Goal: Task Accomplishment & Management: Manage account settings

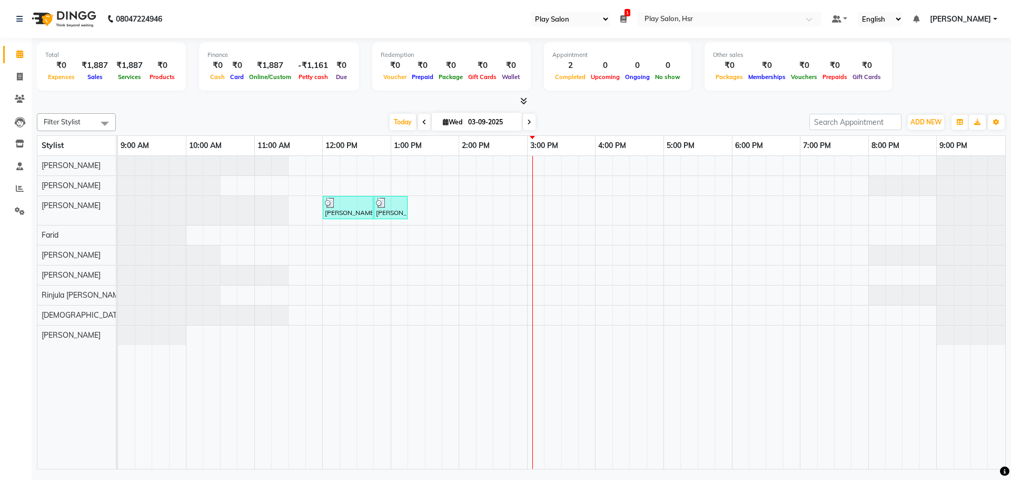
select select "92"
click at [490, 118] on input "03-09-2025" at bounding box center [491, 122] width 53 height 16
select select "9"
select select "2025"
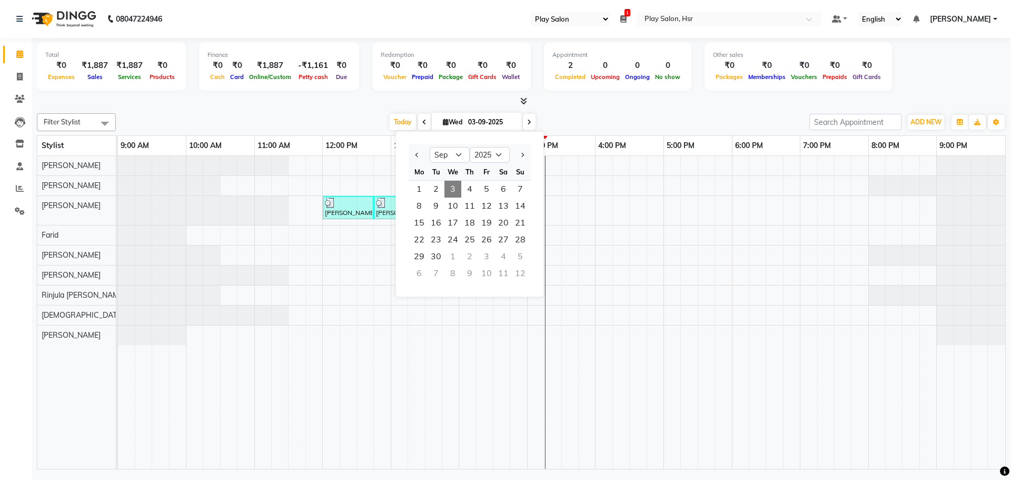
click at [422, 117] on span at bounding box center [424, 122] width 13 height 16
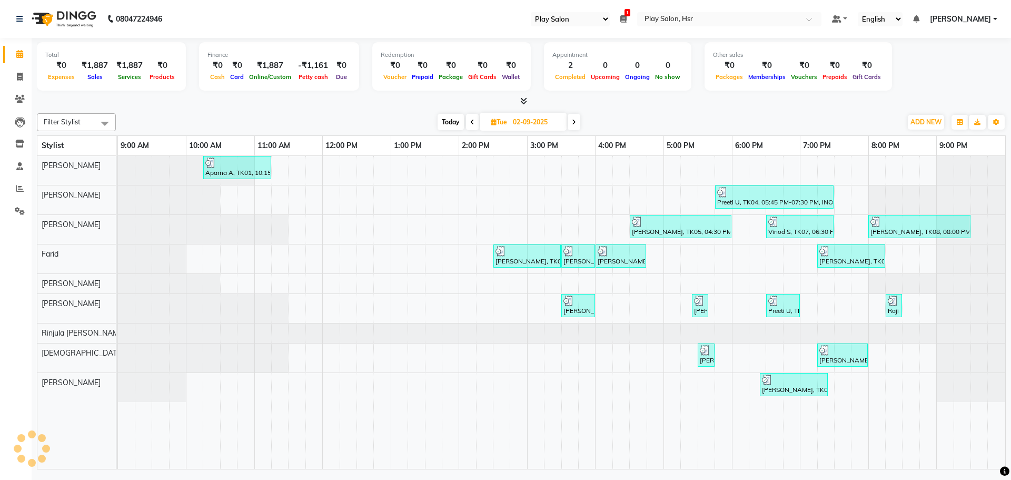
click at [422, 117] on div "Today Tue 02-09-2025" at bounding box center [508, 122] width 775 height 16
click at [468, 126] on span at bounding box center [472, 122] width 13 height 16
type input "01-09-2025"
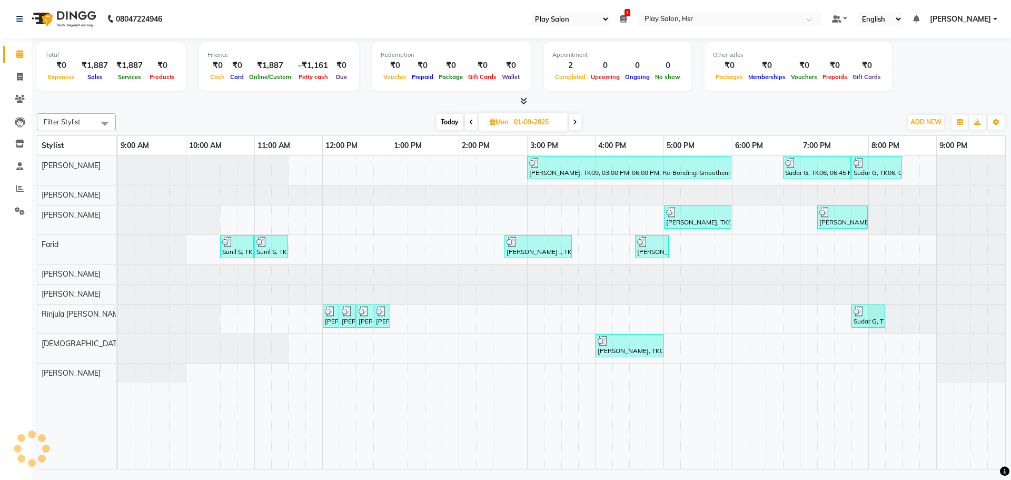
click at [516, 118] on input "01-09-2025" at bounding box center [537, 122] width 53 height 16
select select "9"
select select "2025"
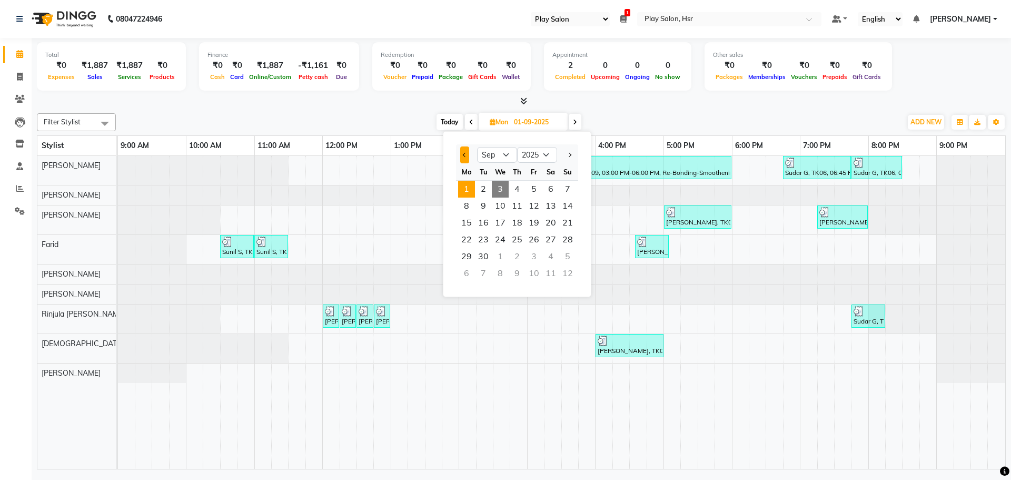
click at [461, 153] on button "Previous month" at bounding box center [464, 154] width 9 height 17
select select "8"
click at [539, 192] on span "1" at bounding box center [533, 189] width 17 height 17
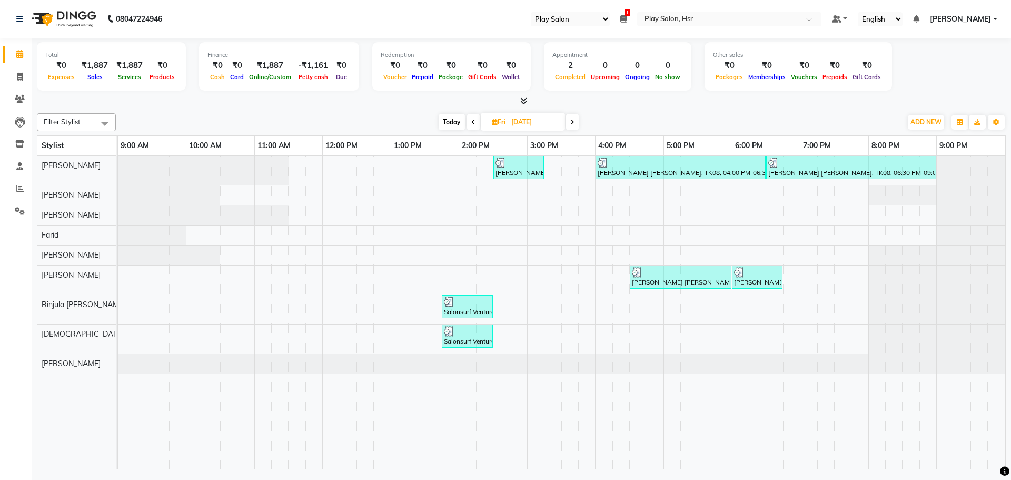
click at [571, 120] on icon at bounding box center [572, 122] width 4 height 6
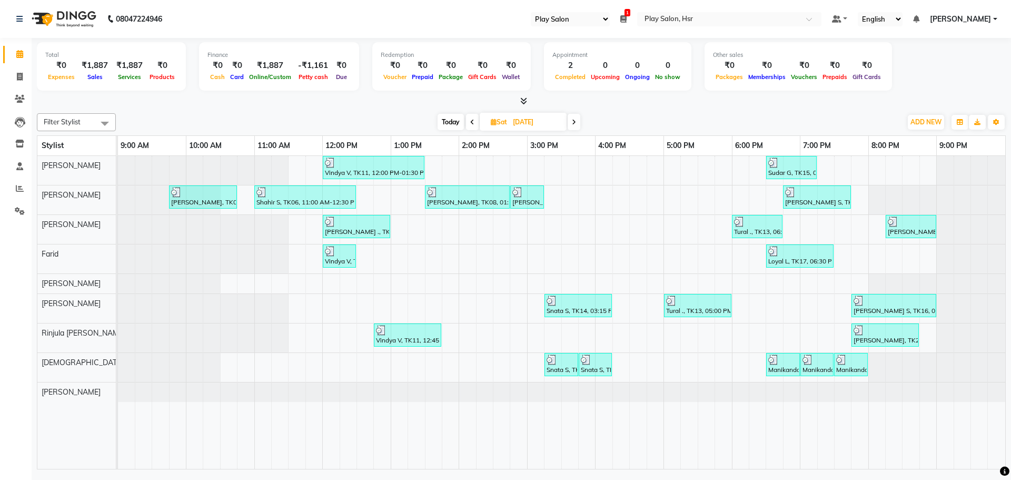
click at [571, 120] on span at bounding box center [573, 122] width 13 height 16
type input "03-08-2025"
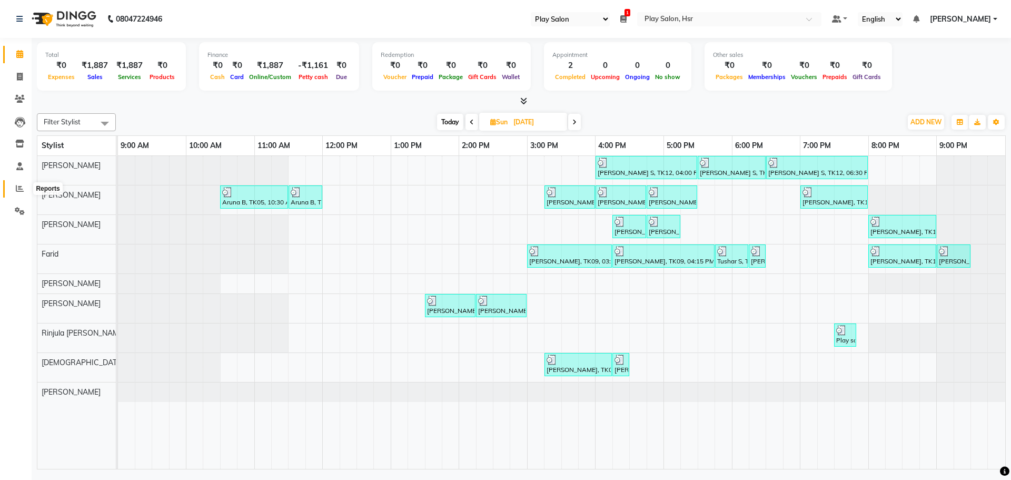
click at [17, 191] on icon at bounding box center [20, 188] width 8 height 8
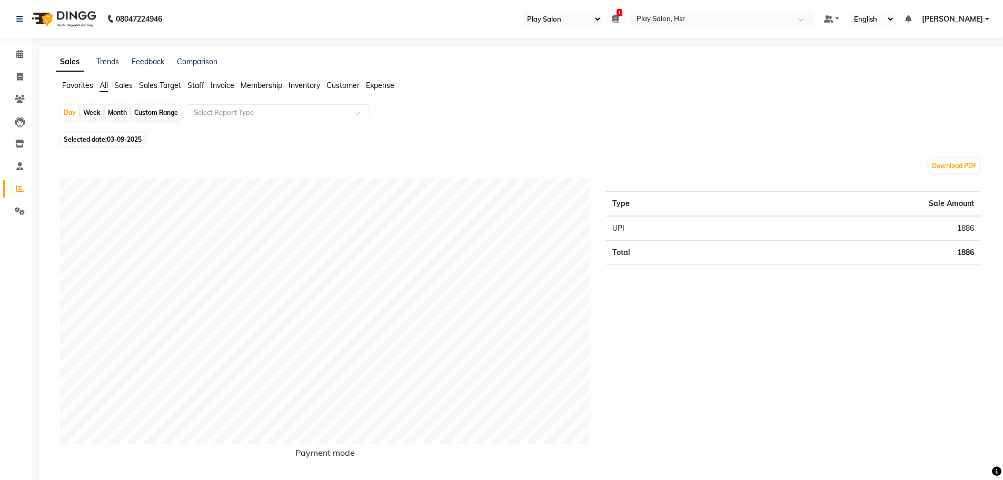
click at [132, 136] on span "03-09-2025" at bounding box center [124, 139] width 35 height 8
select select "9"
select select "2025"
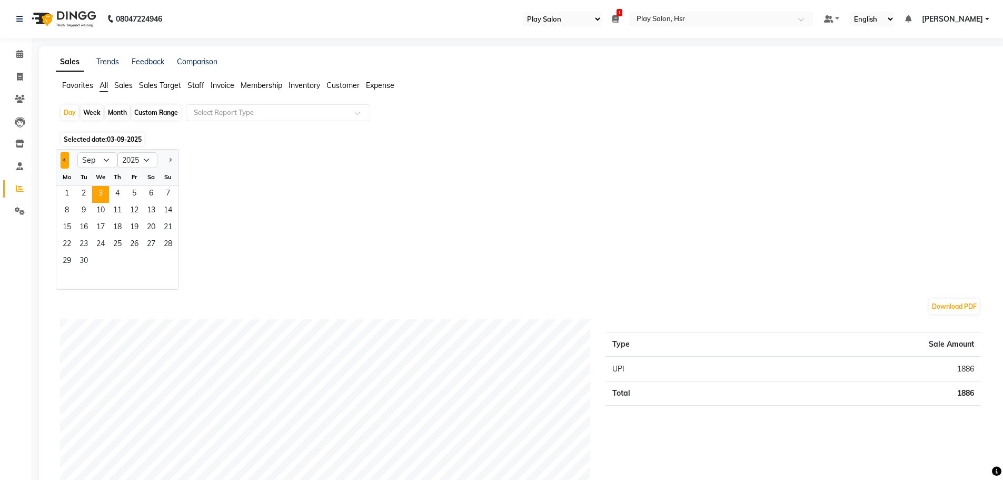
click at [63, 157] on button "Previous month" at bounding box center [65, 160] width 8 height 17
select select "8"
click at [154, 111] on div "Custom Range" at bounding box center [156, 112] width 49 height 15
select select "9"
select select "2025"
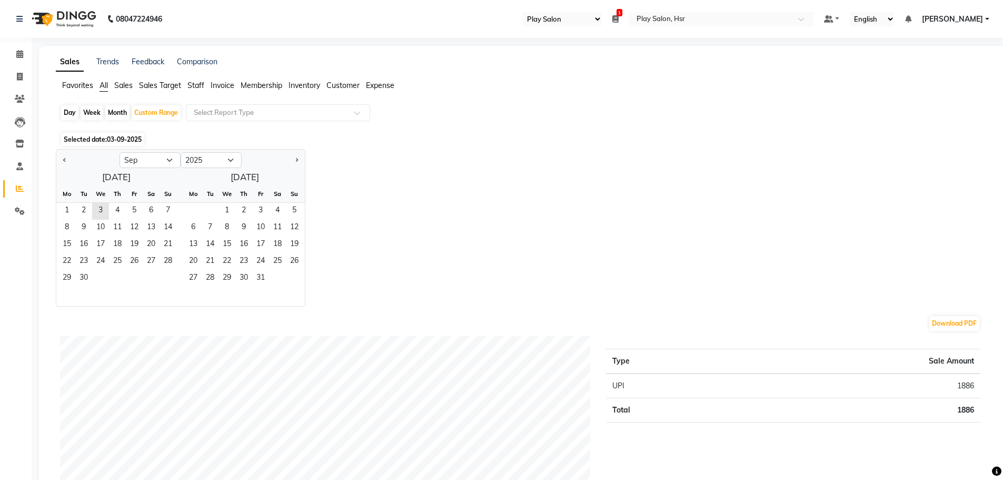
click at [71, 159] on div at bounding box center [87, 160] width 63 height 17
click at [68, 162] on button "Previous month" at bounding box center [65, 160] width 8 height 17
select select "8"
click at [137, 207] on span "1" at bounding box center [134, 211] width 17 height 17
click at [170, 281] on span "31" at bounding box center [168, 278] width 17 height 17
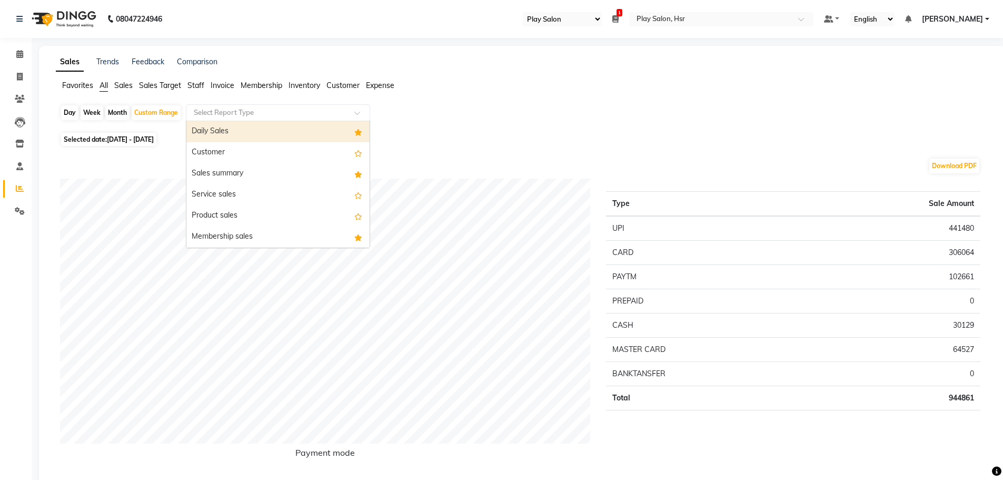
click at [242, 115] on input "text" at bounding box center [268, 112] width 152 height 11
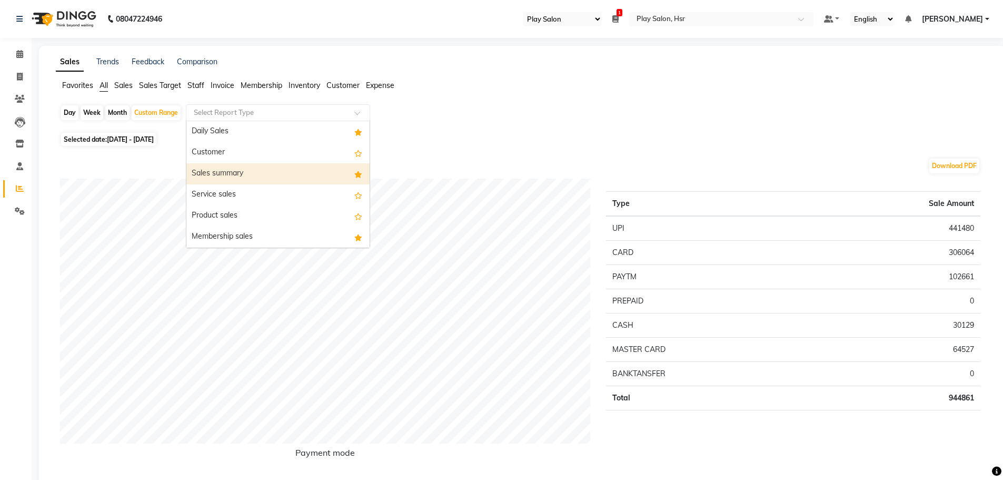
click at [242, 175] on div "Sales summary" at bounding box center [277, 173] width 183 height 21
select select "full_report"
select select "csv"
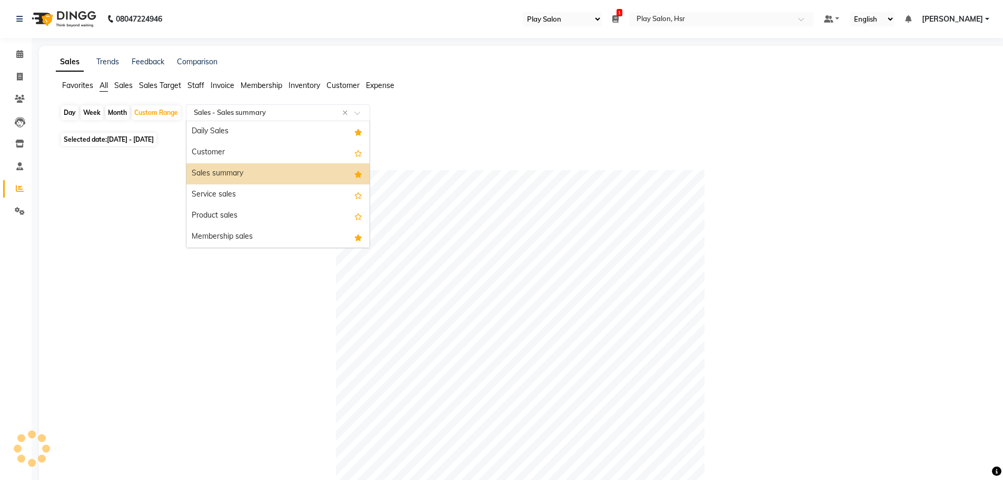
click at [246, 115] on input "text" at bounding box center [268, 112] width 152 height 11
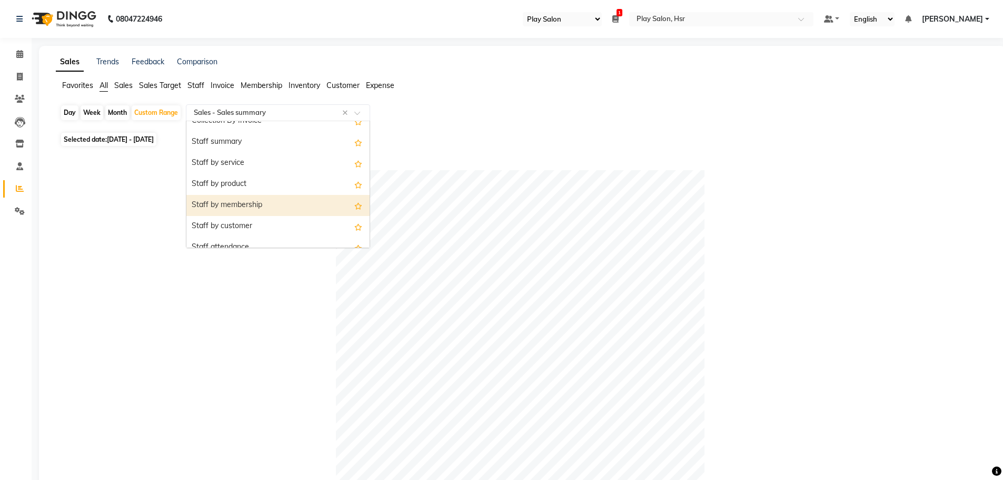
scroll to position [421, 0]
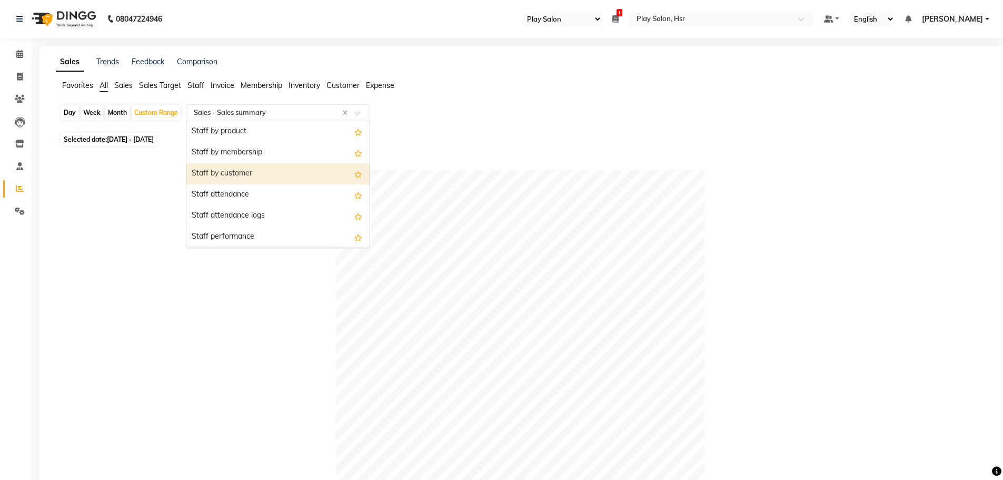
click at [239, 171] on div "Staff by customer" at bounding box center [277, 173] width 183 height 21
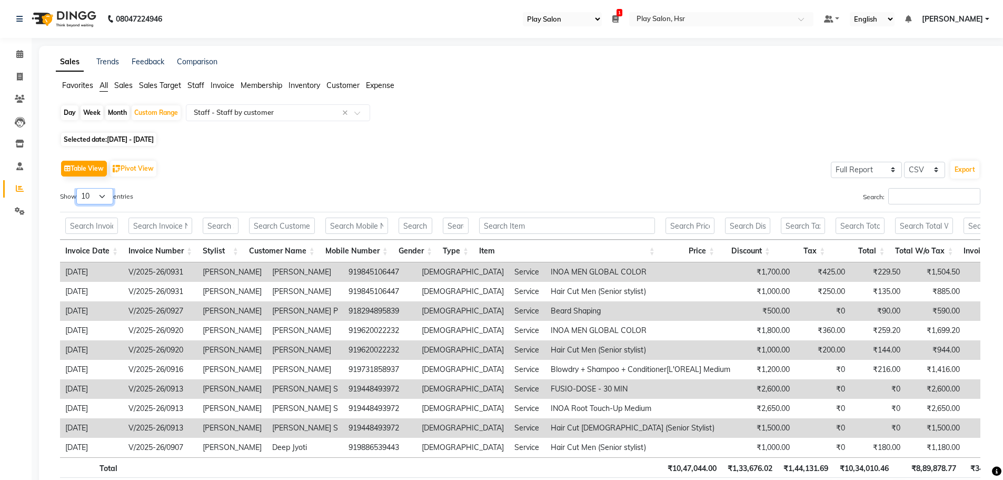
click at [93, 197] on select "10 25 50 100" at bounding box center [94, 196] width 37 height 16
select select "100"
click at [78, 188] on select "10 25 50 100" at bounding box center [94, 196] width 37 height 16
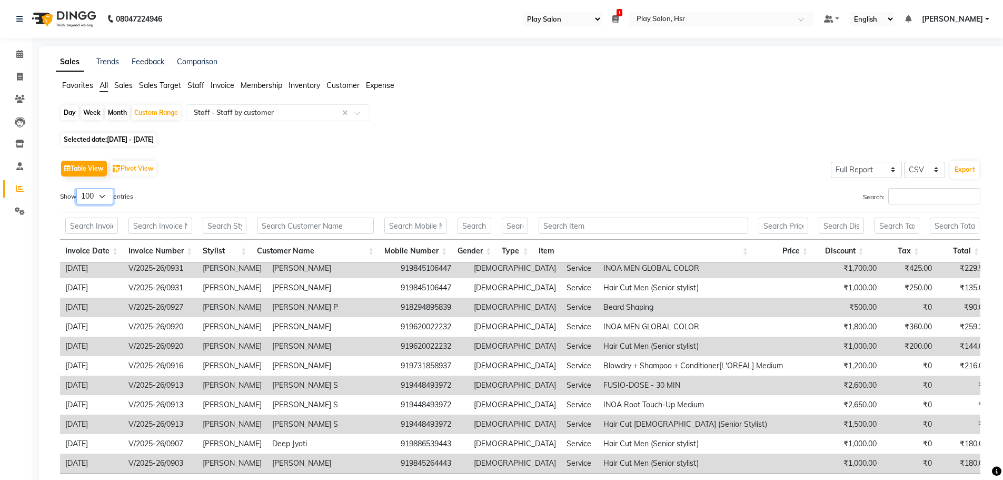
scroll to position [0, 0]
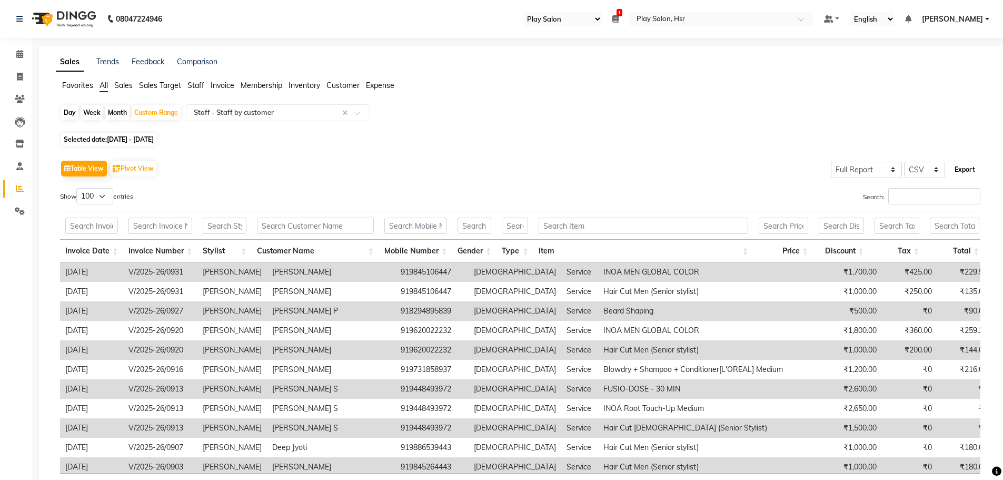
click at [957, 163] on button "Export" at bounding box center [964, 170] width 29 height 18
click at [225, 114] on input "text" at bounding box center [268, 112] width 152 height 11
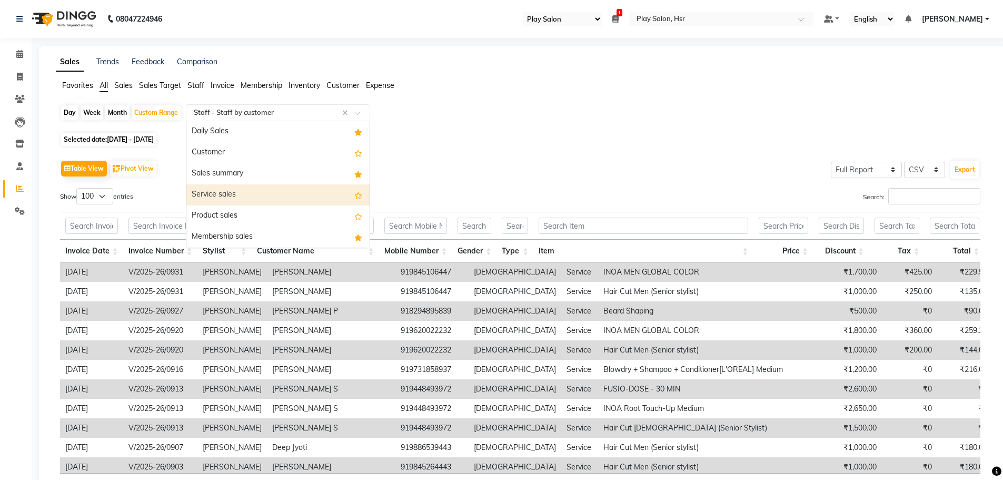
click at [244, 197] on div "Service sales" at bounding box center [277, 194] width 183 height 21
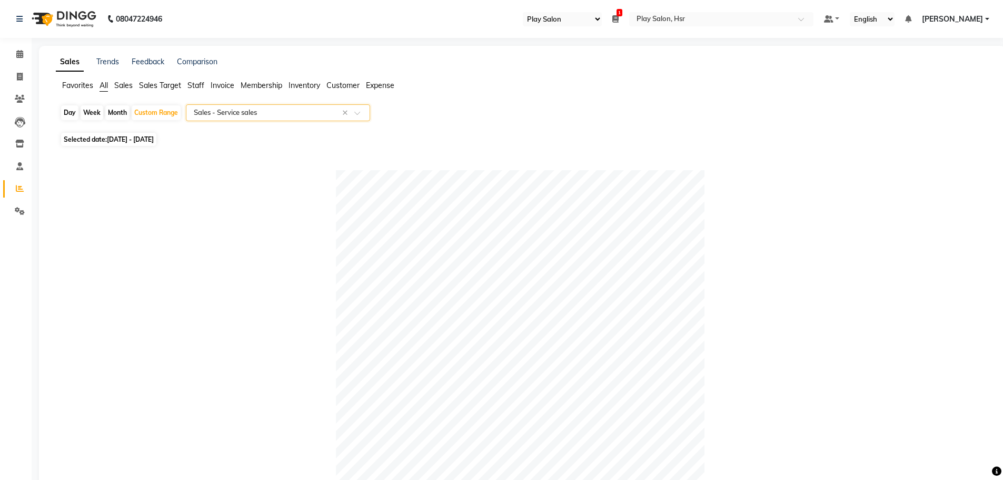
click at [156, 145] on span "Selected date: 01-08-2025 - 31-08-2025" at bounding box center [108, 139] width 95 height 13
select select "8"
select select "2025"
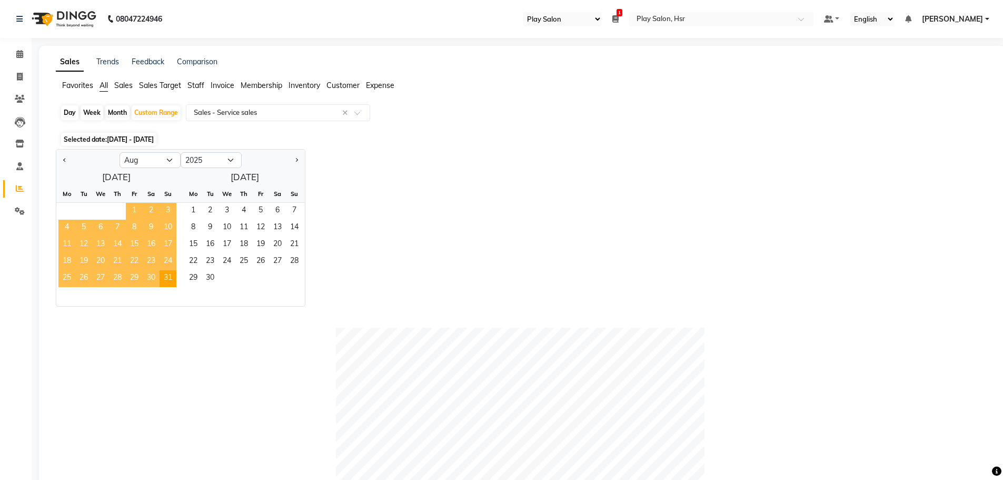
click at [136, 210] on span "1" at bounding box center [134, 211] width 17 height 17
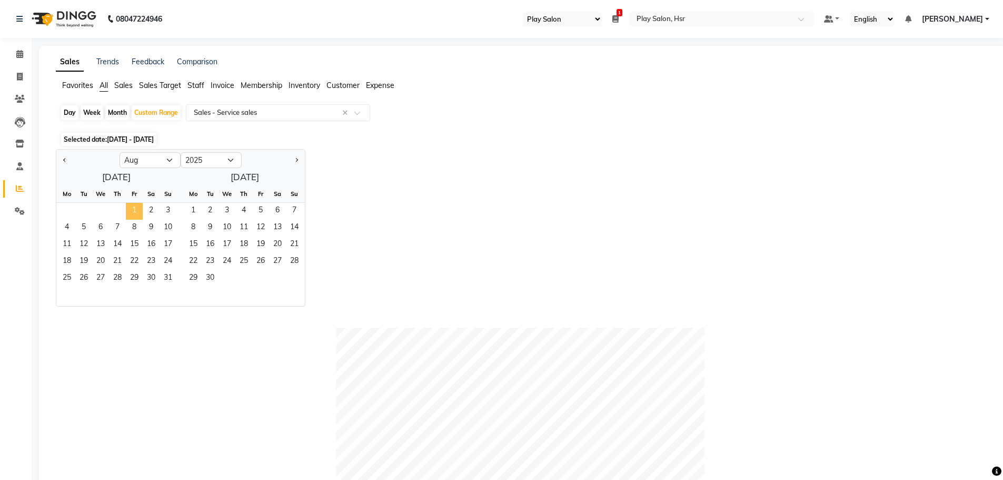
click at [136, 210] on span "1" at bounding box center [134, 211] width 17 height 17
click at [275, 134] on div "Selected date: 01-08-2025 - 31-08-2025" at bounding box center [524, 139] width 929 height 11
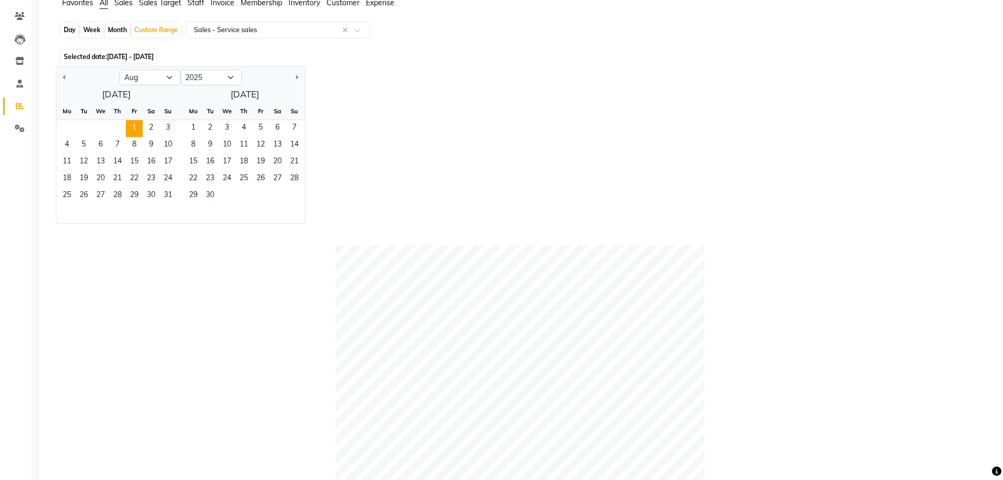
scroll to position [77, 0]
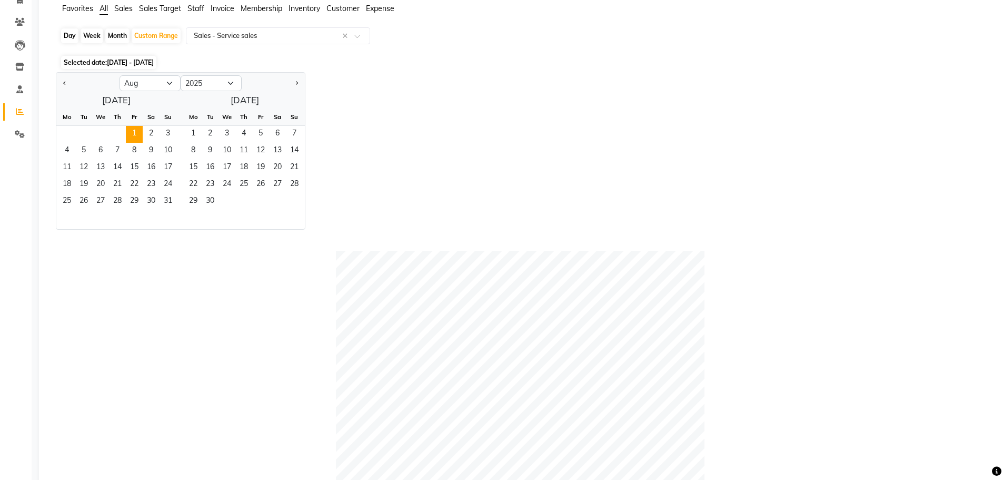
click at [200, 13] on li "Staff" at bounding box center [195, 8] width 17 height 11
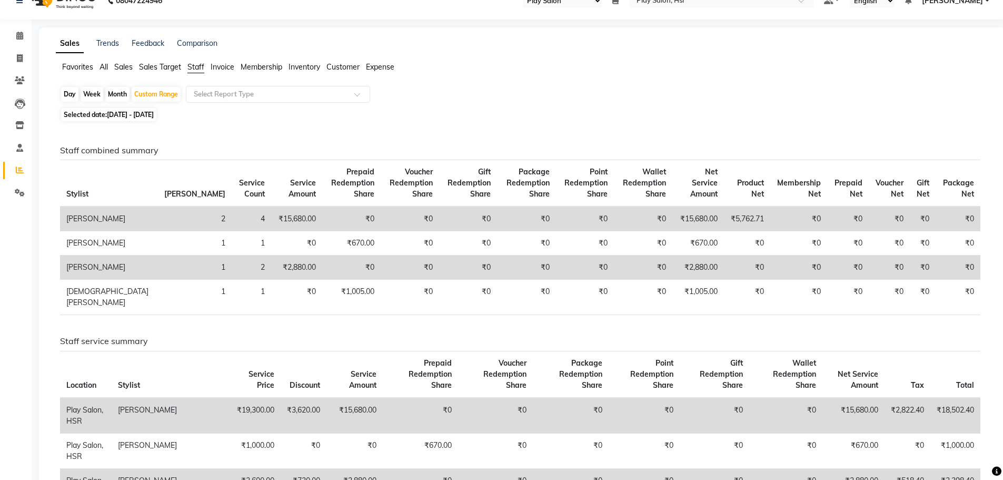
scroll to position [0, 0]
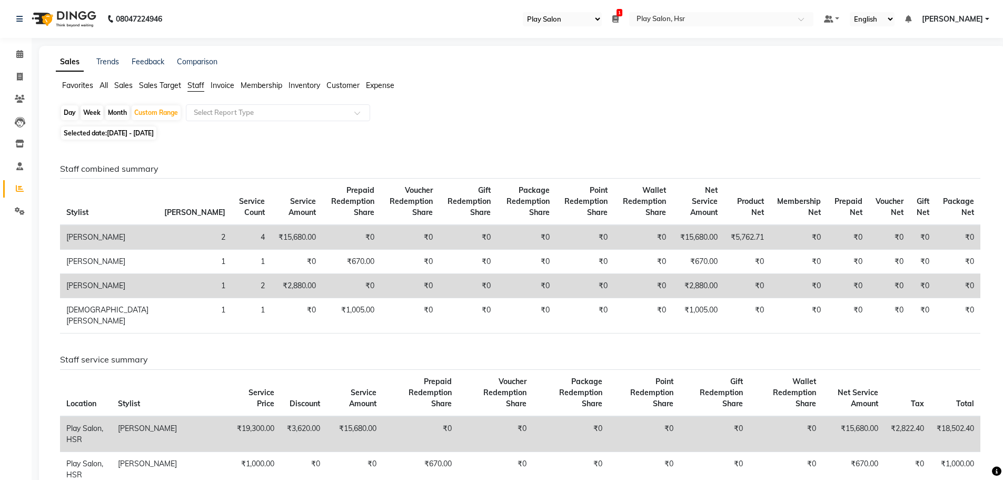
click at [137, 136] on span "01-08-2025 - 31-08-2025" at bounding box center [130, 133] width 47 height 8
select select "8"
select select "2025"
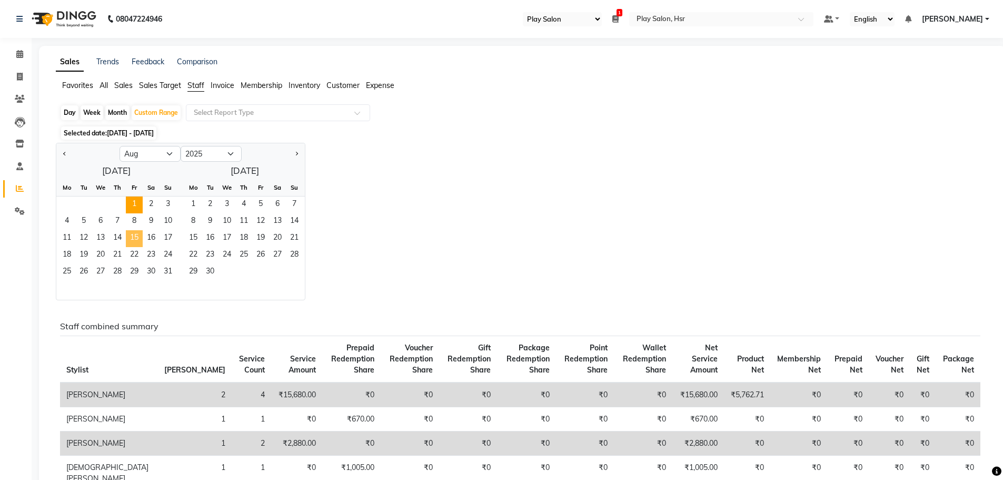
click at [134, 237] on span "15" at bounding box center [134, 238] width 17 height 17
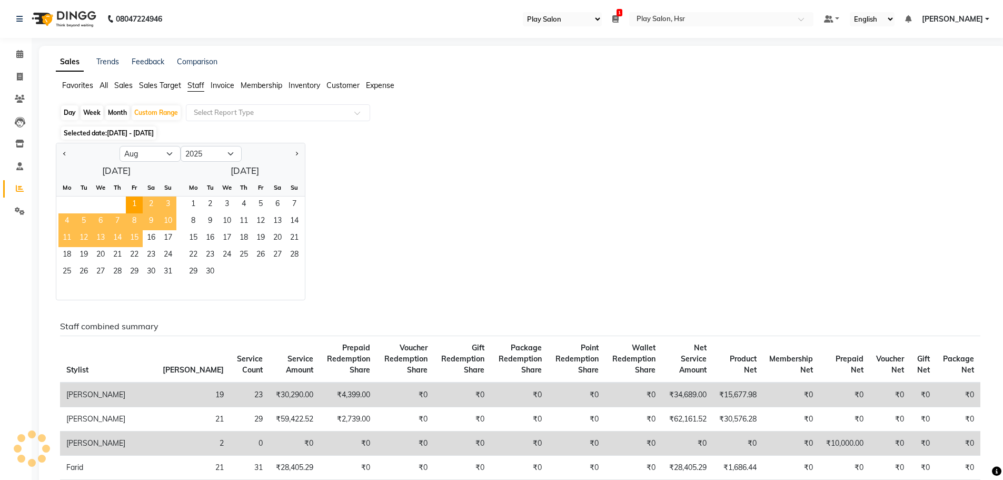
click at [134, 237] on span "15" at bounding box center [134, 238] width 17 height 17
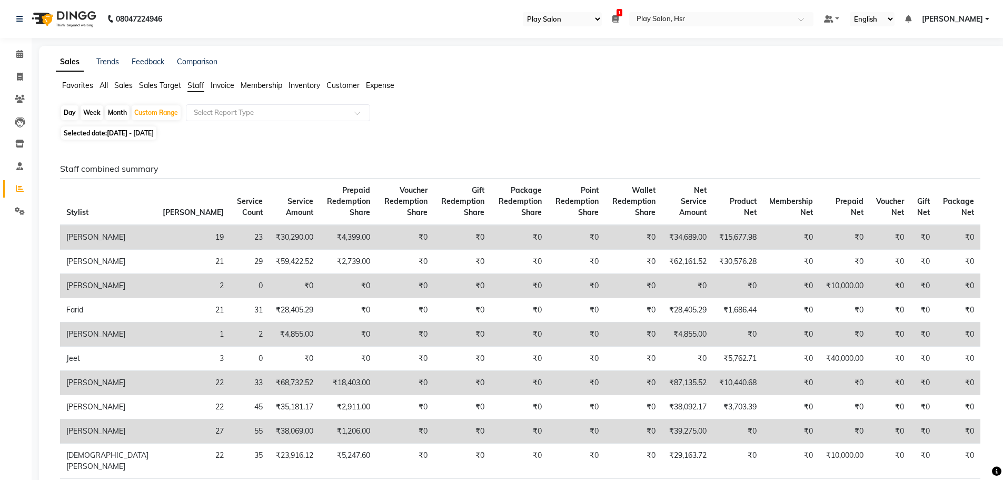
click at [156, 237] on td "19" at bounding box center [193, 237] width 74 height 25
click at [154, 133] on span "01-08-2025 - 15-08-2025" at bounding box center [130, 133] width 47 height 8
select select "8"
select select "2025"
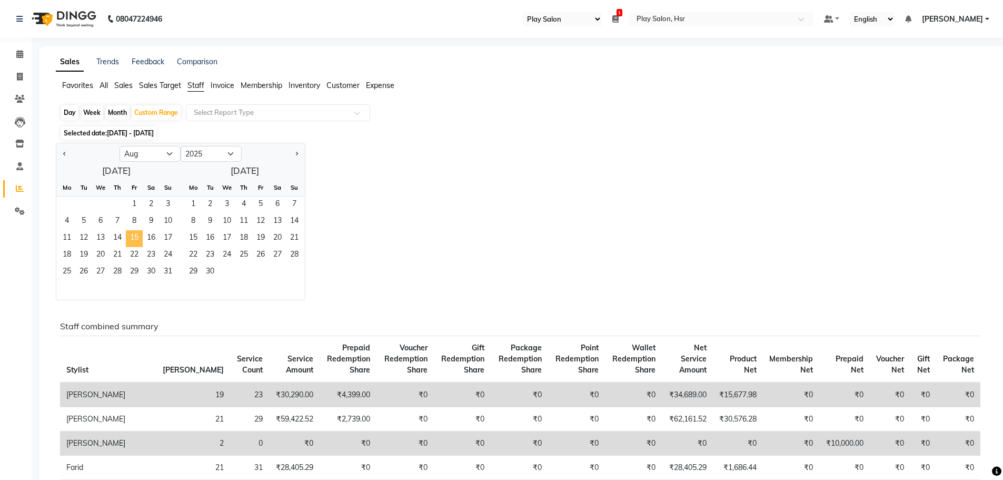
click at [136, 240] on span "15" at bounding box center [134, 238] width 17 height 17
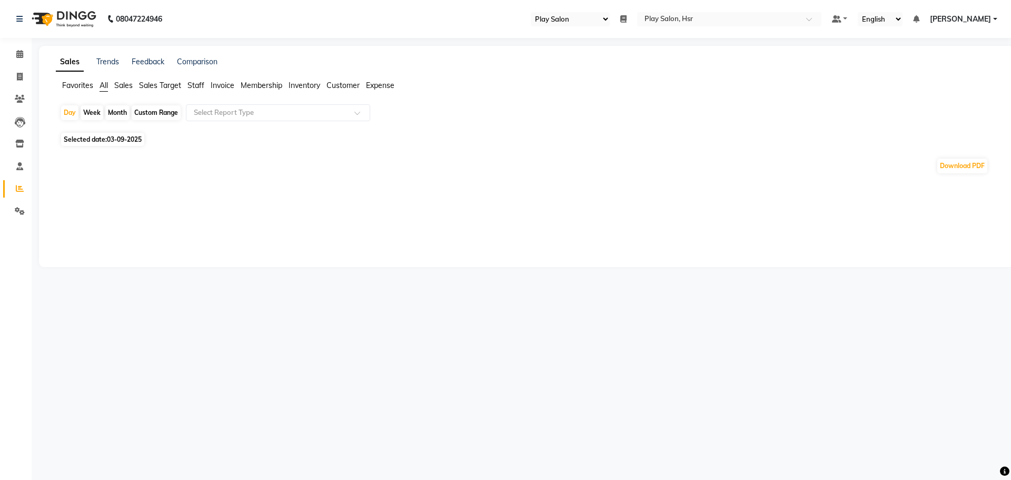
select select "92"
click at [121, 136] on span "03-09-2025" at bounding box center [124, 139] width 35 height 8
select select "9"
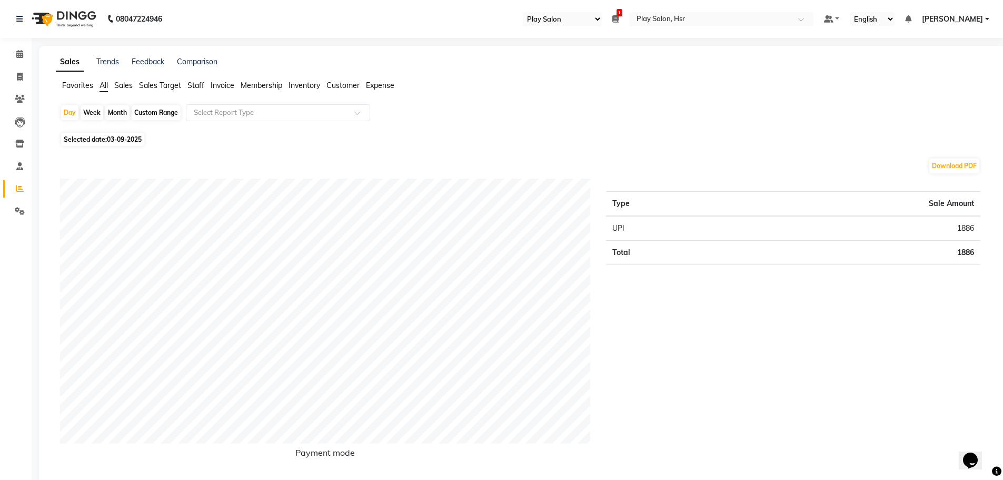
select select "2025"
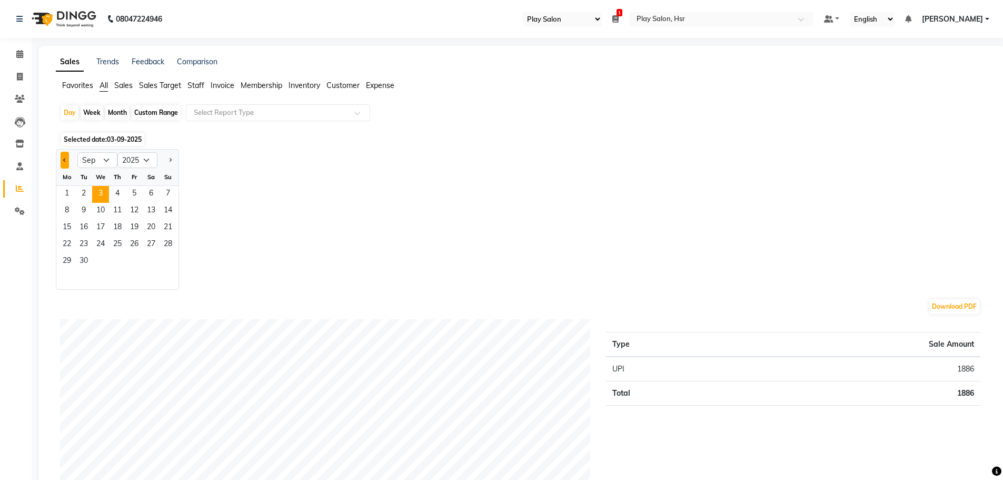
click at [66, 156] on button "Previous month" at bounding box center [65, 160] width 8 height 17
select select "8"
click at [136, 225] on span "15" at bounding box center [134, 228] width 17 height 17
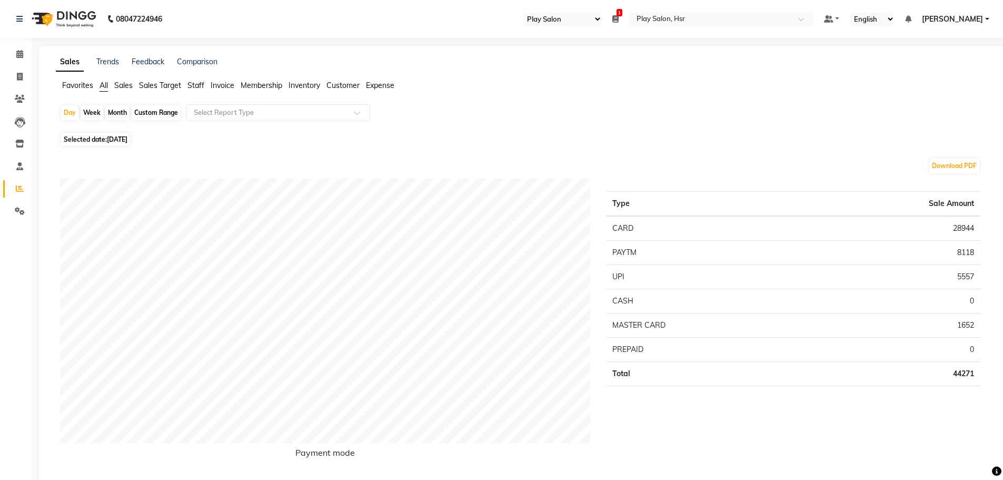
click at [193, 85] on span "Staff" at bounding box center [195, 85] width 17 height 9
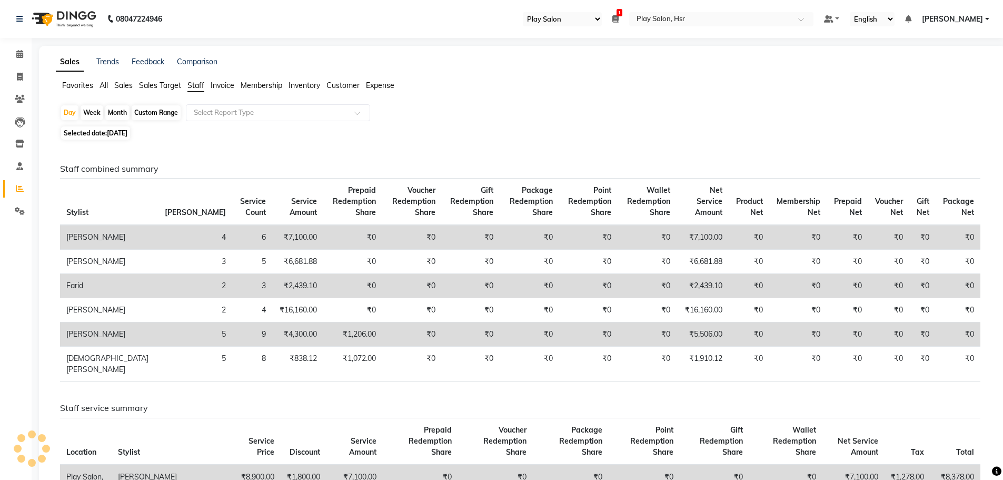
click at [215, 123] on div "Day Week Month Custom Range Select Report Type" at bounding box center [522, 113] width 924 height 19
click at [7, 64] on li "Calendar" at bounding box center [16, 54] width 32 height 23
click at [32, 54] on main "Sales Trends Feedback Comparison Favorites All Sales Sales Target Staff Invoice…" at bounding box center [517, 414] width 971 height 737
click at [17, 52] on icon at bounding box center [19, 54] width 7 height 8
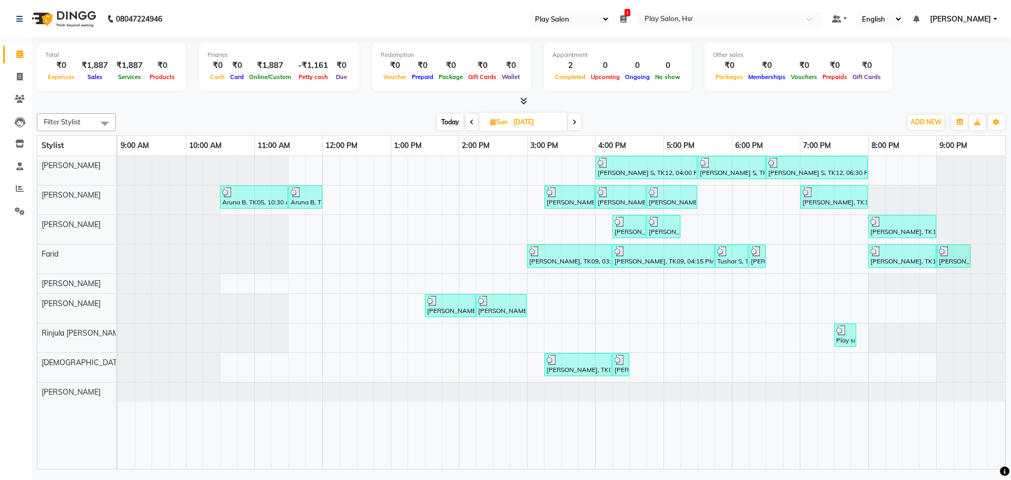
click at [450, 121] on span "Today" at bounding box center [450, 122] width 26 height 16
type input "03-09-2025"
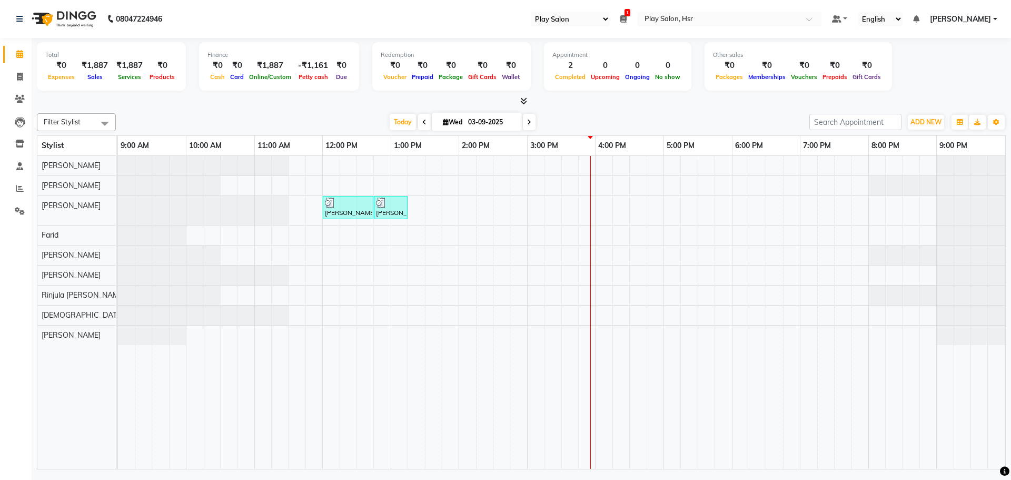
click at [485, 119] on input "03-09-2025" at bounding box center [491, 122] width 53 height 16
select select "9"
select select "2025"
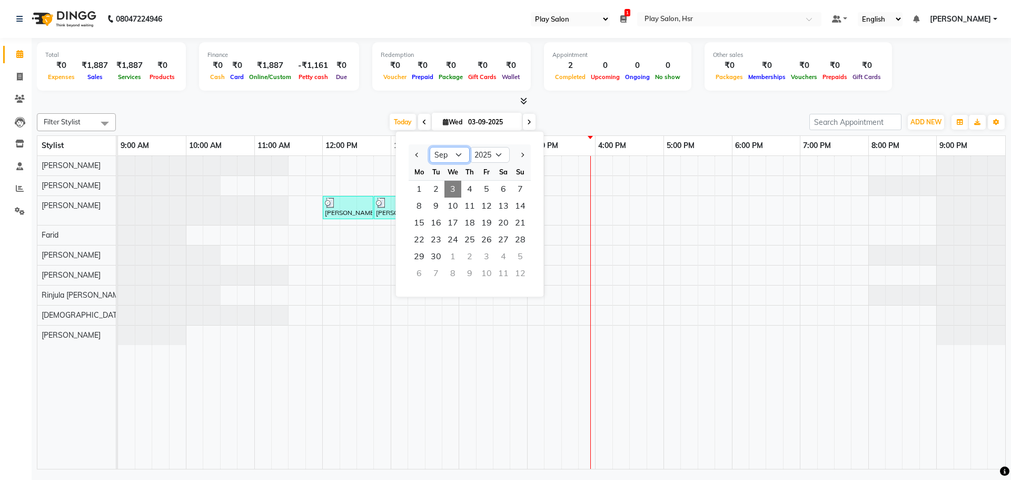
click at [461, 154] on select "Jan Feb Mar Apr May Jun Jul Aug Sep Oct Nov Dec" at bounding box center [450, 155] width 40 height 16
select select "5"
click at [430, 147] on select "Jan Feb Mar Apr May Jun Jul Aug Sep Oct Nov Dec" at bounding box center [450, 155] width 40 height 16
click at [471, 190] on span "1" at bounding box center [469, 189] width 17 height 17
type input "01-05-2025"
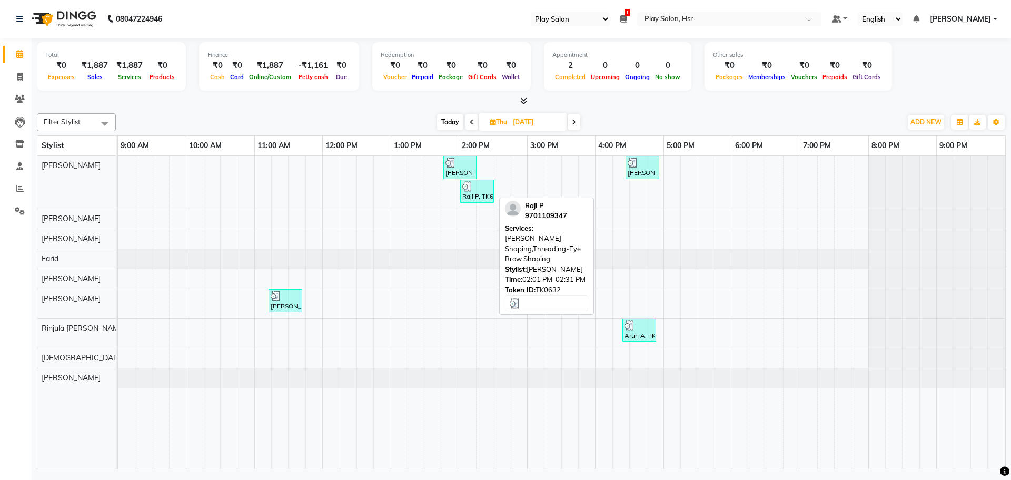
click at [480, 187] on div at bounding box center [476, 186] width 29 height 11
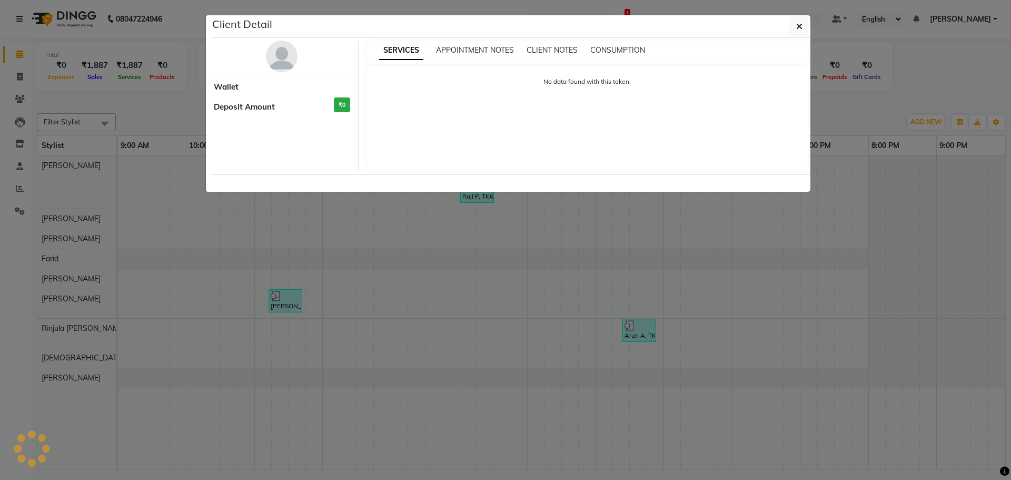
select select "3"
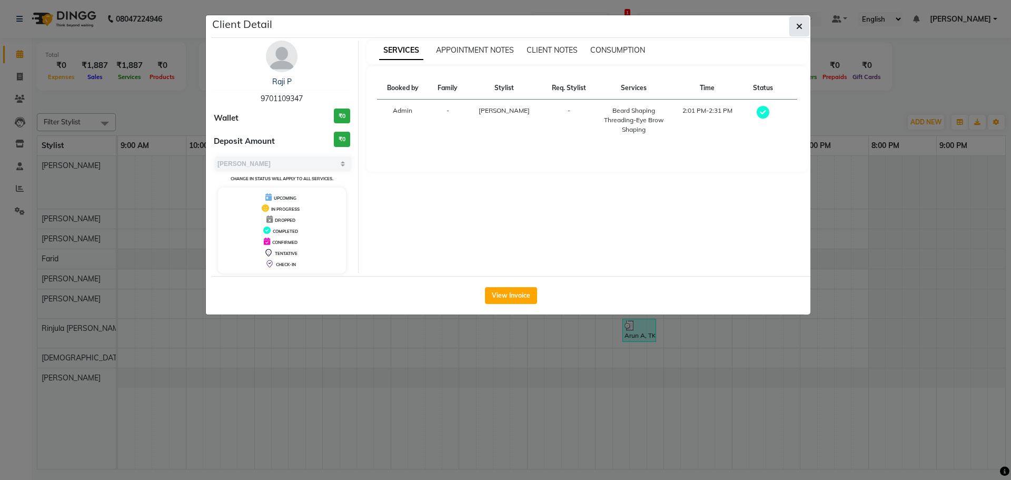
click at [800, 29] on icon "button" at bounding box center [799, 26] width 6 height 8
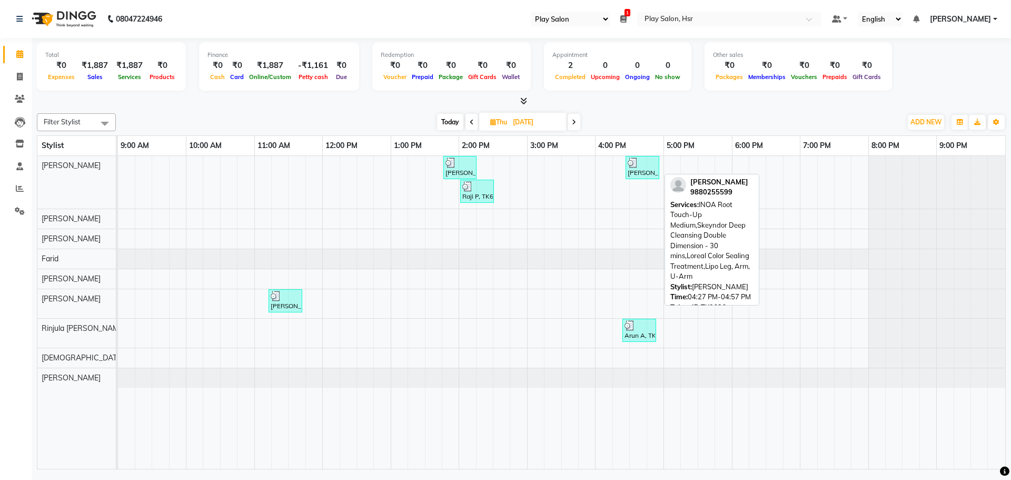
click at [645, 168] on div "Sreeja Reddy, TK636, 04:27 PM-04:57 PM, INOA Root Touch-Up Medium,Skeyndor Deep…" at bounding box center [642, 167] width 32 height 20
select select "3"
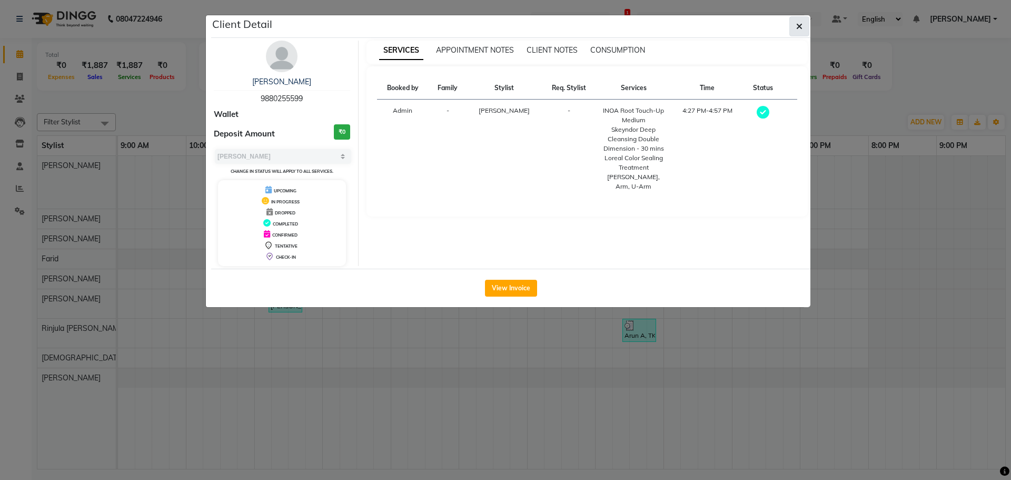
click at [803, 27] on button "button" at bounding box center [799, 26] width 20 height 20
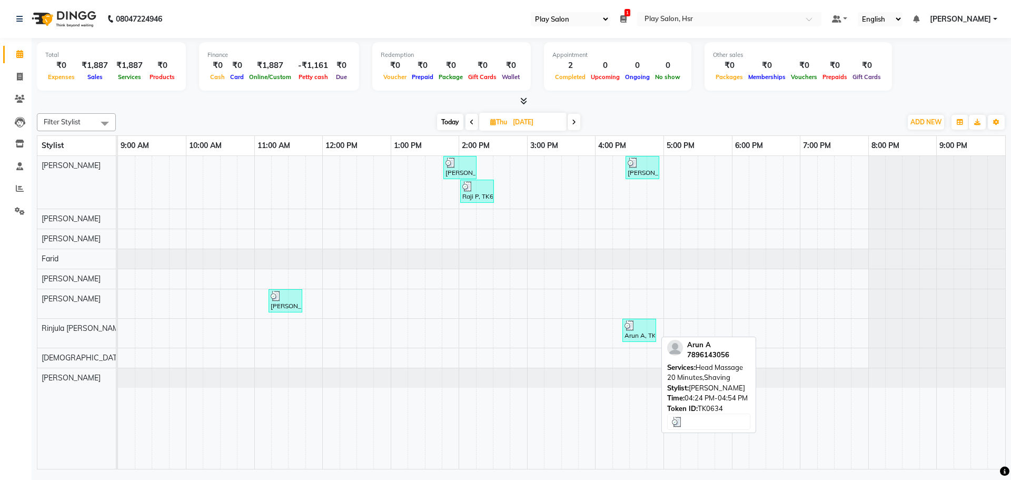
click at [644, 331] on div "Arun A, TK634, 04:24 PM-04:54 PM, Head Massage 20 Minutes,Shaving" at bounding box center [639, 330] width 32 height 20
select select "3"
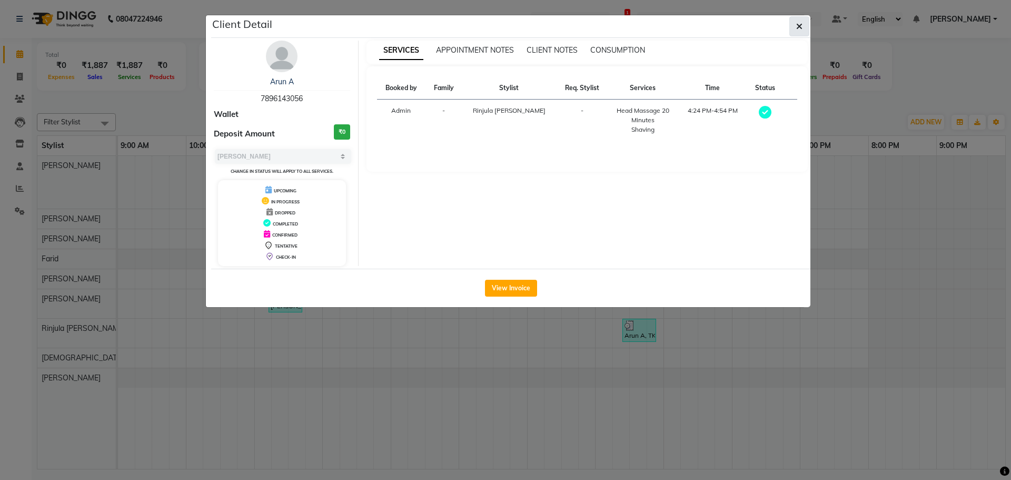
click at [802, 25] on button "button" at bounding box center [799, 26] width 20 height 20
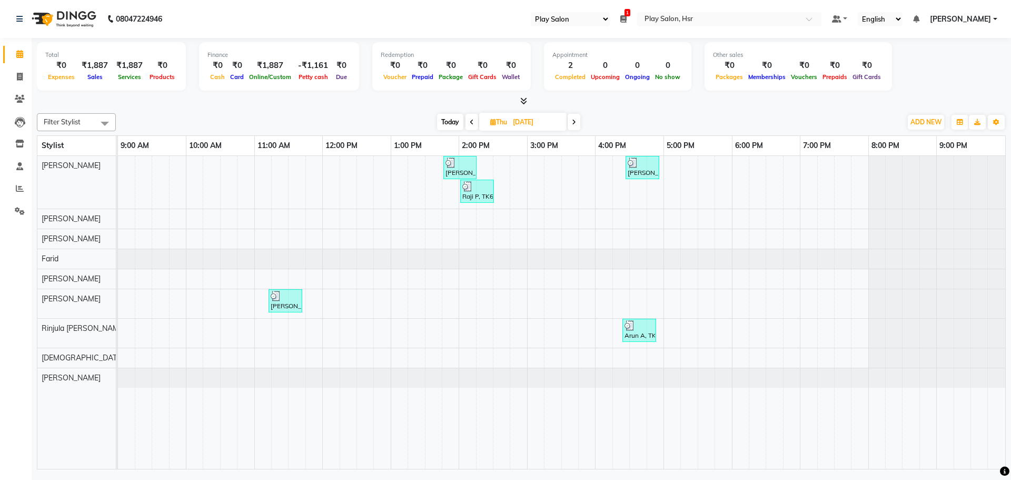
click at [575, 120] on icon at bounding box center [574, 122] width 4 height 6
type input "02-05-2025"
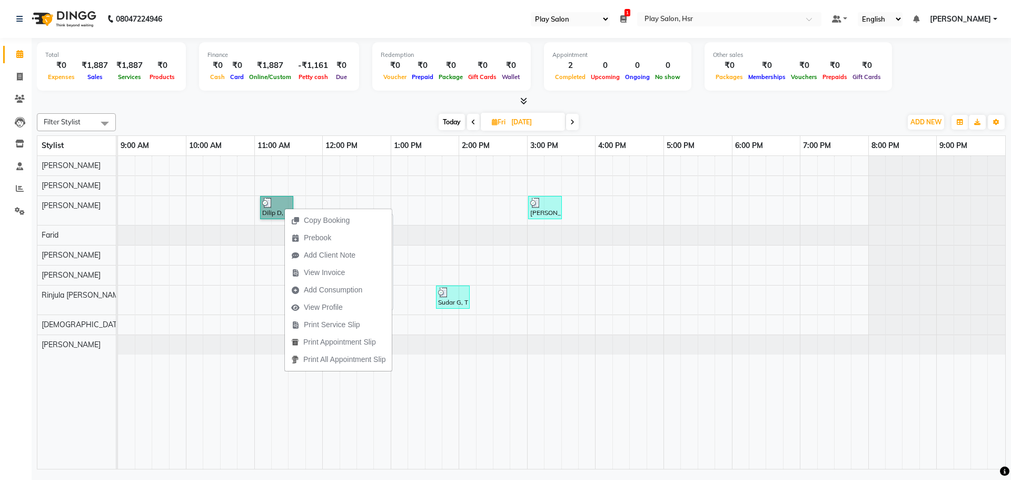
click at [283, 207] on link "Dilip D, TK642, 11:05 AM-11:35 AM, Hair Cut Men (Senior stylist),Shaving" at bounding box center [276, 207] width 33 height 23
select select "3"
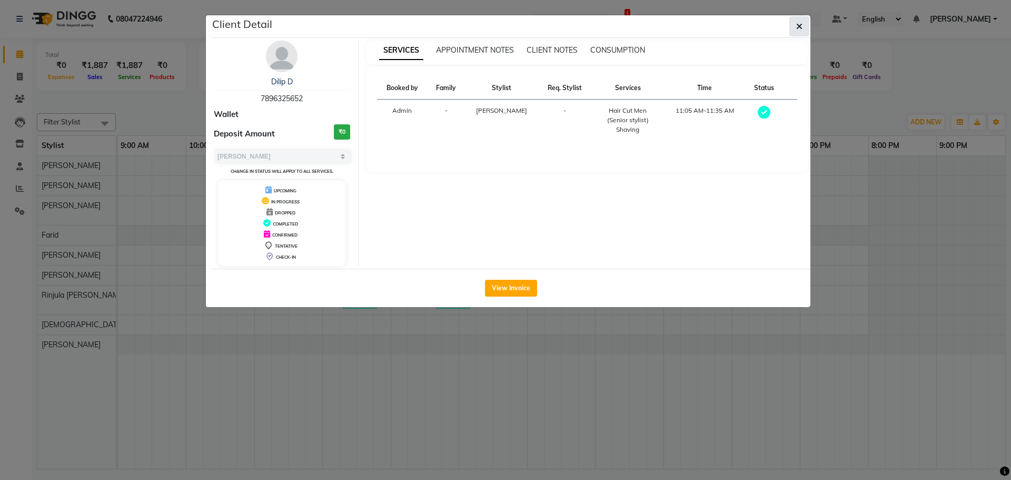
click at [793, 29] on button "button" at bounding box center [799, 26] width 20 height 20
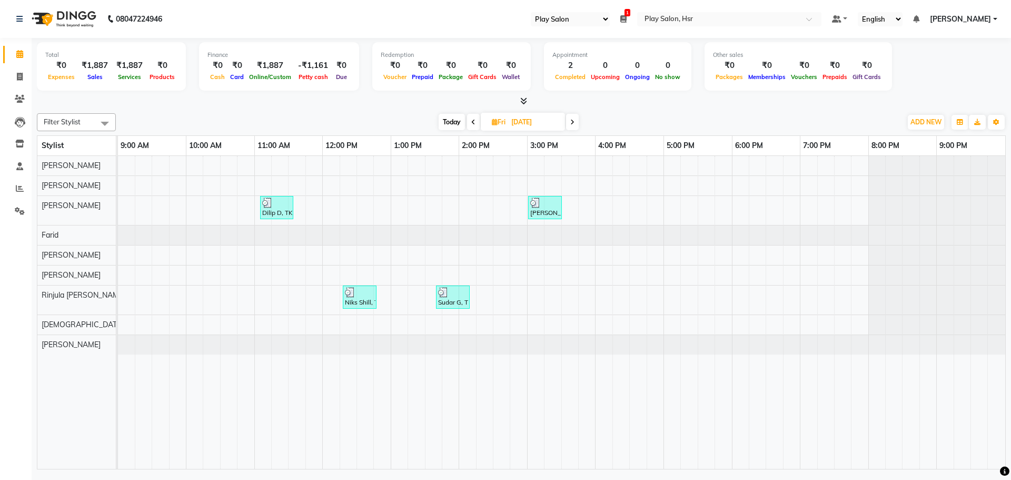
click at [573, 122] on icon at bounding box center [572, 122] width 4 height 6
type input "03-05-2025"
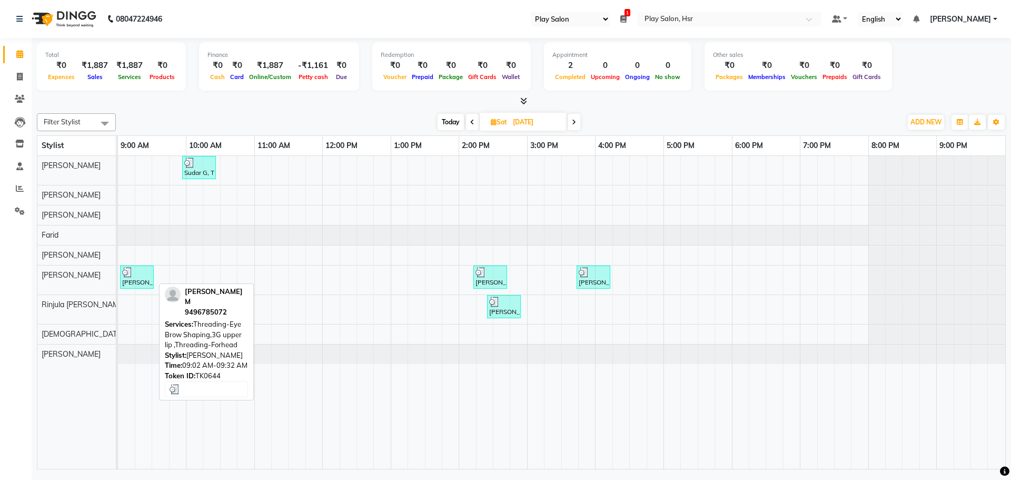
click at [136, 274] on div at bounding box center [136, 272] width 29 height 11
select select "3"
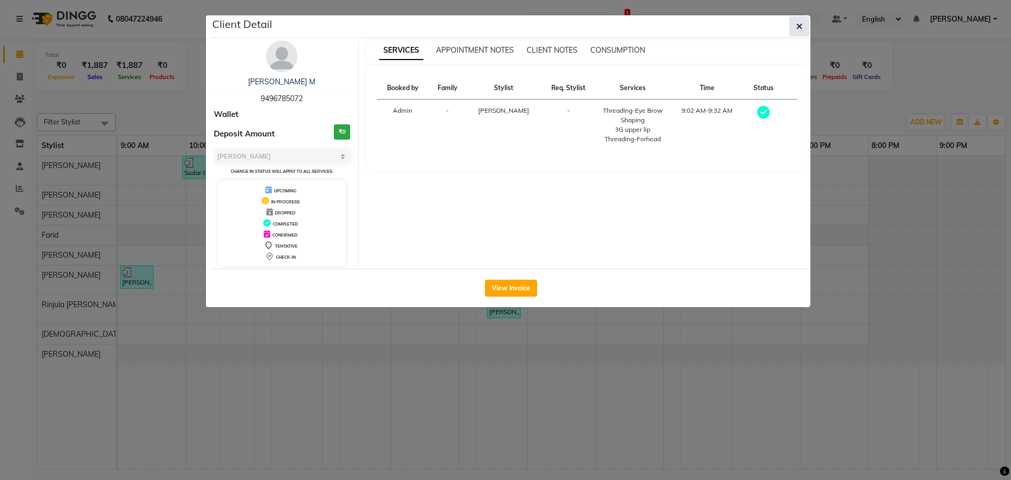
click at [801, 28] on icon "button" at bounding box center [799, 26] width 6 height 8
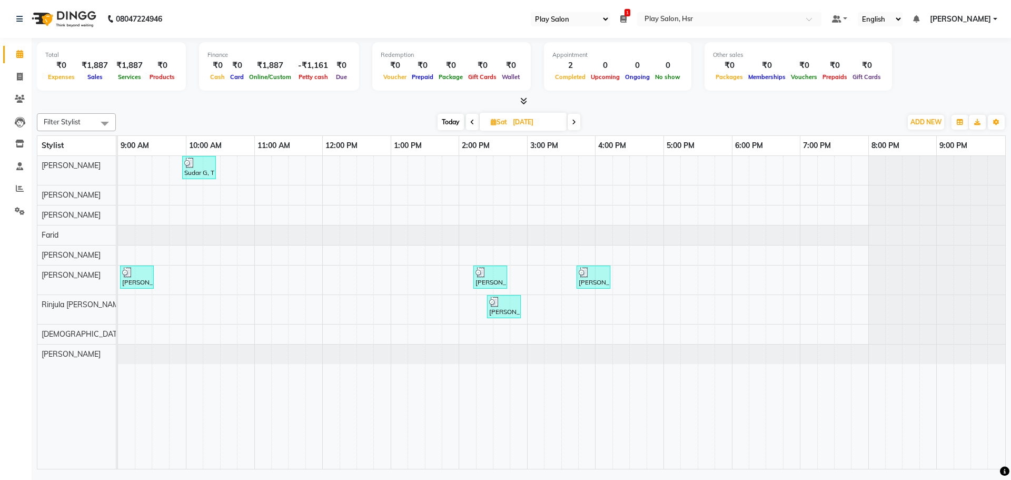
click at [571, 123] on span at bounding box center [573, 122] width 13 height 16
type input "04-05-2025"
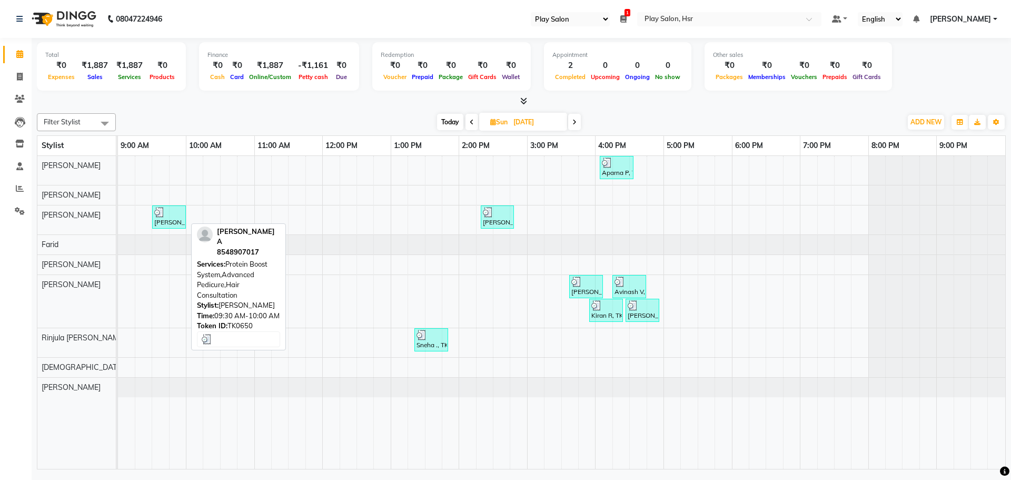
click at [173, 213] on div at bounding box center [168, 212] width 29 height 11
select select "3"
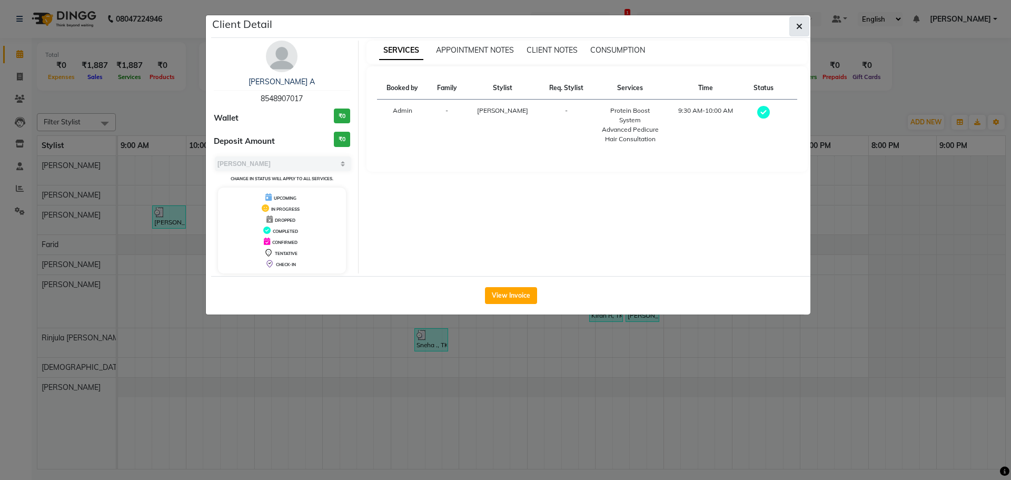
click at [799, 26] on icon "button" at bounding box center [799, 26] width 6 height 8
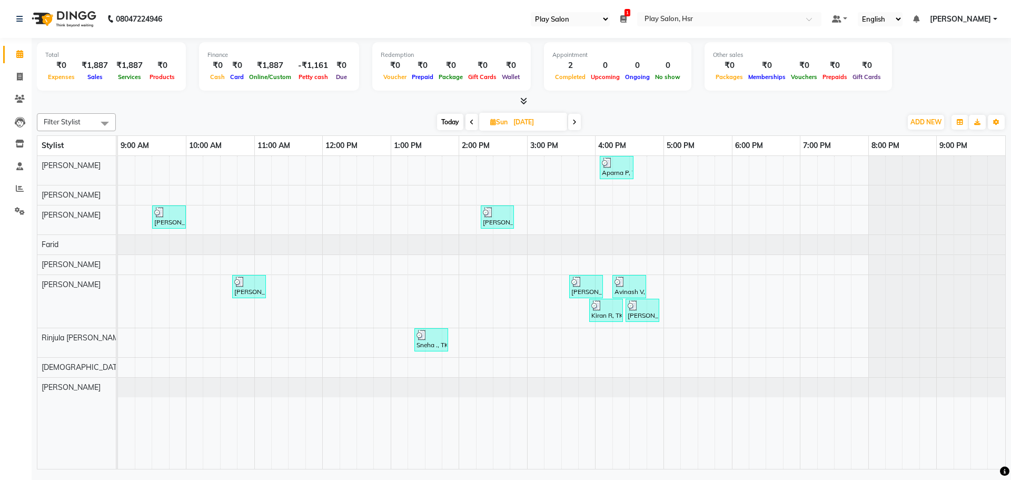
click at [470, 123] on icon at bounding box center [472, 122] width 4 height 6
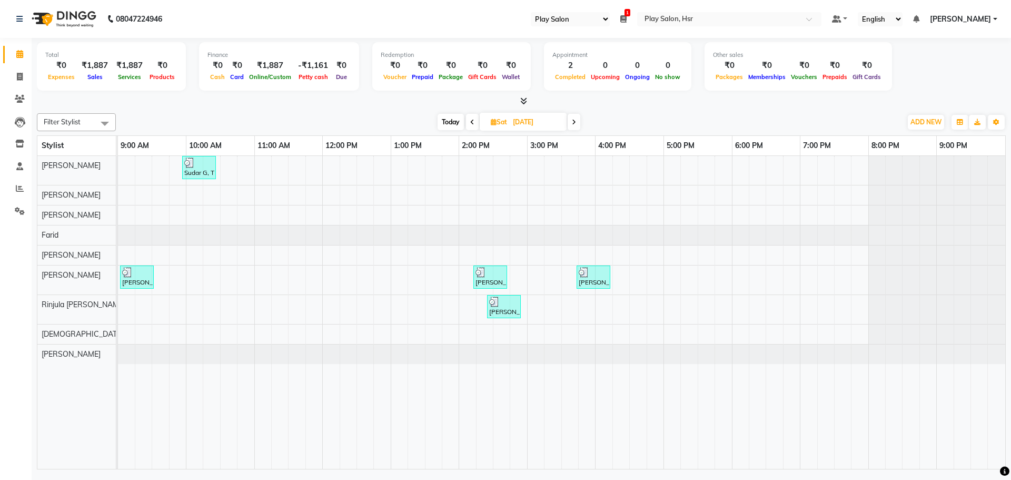
click at [454, 124] on span "Today" at bounding box center [450, 122] width 26 height 16
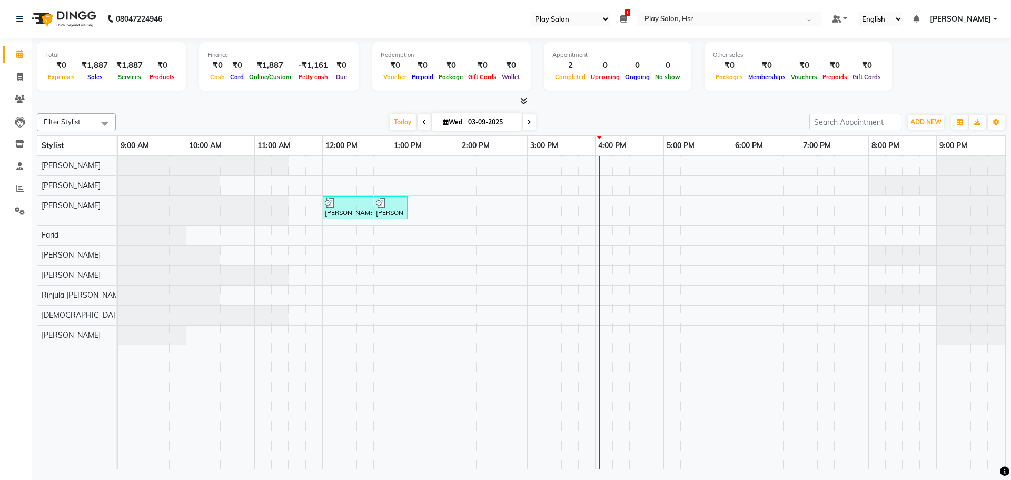
click at [422, 123] on icon at bounding box center [424, 122] width 4 height 6
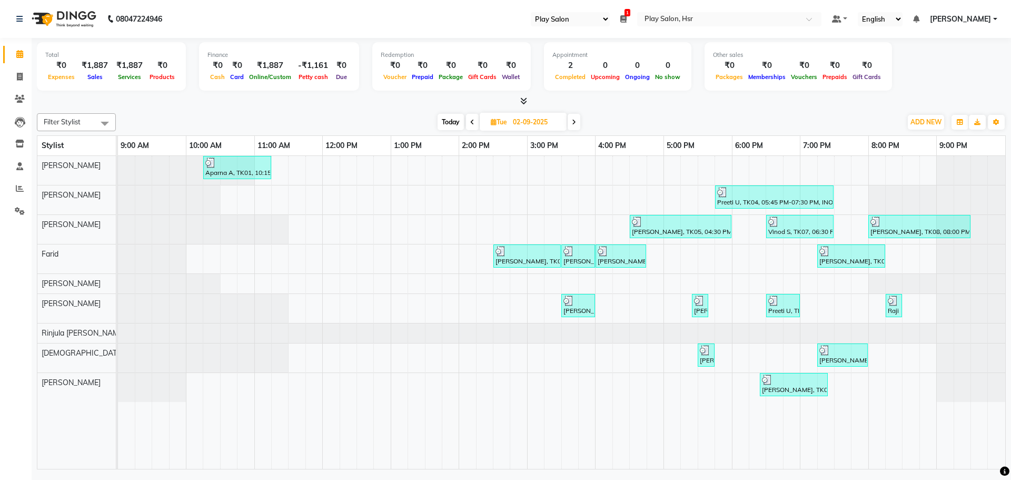
click at [451, 124] on span "Today" at bounding box center [450, 122] width 26 height 16
type input "03-09-2025"
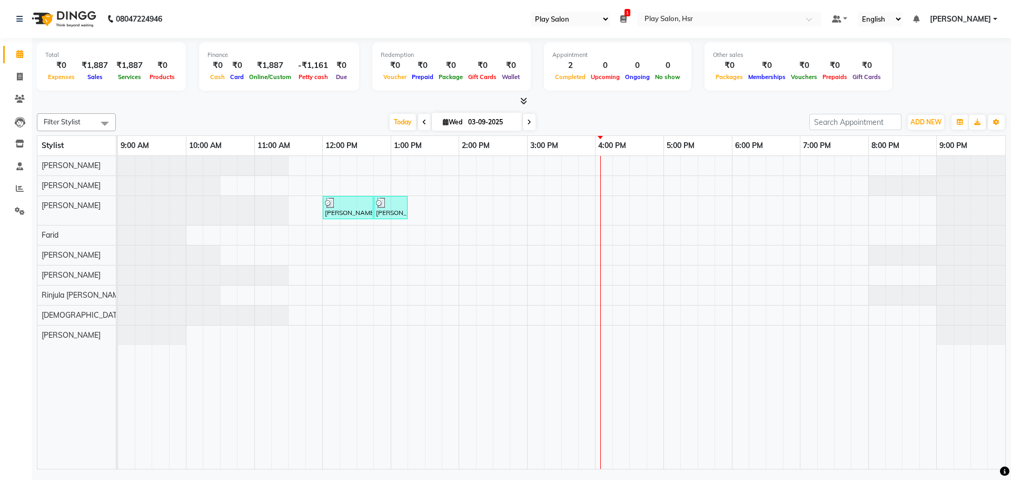
click at [483, 121] on input "03-09-2025" at bounding box center [491, 122] width 53 height 16
select select "9"
select select "2025"
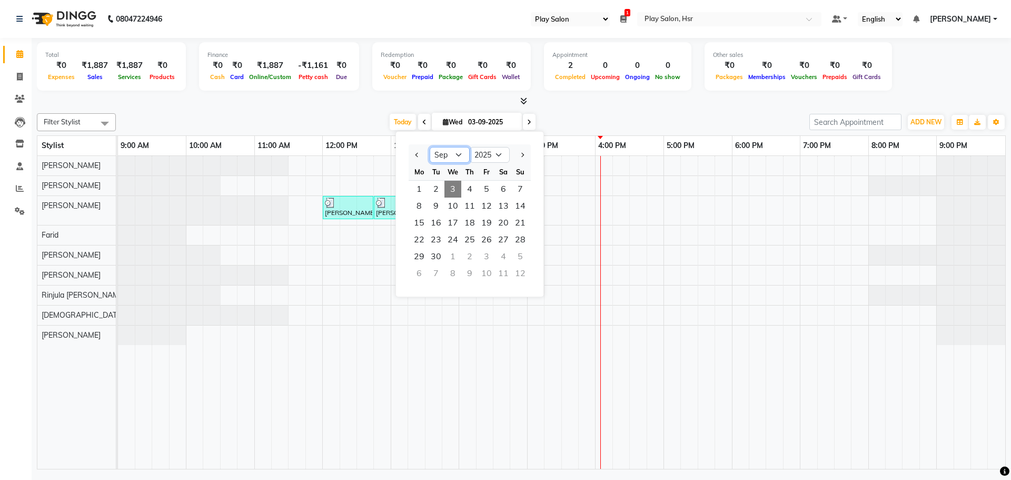
click at [445, 154] on select "Jan Feb Mar Apr May Jun Jul Aug Sep Oct Nov Dec" at bounding box center [450, 155] width 40 height 16
select select "5"
click at [430, 147] on select "Jan Feb Mar Apr May Jun Jul Aug Sep Oct Nov Dec" at bounding box center [450, 155] width 40 height 16
click at [425, 203] on span "5" at bounding box center [419, 205] width 17 height 17
type input "05-05-2025"
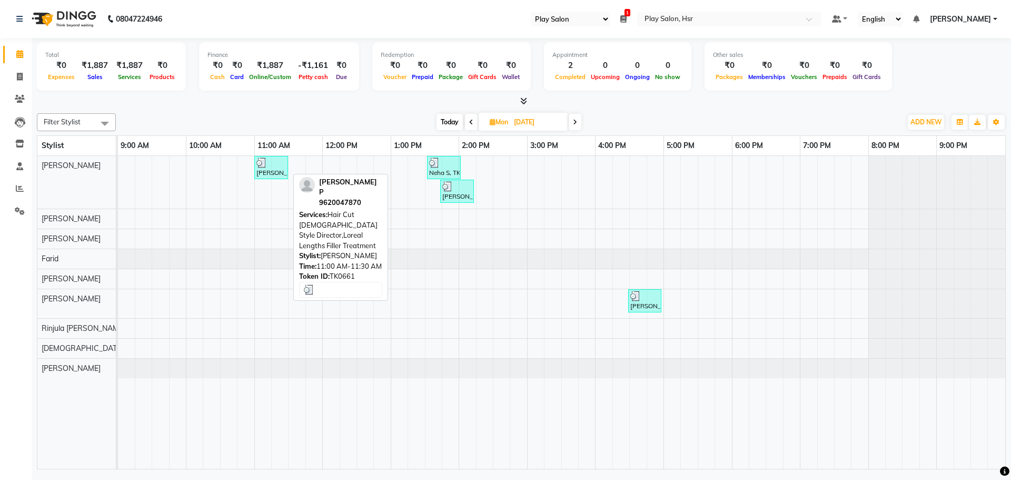
click at [268, 165] on div at bounding box center [270, 162] width 29 height 11
select select "3"
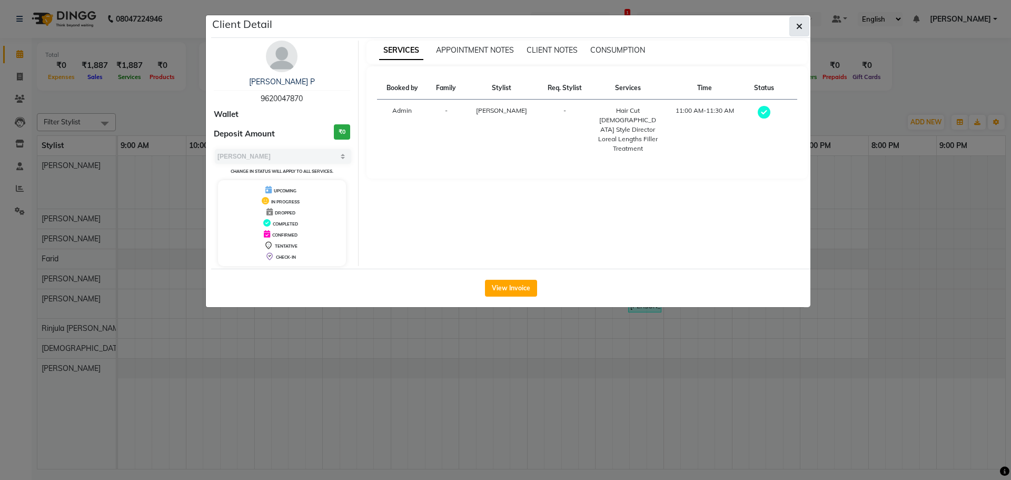
click at [799, 26] on icon "button" at bounding box center [799, 26] width 6 height 8
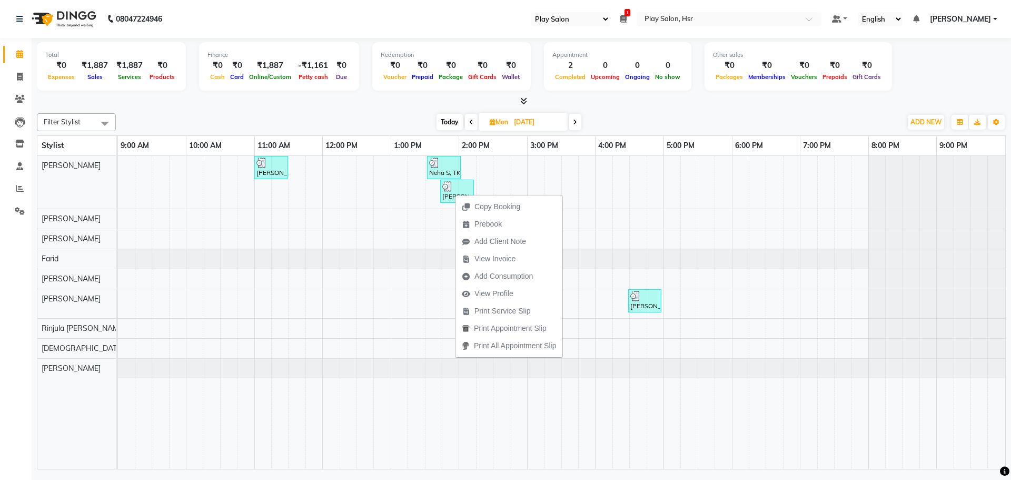
click at [455, 194] on div "Copy Booking Prebook Add Client Note View Invoice Add Consumption View Profile …" at bounding box center [509, 276] width 108 height 164
click at [452, 191] on img at bounding box center [447, 186] width 11 height 11
select select "3"
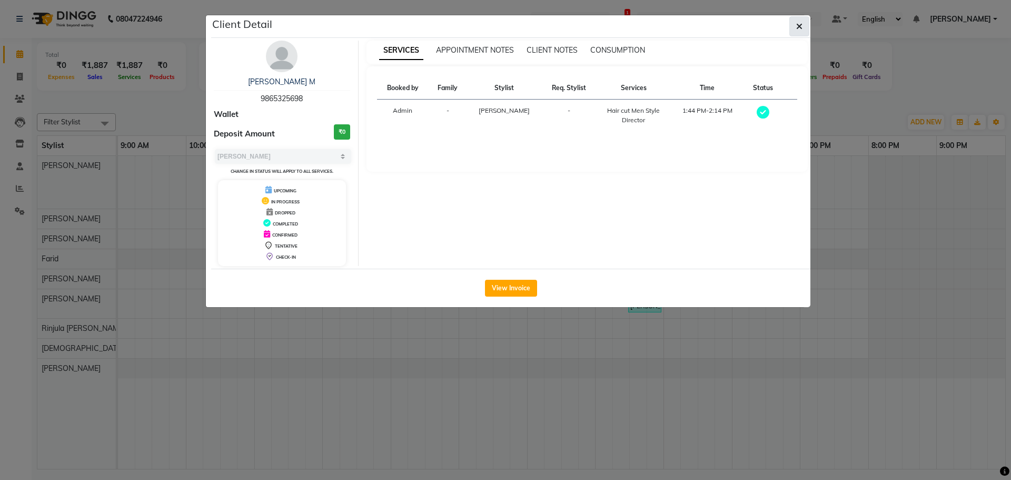
click at [800, 28] on icon "button" at bounding box center [799, 26] width 6 height 8
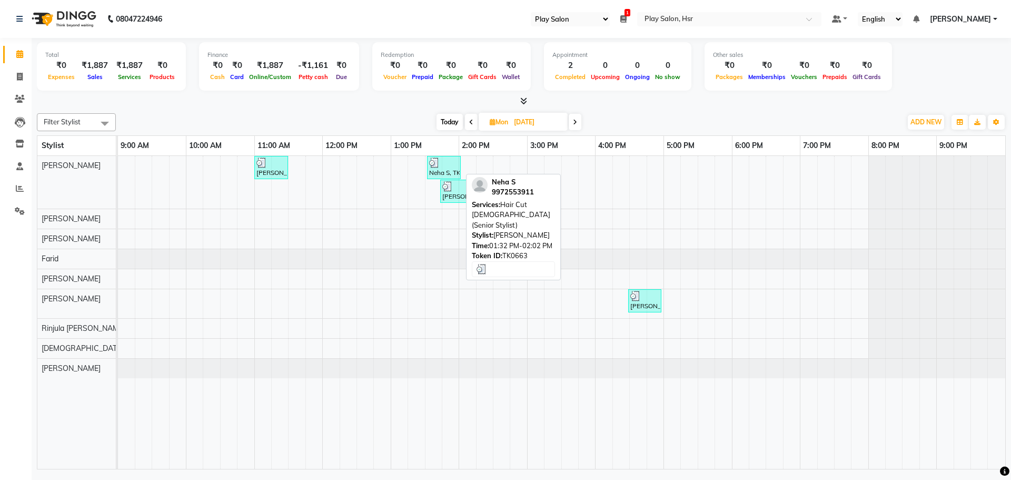
click at [444, 168] on div "Neha S, TK663, 01:32 PM-02:02 PM, Hair Cut Lady (Senior Stylist)" at bounding box center [444, 167] width 32 height 20
select select "3"
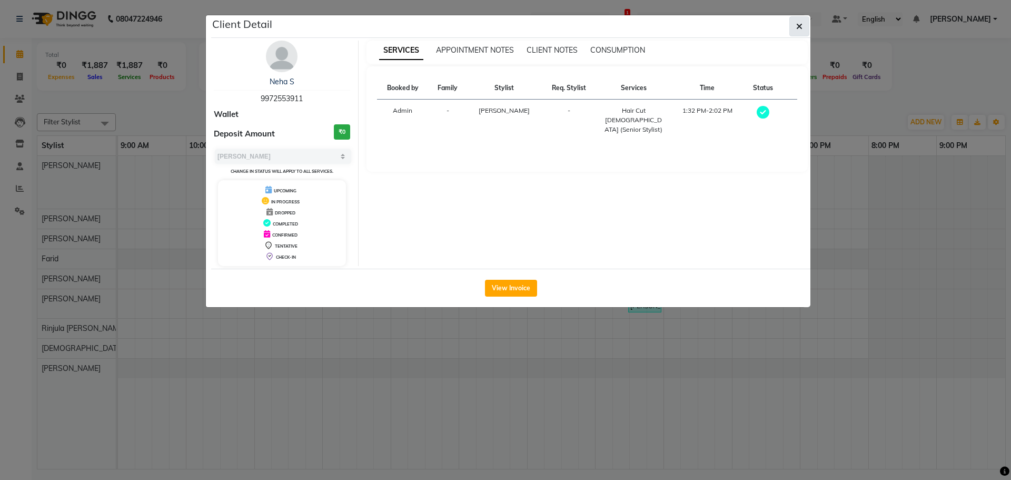
click at [793, 29] on button "button" at bounding box center [799, 26] width 20 height 20
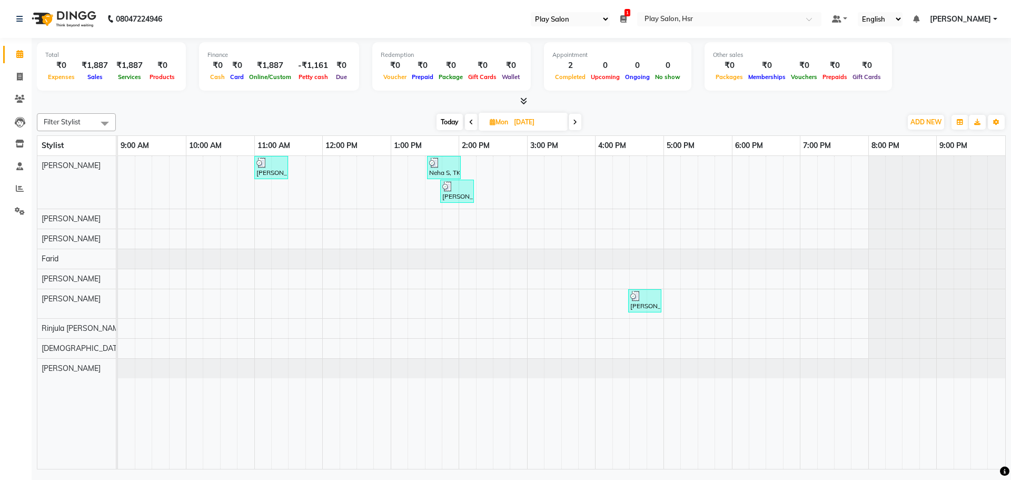
click at [575, 119] on icon at bounding box center [575, 122] width 4 height 6
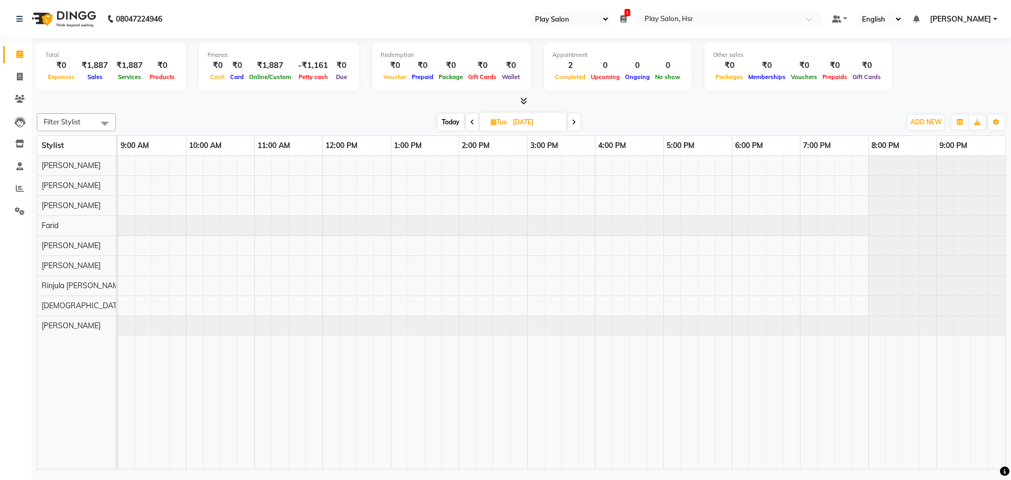
click at [573, 125] on icon at bounding box center [574, 122] width 4 height 6
type input "07-05-2025"
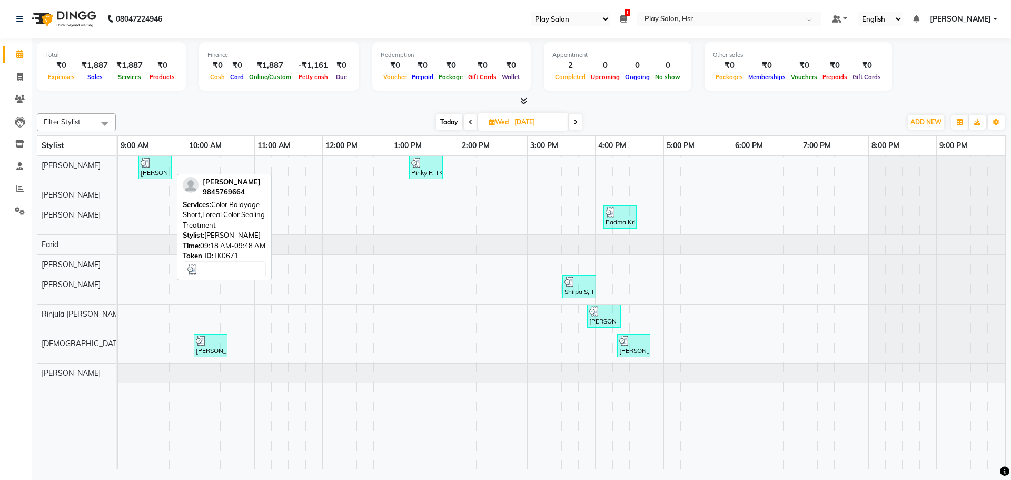
click at [157, 165] on div at bounding box center [155, 162] width 29 height 11
select select "3"
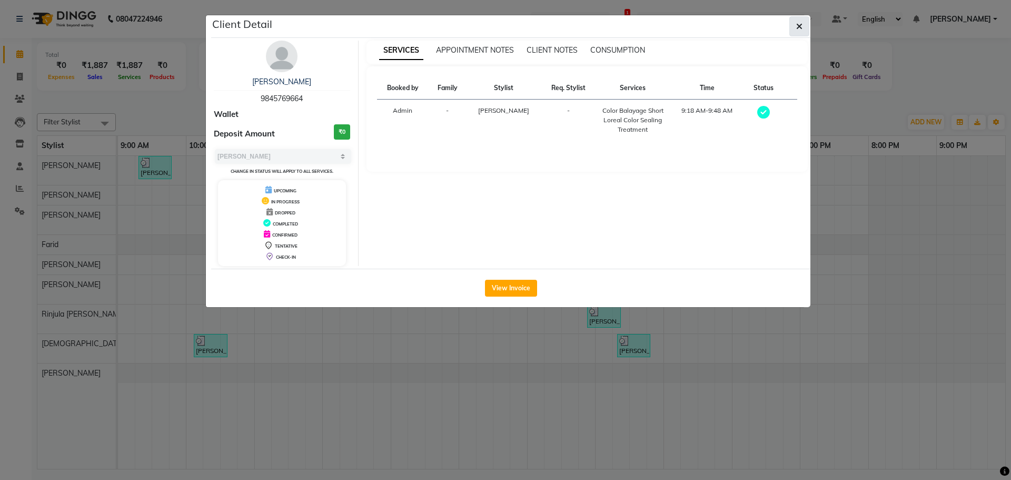
click at [800, 26] on icon "button" at bounding box center [799, 26] width 6 height 8
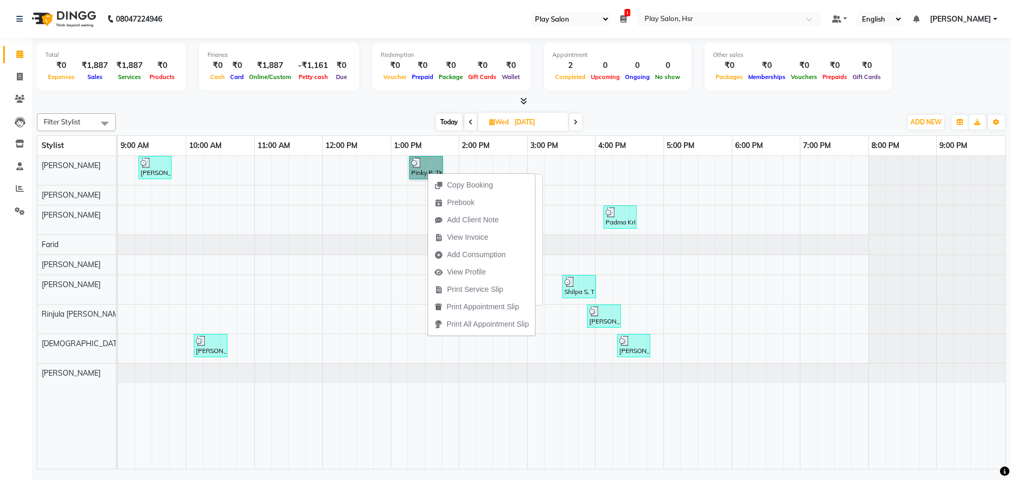
click at [425, 165] on link "Pinky P, TK668, 01:16 PM-01:46 PM, Hair Cut lady Style Director,Blowdry + shamp…" at bounding box center [426, 167] width 34 height 23
select select "3"
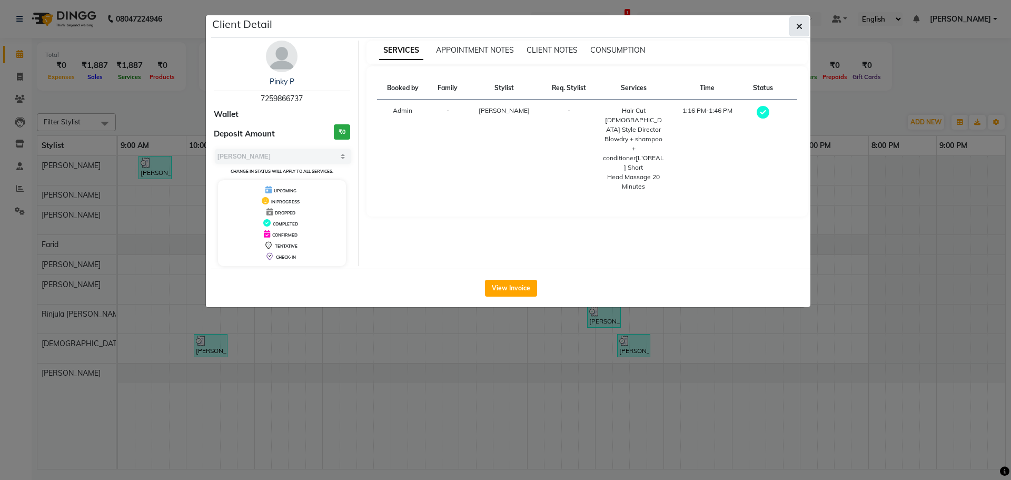
click at [806, 28] on button "button" at bounding box center [799, 26] width 20 height 20
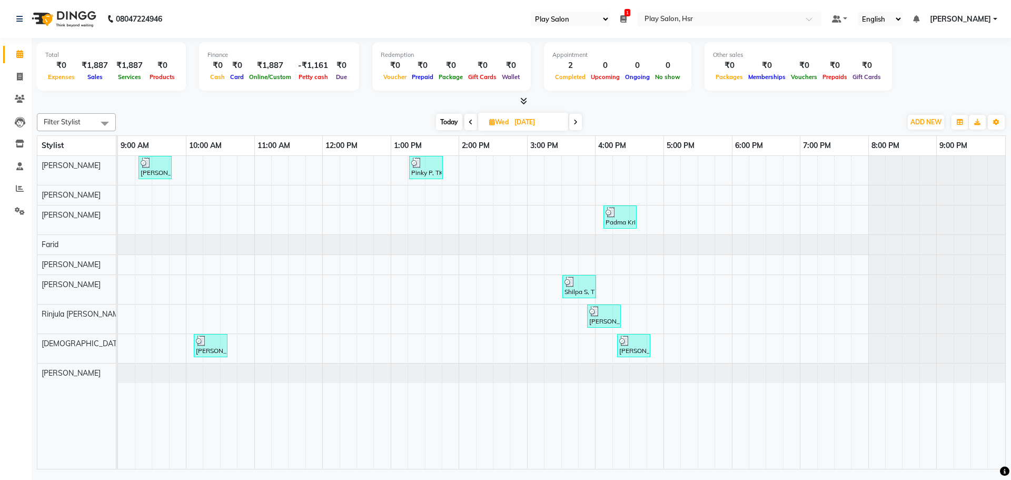
click at [450, 121] on span "Today" at bounding box center [449, 122] width 26 height 16
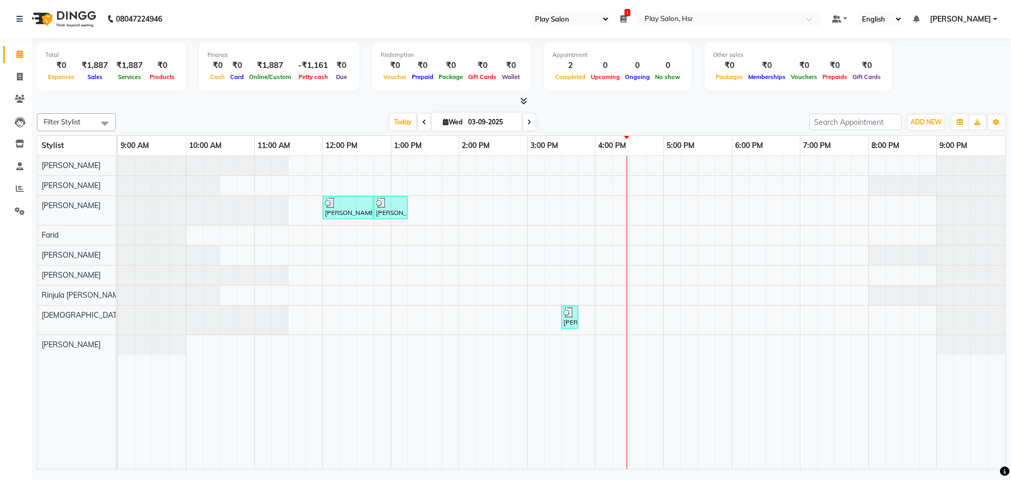
click at [423, 117] on span at bounding box center [424, 122] width 13 height 16
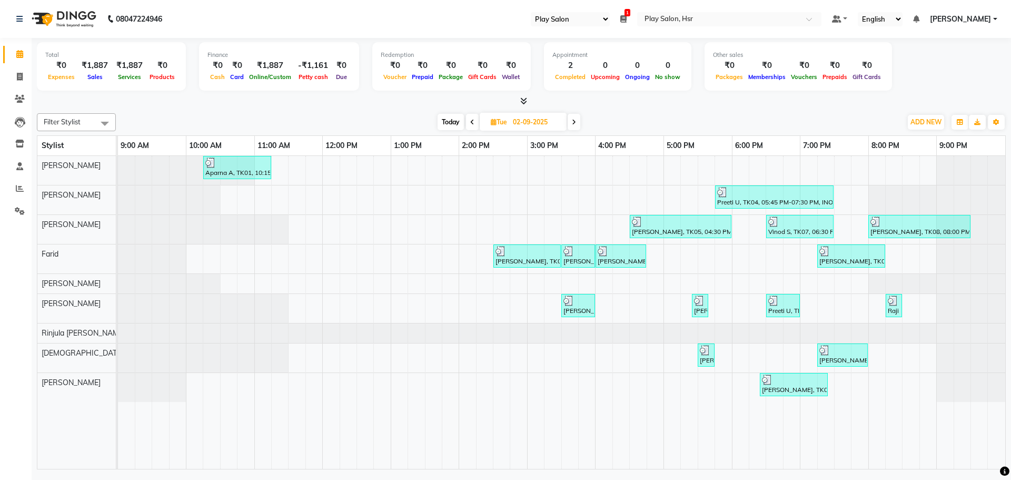
click at [471, 121] on icon at bounding box center [472, 122] width 4 height 6
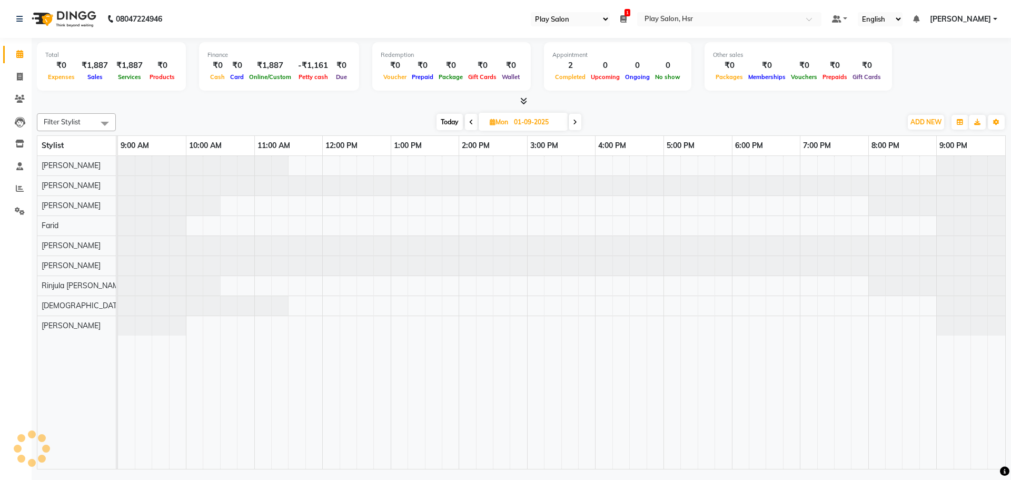
click at [571, 123] on span at bounding box center [575, 122] width 13 height 16
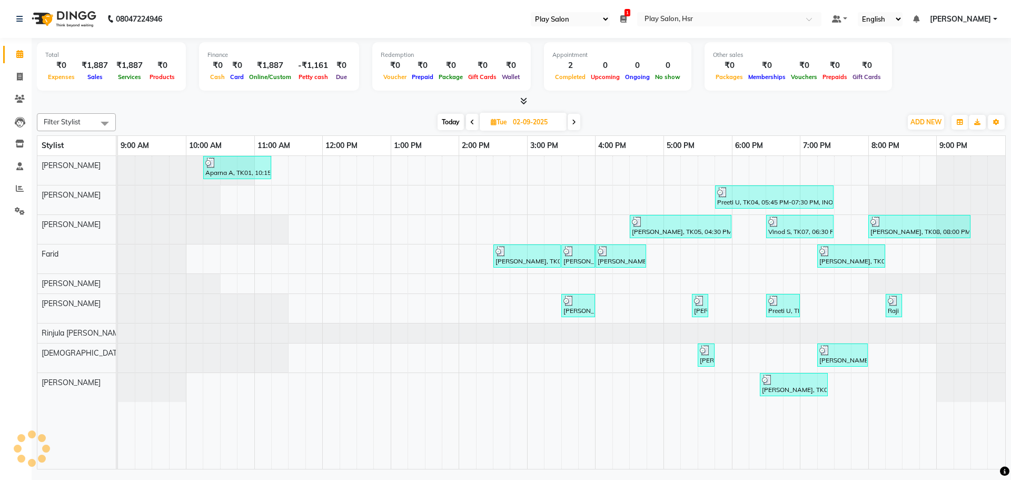
click at [475, 125] on span at bounding box center [472, 122] width 13 height 16
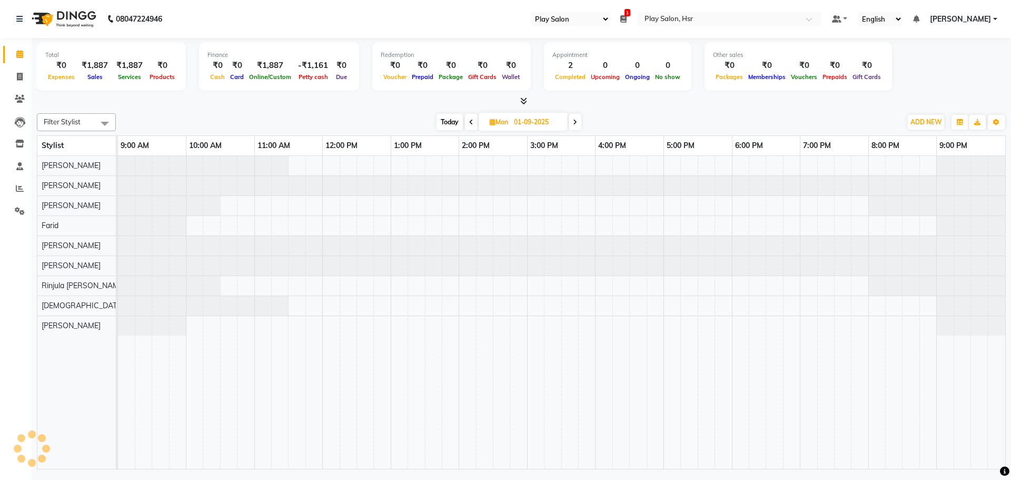
click at [473, 125] on span at bounding box center [471, 122] width 13 height 16
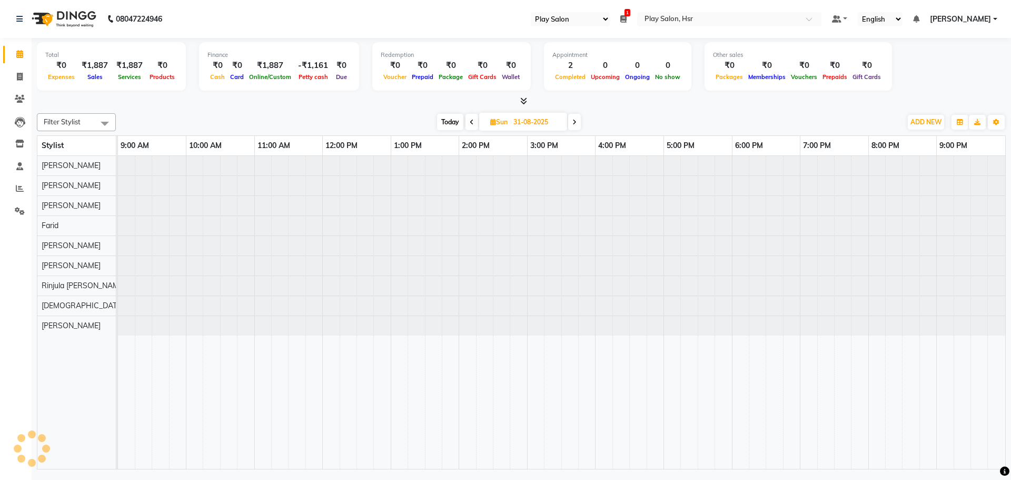
click at [473, 125] on span at bounding box center [471, 122] width 13 height 16
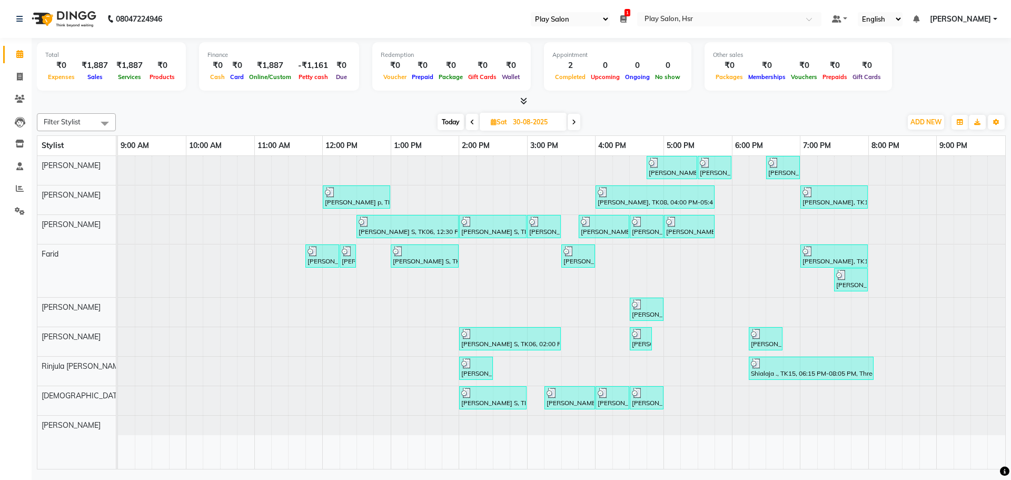
click at [574, 119] on icon at bounding box center [574, 122] width 4 height 6
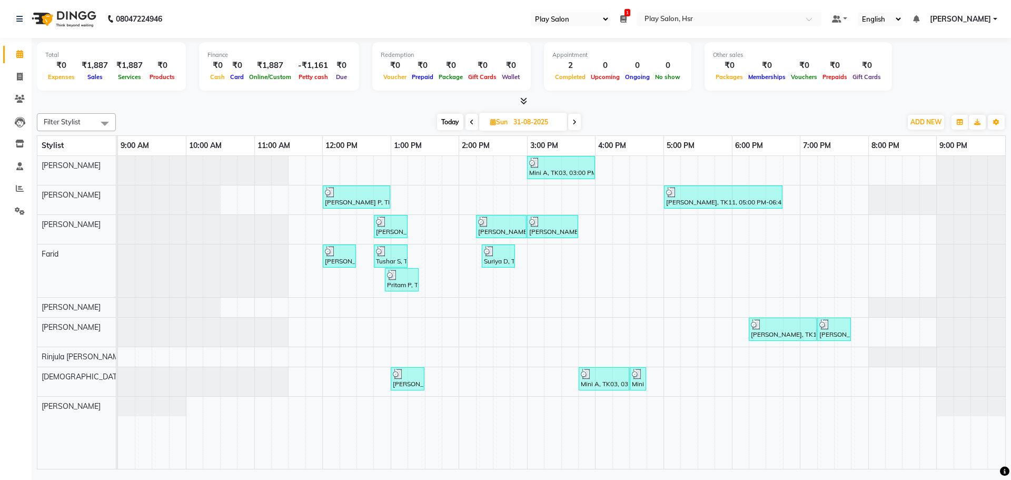
click at [574, 119] on icon at bounding box center [574, 122] width 4 height 6
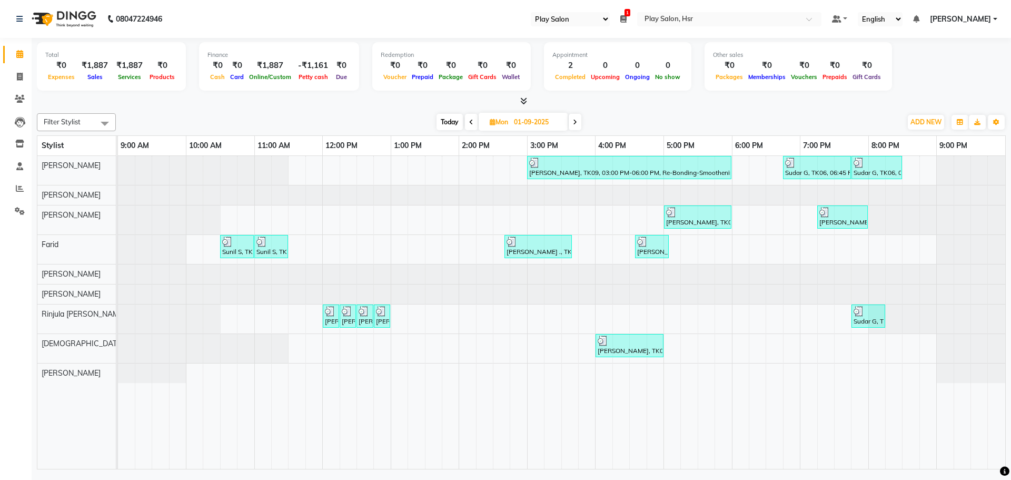
click at [575, 117] on span at bounding box center [575, 122] width 13 height 16
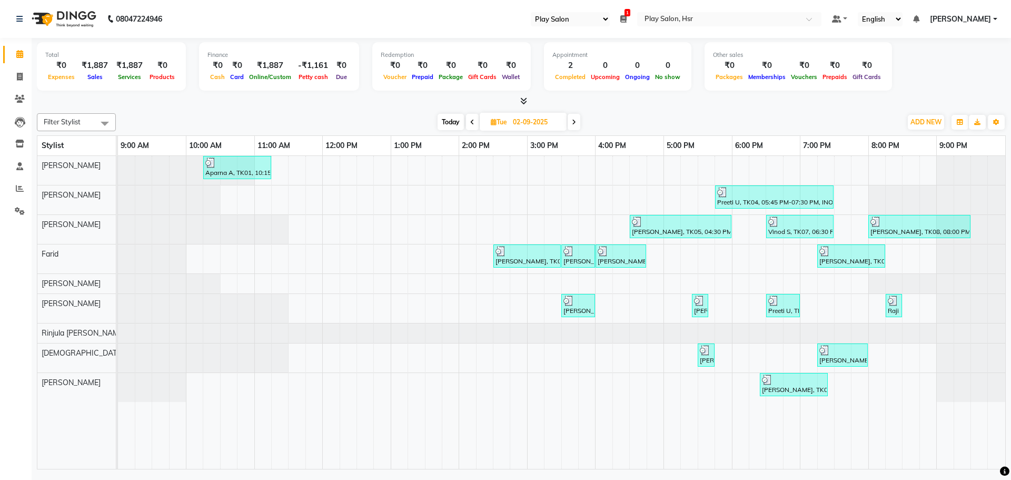
click at [575, 117] on span at bounding box center [573, 122] width 13 height 16
type input "03-09-2025"
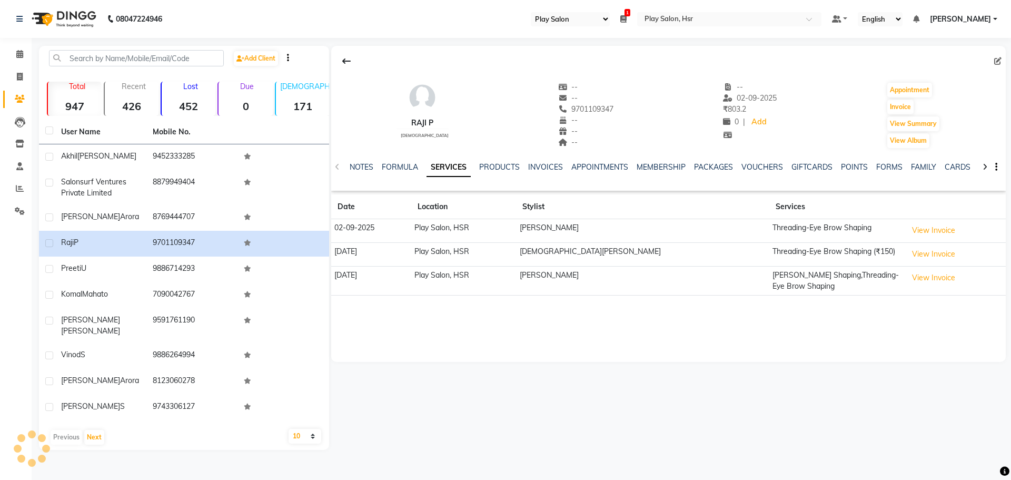
select select "92"
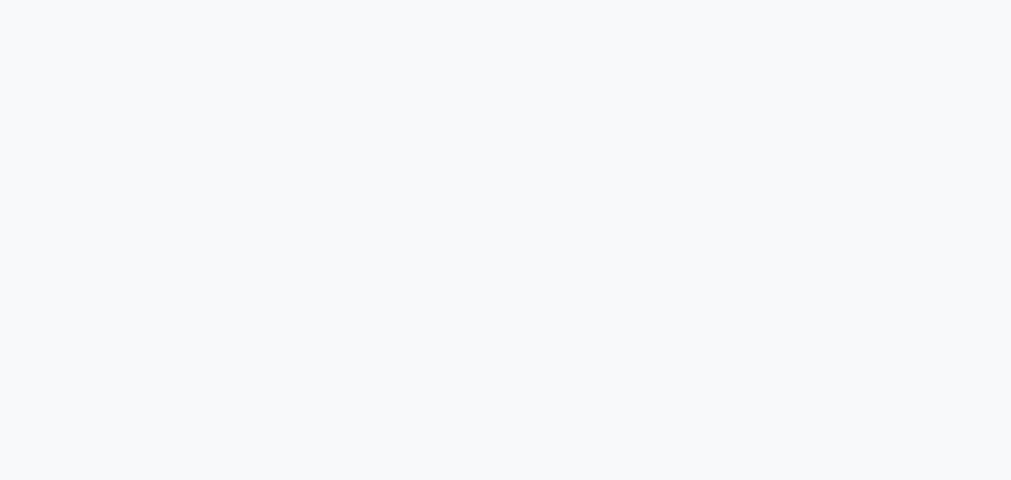
select select "92"
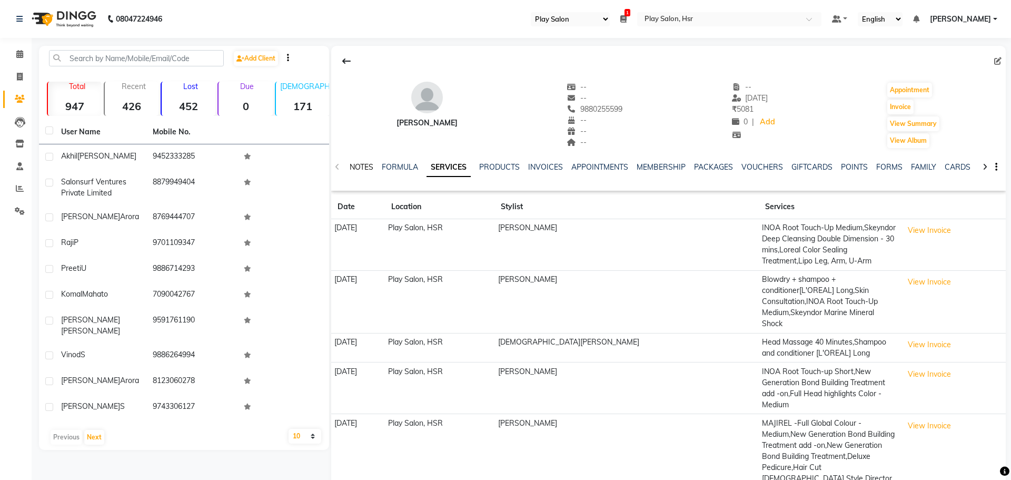
click at [357, 167] on link "NOTES" at bounding box center [362, 166] width 24 height 9
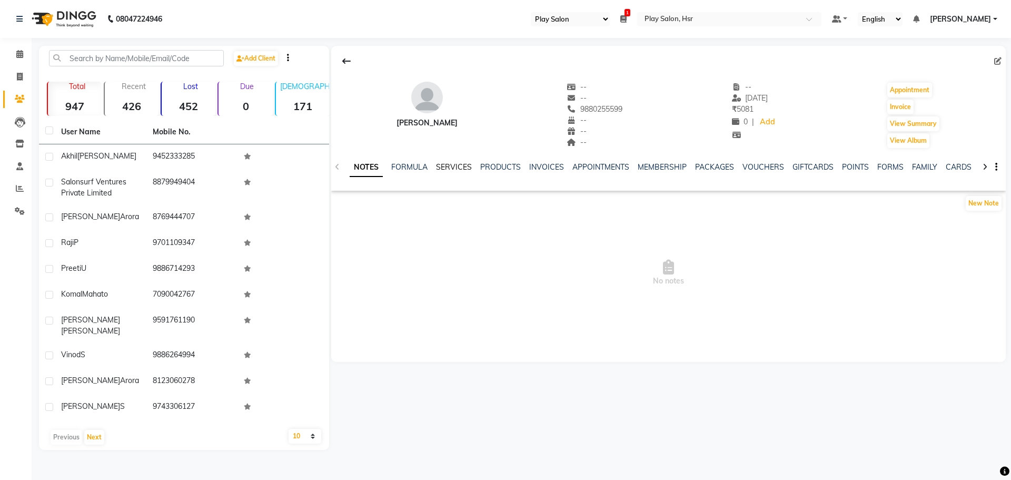
click at [460, 167] on link "SERVICES" at bounding box center [454, 166] width 36 height 9
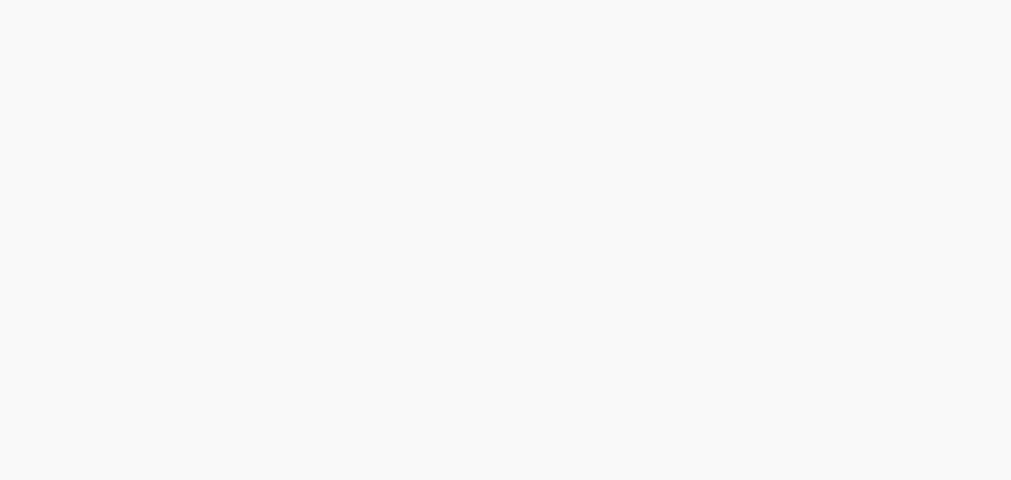
select select "92"
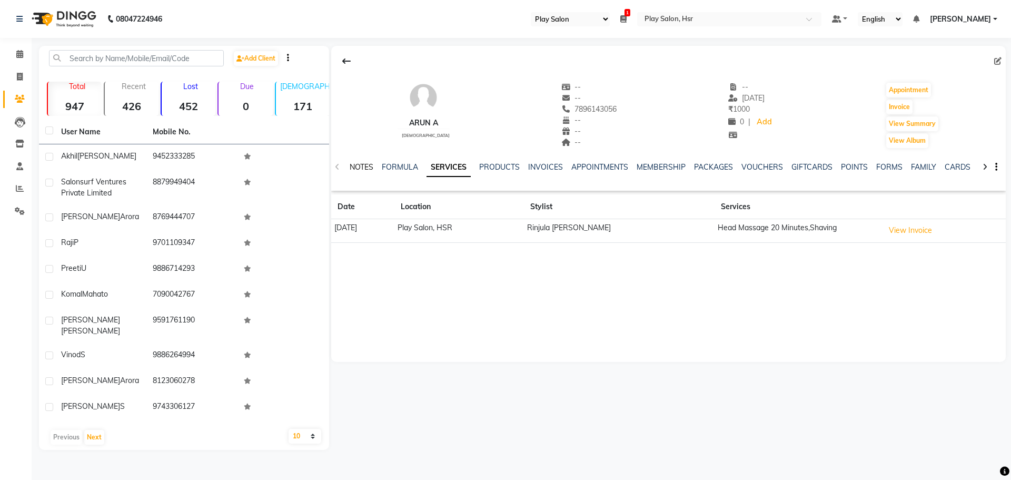
click at [361, 165] on link "NOTES" at bounding box center [362, 166] width 24 height 9
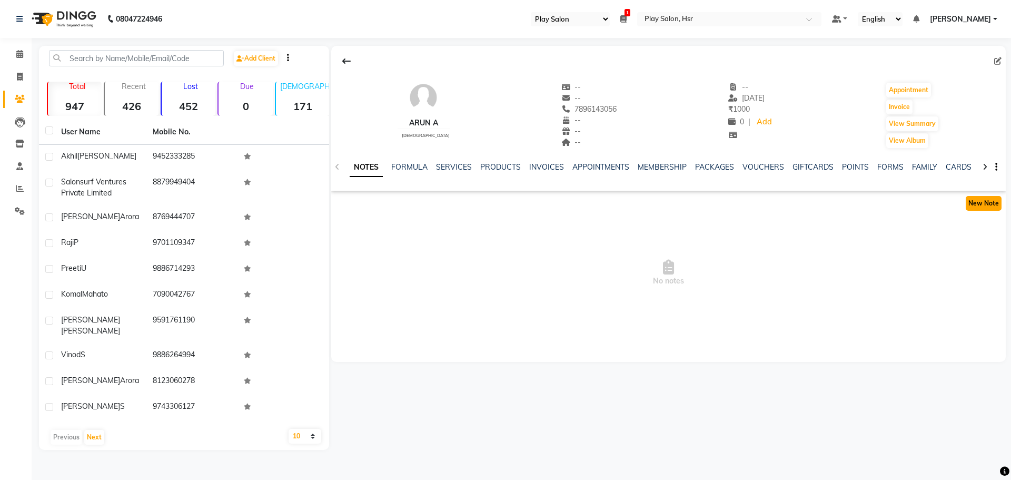
click at [980, 200] on button "New Note" at bounding box center [983, 203] width 36 height 15
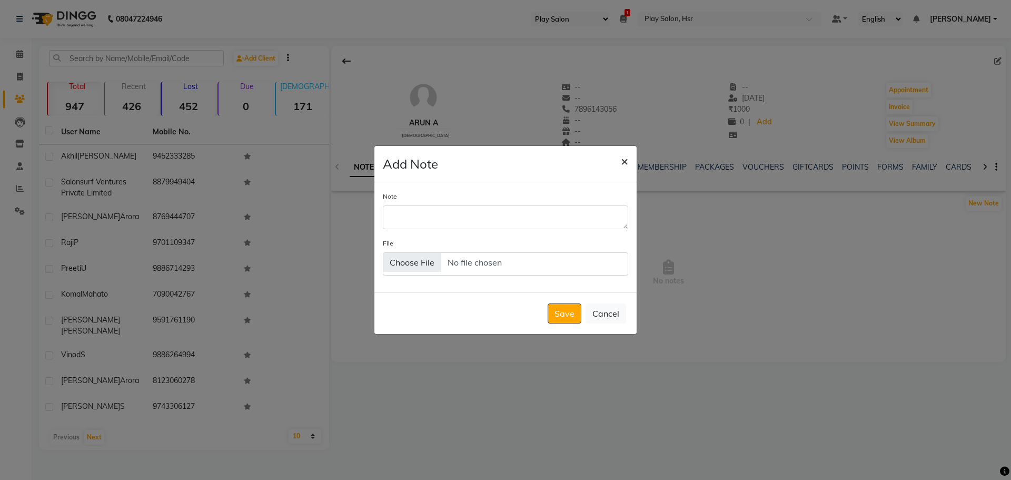
click at [623, 163] on span "×" at bounding box center [624, 161] width 7 height 16
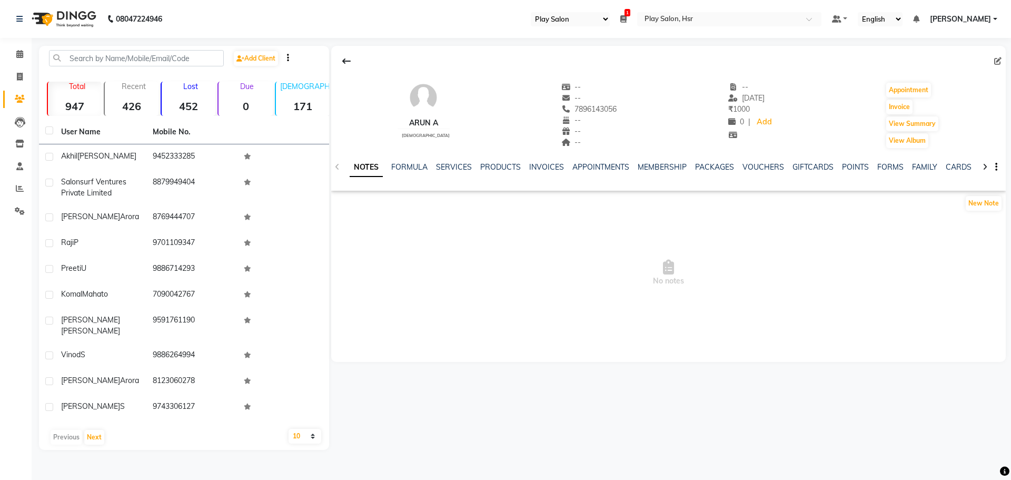
click at [993, 64] on div at bounding box center [668, 61] width 674 height 20
click at [1000, 61] on icon at bounding box center [997, 60] width 7 height 7
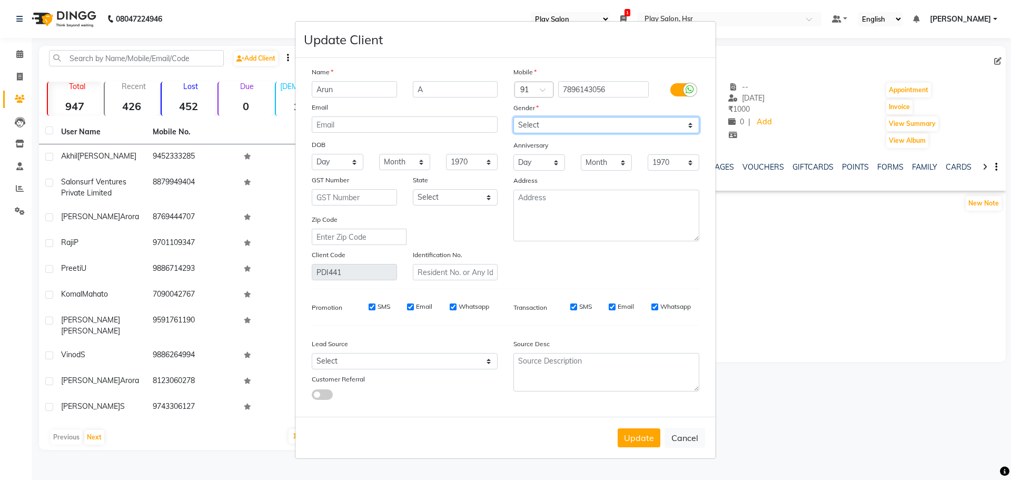
click at [581, 124] on select "Select Male Female Other Prefer Not To Say" at bounding box center [606, 125] width 186 height 16
select select "female"
click at [513, 117] on select "Select Male Female Other Prefer Not To Say" at bounding box center [606, 125] width 186 height 16
click at [632, 436] on button "Update" at bounding box center [638, 437] width 43 height 19
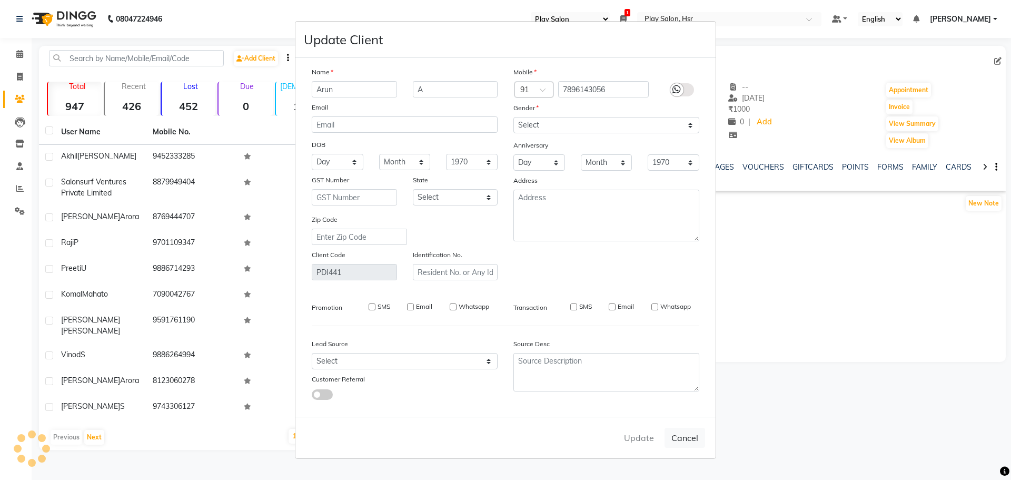
select select
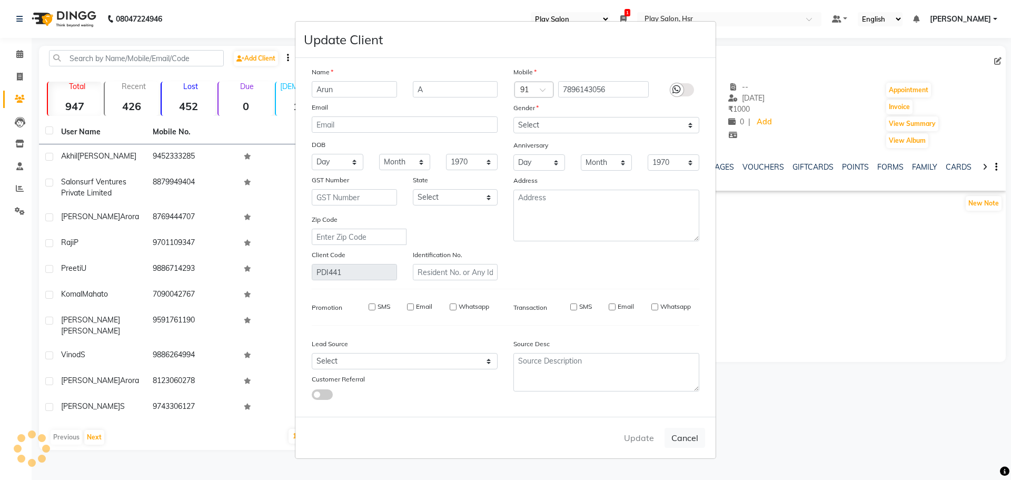
select select
checkbox input "false"
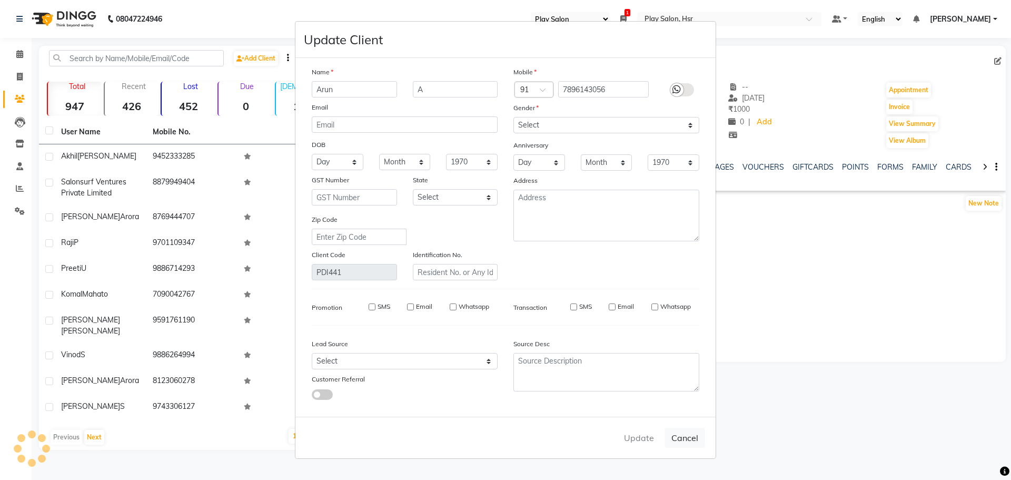
checkbox input "false"
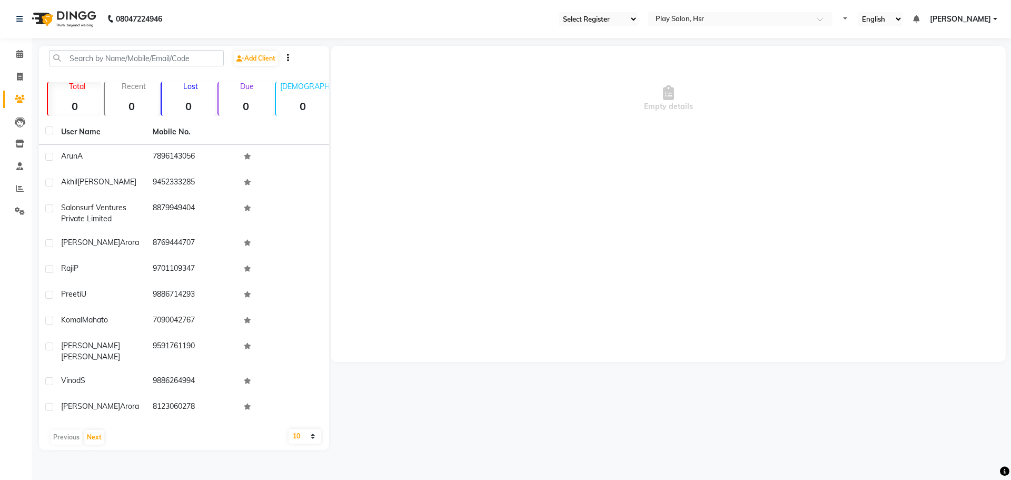
select select "92"
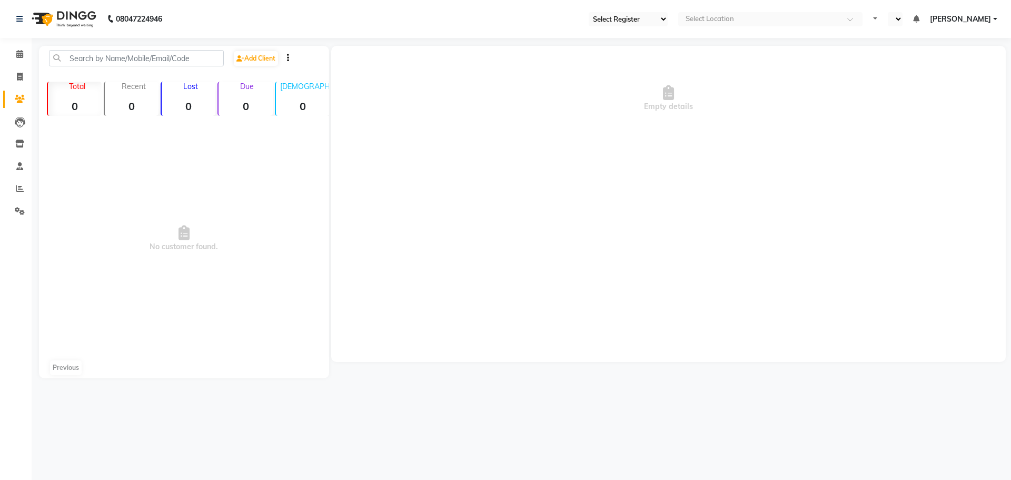
select select "92"
select select "en"
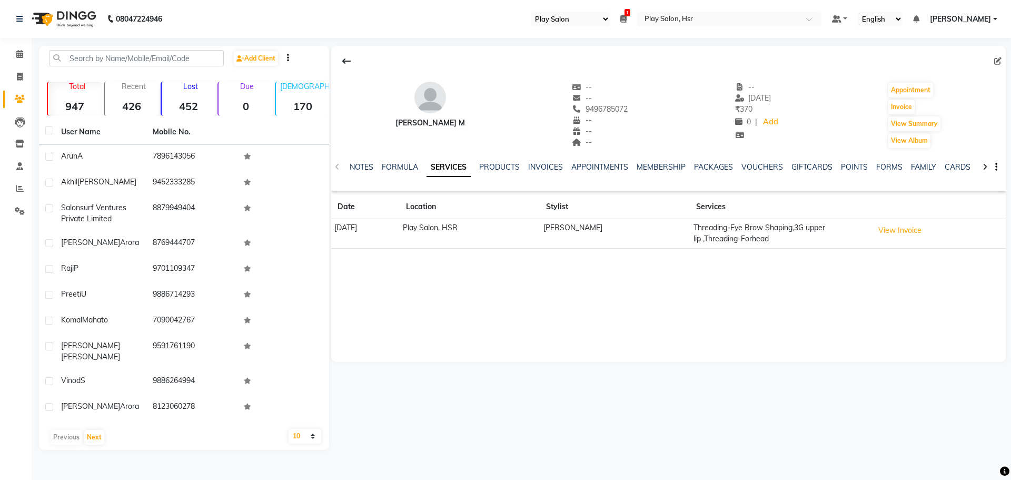
click at [371, 162] on div "NOTES" at bounding box center [362, 167] width 24 height 11
click at [362, 166] on link "NOTES" at bounding box center [362, 166] width 24 height 9
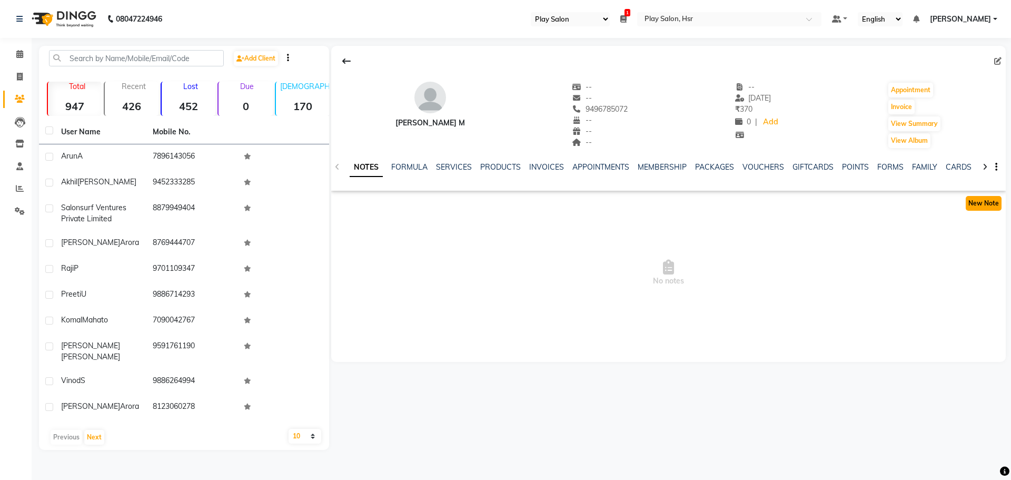
click at [973, 206] on button "New Note" at bounding box center [983, 203] width 36 height 15
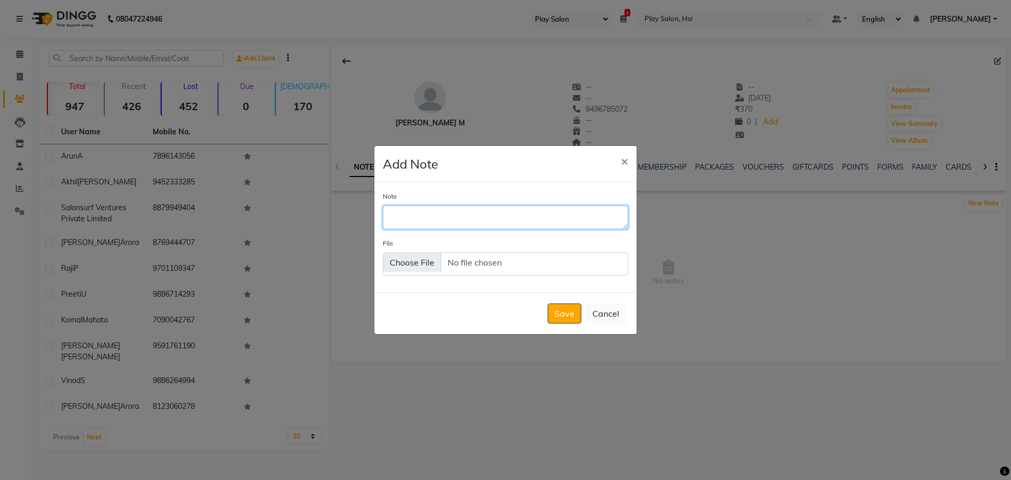
click at [423, 216] on textarea "Note" at bounding box center [505, 216] width 245 height 23
type textarea "c"
click at [447, 218] on textarea "Client" at bounding box center [505, 216] width 245 height 23
type textarea "Client is shifted to some other place and if she come this side she'll call and…"
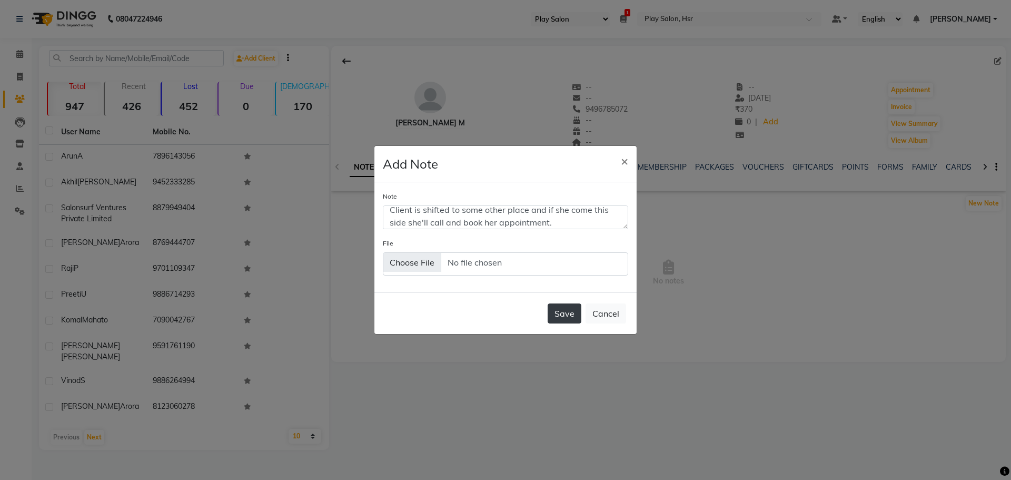
click at [556, 315] on button "Save" at bounding box center [564, 313] width 34 height 20
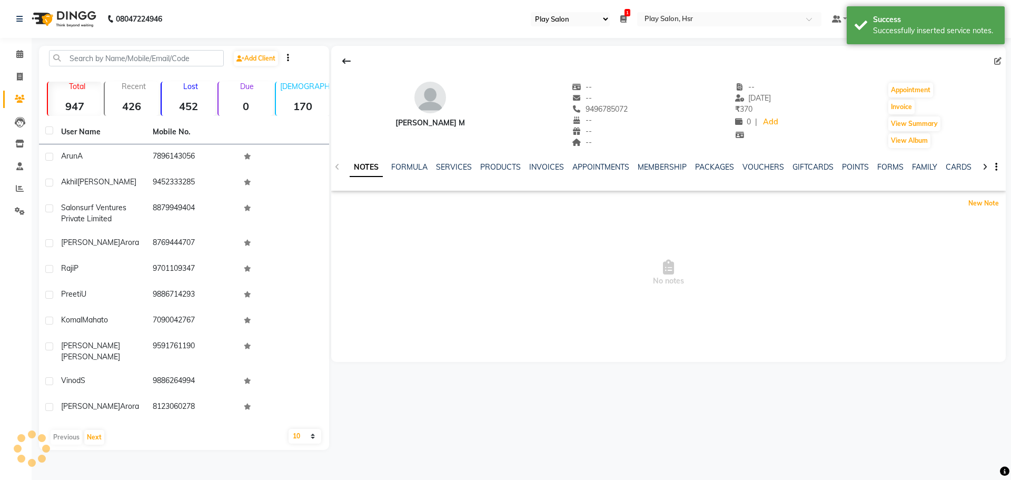
scroll to position [0, 0]
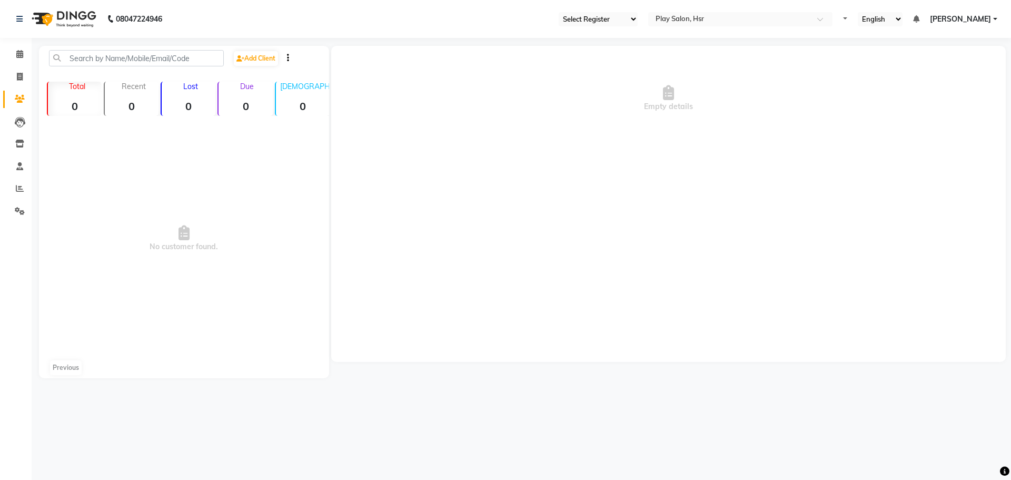
select select "92"
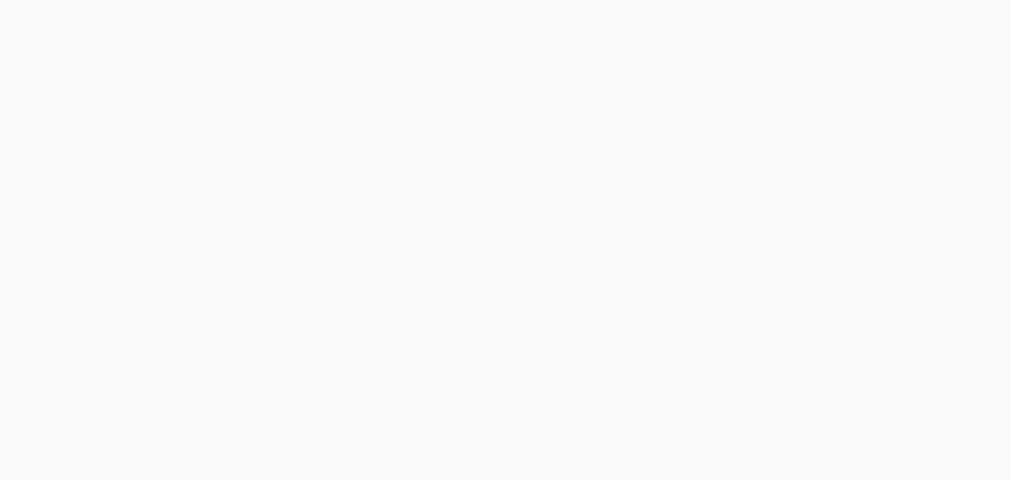
select select "92"
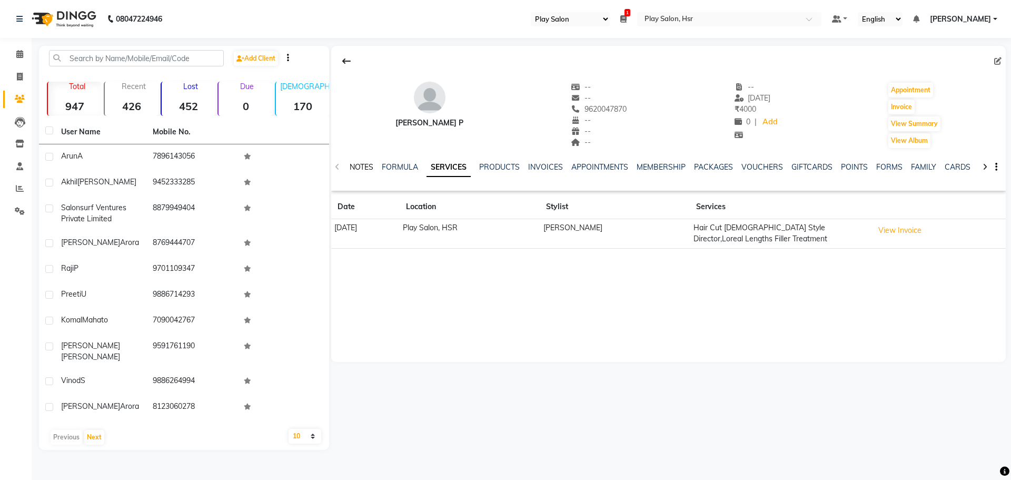
click at [353, 166] on link "NOTES" at bounding box center [362, 166] width 24 height 9
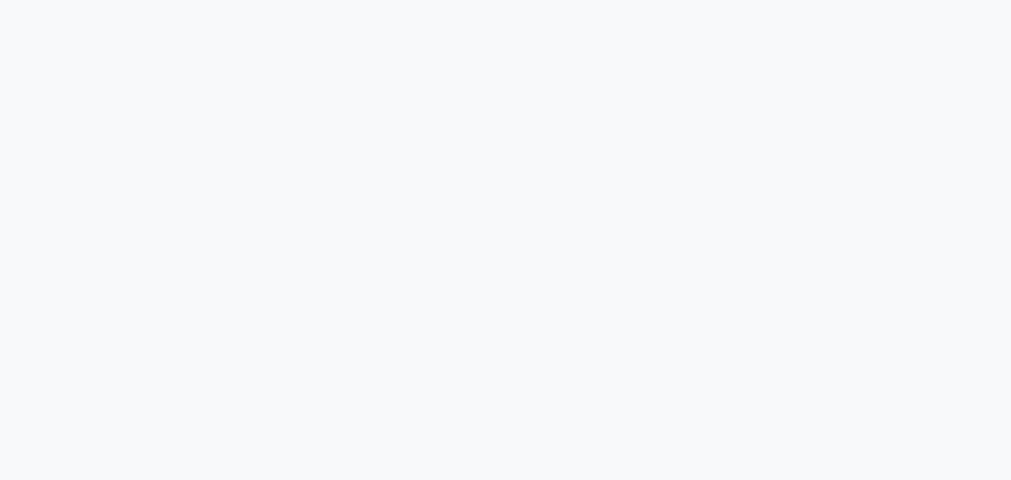
select select "92"
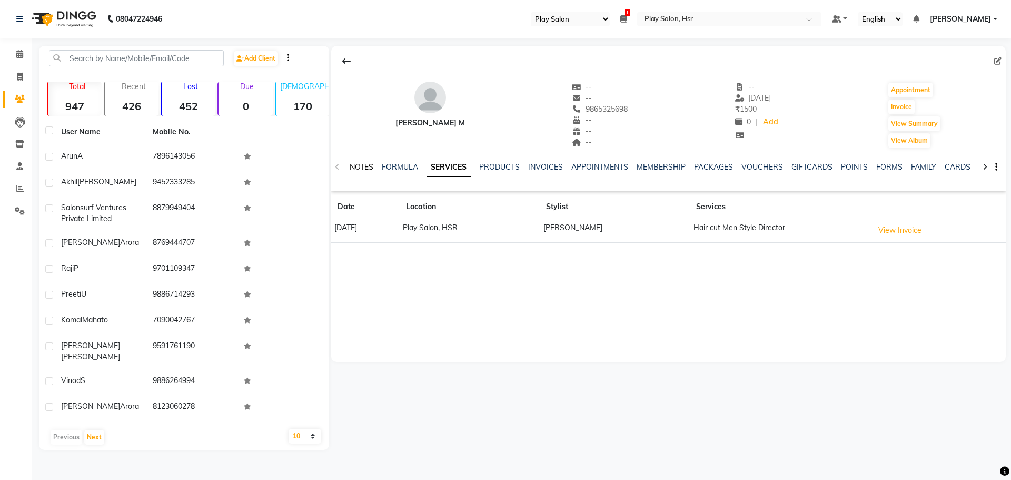
click at [366, 170] on link "NOTES" at bounding box center [362, 166] width 24 height 9
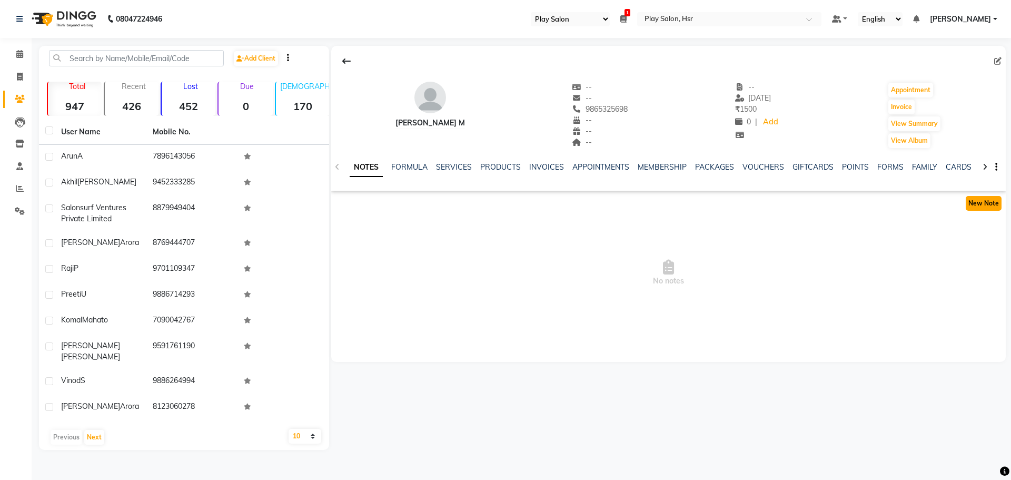
click at [987, 203] on button "New Note" at bounding box center [983, 203] width 36 height 15
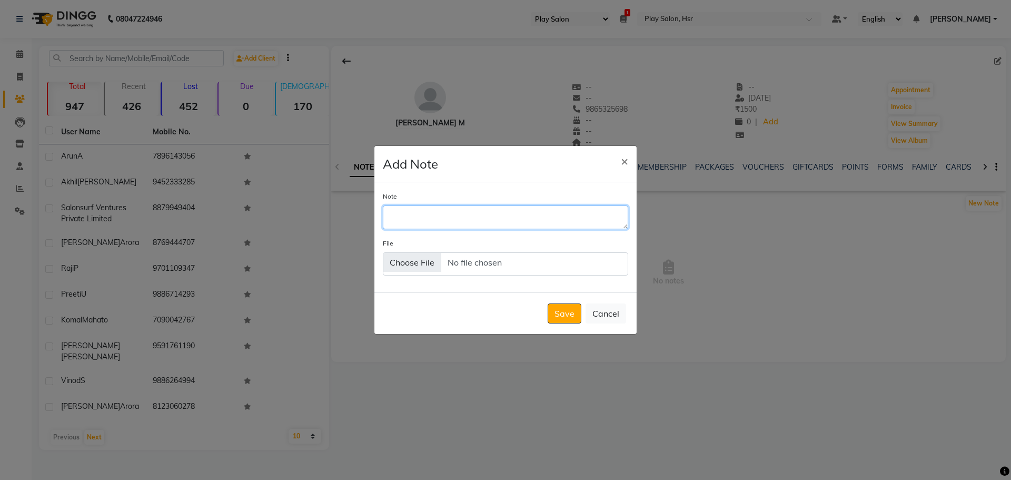
click at [443, 218] on textarea "Note" at bounding box center [505, 216] width 245 height 23
type textarea "Wrong No."
click at [587, 306] on button "Cancel" at bounding box center [605, 313] width 41 height 20
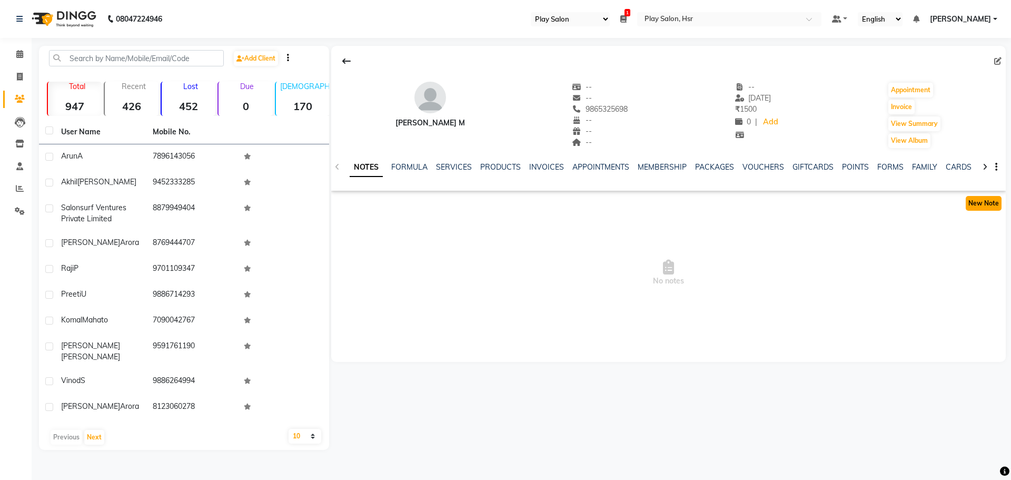
click at [986, 203] on button "New Note" at bounding box center [983, 203] width 36 height 15
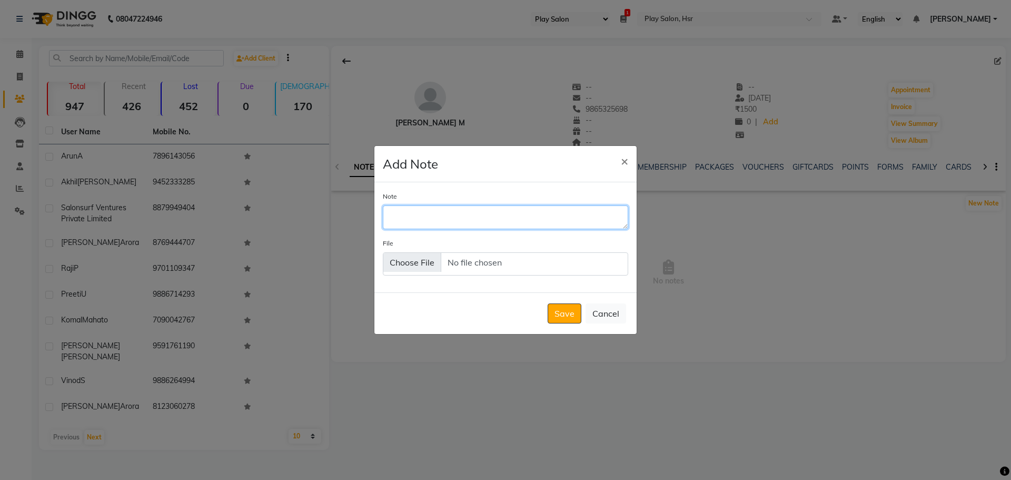
click at [486, 221] on textarea "Note" at bounding box center [505, 216] width 245 height 23
type textarea "E"
type textarea "Wrong No."
click at [570, 317] on button "Save" at bounding box center [564, 313] width 34 height 20
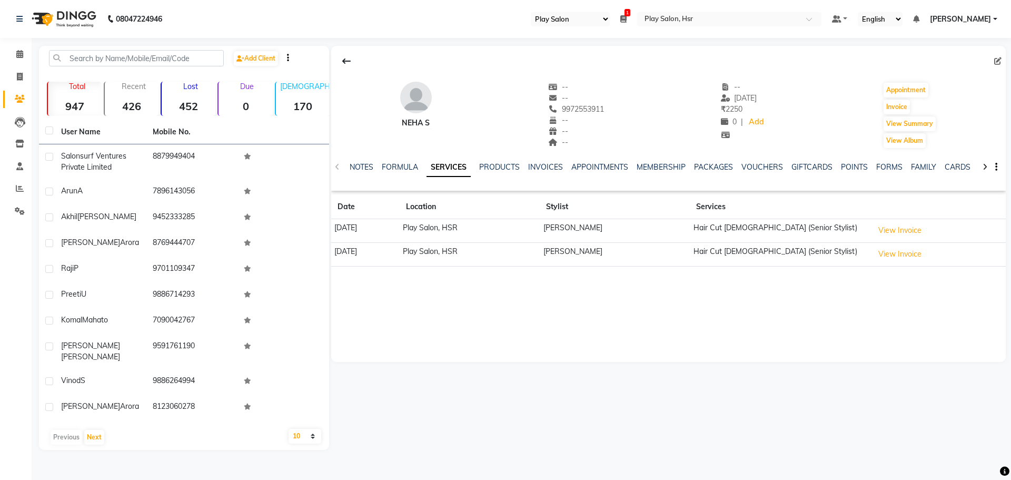
select select "92"
click at [895, 228] on button "View Invoice" at bounding box center [899, 230] width 53 height 16
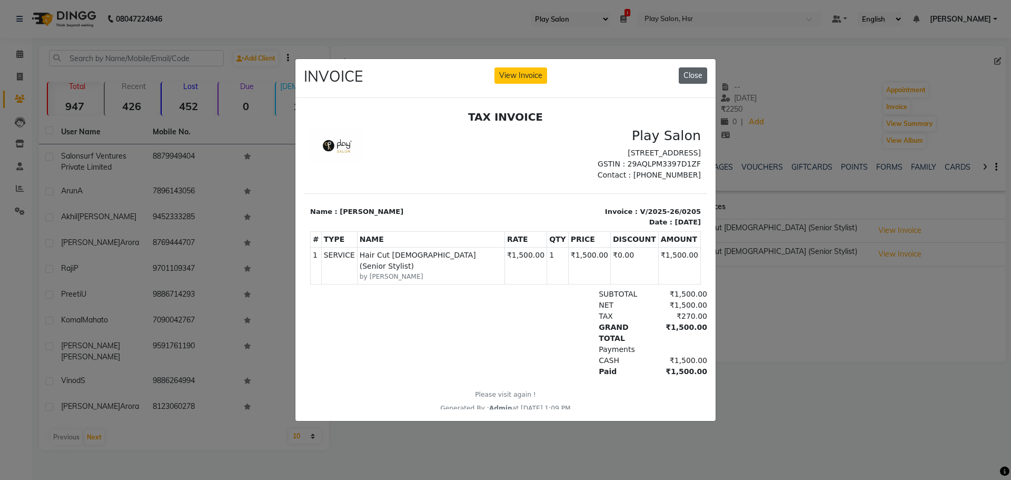
click at [691, 69] on button "Close" at bounding box center [693, 75] width 28 height 16
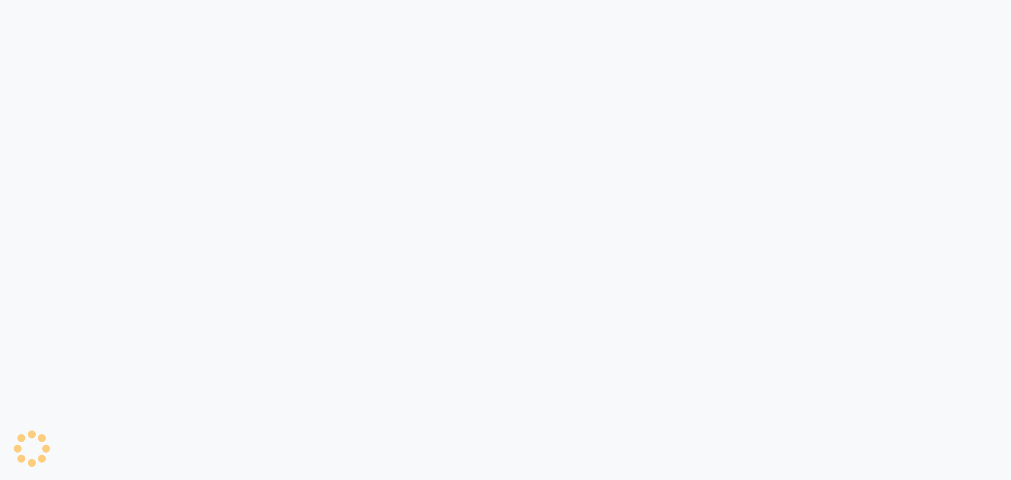
select select "92"
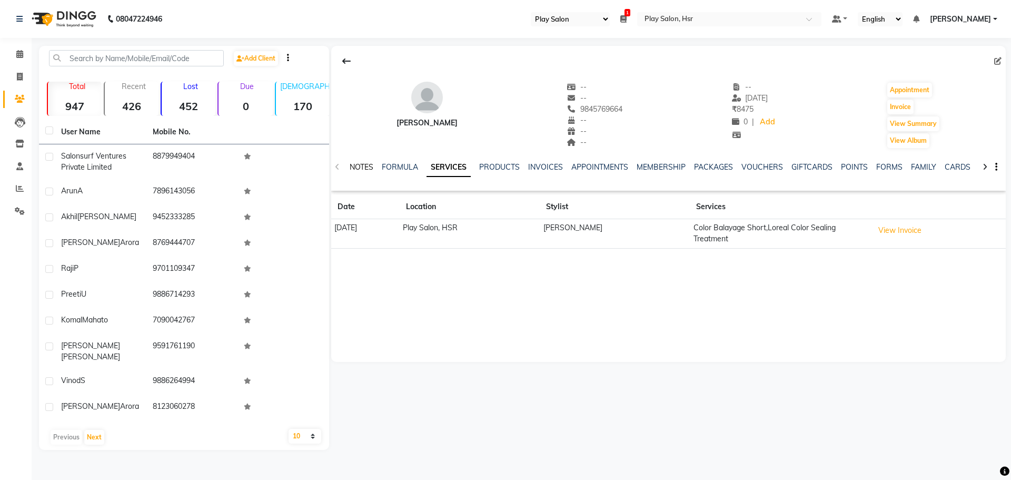
click at [361, 168] on link "NOTES" at bounding box center [362, 166] width 24 height 9
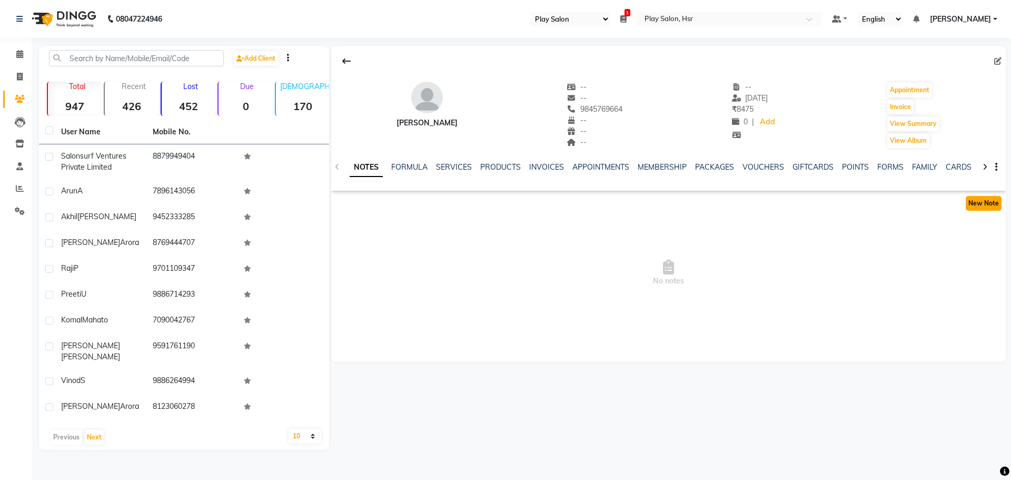
click at [981, 201] on button "New Note" at bounding box center [983, 203] width 36 height 15
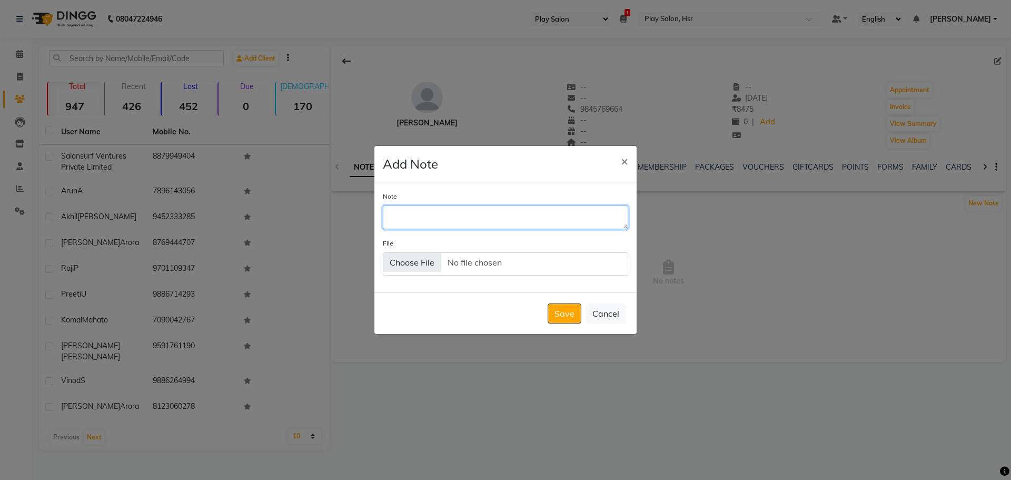
click at [491, 210] on textarea "Note" at bounding box center [505, 216] width 245 height 23
click at [543, 216] on textarea "Whenever she want she'll call and booke her appointment" at bounding box center [505, 216] width 245 height 23
type textarea "Whenever she want she'll call and book her appointment"
click at [560, 311] on button "Save" at bounding box center [564, 313] width 34 height 20
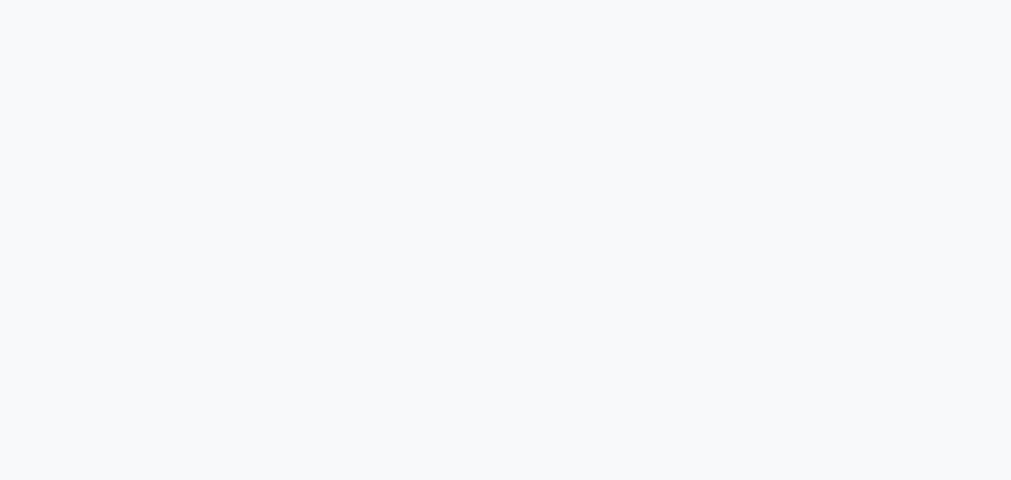
select select "92"
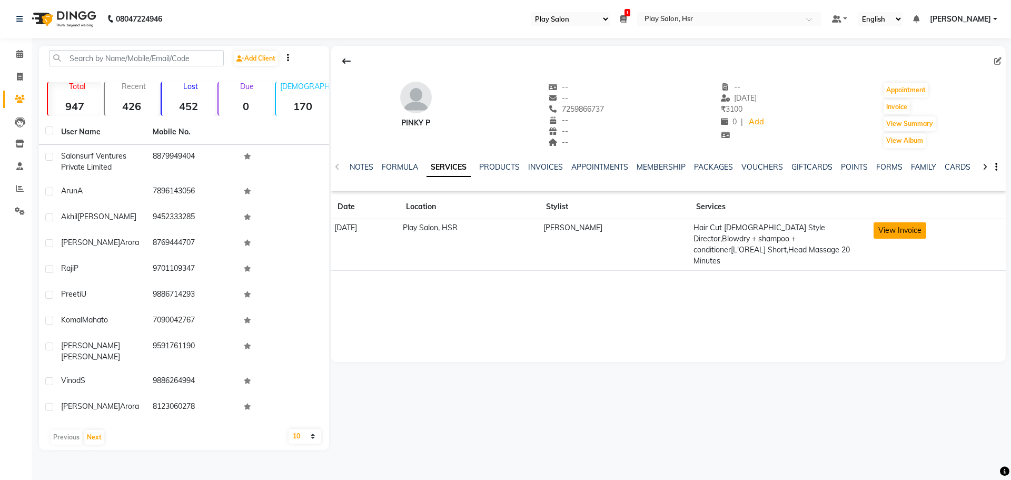
click at [890, 230] on button "View Invoice" at bounding box center [899, 230] width 53 height 16
click at [354, 167] on link "NOTES" at bounding box center [362, 166] width 24 height 9
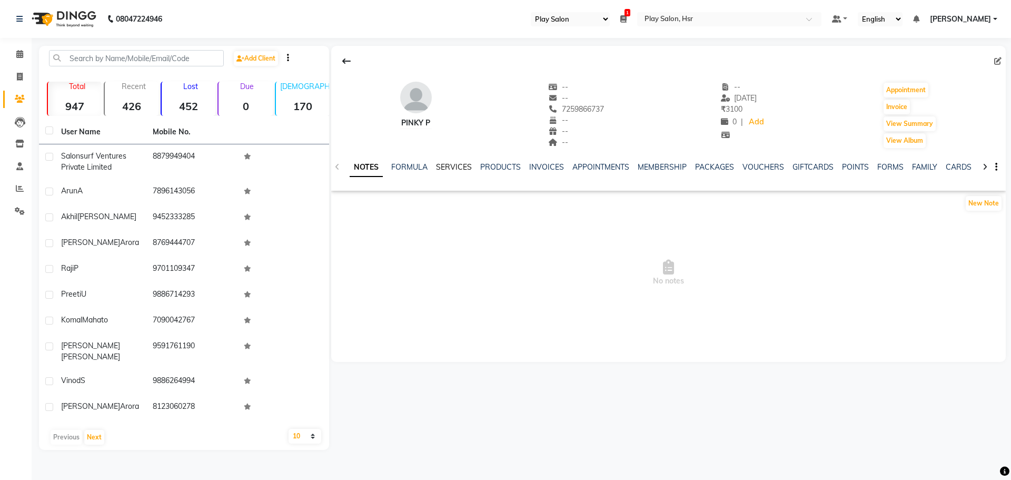
click at [466, 165] on link "SERVICES" at bounding box center [454, 166] width 36 height 9
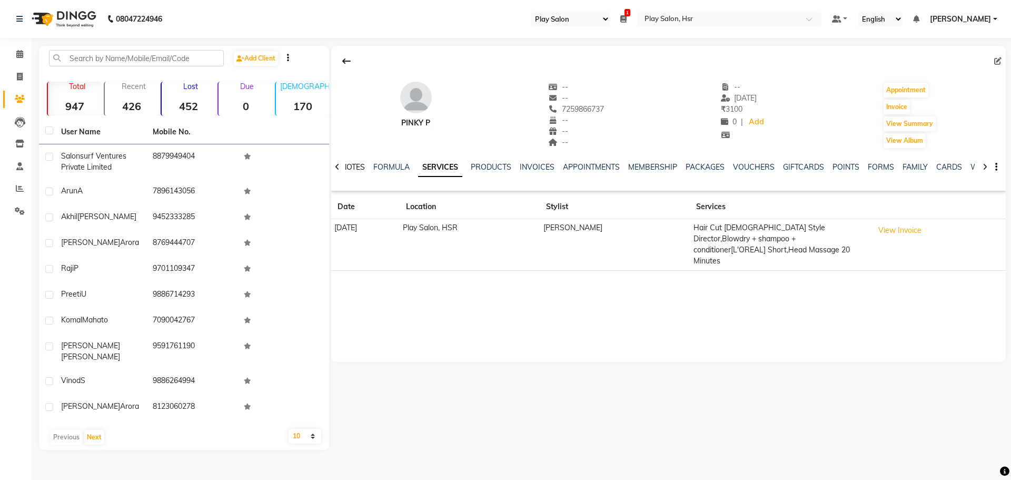
click at [352, 168] on link "NOTES" at bounding box center [353, 166] width 24 height 9
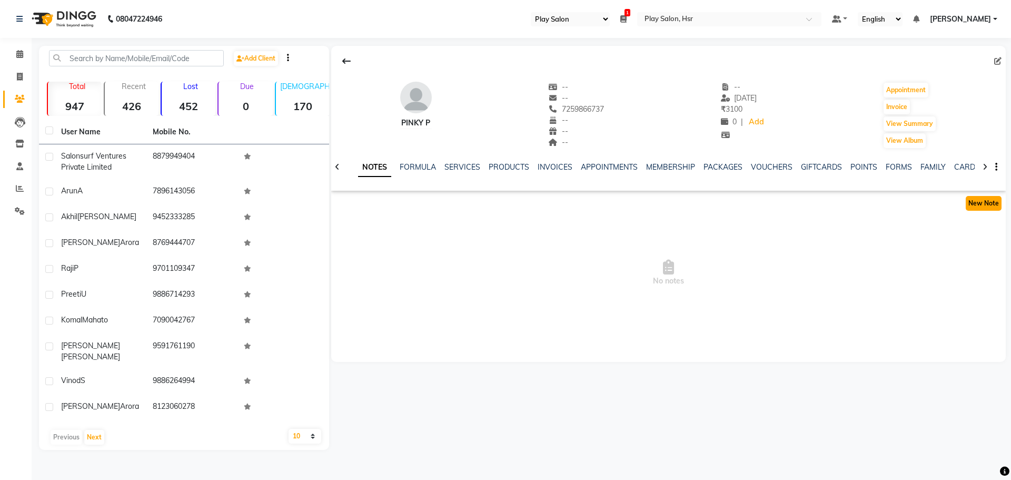
click at [986, 203] on button "New Note" at bounding box center [983, 203] width 36 height 15
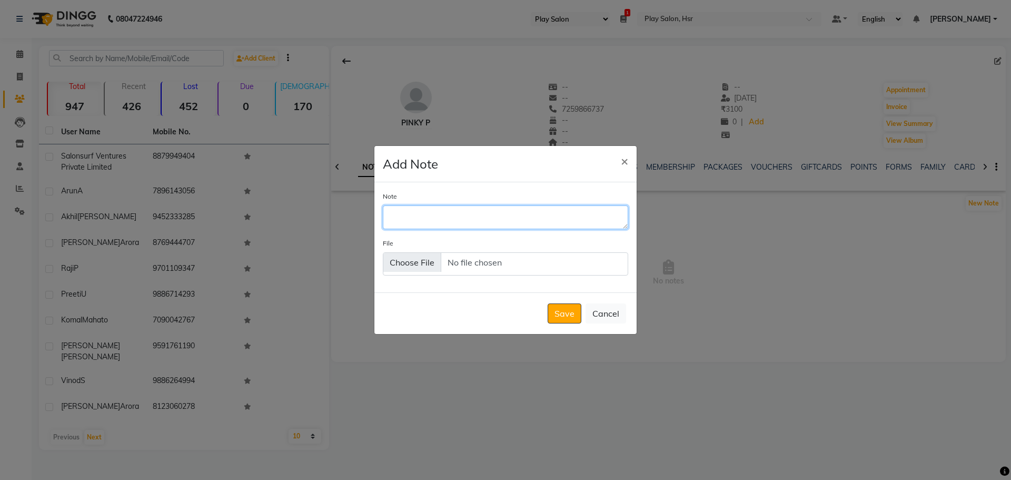
click at [482, 216] on textarea "Note" at bounding box center [505, 216] width 245 height 23
type textarea "She's interested to get a service with 20% off on any service."
click at [565, 315] on button "Save" at bounding box center [564, 313] width 34 height 20
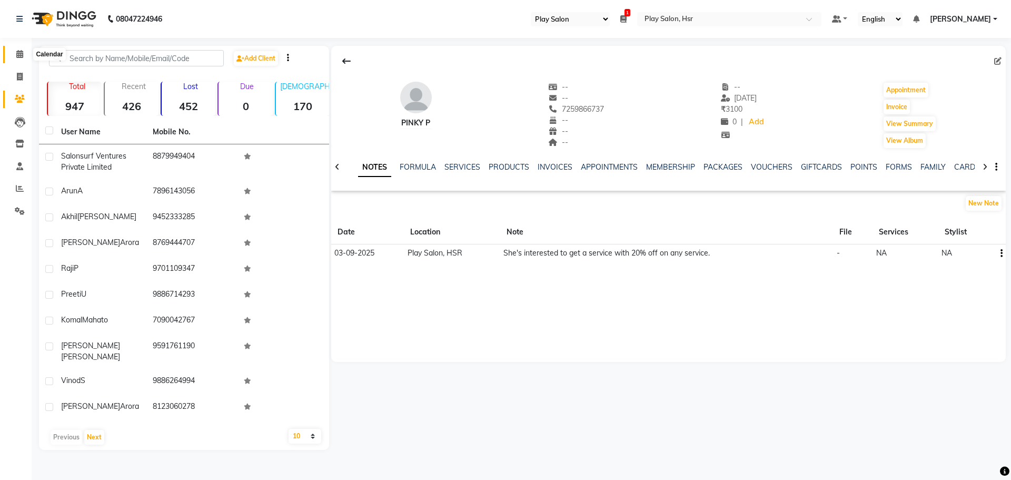
click at [21, 53] on icon at bounding box center [19, 54] width 7 height 8
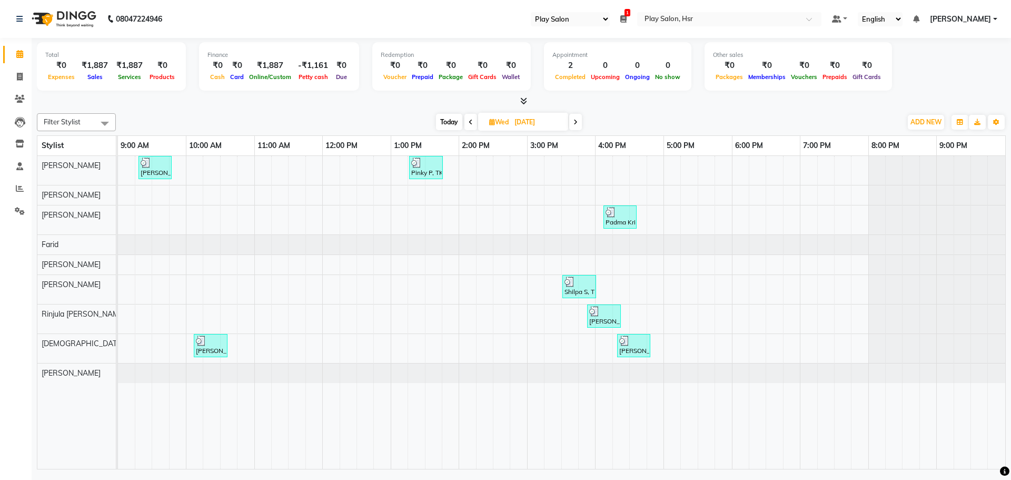
click at [447, 127] on span "Today" at bounding box center [449, 122] width 26 height 16
type input "03-09-2025"
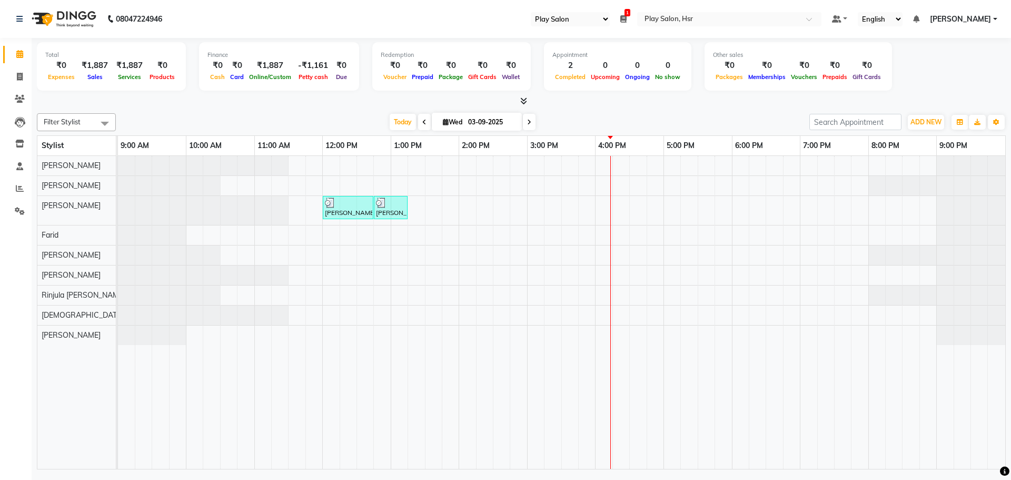
click at [564, 311] on div "[PERSON_NAME], TK01, 12:00 PM-12:45 PM, Hair Cut Men (Senior stylist) [PERSON_N…" at bounding box center [561, 312] width 887 height 313
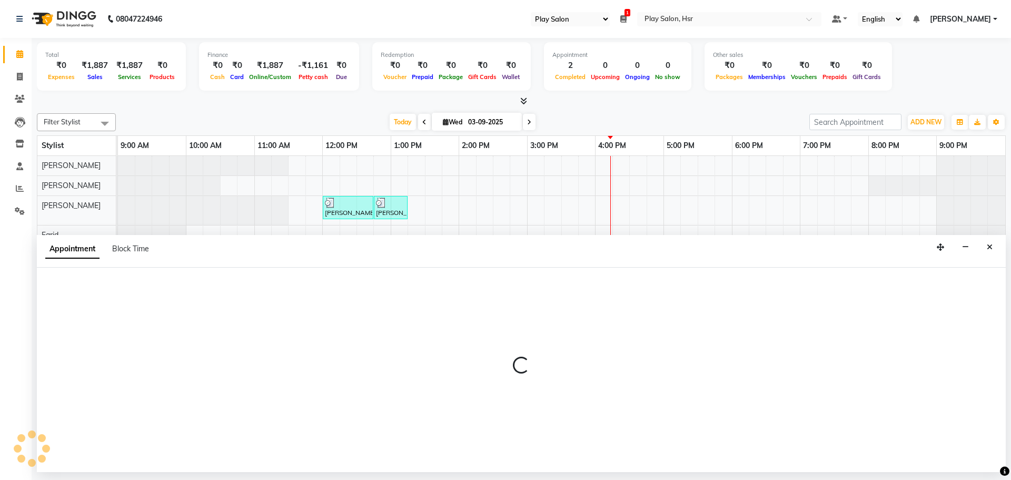
select select "81915"
select select "tentative"
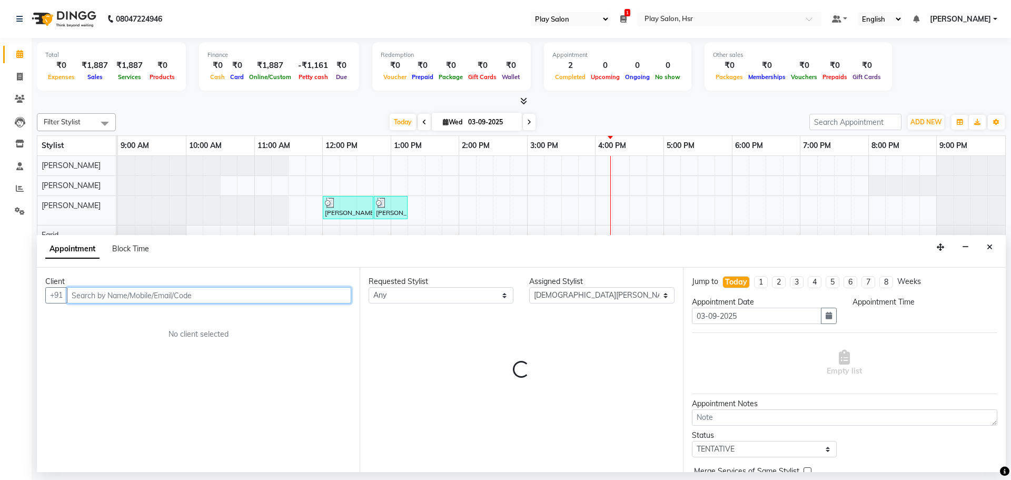
select select "930"
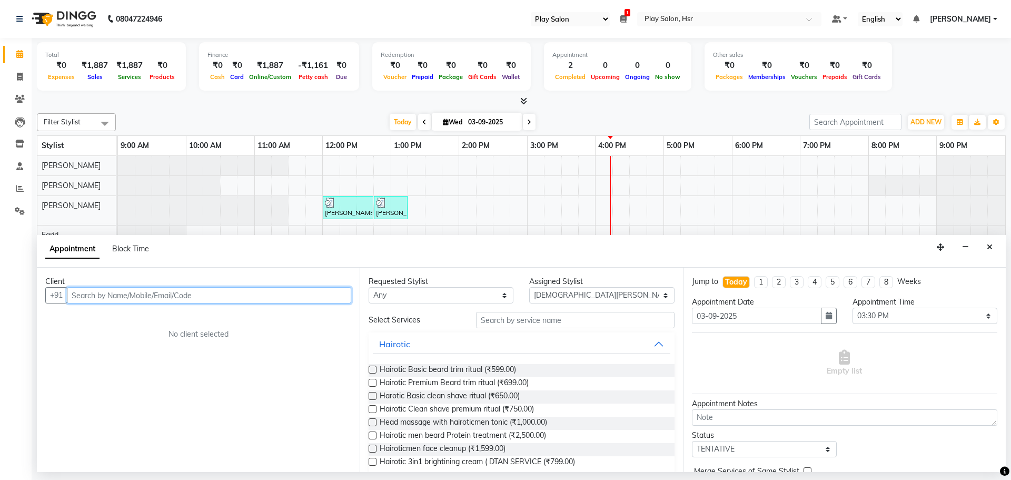
click at [146, 293] on input "text" at bounding box center [209, 295] width 284 height 16
type input "6281300255"
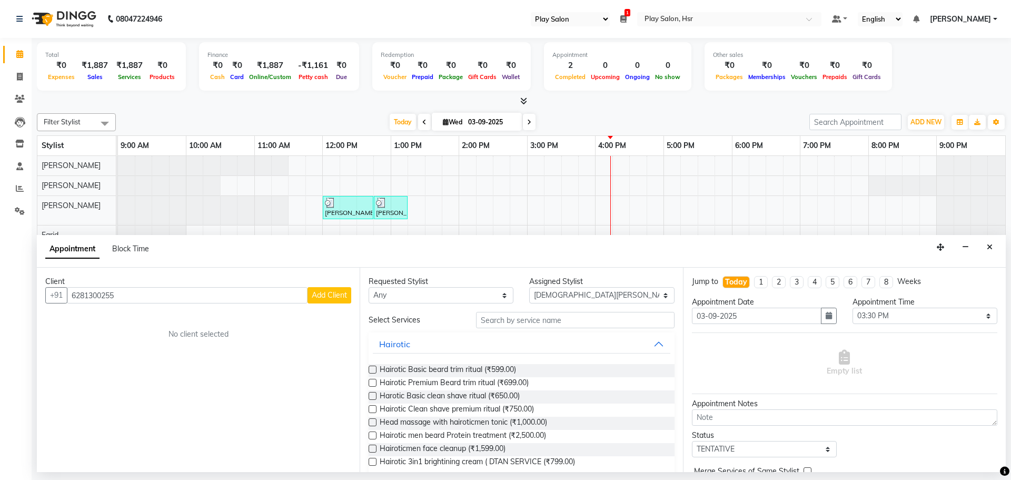
click at [320, 297] on span "Add Client" at bounding box center [329, 294] width 35 height 9
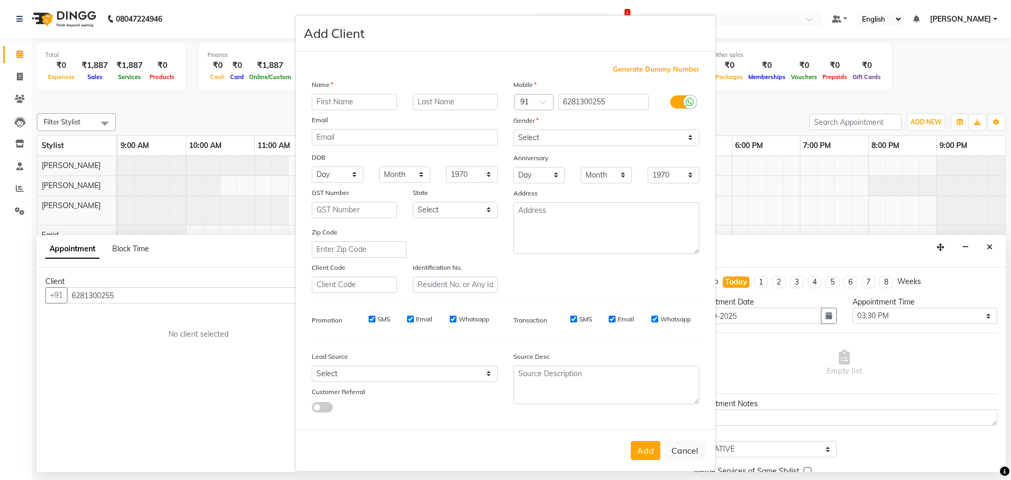
click at [358, 102] on input "text" at bounding box center [354, 102] width 85 height 16
type input "[PERSON_NAME]"
click at [425, 98] on input "text" at bounding box center [455, 102] width 85 height 16
type input "[PERSON_NAME]"
drag, startPoint x: 549, startPoint y: 135, endPoint x: 544, endPoint y: 145, distance: 11.3
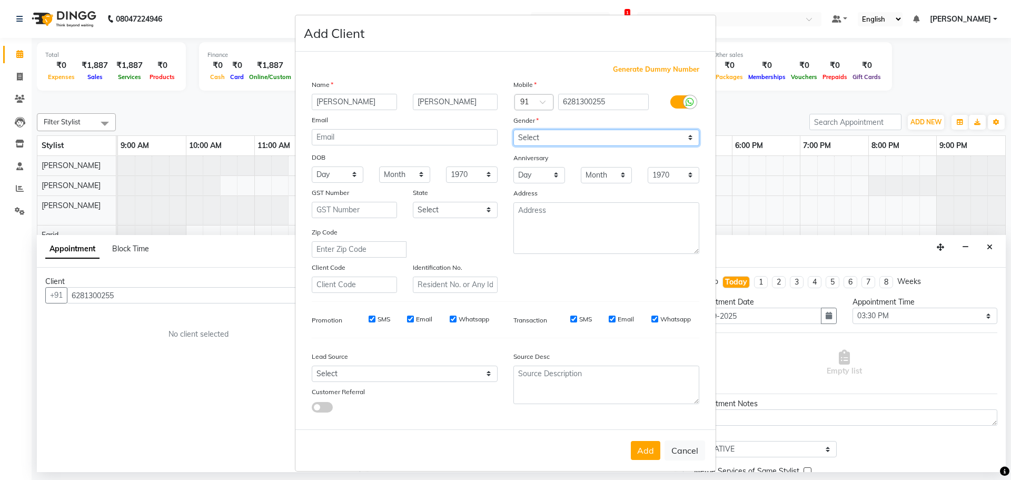
click at [549, 135] on select "Select [DEMOGRAPHIC_DATA] [DEMOGRAPHIC_DATA] Other Prefer Not To Say" at bounding box center [606, 137] width 186 height 16
select select "[DEMOGRAPHIC_DATA]"
click at [513, 129] on select "Select [DEMOGRAPHIC_DATA] [DEMOGRAPHIC_DATA] Other Prefer Not To Say" at bounding box center [606, 137] width 186 height 16
click at [338, 175] on select "Day 01 02 03 04 05 06 07 08 09 10 11 12 13 14 15 16 17 18 19 20 21 22 23 24 25 …" at bounding box center [338, 174] width 52 height 16
select select "07"
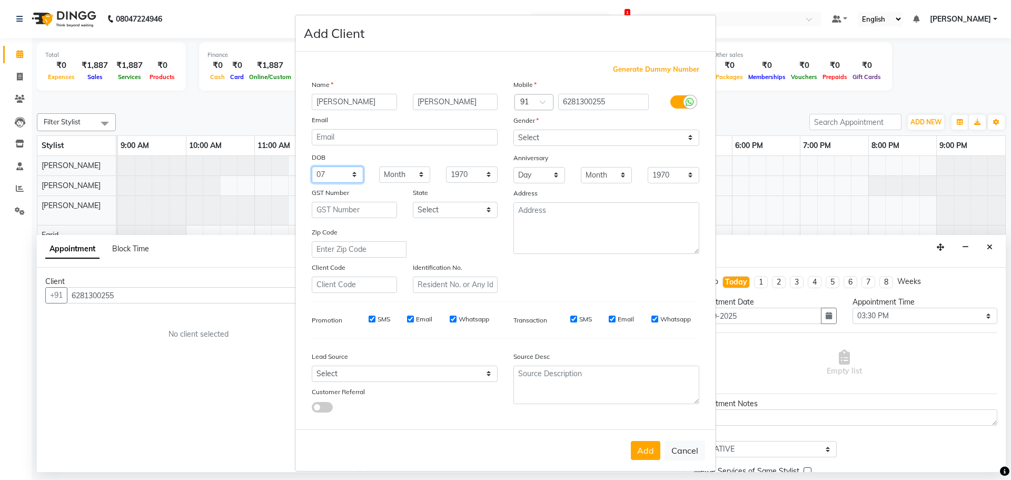
click at [312, 166] on select "Day 01 02 03 04 05 06 07 08 09 10 11 12 13 14 15 16 17 18 19 20 21 22 23 24 25 …" at bounding box center [338, 174] width 52 height 16
click at [402, 172] on select "Month January February March April May June July August September October Novem…" at bounding box center [405, 174] width 52 height 16
select select "12"
click at [379, 166] on select "Month January February March April May June July August September October Novem…" at bounding box center [405, 174] width 52 height 16
click at [472, 171] on select "1940 1941 1942 1943 1944 1945 1946 1947 1948 1949 1950 1951 1952 1953 1954 1955…" at bounding box center [472, 174] width 52 height 16
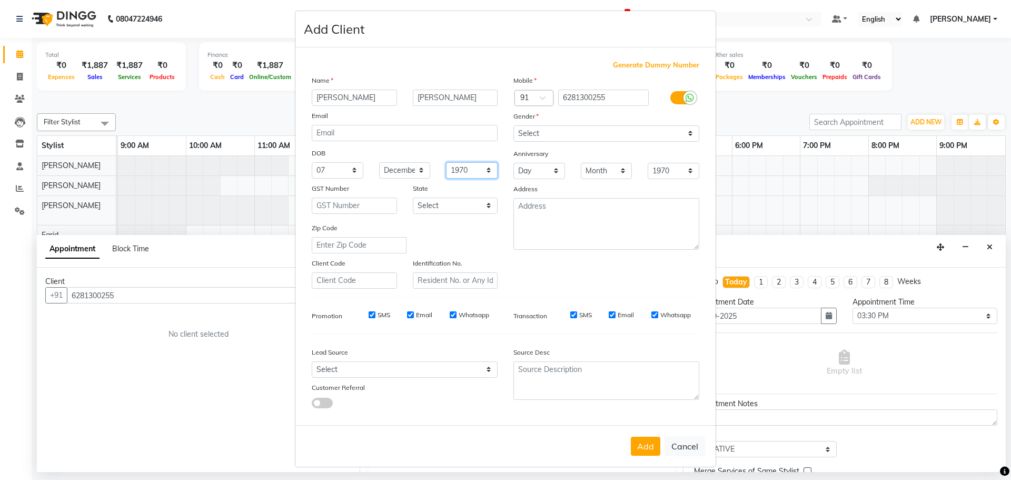
scroll to position [6, 0]
drag, startPoint x: 464, startPoint y: 165, endPoint x: 466, endPoint y: 176, distance: 10.6
click at [464, 165] on select "1940 1941 1942 1943 1944 1945 1946 1947 1948 1949 1950 1951 1952 1953 1954 1955…" at bounding box center [472, 168] width 52 height 16
select select "1997"
click at [446, 160] on select "1940 1941 1942 1943 1944 1945 1946 1947 1948 1949 1950 1951 1952 1953 1954 1955…" at bounding box center [472, 168] width 52 height 16
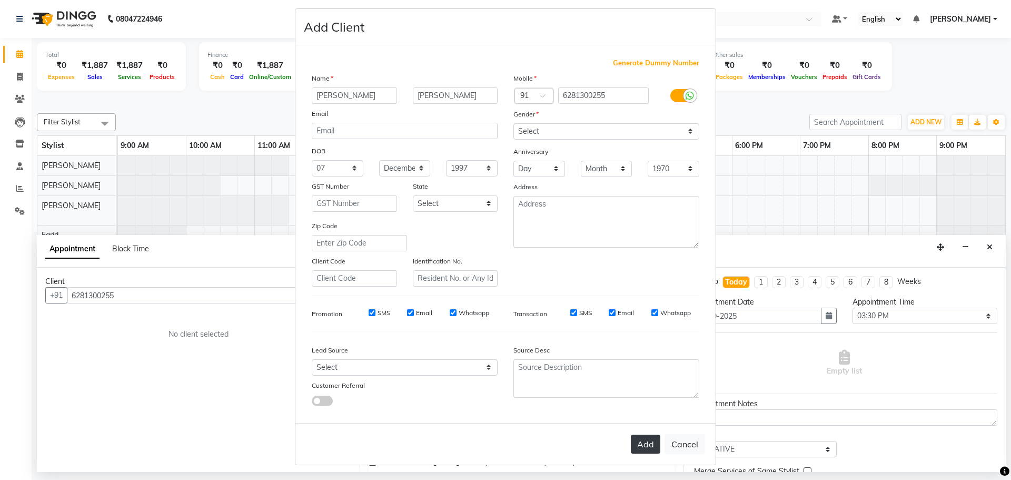
click at [636, 444] on button "Add" at bounding box center [645, 443] width 29 height 19
select select
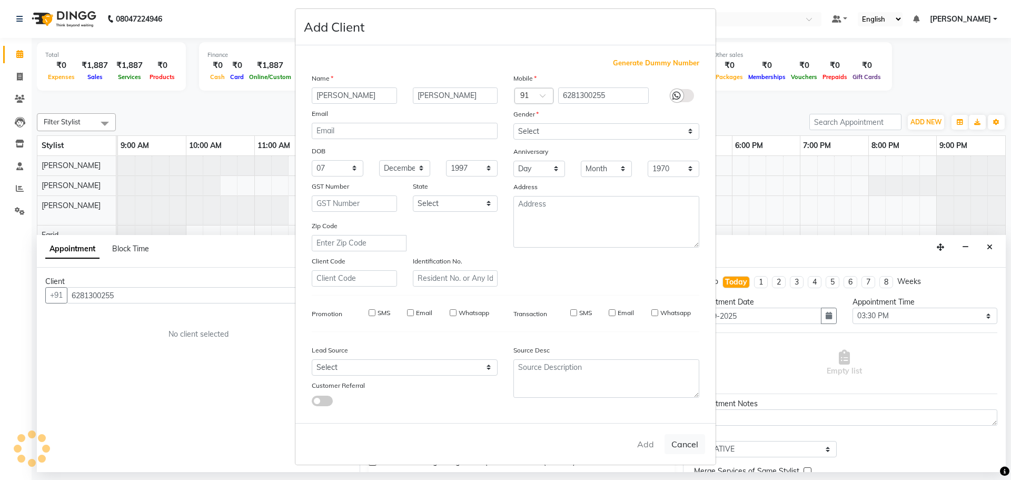
select select
checkbox input "false"
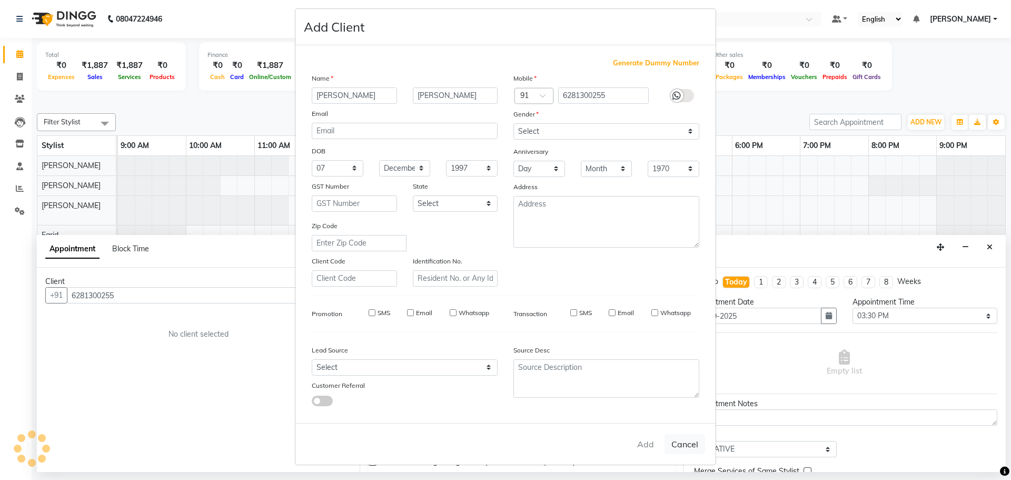
checkbox input "false"
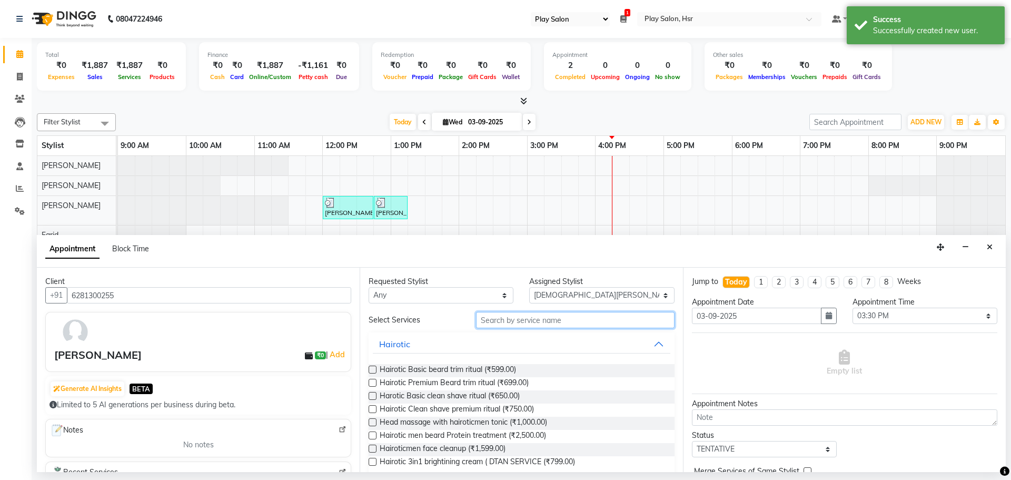
click at [531, 320] on input "text" at bounding box center [575, 320] width 198 height 16
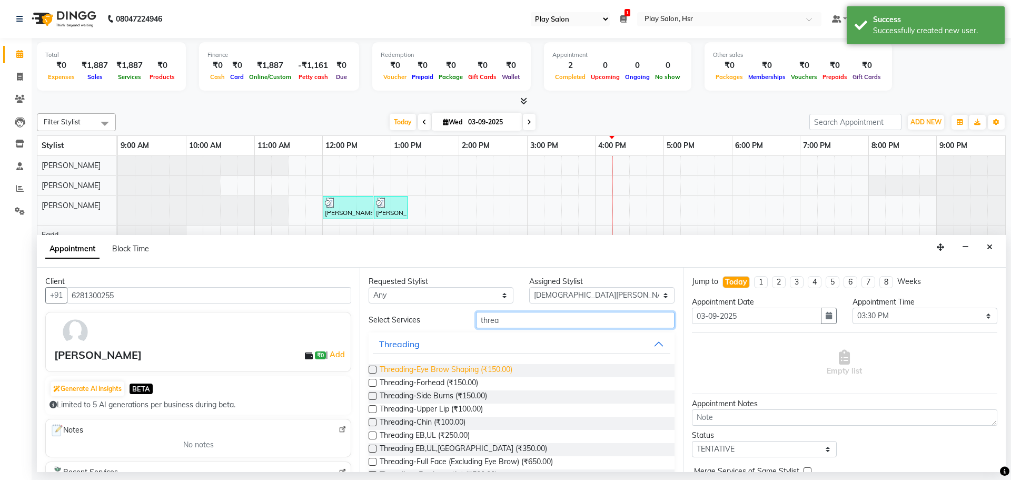
type input "threa"
click at [431, 369] on span "Threading-Eye Brow Shaping (₹150.00)" at bounding box center [446, 370] width 133 height 13
checkbox input "false"
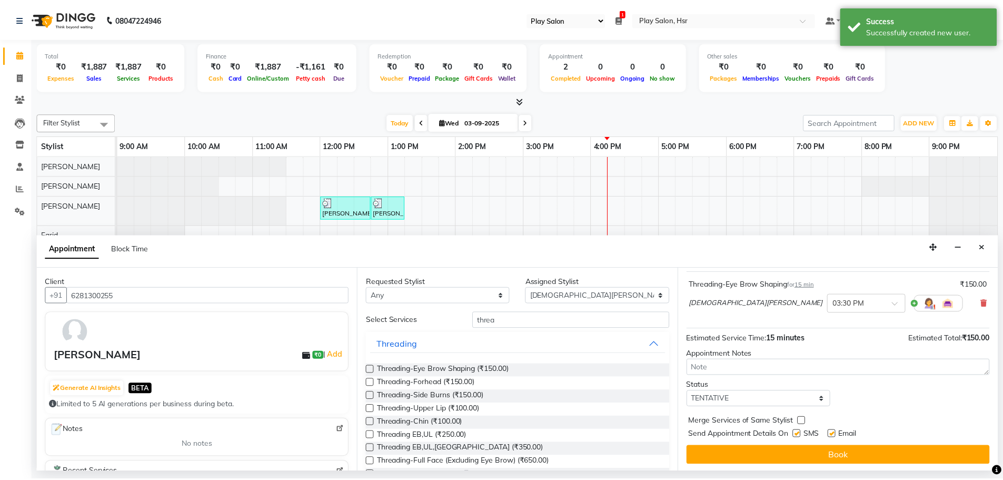
scroll to position [63, 0]
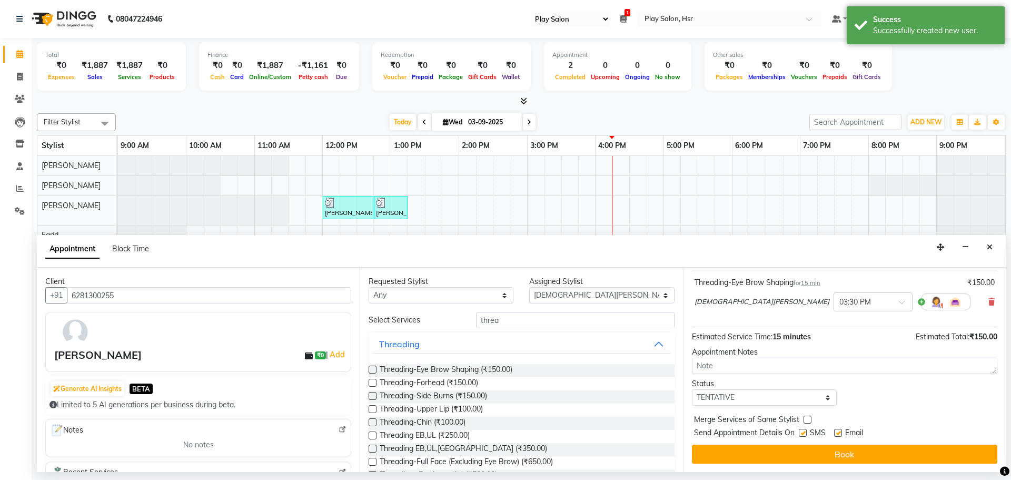
click at [842, 451] on button "Book" at bounding box center [844, 453] width 305 height 19
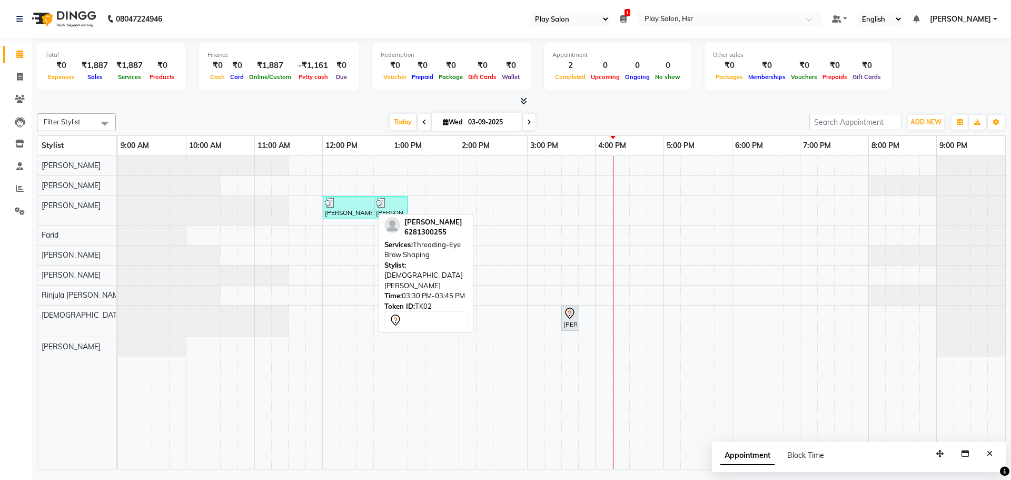
click at [571, 318] on icon at bounding box center [569, 313] width 13 height 13
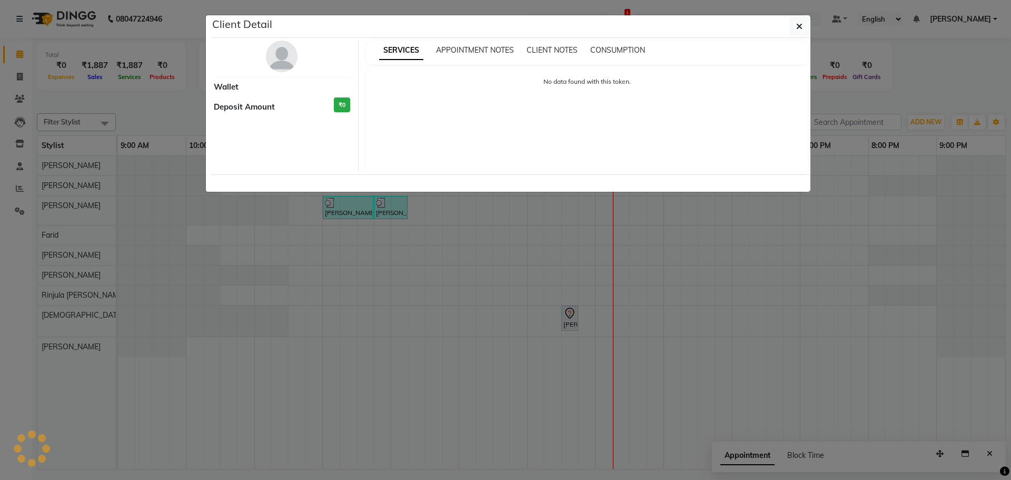
select select "7"
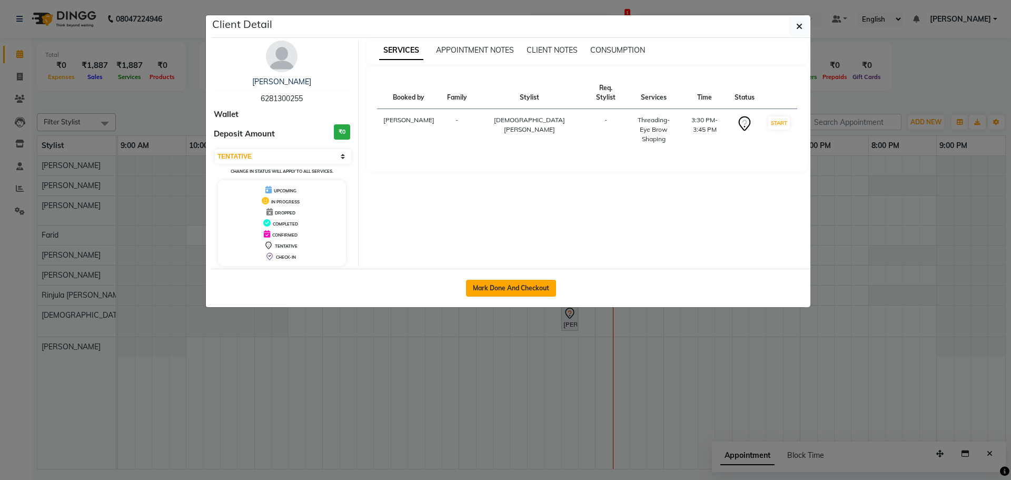
click at [513, 287] on button "Mark Done And Checkout" at bounding box center [511, 288] width 90 height 17
select select "service"
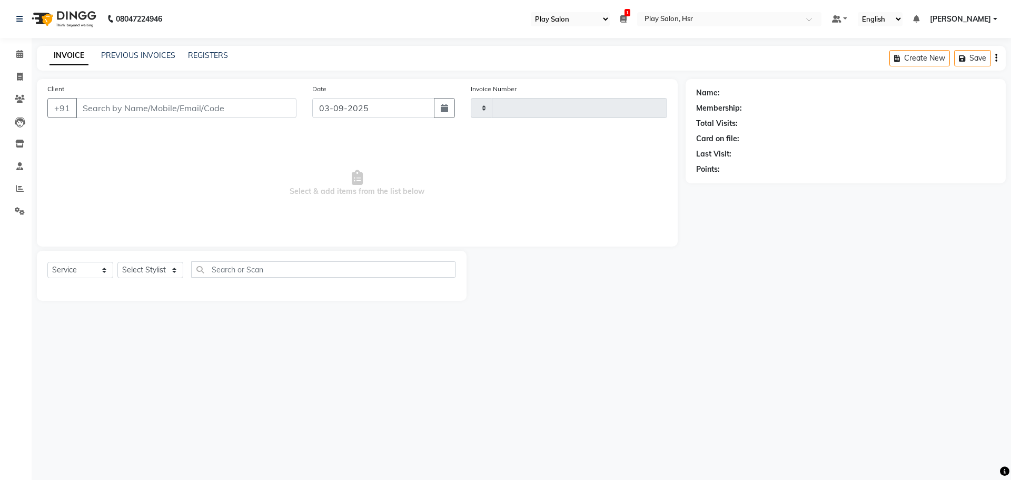
type input "0956"
select select "8358"
type input "6281300255"
select select "81915"
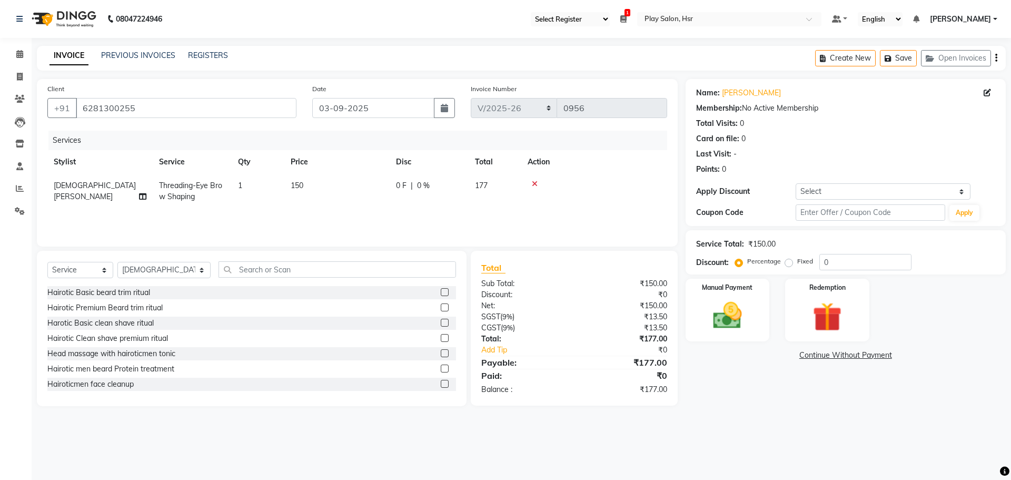
click at [296, 184] on span "150" at bounding box center [297, 185] width 13 height 9
select select "81915"
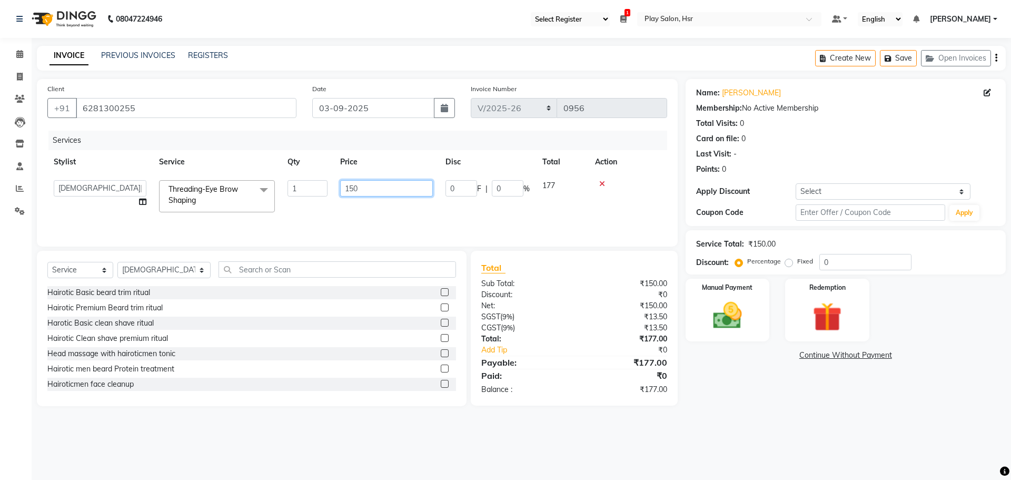
drag, startPoint x: 356, startPoint y: 191, endPoint x: 332, endPoint y: 193, distance: 24.3
click at [332, 193] on tr "[PERSON_NAME] Anjali B Bhagrati C [PERSON_NAME] Divya [PERSON_NAME] Jeet [PERSO…" at bounding box center [357, 196] width 620 height 45
type input "120"
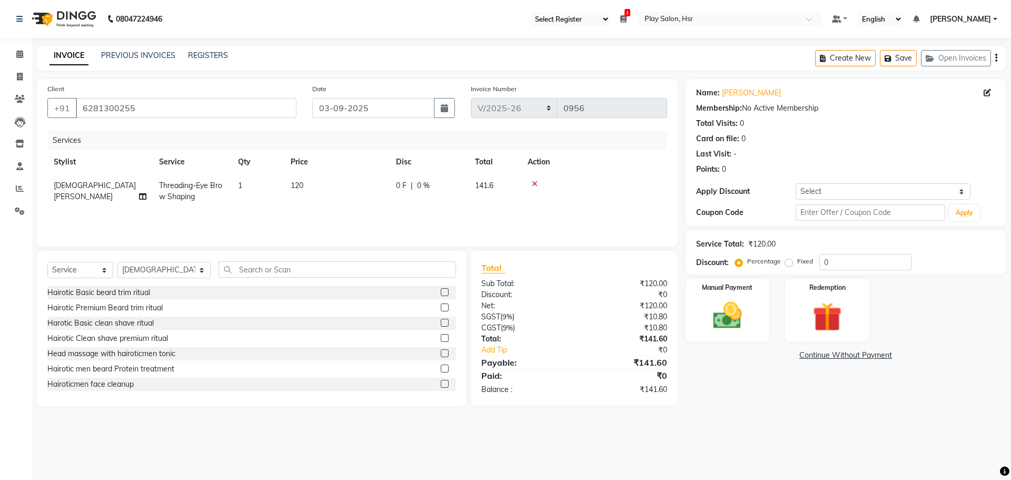
click at [726, 407] on main "INVOICE PREVIOUS INVOICES REGISTERS Create New Save Open Invoices Client [PHONE…" at bounding box center [521, 234] width 979 height 376
click at [742, 300] on img at bounding box center [727, 315] width 49 height 35
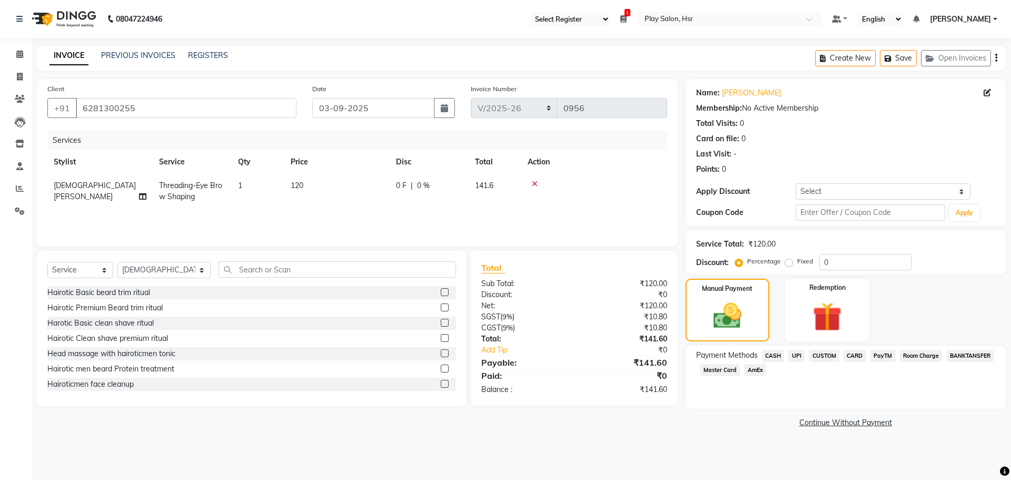
click at [794, 354] on span "UPI" at bounding box center [796, 356] width 16 height 12
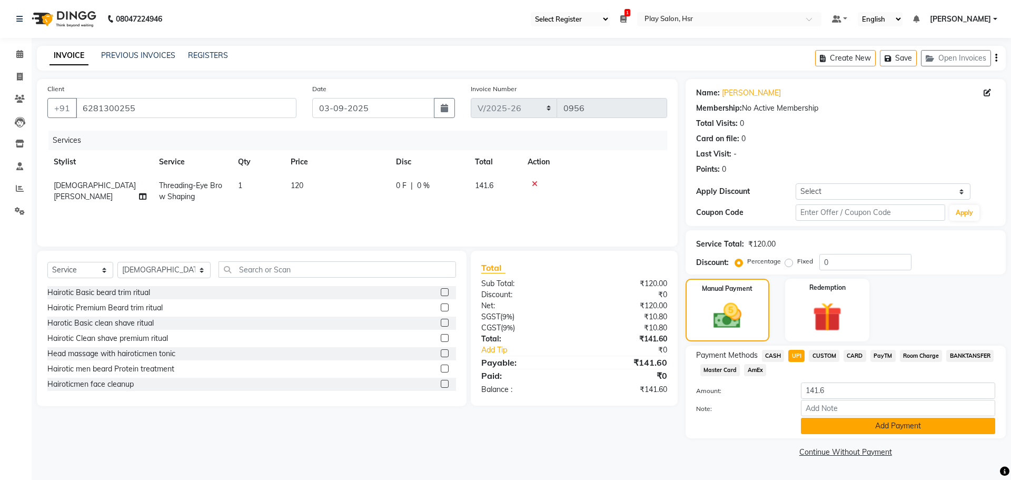
click at [873, 424] on button "Add Payment" at bounding box center [898, 425] width 194 height 16
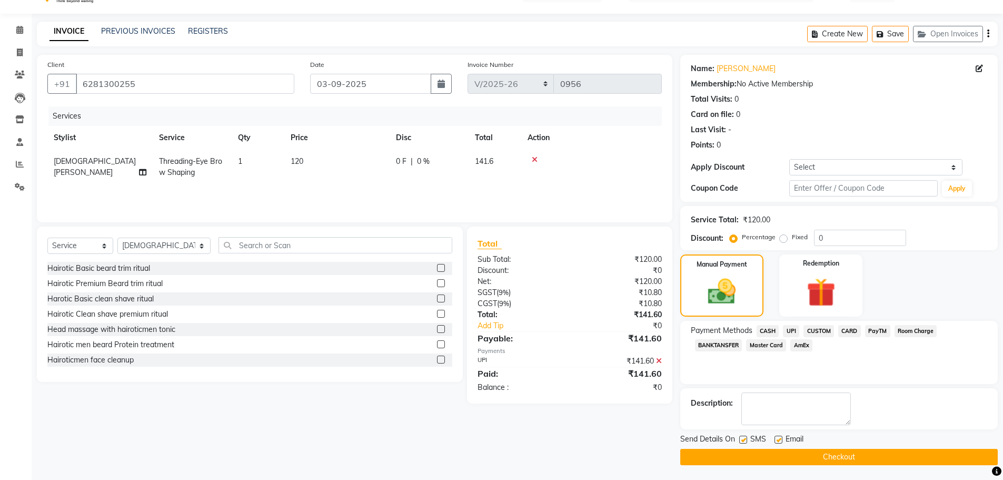
scroll to position [25, 0]
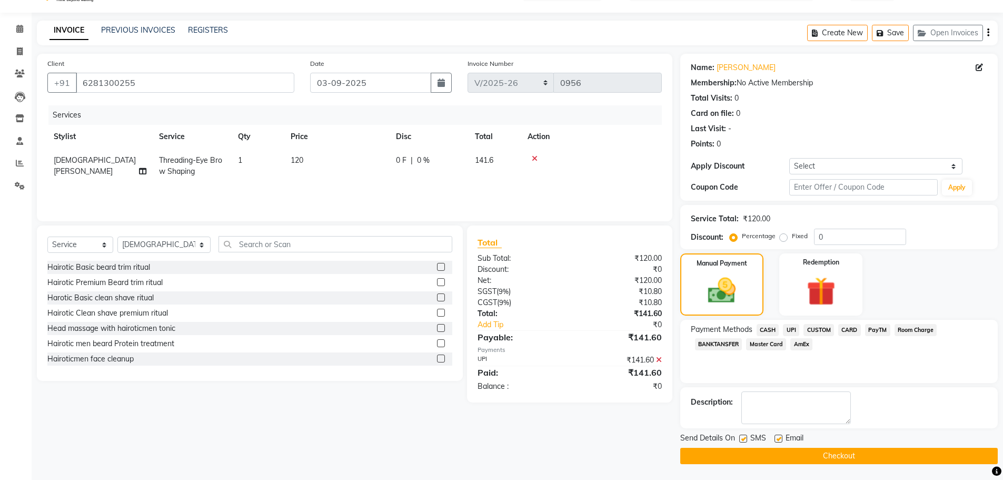
click at [823, 455] on button "Checkout" at bounding box center [838, 455] width 317 height 16
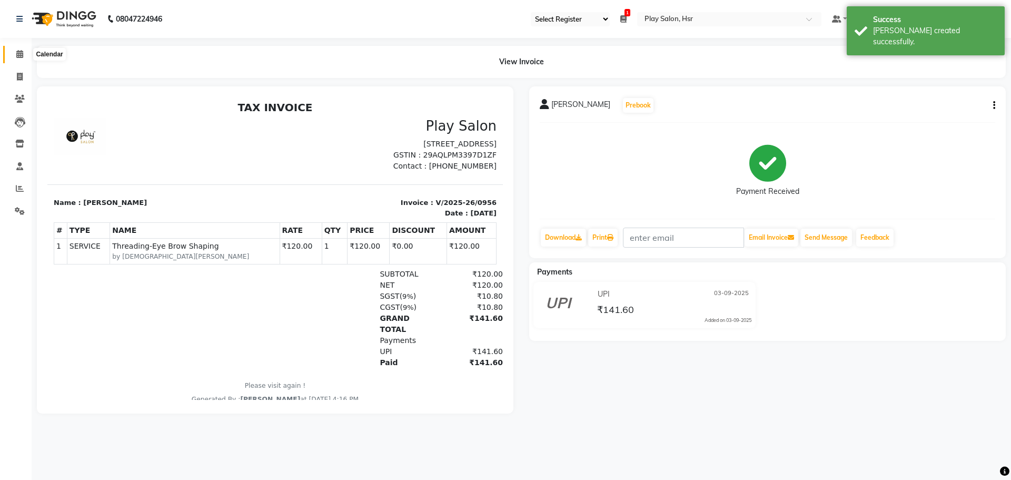
click at [19, 55] on icon at bounding box center [19, 54] width 7 height 8
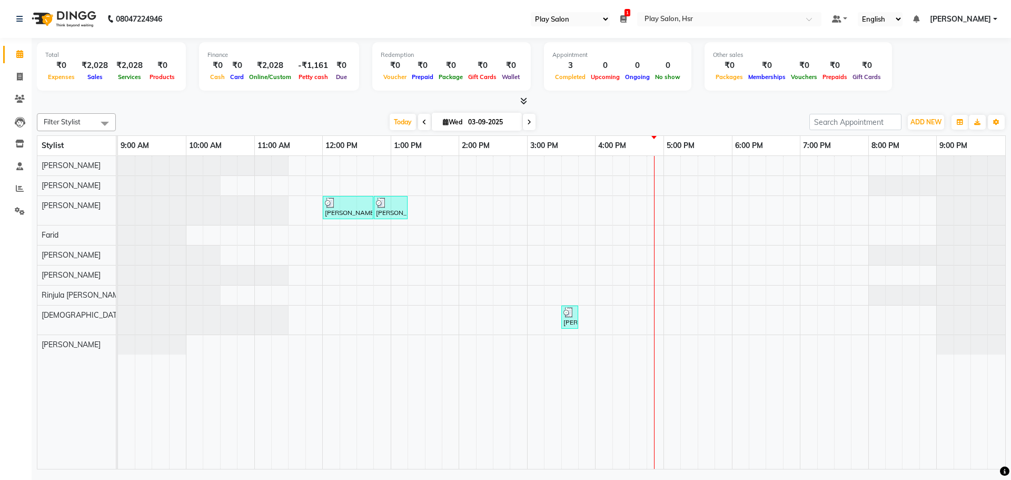
select select "92"
click at [18, 77] on icon at bounding box center [20, 77] width 6 height 8
select select "8358"
select select "service"
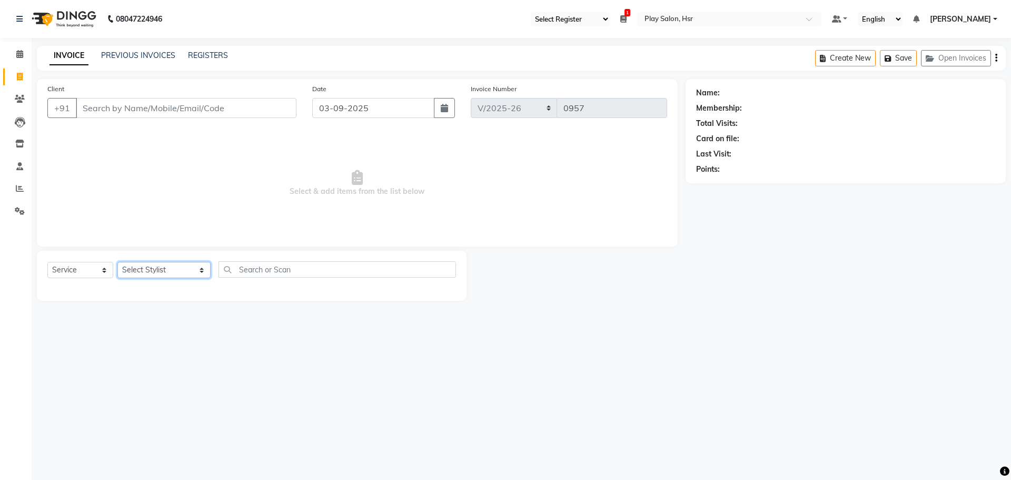
click at [135, 273] on select "Select Stylist [PERSON_NAME] B Bhagrati C [PERSON_NAME] Divya [PERSON_NAME] Jee…" at bounding box center [163, 270] width 93 height 16
select select "81921"
click at [117, 262] on select "Select Stylist [PERSON_NAME] B Bhagrati C [PERSON_NAME] Divya [PERSON_NAME] Jee…" at bounding box center [163, 270] width 93 height 16
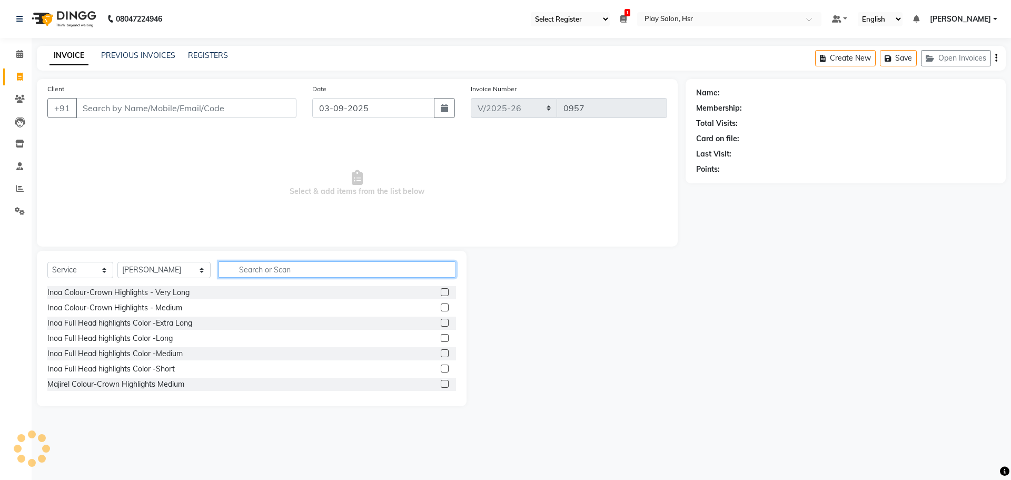
click at [227, 272] on input "text" at bounding box center [336, 269] width 237 height 16
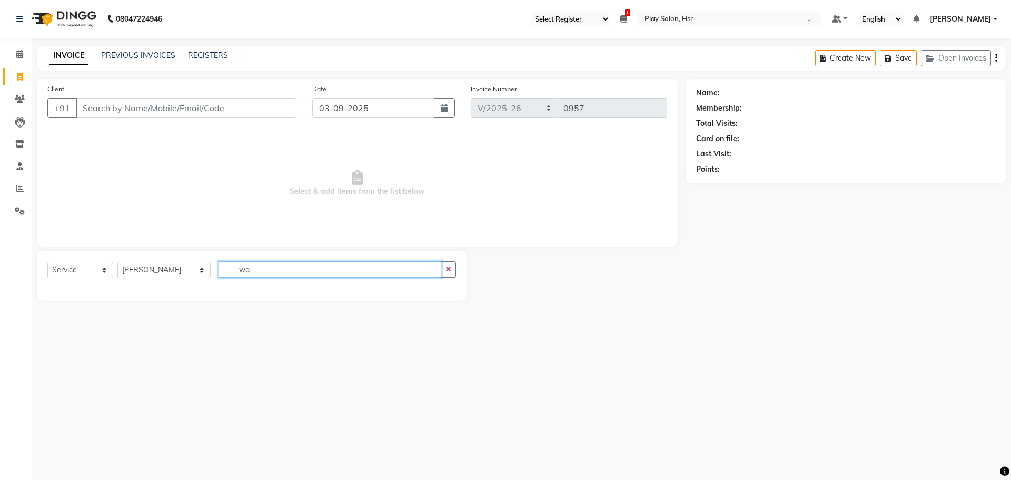
type input "w"
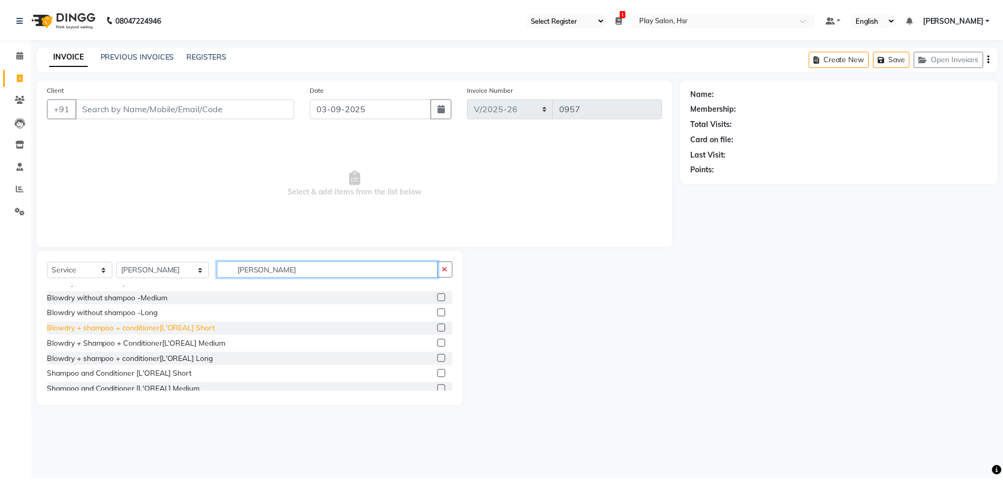
scroll to position [47, 0]
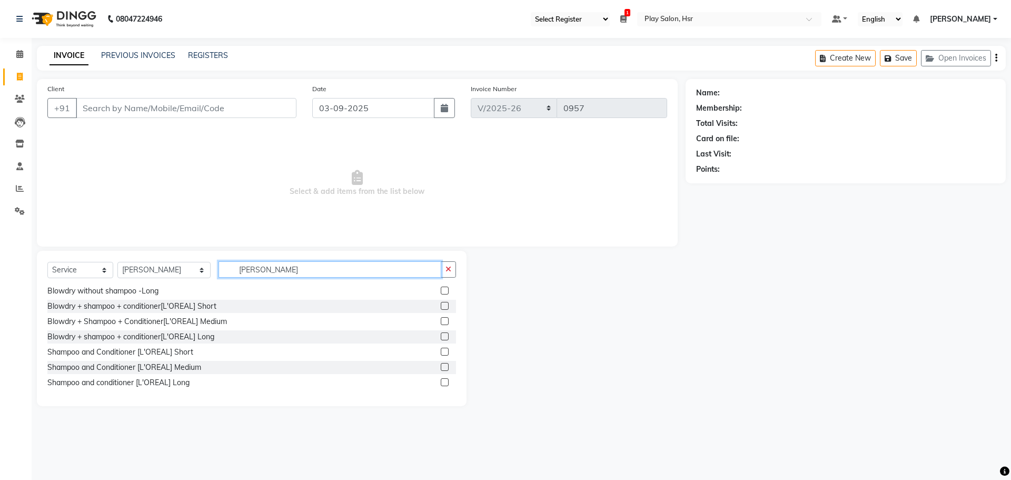
type input "[PERSON_NAME]"
click at [441, 367] on label at bounding box center [445, 367] width 8 height 8
click at [441, 367] on input "checkbox" at bounding box center [444, 367] width 7 height 7
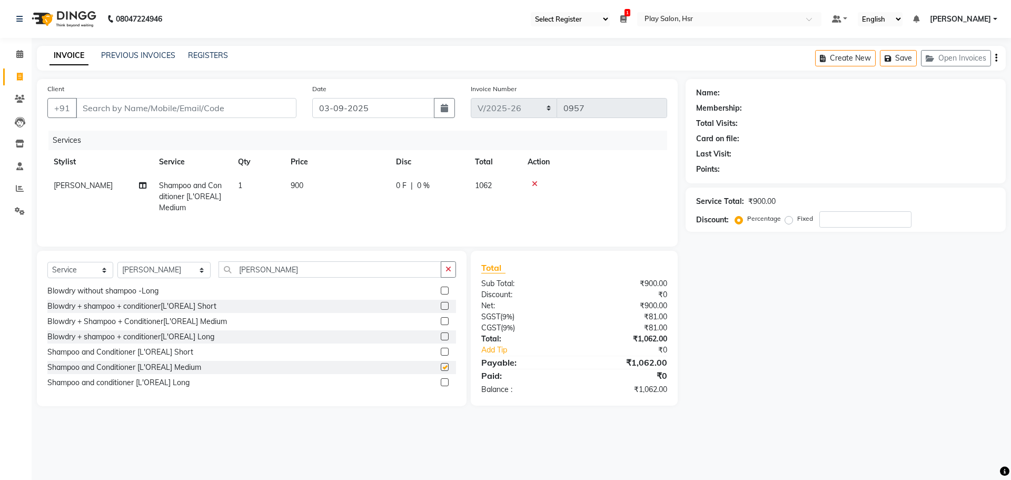
checkbox input "false"
click at [301, 180] on td "900" at bounding box center [336, 197] width 105 height 46
select select "81921"
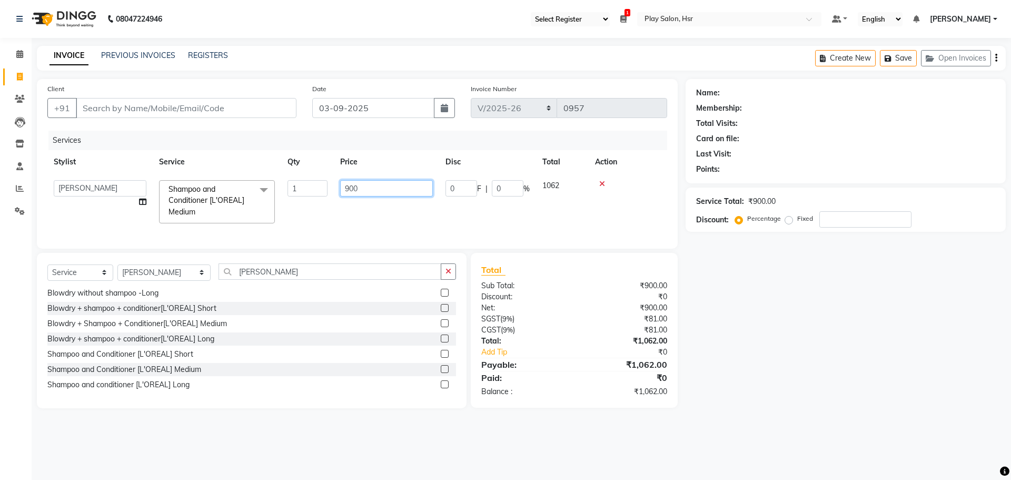
click at [350, 186] on input "900" at bounding box center [386, 188] width 93 height 16
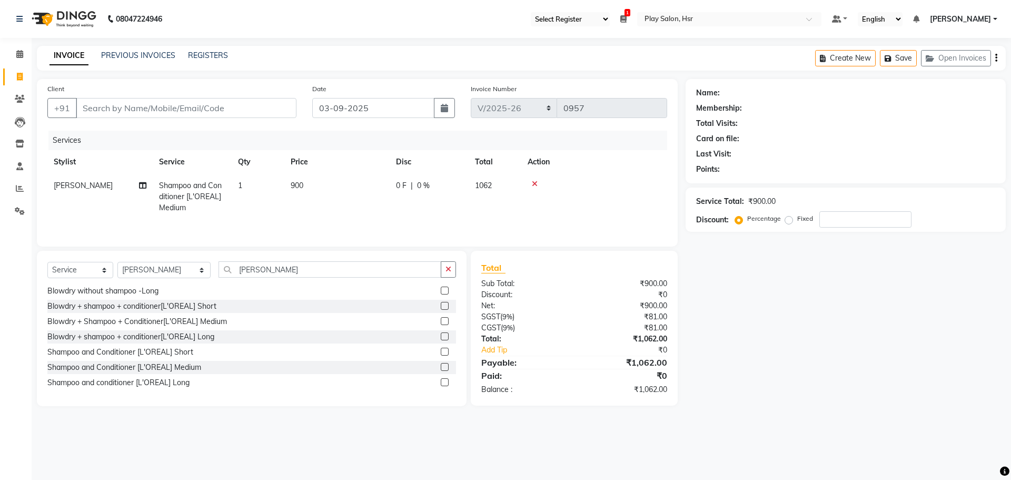
click at [204, 193] on span "Shampoo and Conditioner [L'OREAL] Medium" at bounding box center [190, 197] width 63 height 32
select select "81921"
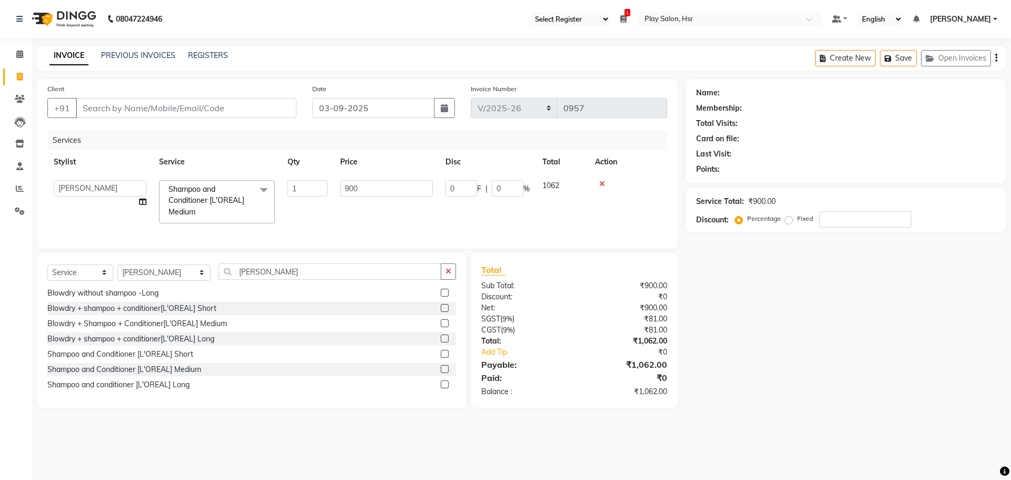
click at [260, 193] on span at bounding box center [263, 190] width 21 height 20
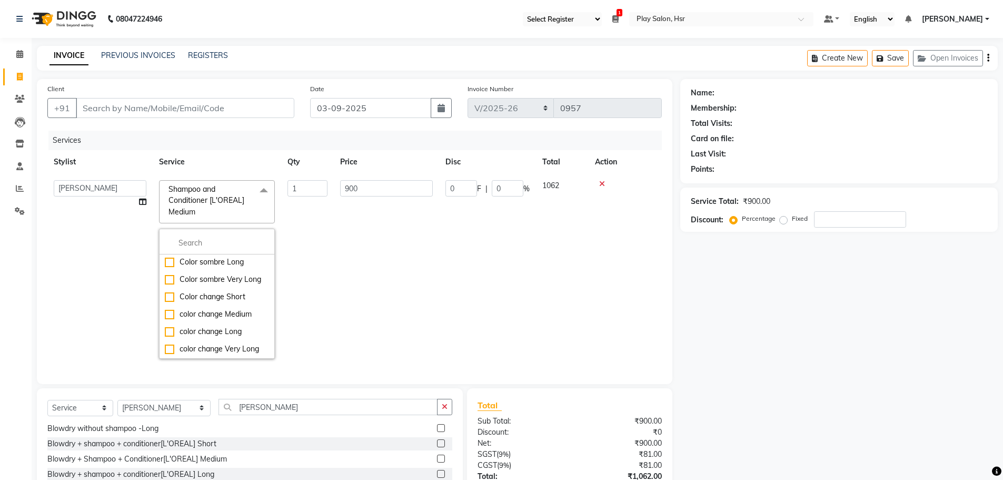
scroll to position [895, 0]
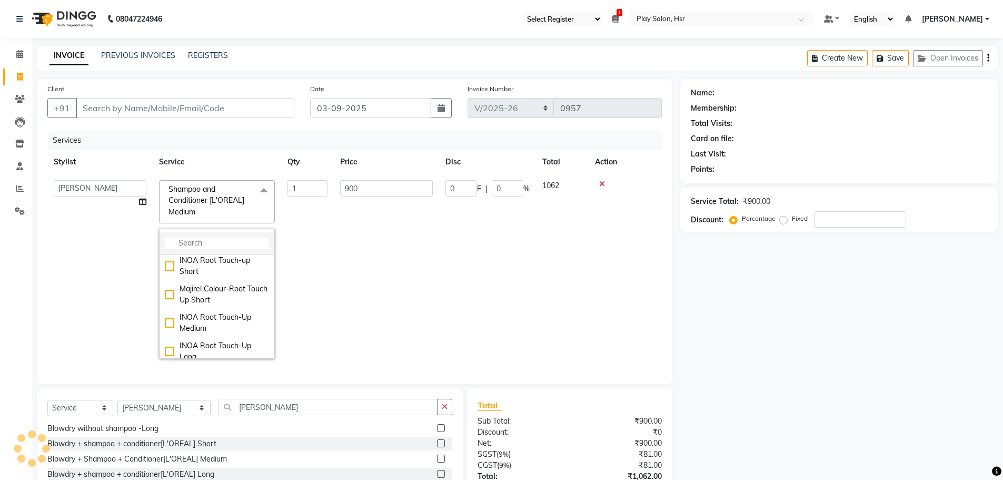
click at [193, 242] on input "multiselect-search" at bounding box center [217, 242] width 104 height 11
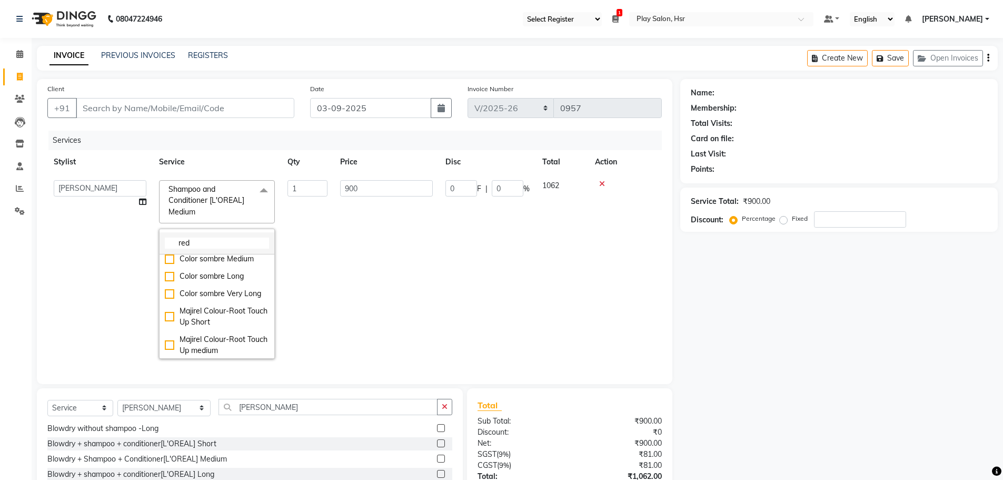
scroll to position [0, 0]
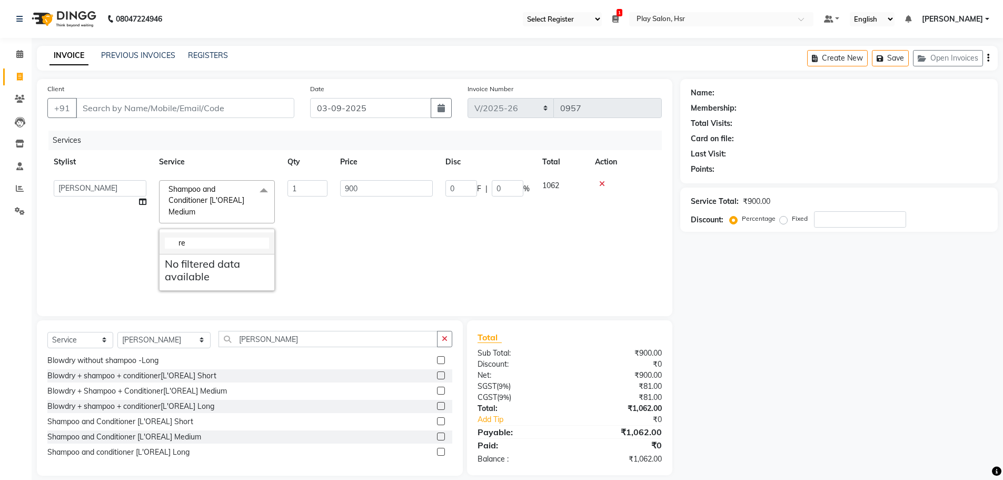
type input "r"
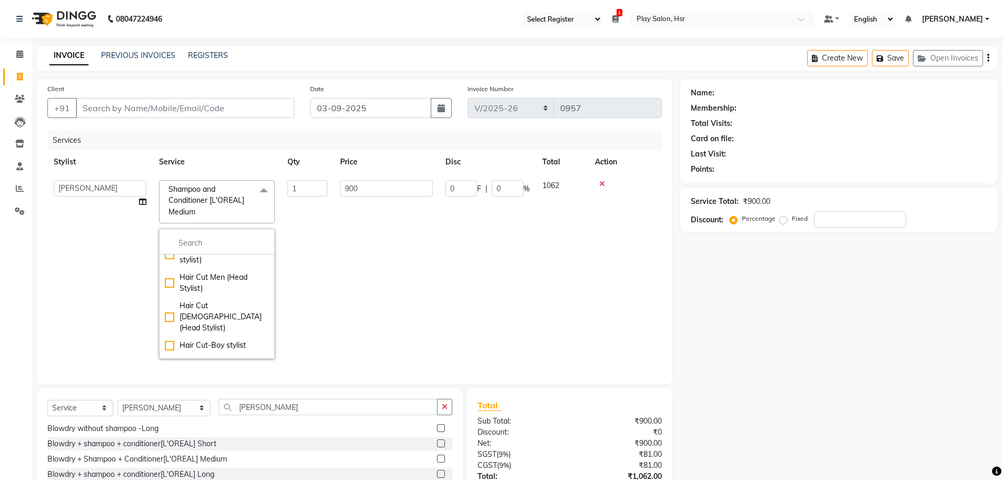
scroll to position [2471, 0]
click at [194, 205] on span "Shampoo and Conditioner [L'OREAL] Medium" at bounding box center [206, 200] width 76 height 32
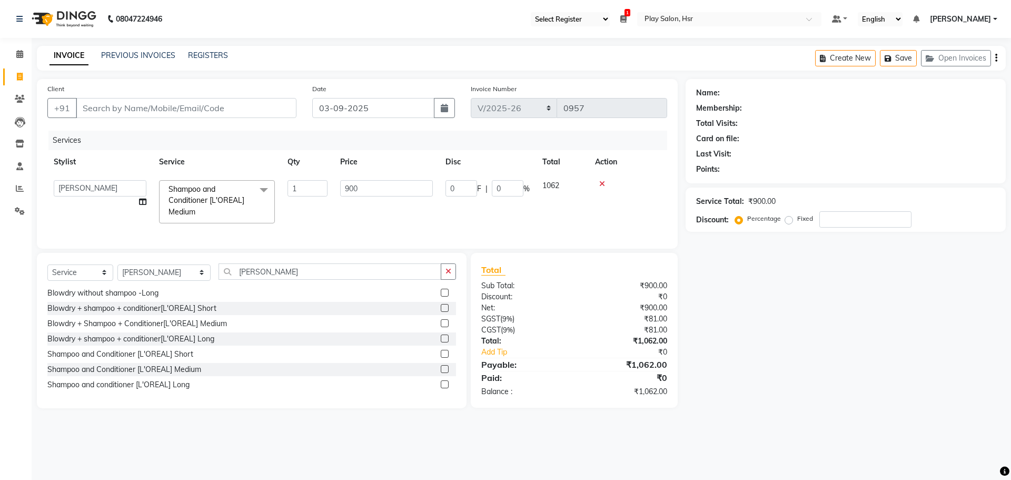
click at [192, 195] on span "Shampoo and Conditioner [L'OREAL] Medium x" at bounding box center [212, 201] width 93 height 34
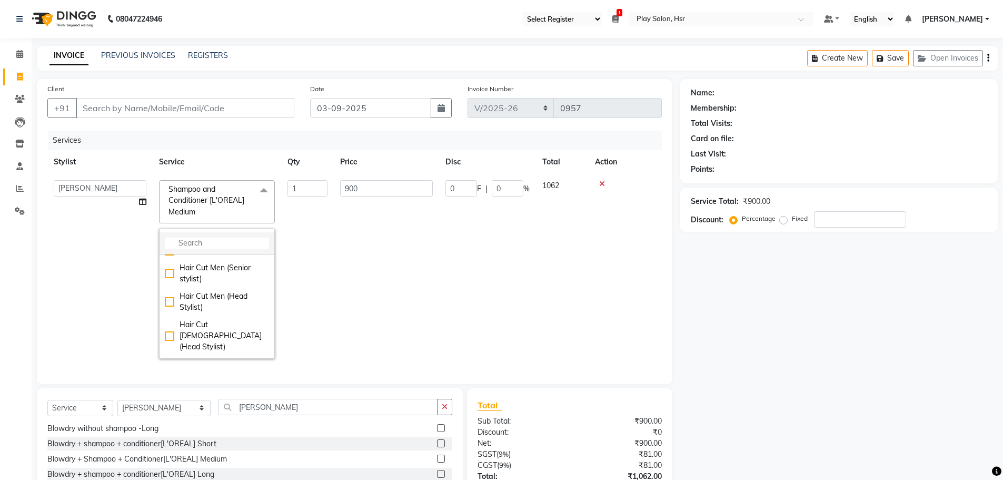
click at [197, 247] on input "multiselect-search" at bounding box center [217, 242] width 104 height 11
type input "e"
drag, startPoint x: 201, startPoint y: 241, endPoint x: 144, endPoint y: 244, distance: 57.4
click at [144, 244] on tr "[PERSON_NAME] B Bhagrati C [PERSON_NAME] Divya [PERSON_NAME] Jeet [PERSON_NAME]…" at bounding box center [354, 269] width 614 height 191
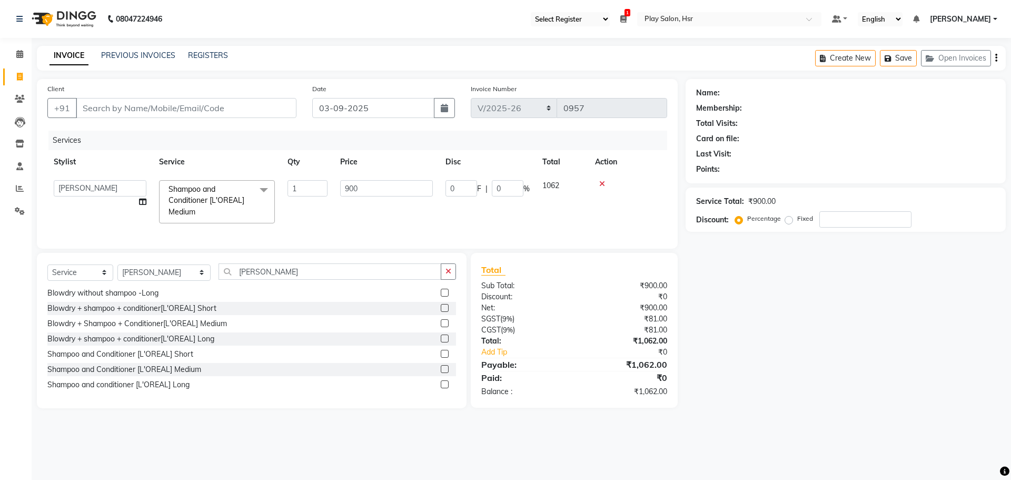
click at [193, 204] on span "Shampoo and Conditioner [L'OREAL] Medium" at bounding box center [206, 200] width 76 height 32
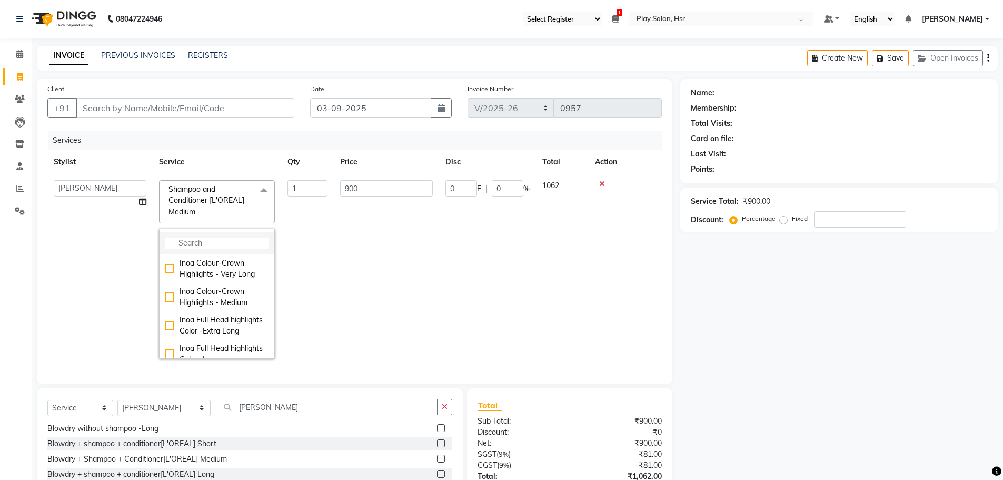
click at [208, 242] on input "multiselect-search" at bounding box center [217, 242] width 104 height 11
click at [190, 246] on input "re" at bounding box center [217, 242] width 104 height 11
type input "r"
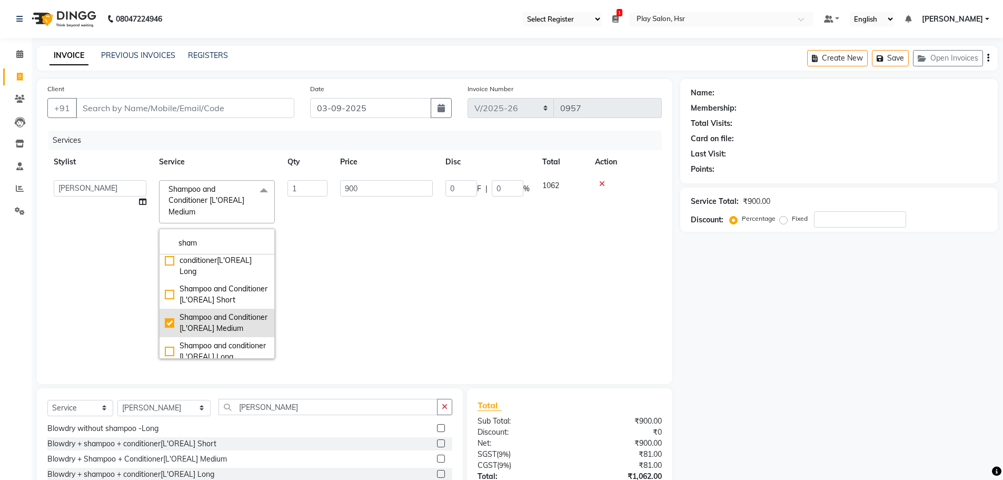
type input "sham"
click at [184, 334] on div "Shampoo and Conditioner [L'OREAL] Medium" at bounding box center [217, 323] width 104 height 22
type input "0"
checkbox Medium"] "false"
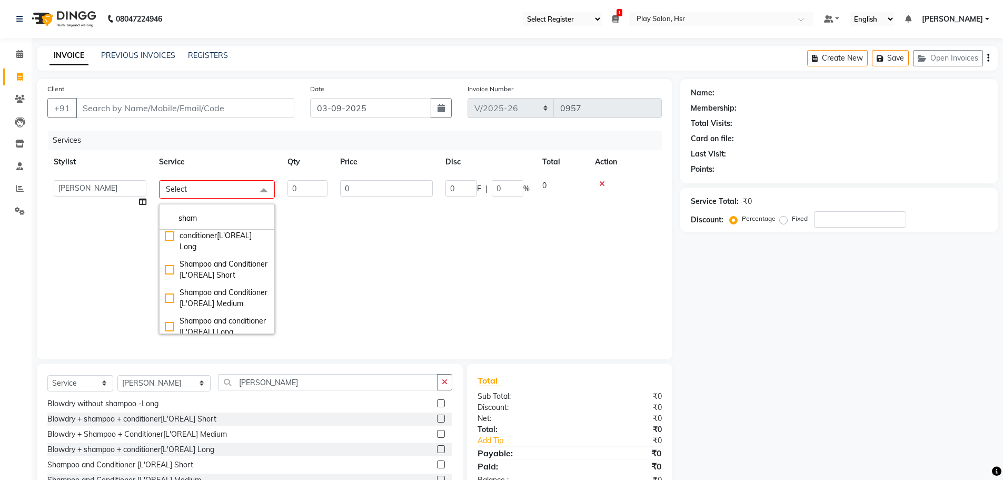
click at [428, 246] on td "0" at bounding box center [386, 257] width 105 height 166
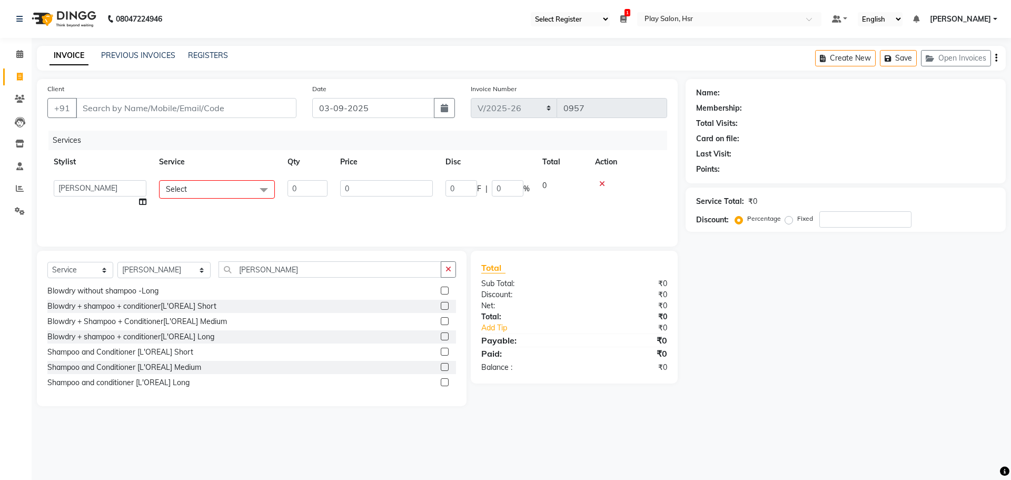
click at [217, 181] on span "Select" at bounding box center [217, 189] width 116 height 18
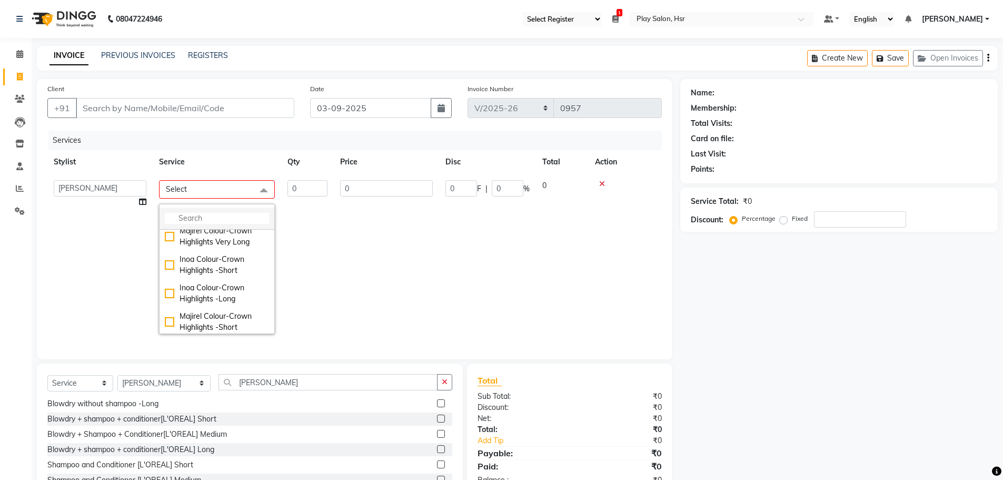
click at [195, 218] on input "multiselect-search" at bounding box center [217, 218] width 104 height 11
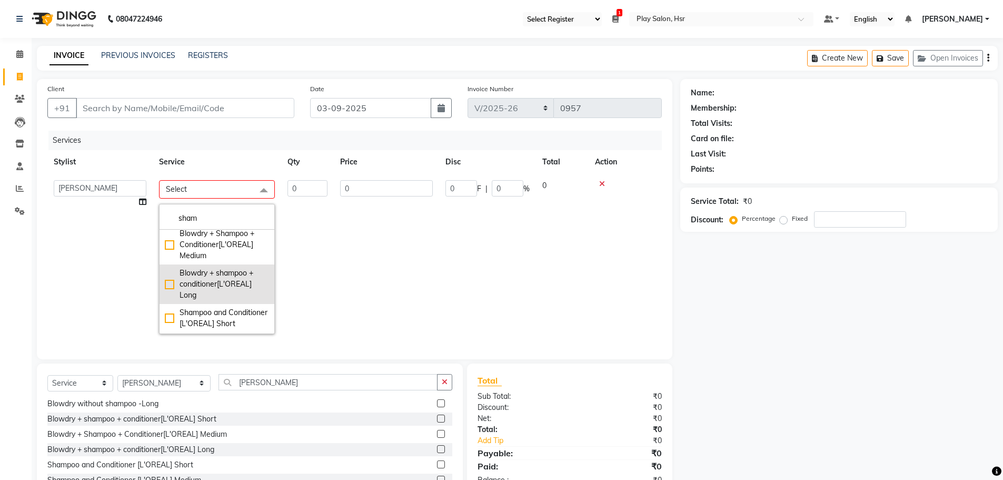
scroll to position [247, 0]
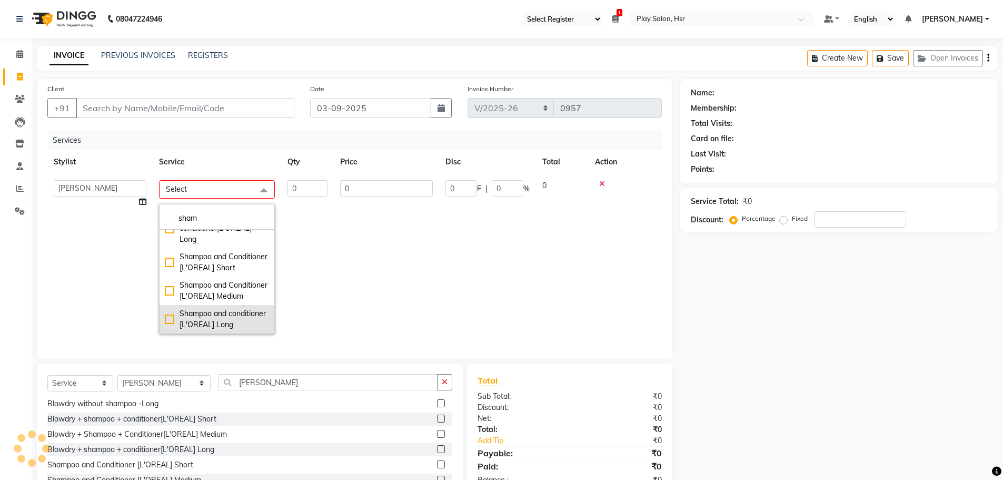
type input "sham"
click at [168, 315] on div "Shampoo and conditioner [L'OREAL] Long" at bounding box center [217, 319] width 104 height 22
type input "1"
type input "1200"
checkbox Long"] "true"
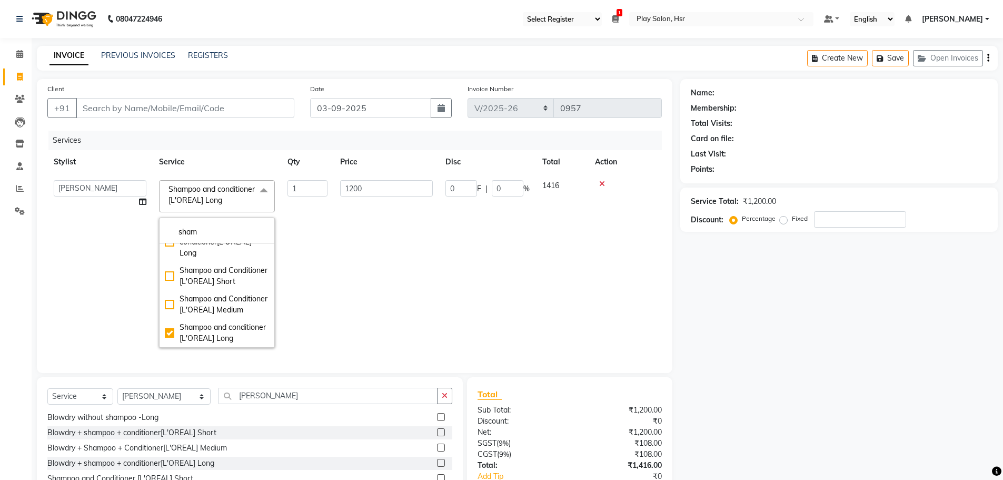
click at [467, 277] on td "0 F | 0 %" at bounding box center [487, 264] width 97 height 180
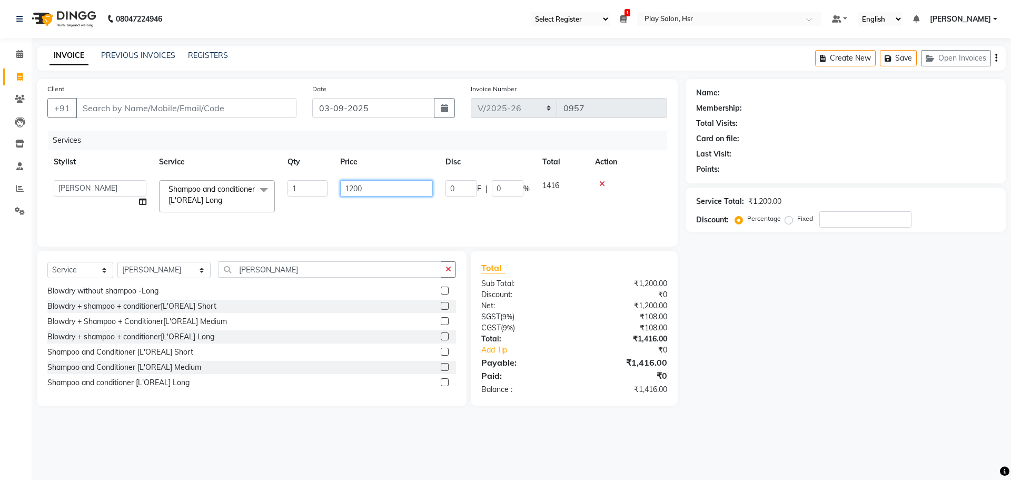
drag, startPoint x: 366, startPoint y: 187, endPoint x: 313, endPoint y: 194, distance: 54.1
click at [313, 194] on tr "[PERSON_NAME] B Bhagrati C [PERSON_NAME] Divya [PERSON_NAME] Jeet [PERSON_NAME]…" at bounding box center [357, 196] width 620 height 45
type input "800"
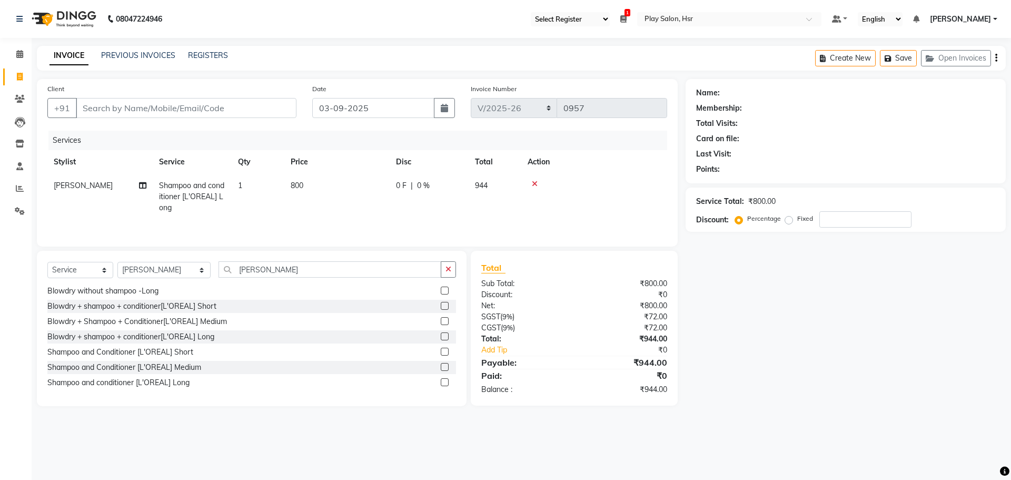
click at [315, 208] on tr "[PERSON_NAME] and conditioner [L'OREAL] Long 1 800 0 F | 0 % 944" at bounding box center [357, 197] width 620 height 46
click at [167, 103] on input "Client" at bounding box center [186, 108] width 221 height 20
type input "8"
type input "0"
type input "8595809767"
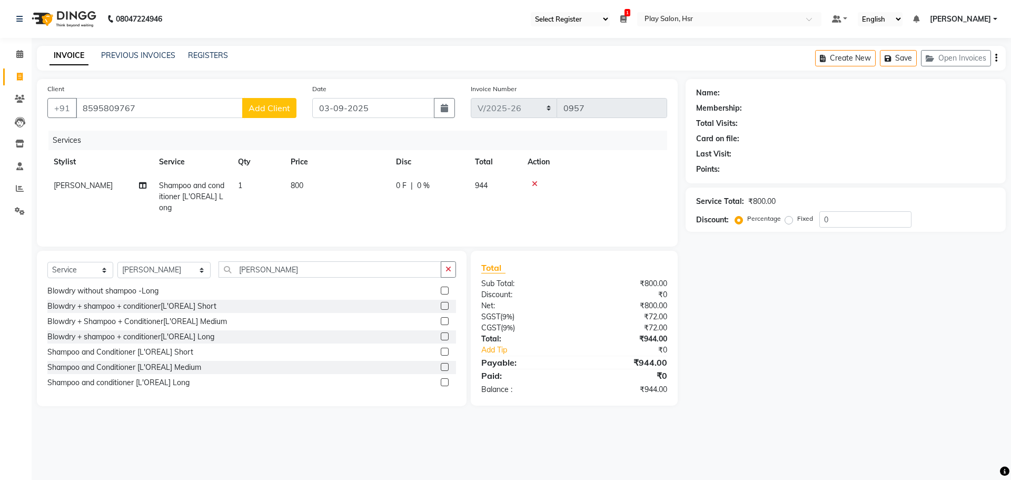
click at [275, 111] on span "Add Client" at bounding box center [269, 108] width 42 height 11
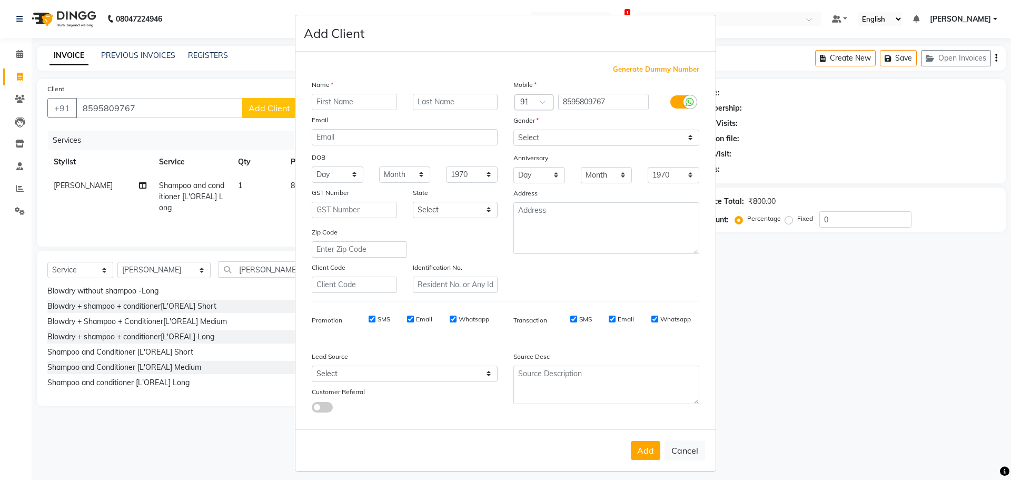
click at [358, 100] on input "text" at bounding box center [354, 102] width 85 height 16
type input "r"
type input "Ritu"
click at [455, 104] on input "text" at bounding box center [455, 102] width 85 height 16
type input "L."
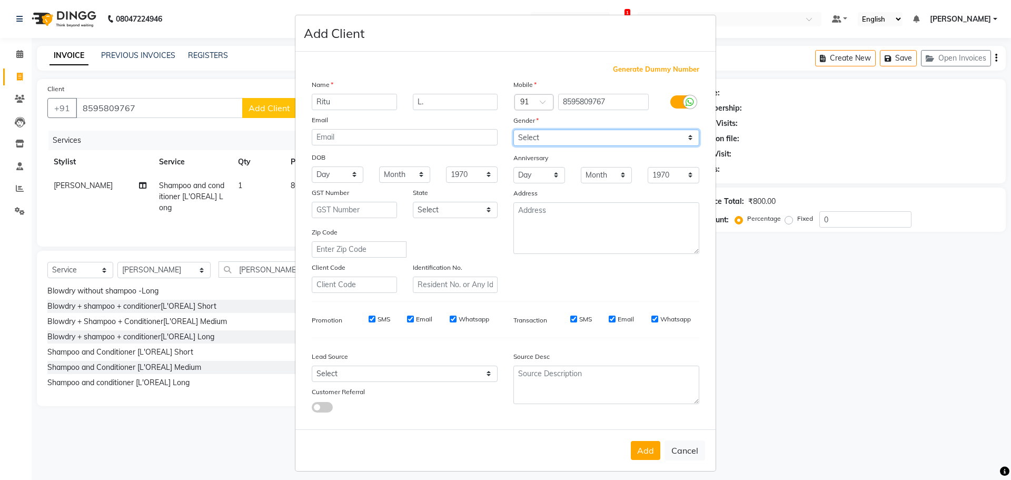
click at [559, 139] on select "Select [DEMOGRAPHIC_DATA] [DEMOGRAPHIC_DATA] Other Prefer Not To Say" at bounding box center [606, 137] width 186 height 16
select select "[DEMOGRAPHIC_DATA]"
click at [513, 129] on select "Select [DEMOGRAPHIC_DATA] [DEMOGRAPHIC_DATA] Other Prefer Not To Say" at bounding box center [606, 137] width 186 height 16
click at [642, 446] on button "Add" at bounding box center [645, 450] width 29 height 19
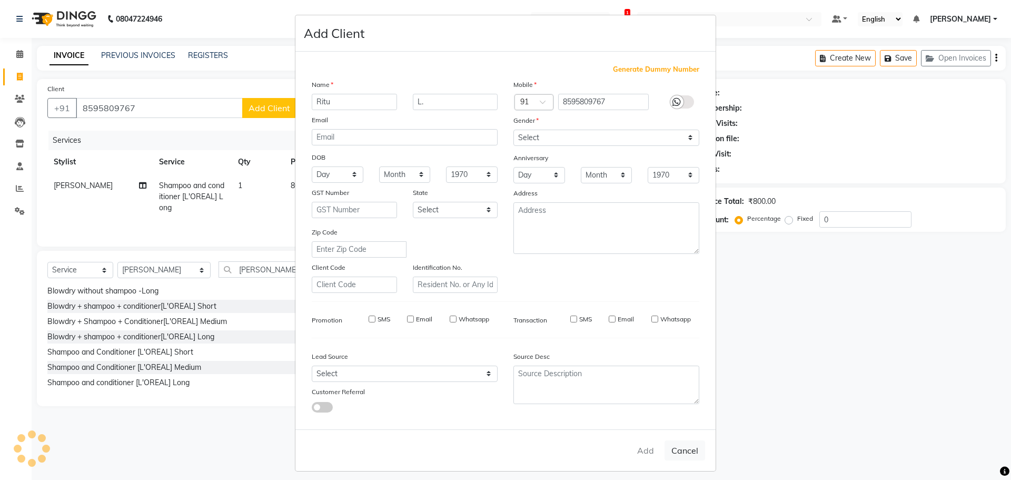
select select
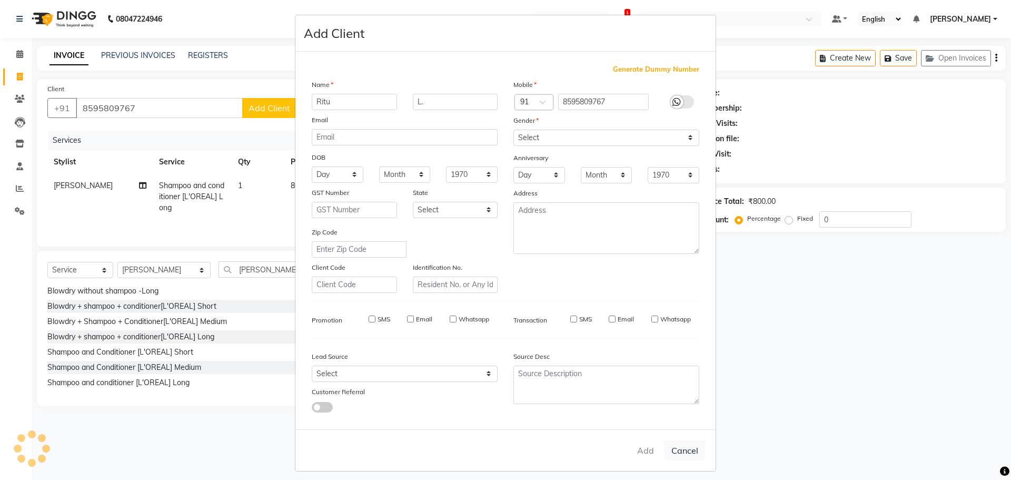
select select
checkbox input "false"
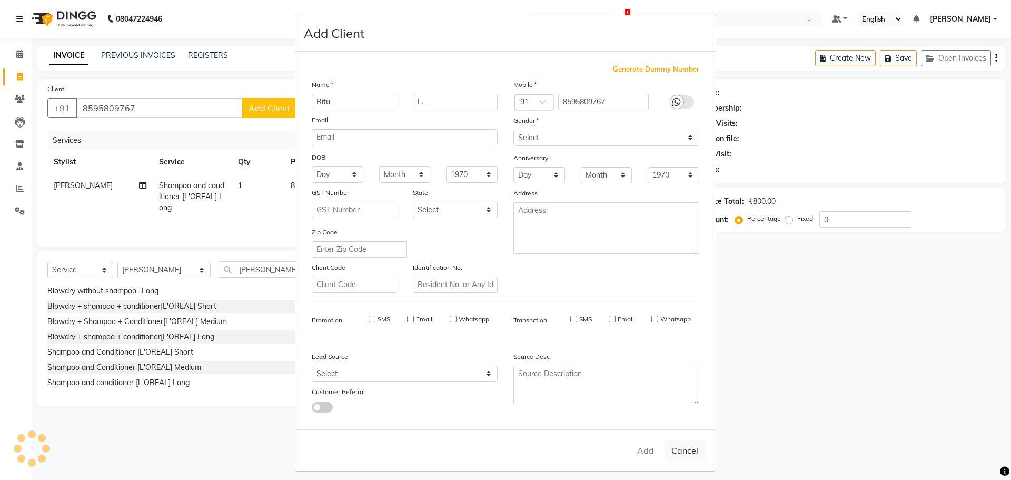
checkbox input "false"
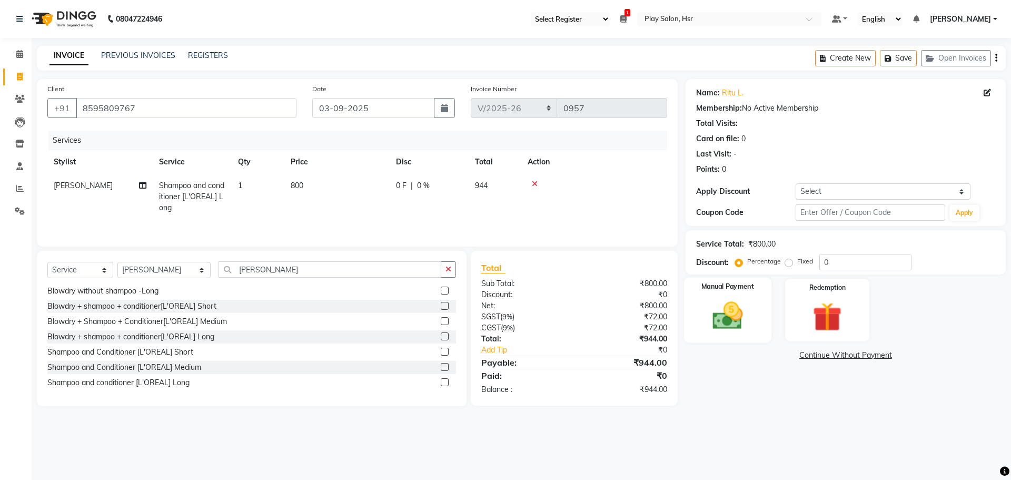
click at [734, 306] on img at bounding box center [727, 315] width 49 height 35
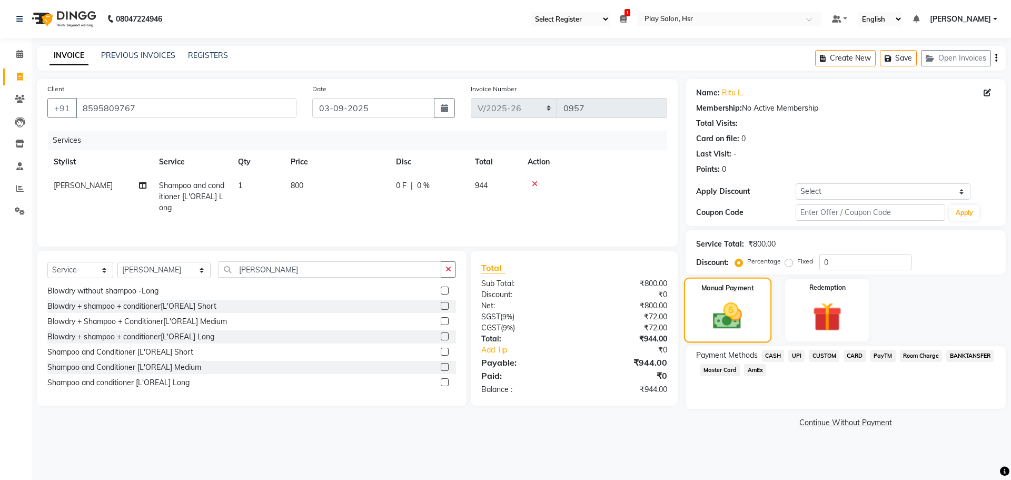
click at [731, 311] on img at bounding box center [726, 316] width 47 height 34
click at [798, 354] on span "UPI" at bounding box center [796, 356] width 16 height 12
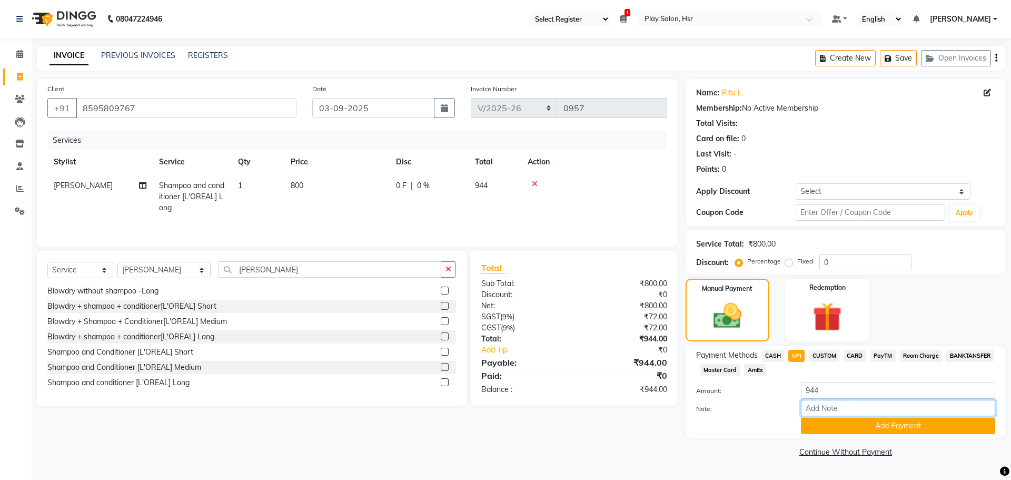
click at [832, 407] on input "Note:" at bounding box center [898, 408] width 194 height 16
type input "UPI"
click at [876, 427] on button "Add Payment" at bounding box center [898, 425] width 194 height 16
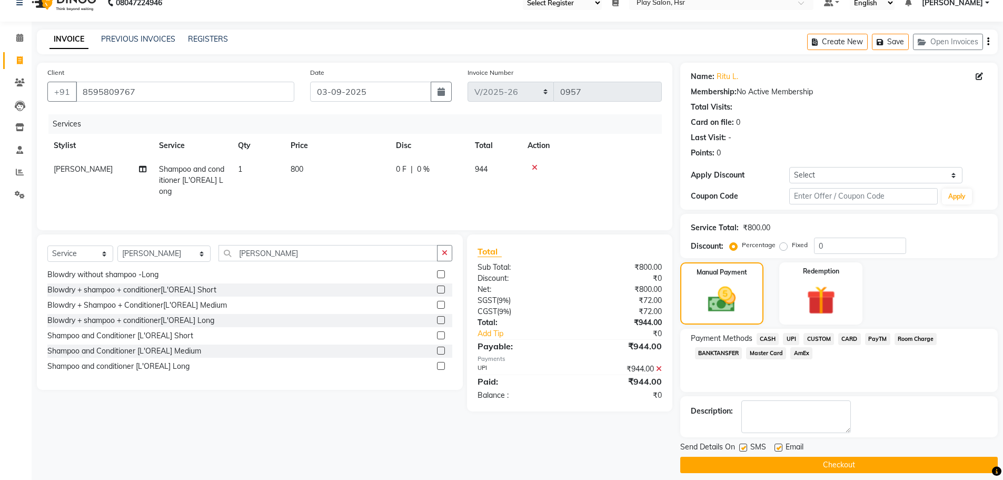
scroll to position [25, 0]
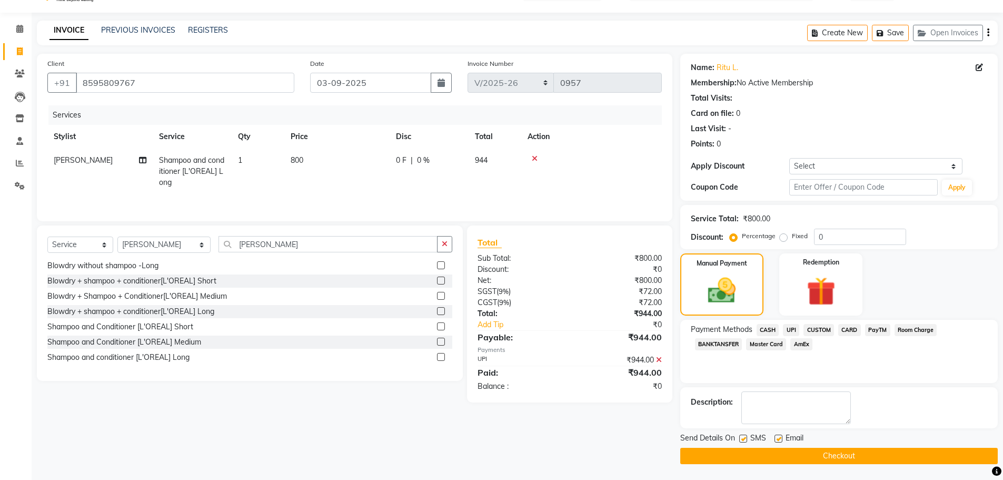
click at [826, 455] on button "Checkout" at bounding box center [838, 455] width 317 height 16
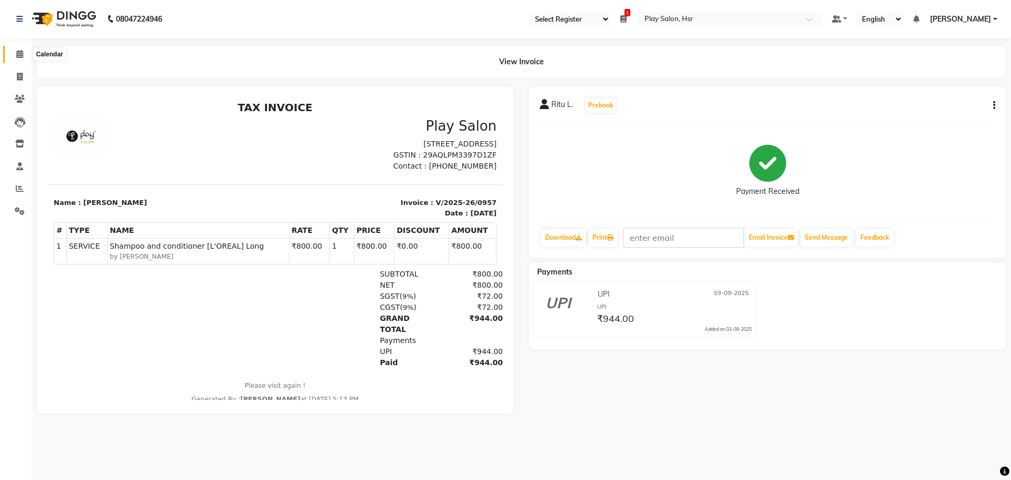
click at [15, 56] on span at bounding box center [20, 54] width 18 height 12
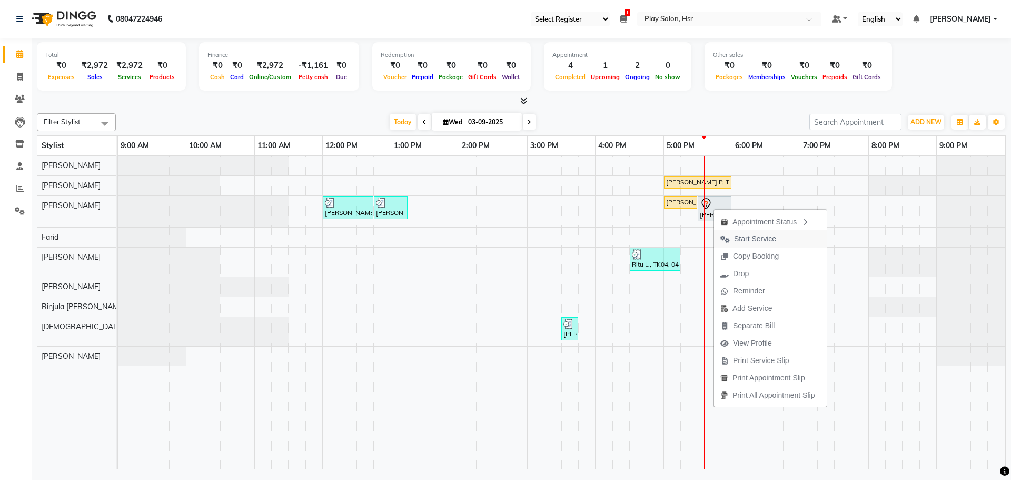
click at [752, 240] on span "Start Service" at bounding box center [755, 238] width 42 height 11
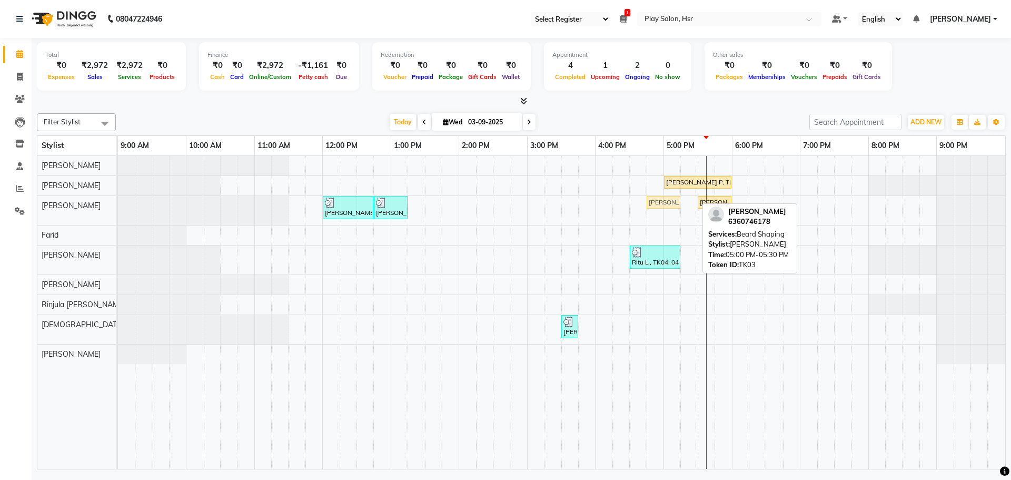
drag, startPoint x: 684, startPoint y: 204, endPoint x: 664, endPoint y: 204, distance: 20.0
click at [118, 204] on div "Akhil Singh, TK01, 12:00 PM-12:45 PM, Hair Cut Men (Senior stylist) Akhil Singh…" at bounding box center [118, 210] width 0 height 29
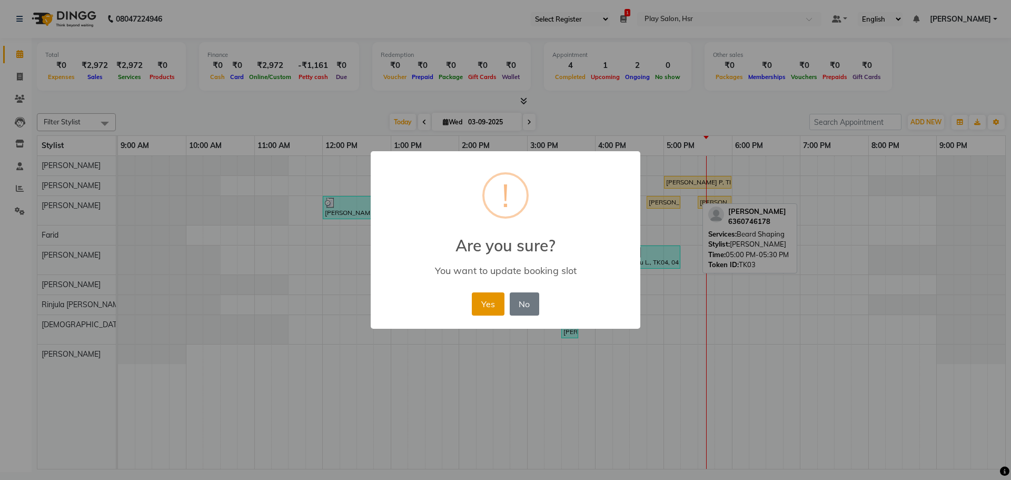
click at [487, 301] on button "Yes" at bounding box center [488, 303] width 32 height 23
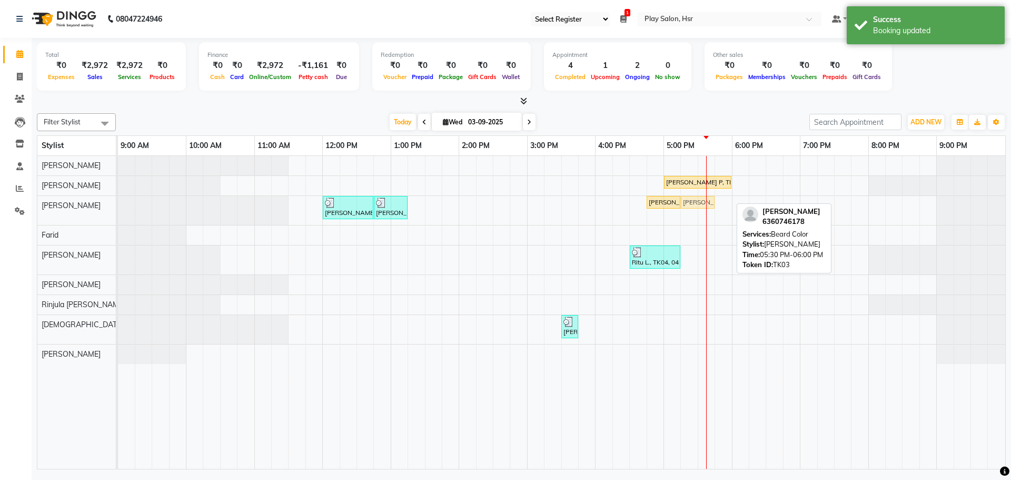
drag, startPoint x: 718, startPoint y: 201, endPoint x: 693, endPoint y: 204, distance: 24.9
click at [118, 204] on div "Akhil Singh, TK01, 12:00 PM-12:45 PM, Hair Cut Men (Senior stylist) Akhil Singh…" at bounding box center [118, 210] width 0 height 29
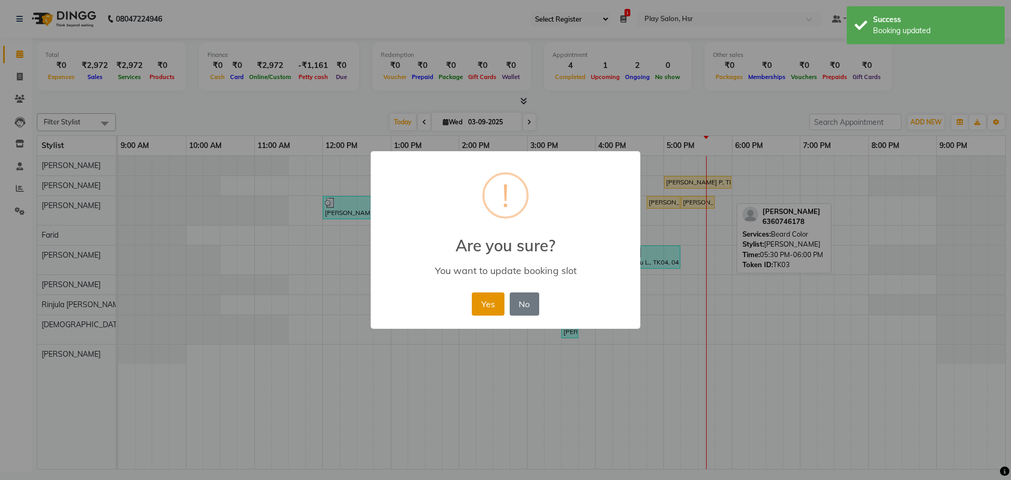
click at [489, 301] on button "Yes" at bounding box center [488, 303] width 32 height 23
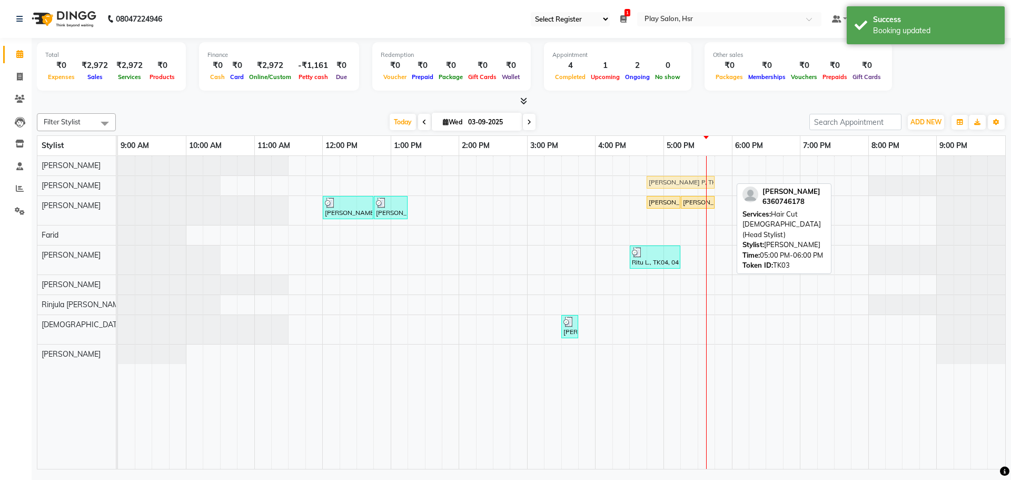
drag, startPoint x: 689, startPoint y: 181, endPoint x: 665, endPoint y: 186, distance: 24.2
click at [118, 186] on div "Shanu P, TK03, 05:00 PM-06:00 PM, Hair Cut Lady (Head Stylist) Shanu P, TK03, 0…" at bounding box center [118, 185] width 0 height 18
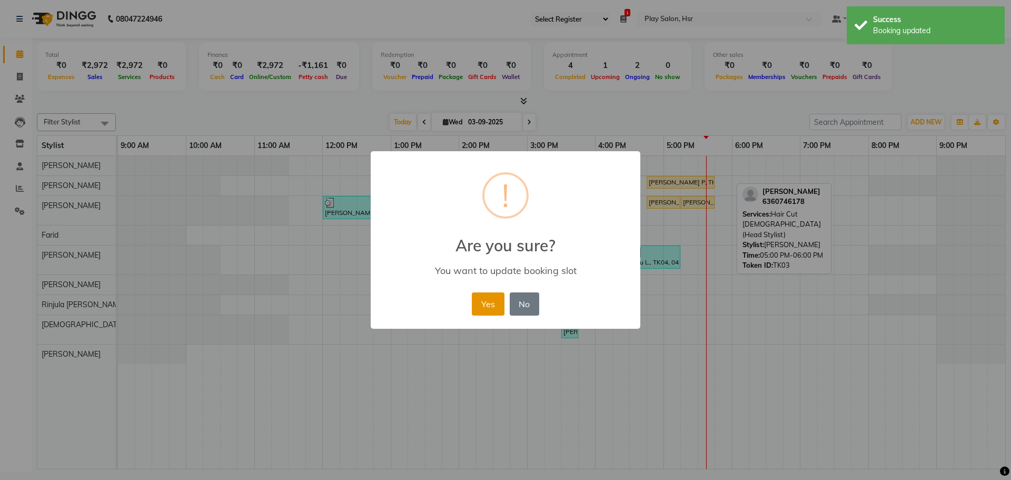
click at [493, 306] on button "Yes" at bounding box center [488, 303] width 32 height 23
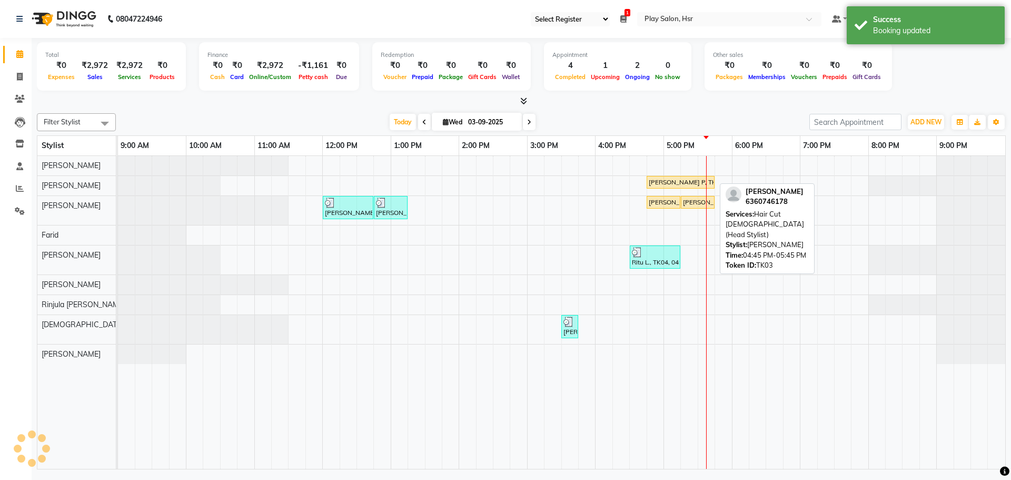
click at [676, 182] on div "Shanu P, TK03, 04:45 PM-05:45 PM, Hair Cut Lady (Head Stylist)" at bounding box center [680, 181] width 66 height 9
select select "1"
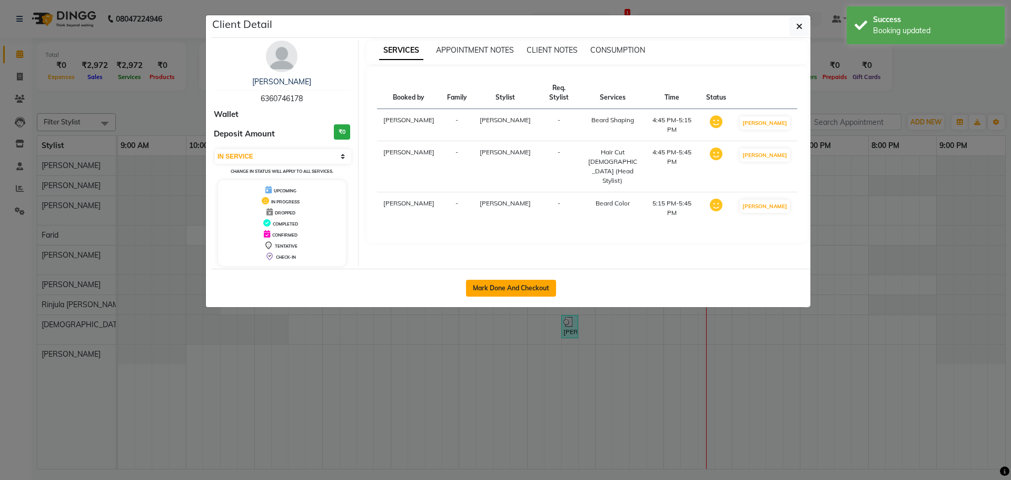
click at [510, 288] on button "Mark Done And Checkout" at bounding box center [511, 288] width 90 height 17
select select "8358"
select select "service"
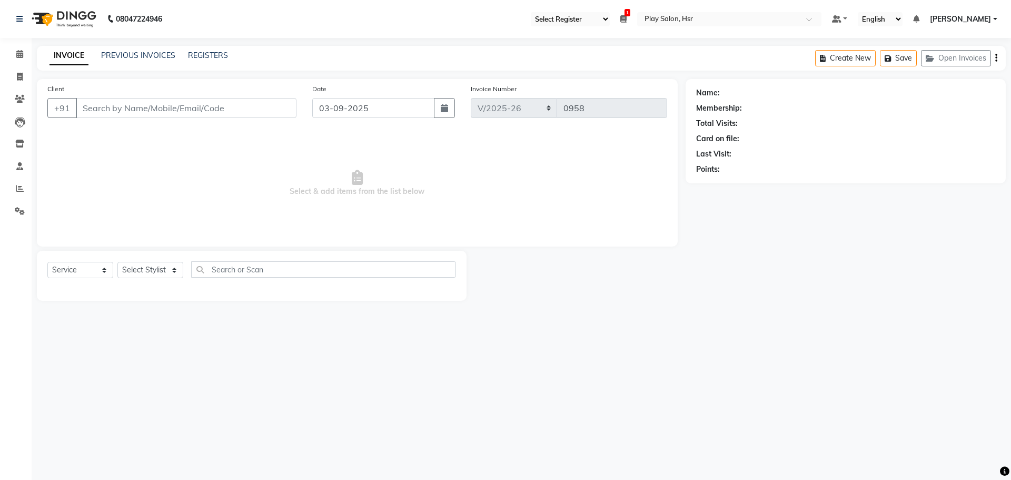
type input "6360746178"
select select "81917"
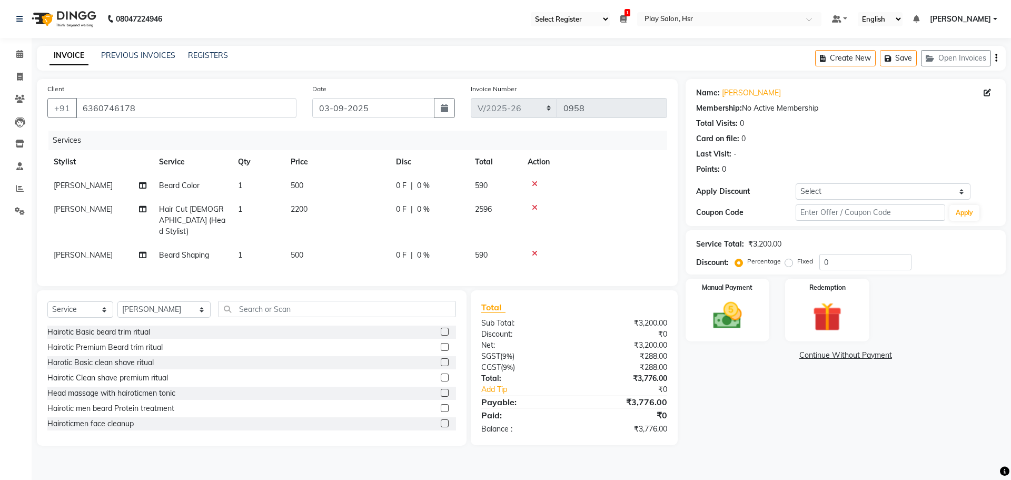
click at [307, 212] on span "2200" at bounding box center [299, 208] width 17 height 9
select select "81913"
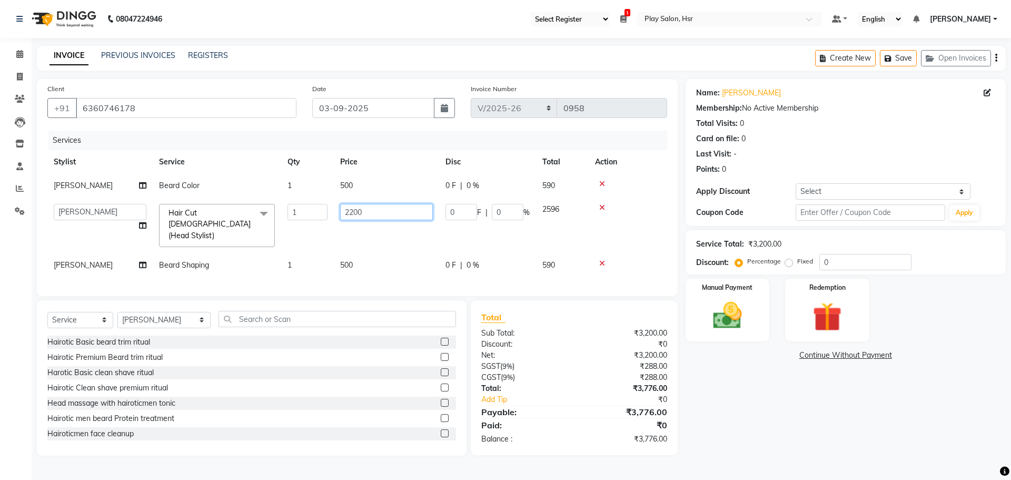
drag, startPoint x: 358, startPoint y: 213, endPoint x: 347, endPoint y: 214, distance: 10.6
click at [347, 214] on input "2200" at bounding box center [386, 212] width 93 height 16
type input "2000"
click at [352, 228] on td "2000" at bounding box center [386, 225] width 105 height 56
select select "81913"
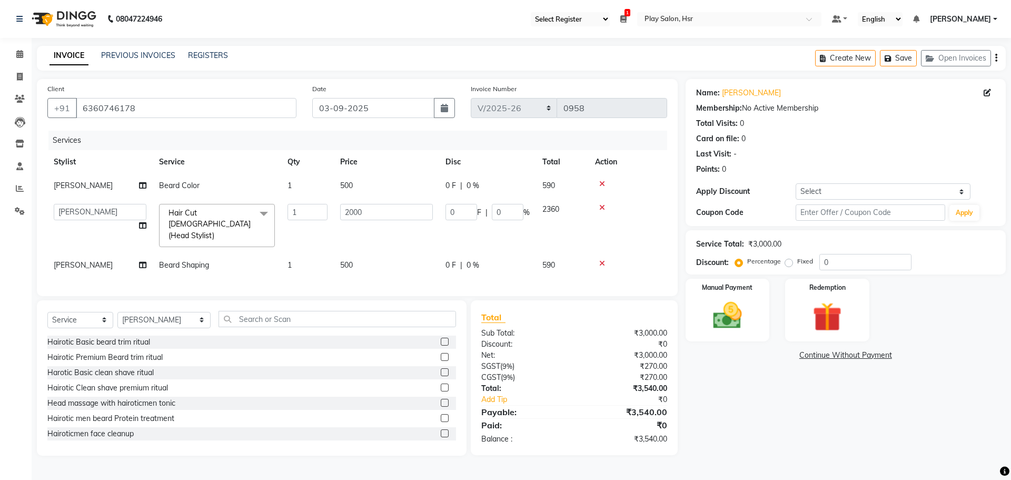
click at [366, 237] on td "2000" at bounding box center [386, 225] width 105 height 56
click at [743, 330] on img at bounding box center [727, 315] width 49 height 35
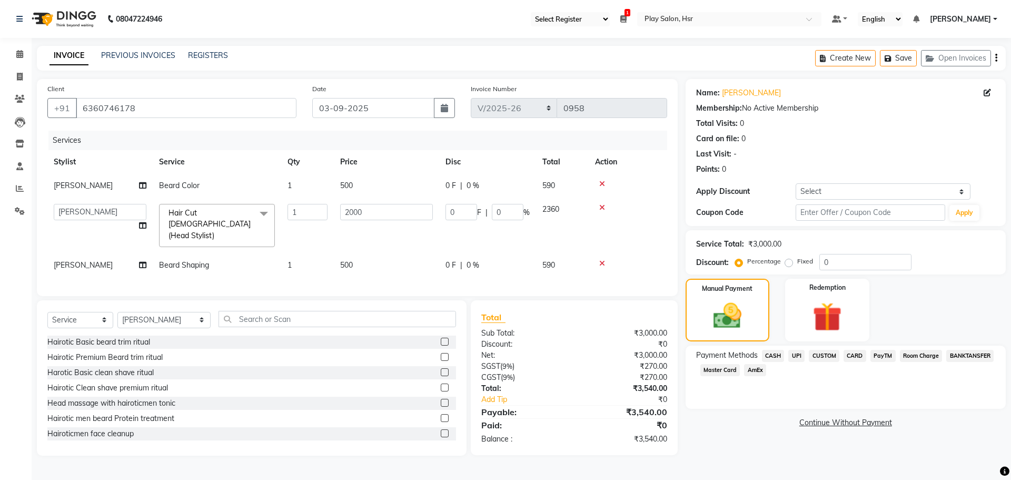
click at [794, 355] on span "UPI" at bounding box center [796, 356] width 16 height 12
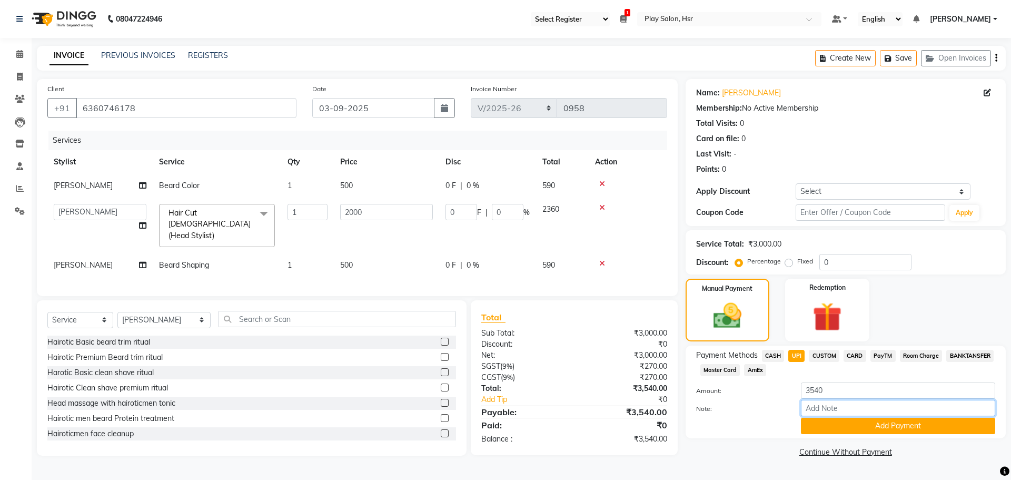
click at [828, 403] on input "Note:" at bounding box center [898, 408] width 194 height 16
type input "UPI"
click at [874, 426] on button "Add Payment" at bounding box center [898, 425] width 194 height 16
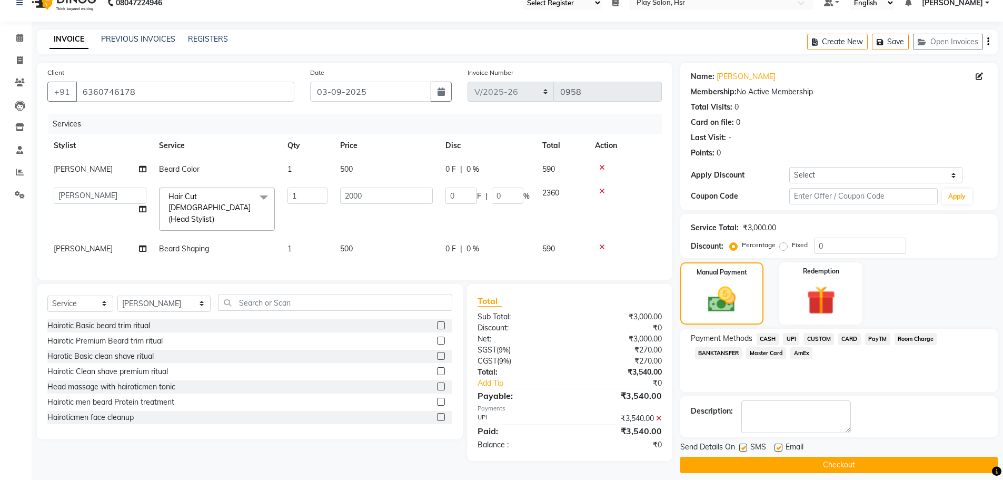
scroll to position [25, 0]
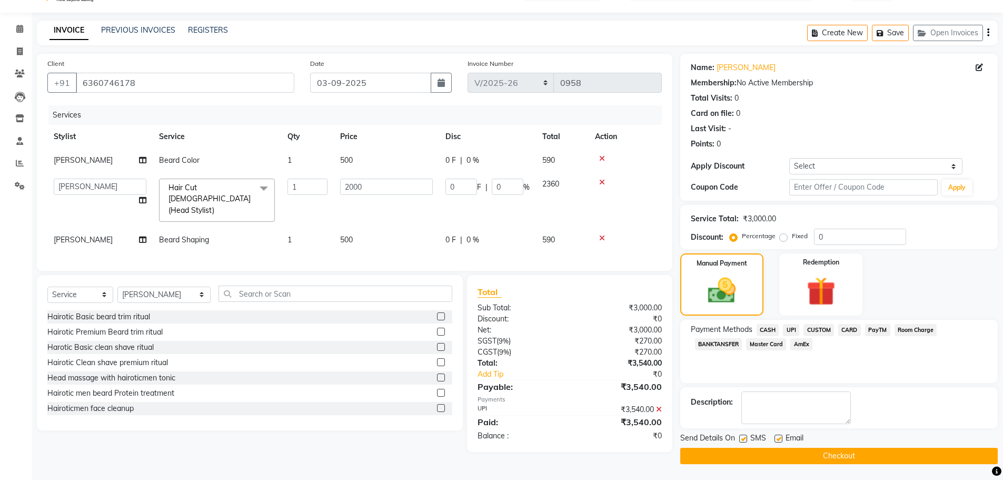
click at [809, 452] on button "Checkout" at bounding box center [838, 455] width 317 height 16
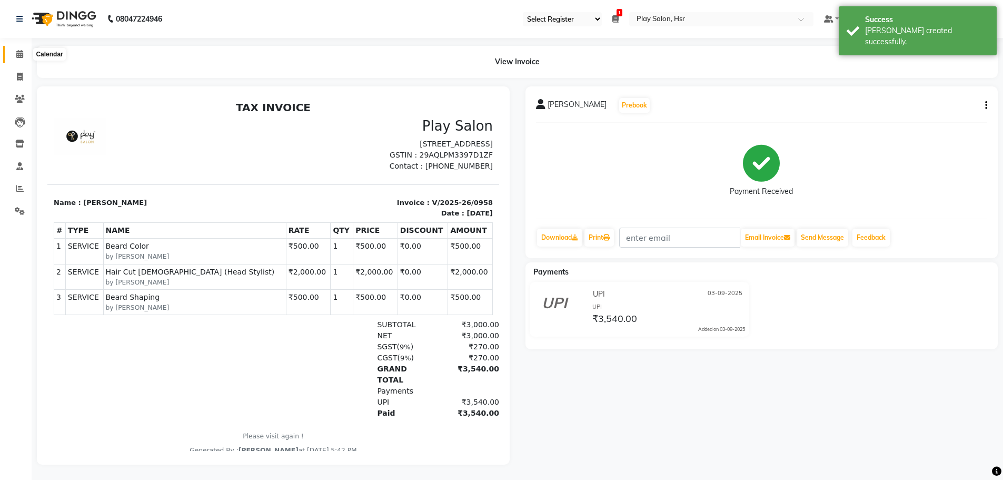
click at [17, 51] on icon at bounding box center [19, 54] width 7 height 8
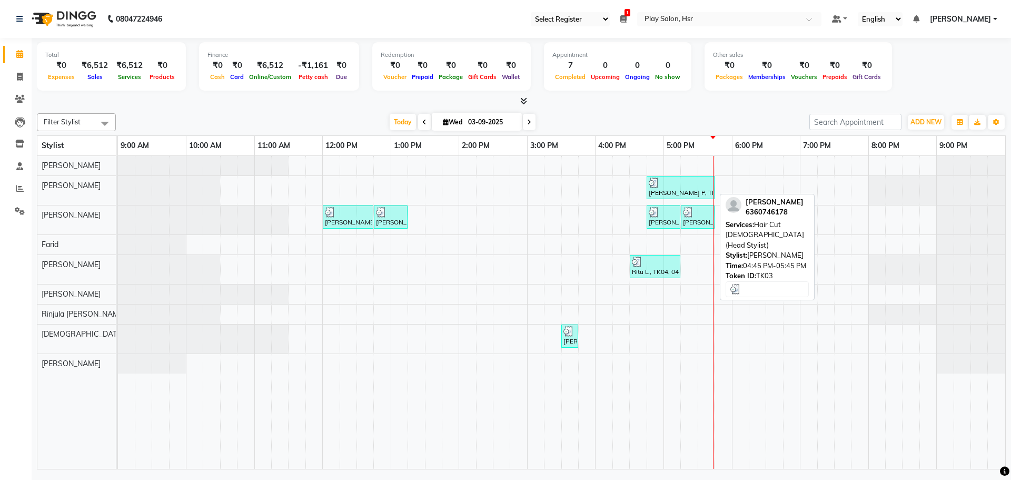
click at [684, 195] on div "Shanu P, TK03, 04:45 PM-05:45 PM, Hair Cut Lady (Head Stylist)" at bounding box center [680, 187] width 66 height 20
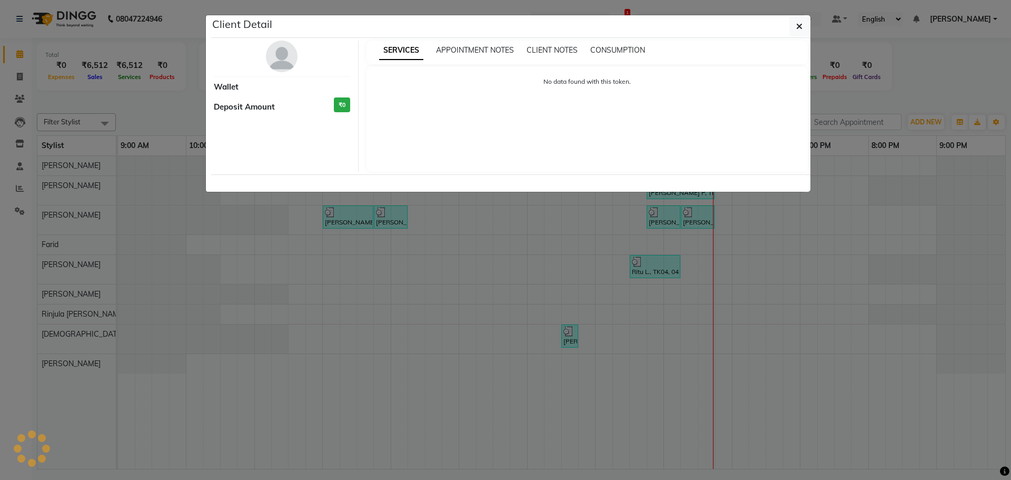
select select "3"
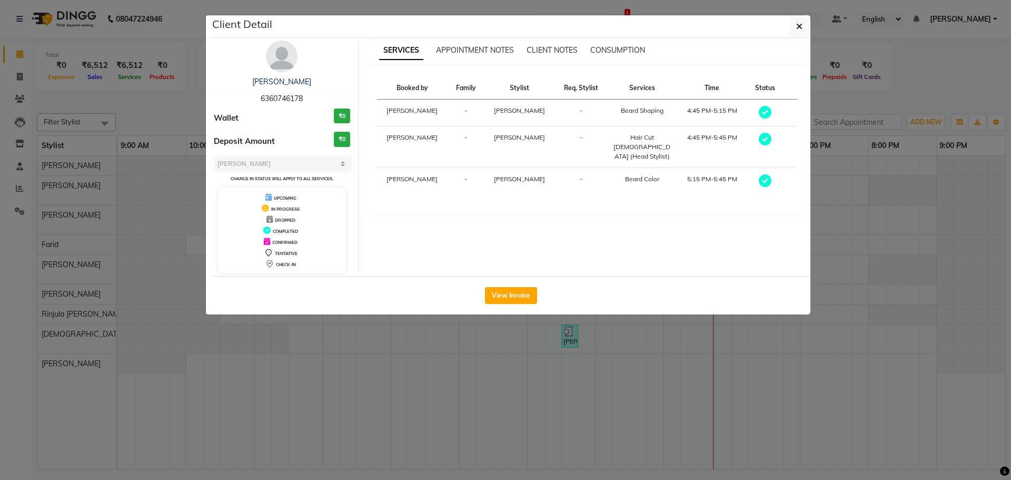
click at [276, 171] on div "Select MARK DONE UPCOMING Change in status will apply to all services." at bounding box center [282, 169] width 136 height 28
click at [514, 300] on button "View Invoice" at bounding box center [511, 295] width 52 height 17
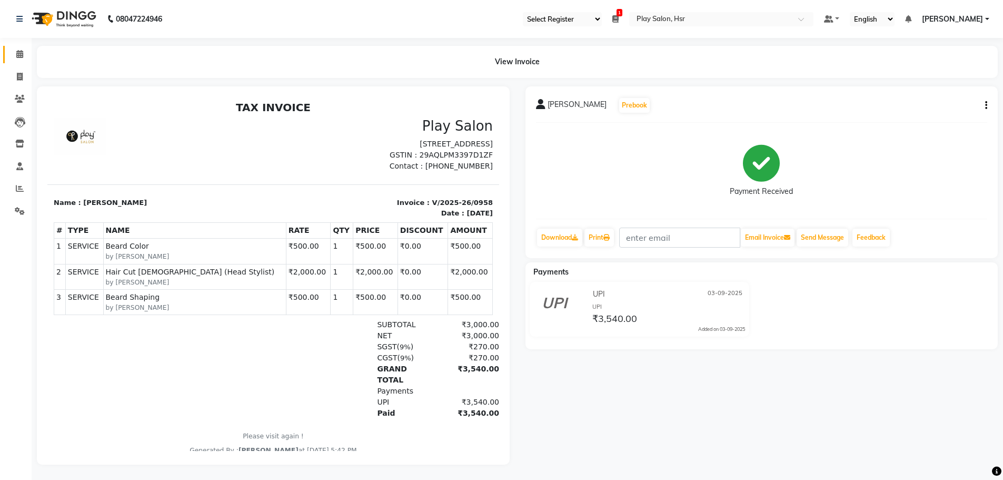
click at [9, 49] on link "Calendar" at bounding box center [15, 54] width 25 height 17
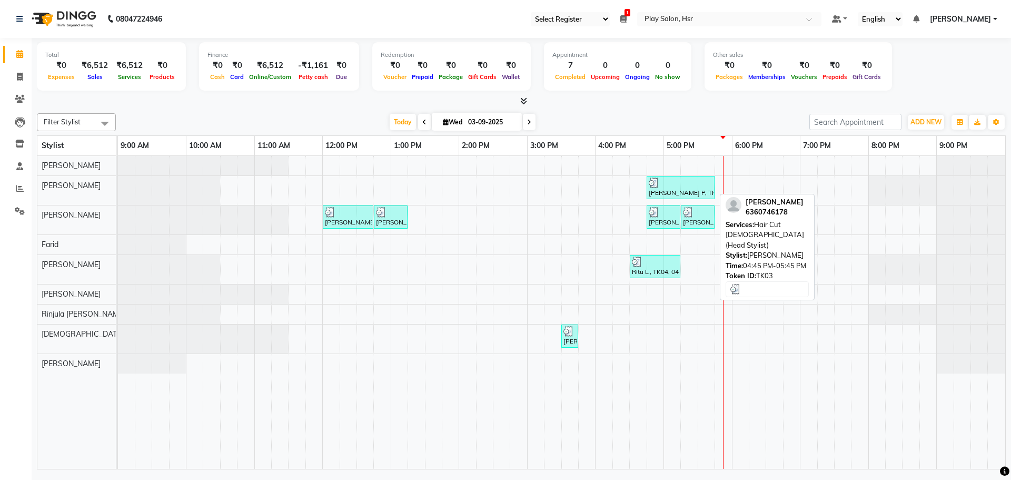
click at [678, 191] on div "Shanu P, TK03, 04:45 PM-05:45 PM, Hair Cut Lady (Head Stylist)" at bounding box center [680, 187] width 66 height 20
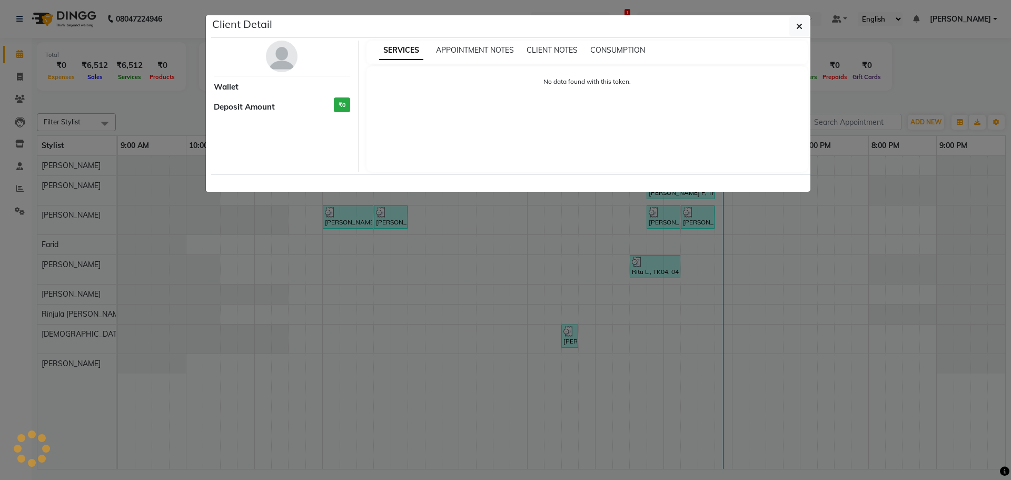
select select "3"
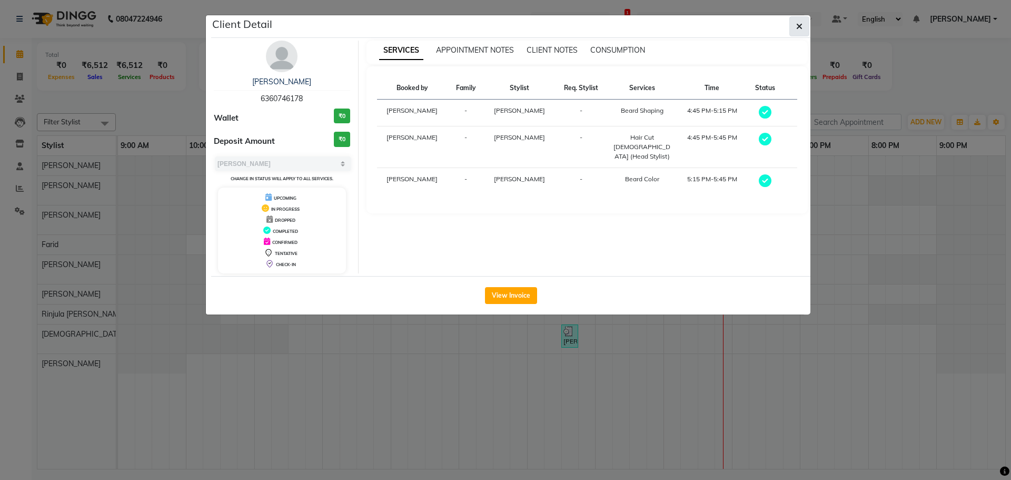
click at [798, 28] on icon "button" at bounding box center [799, 26] width 6 height 8
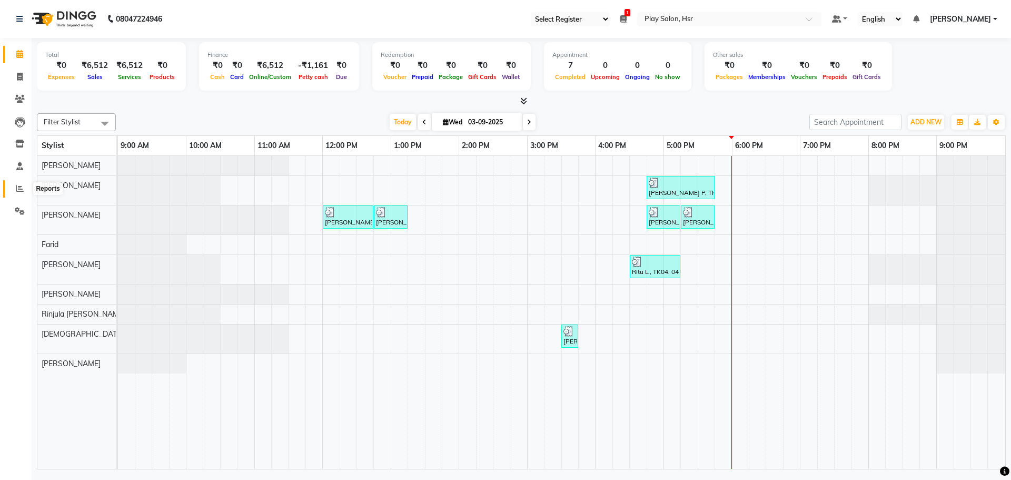
click at [25, 187] on span at bounding box center [20, 189] width 18 height 12
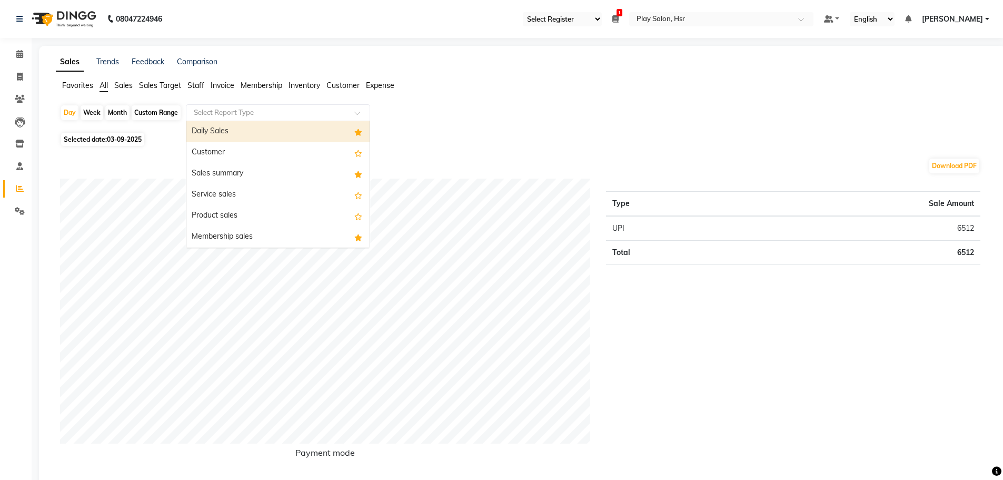
click at [244, 107] on div "Select Report Type" at bounding box center [278, 112] width 184 height 17
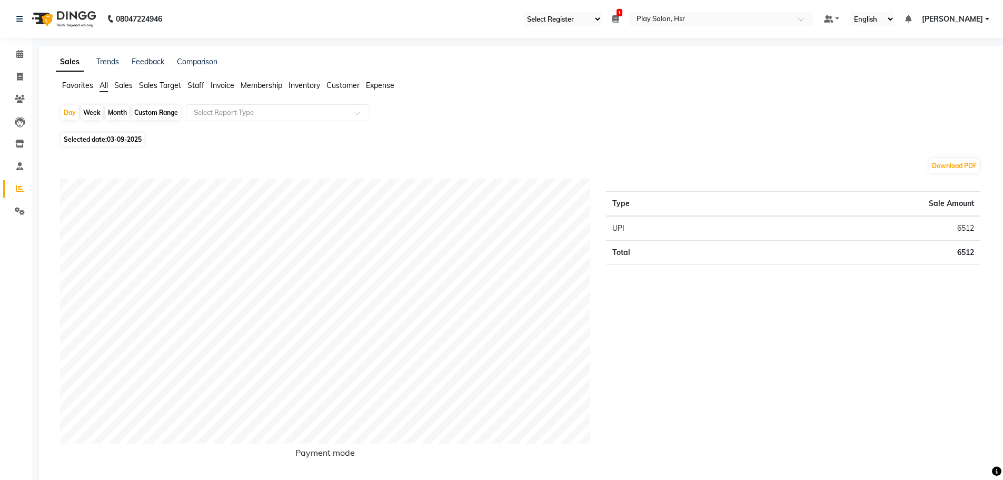
click at [153, 113] on div "Custom Range" at bounding box center [156, 112] width 49 height 15
select select "9"
select select "2025"
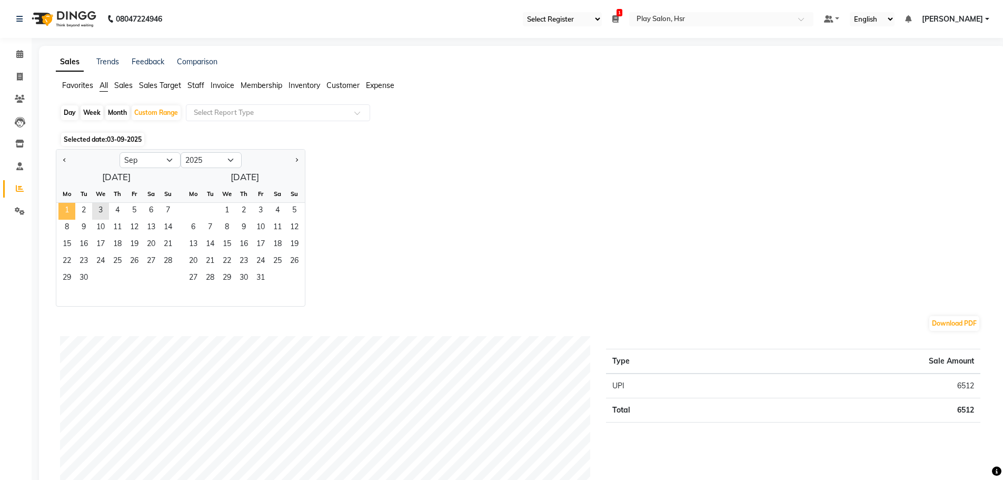
click at [69, 206] on span "1" at bounding box center [66, 211] width 17 height 17
click at [61, 159] on button "Previous month" at bounding box center [65, 160] width 8 height 17
select select "8"
click at [136, 215] on span "1" at bounding box center [134, 211] width 17 height 17
click at [166, 277] on span "31" at bounding box center [168, 278] width 17 height 17
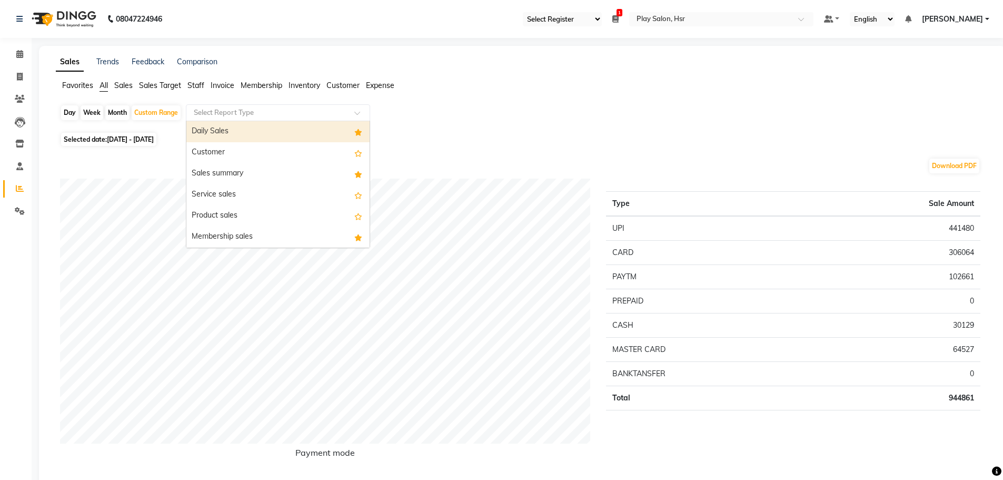
click at [287, 111] on input "text" at bounding box center [268, 112] width 152 height 11
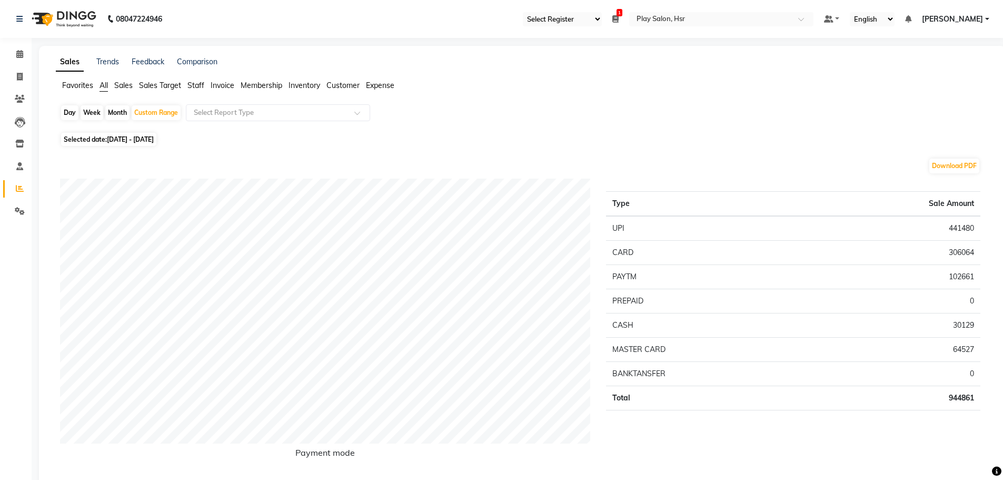
click at [188, 85] on span "Staff" at bounding box center [195, 85] width 17 height 9
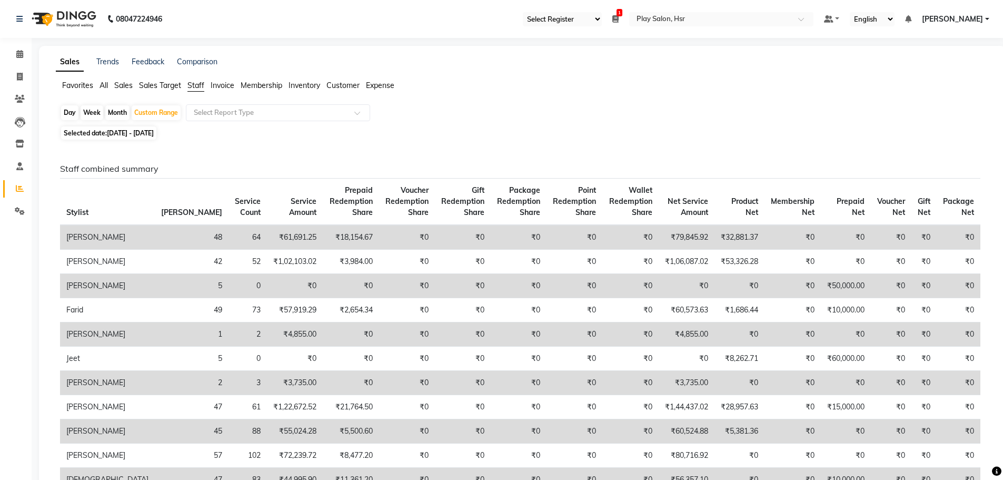
click at [238, 107] on input "text" at bounding box center [268, 112] width 152 height 11
click at [136, 136] on span "01-08-2025 - 31-08-2025" at bounding box center [130, 133] width 47 height 8
select select "8"
select select "2025"
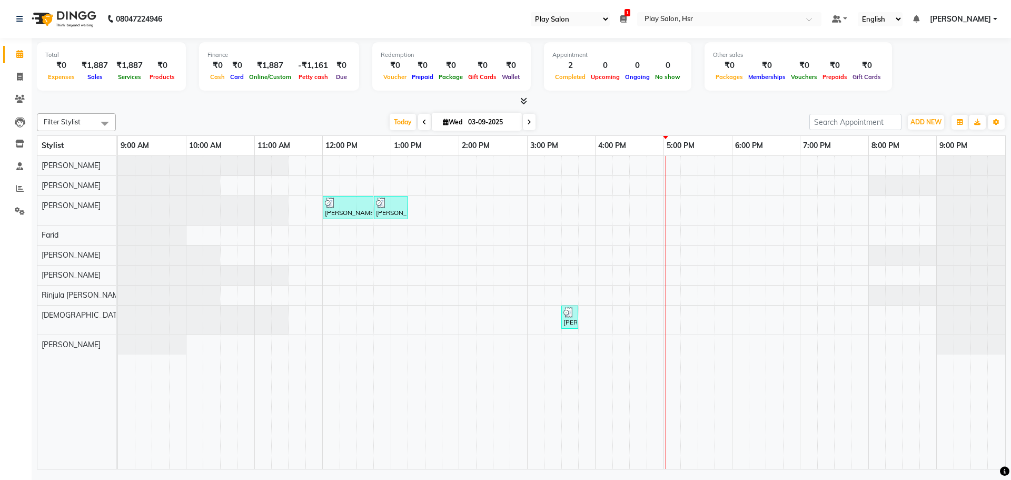
select select "92"
click at [676, 187] on div "[PERSON_NAME], TK01, 12:00 PM-12:45 PM, Hair Cut Men (Senior stylist) [PERSON_N…" at bounding box center [561, 312] width 887 height 313
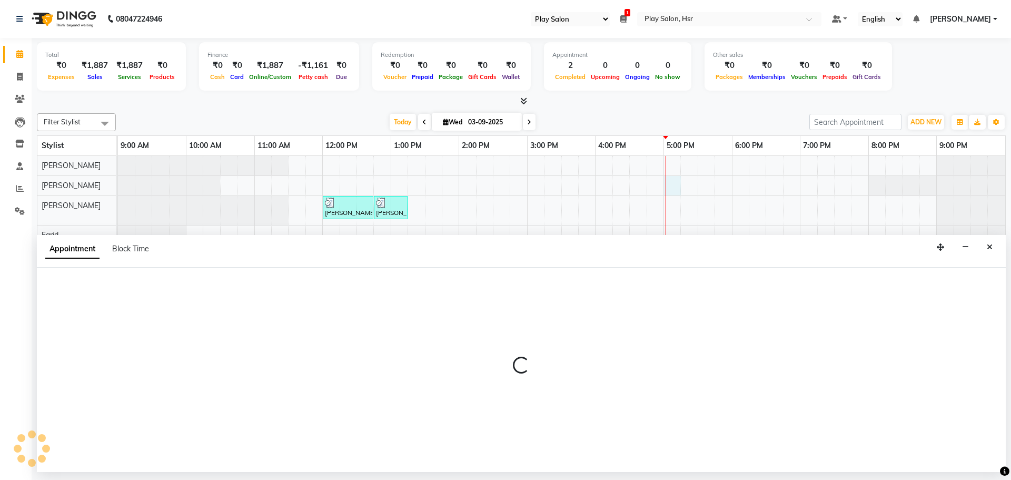
select select "81913"
select select "1020"
select select "tentative"
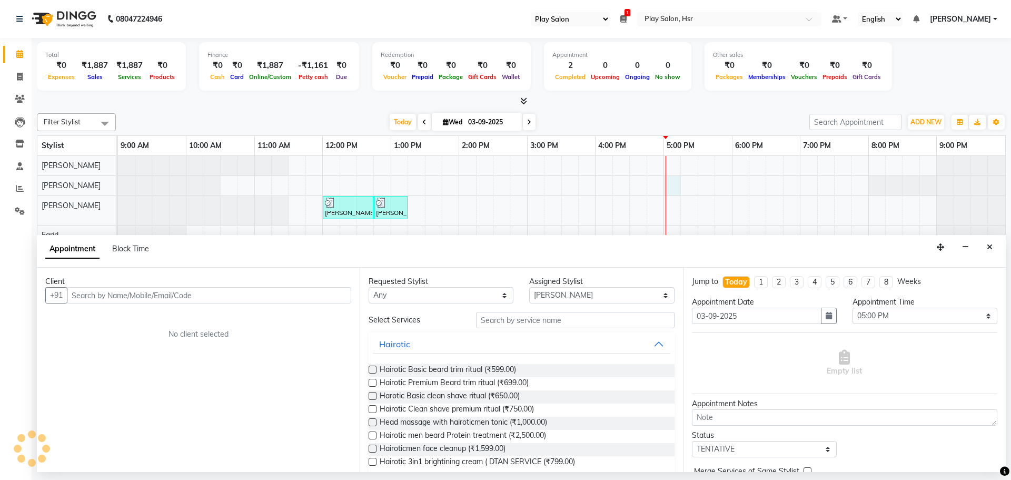
click at [133, 296] on input "text" at bounding box center [209, 295] width 284 height 16
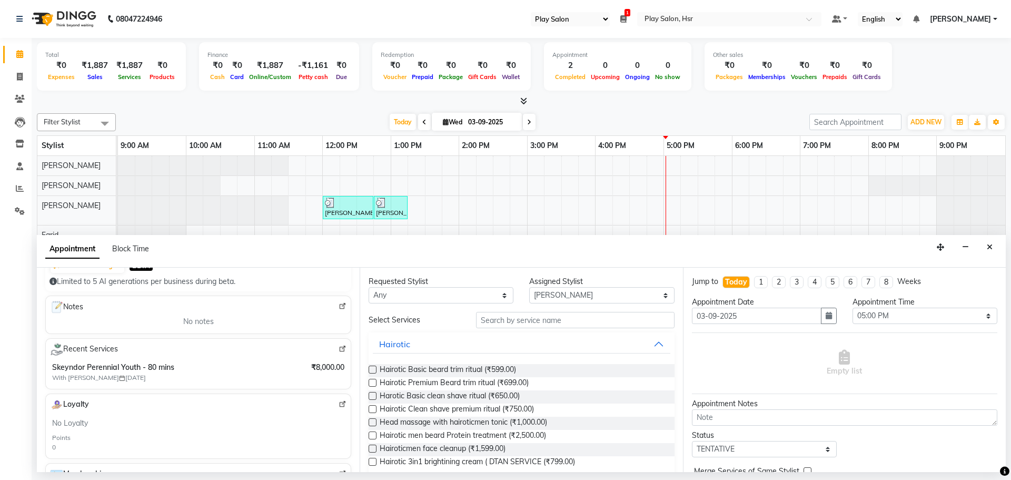
scroll to position [105, 0]
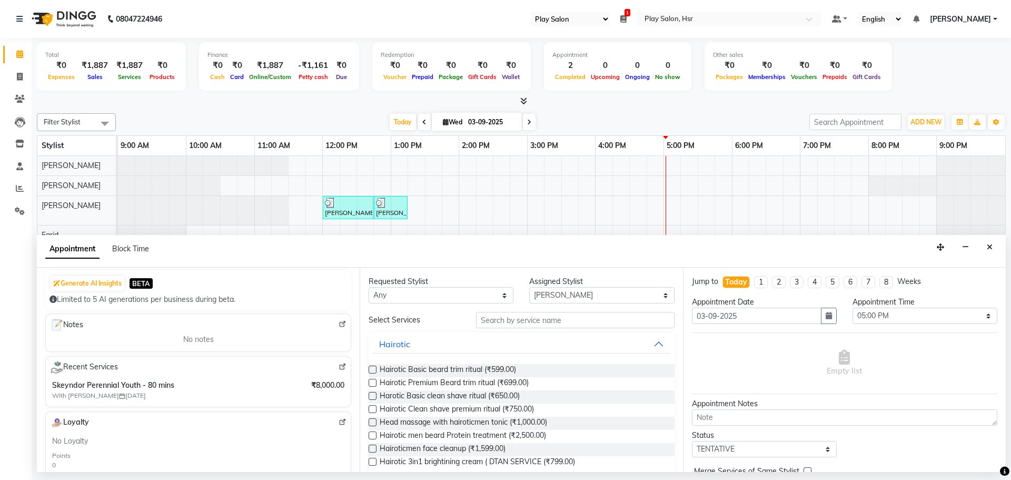
type input "6360746178"
click at [338, 366] on img at bounding box center [342, 367] width 8 height 8
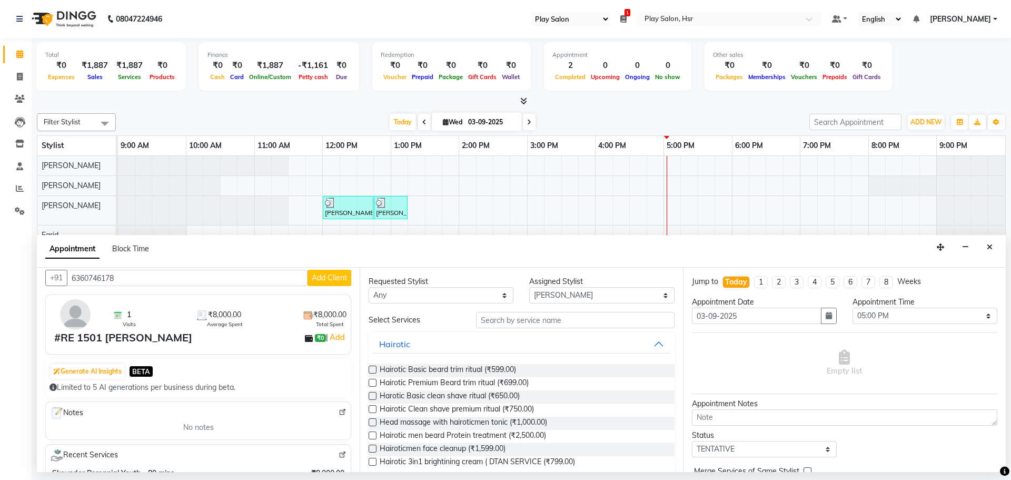
scroll to position [0, 0]
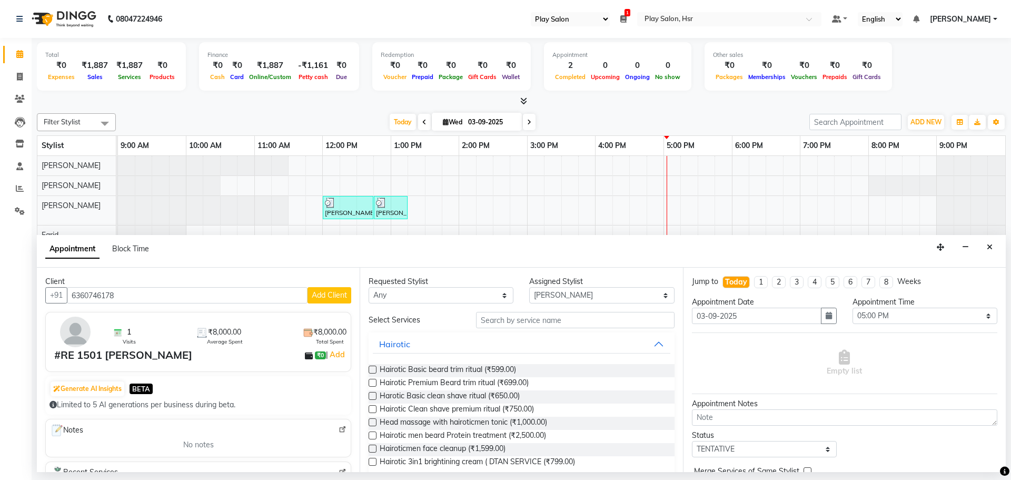
click at [326, 298] on span "Add Client" at bounding box center [329, 294] width 35 height 9
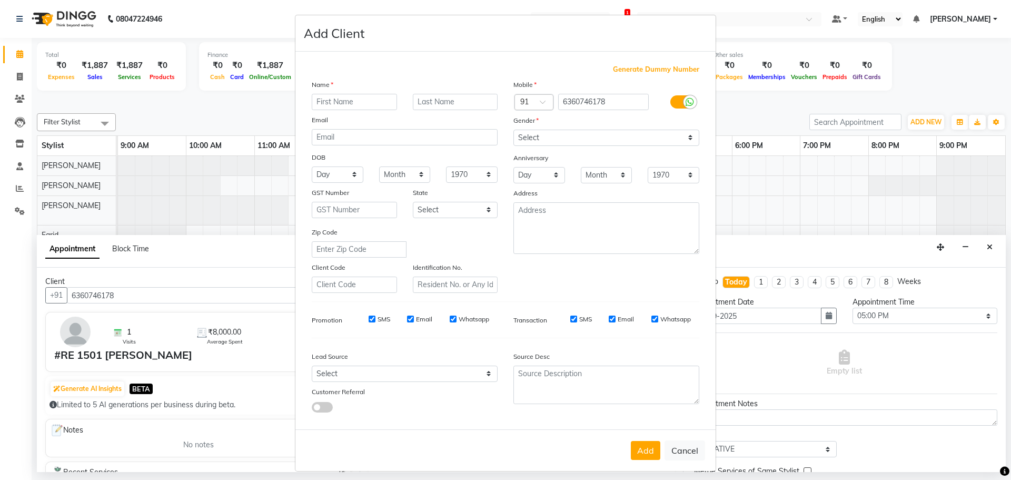
click at [362, 98] on input "text" at bounding box center [354, 102] width 85 height 16
type input "Shanu"
click at [466, 107] on input "text" at bounding box center [455, 102] width 85 height 16
type input "P"
click at [553, 143] on select "Select Male Female Other Prefer Not To Say" at bounding box center [606, 137] width 186 height 16
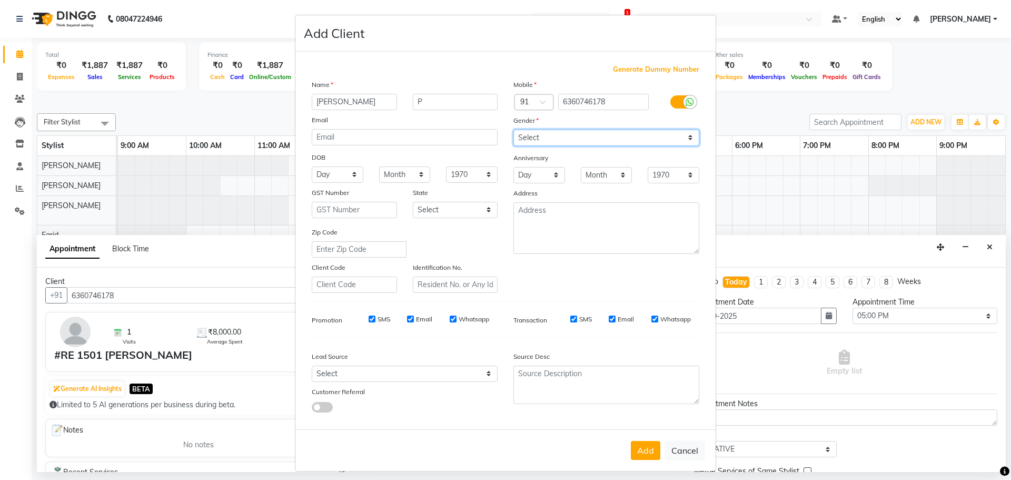
select select "female"
click at [513, 129] on select "Select Male Female Other Prefer Not To Say" at bounding box center [606, 137] width 186 height 16
click at [372, 379] on select "Select Walk-in Internet Friend Word of Mouth Advertisement Facebook JustDial Go…" at bounding box center [405, 373] width 186 height 16
select select "54924"
click at [312, 365] on select "Select Walk-in Internet Friend Word of Mouth Advertisement Facebook JustDial Go…" at bounding box center [405, 373] width 186 height 16
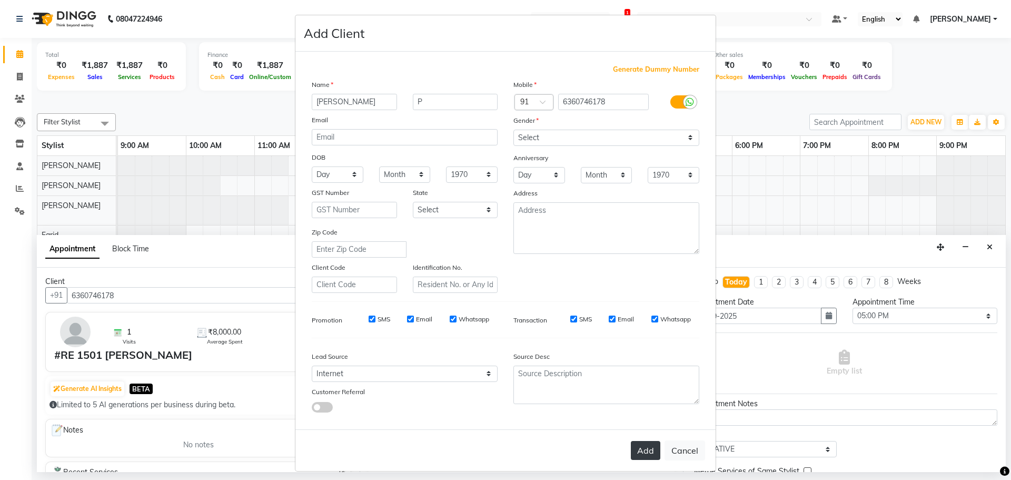
click at [644, 450] on button "Add" at bounding box center [645, 450] width 29 height 19
select select
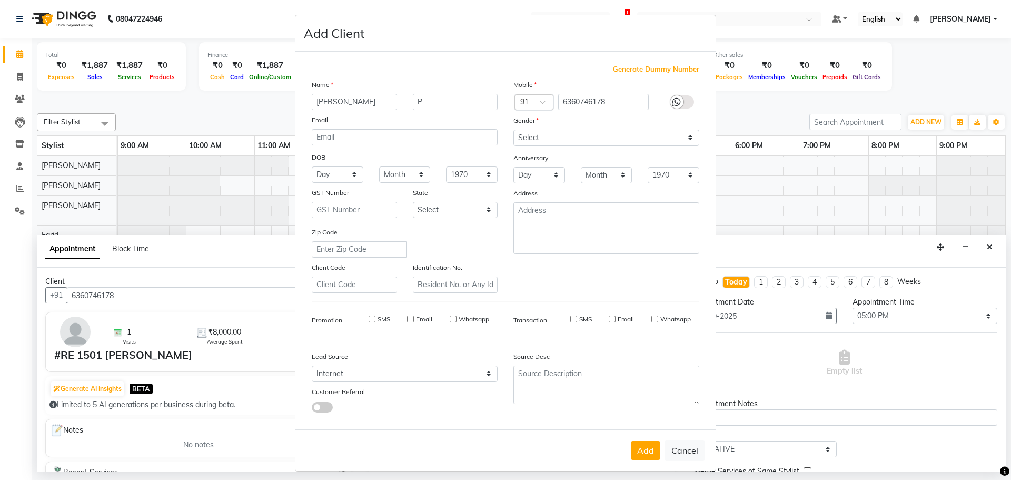
select select
checkbox input "false"
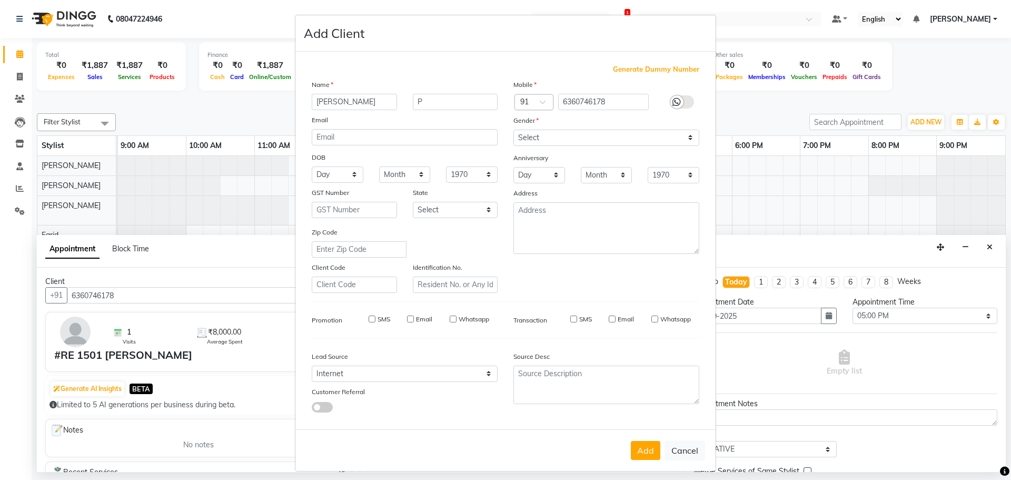
checkbox input "false"
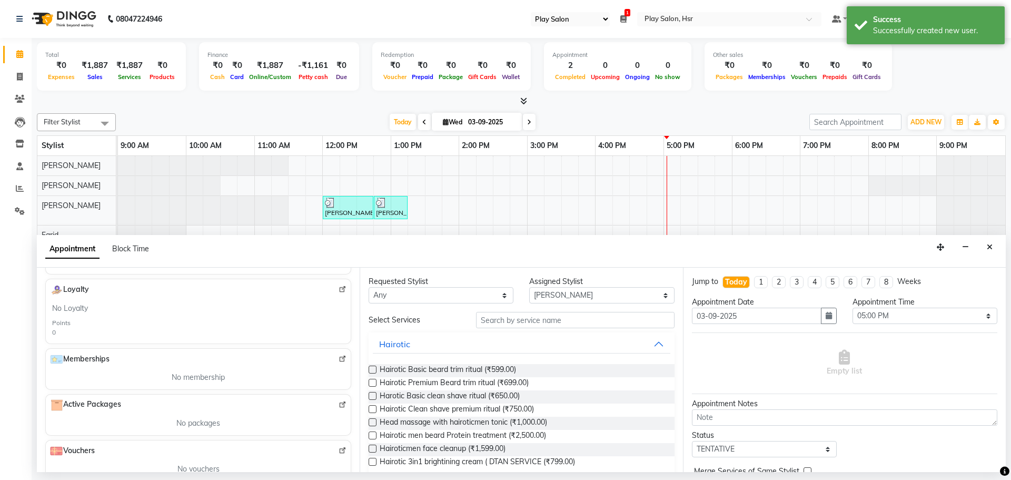
scroll to position [246, 0]
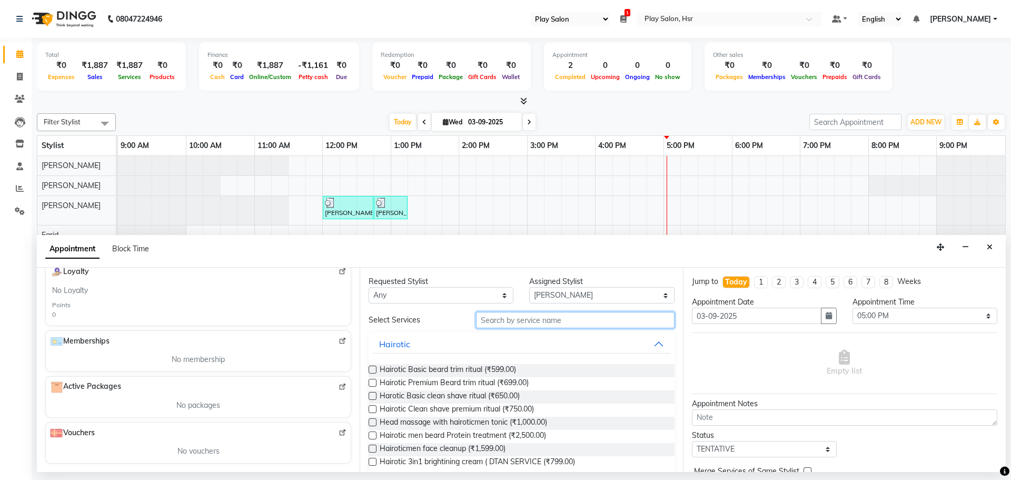
click at [499, 324] on input "text" at bounding box center [575, 320] width 198 height 16
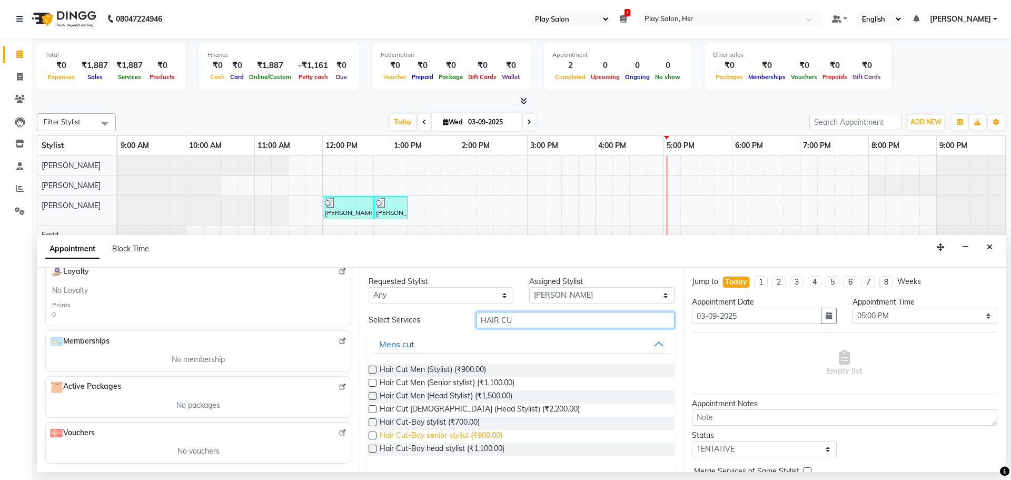
scroll to position [53, 0]
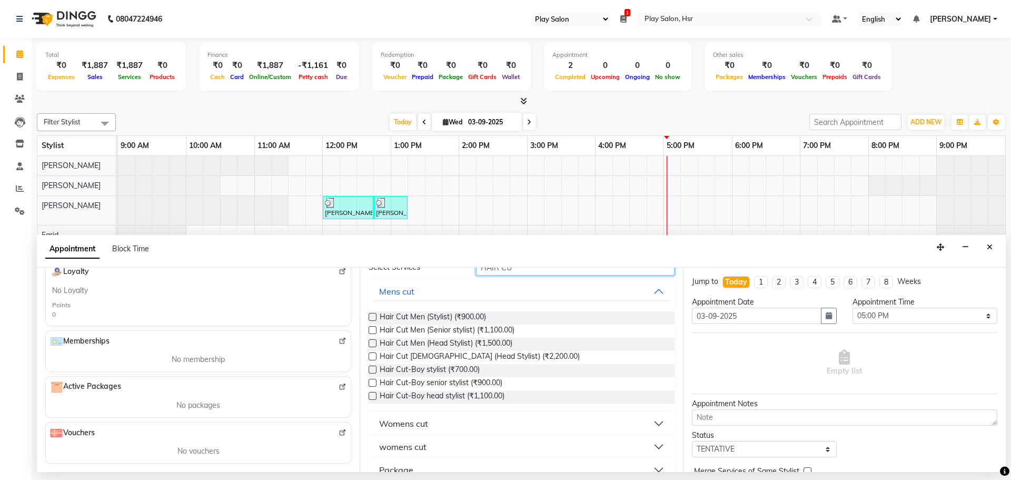
type input "HAIR CU"
click at [375, 354] on label at bounding box center [372, 356] width 8 height 8
click at [375, 354] on input "checkbox" at bounding box center [371, 357] width 7 height 7
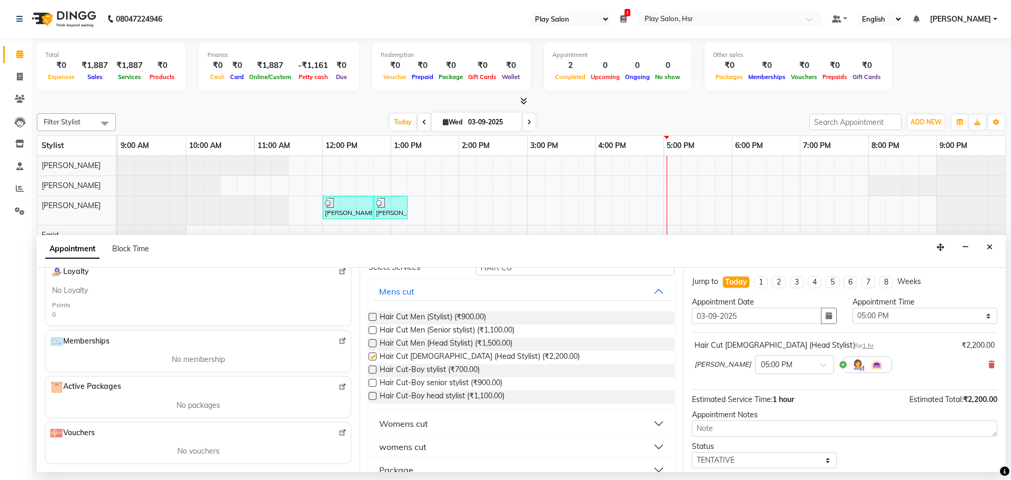
checkbox input "false"
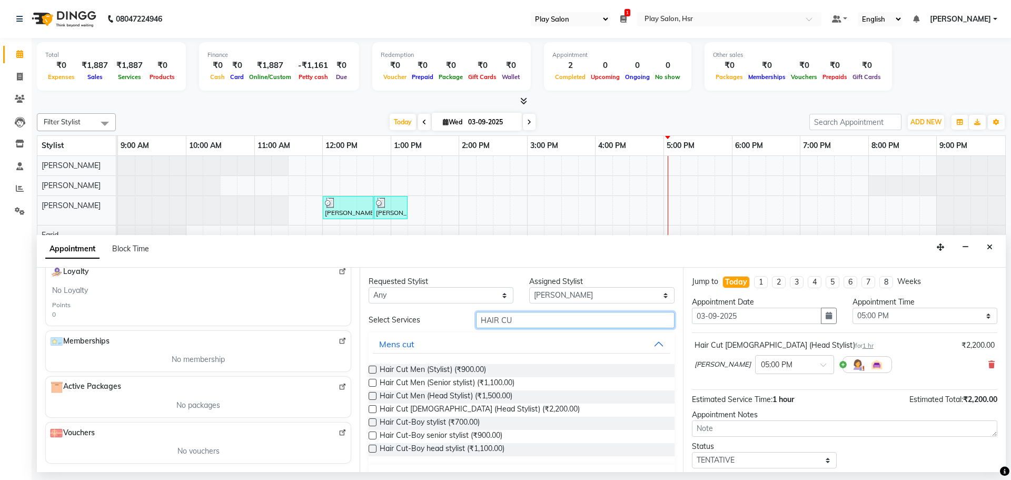
drag, startPoint x: 522, startPoint y: 320, endPoint x: 448, endPoint y: 324, distance: 73.8
click at [448, 324] on div "Select Services HAIR CU" at bounding box center [521, 320] width 321 height 16
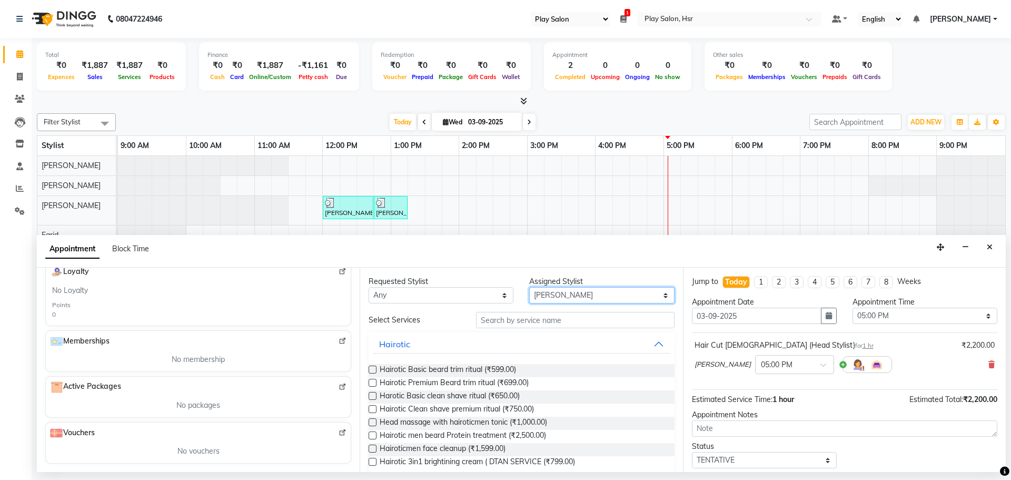
click at [575, 294] on select "Select Amaan Ali Dipen Subba Farid Kiran Limbu Rajani Baraily Rasmita Das Rinju…" at bounding box center [601, 295] width 145 height 16
select select "81917"
click at [529, 287] on select "Select Amaan Ali Dipen Subba Farid Kiran Limbu Rajani Baraily Rasmita Das Rinju…" at bounding box center [601, 295] width 145 height 16
click at [527, 324] on input "text" at bounding box center [575, 320] width 198 height 16
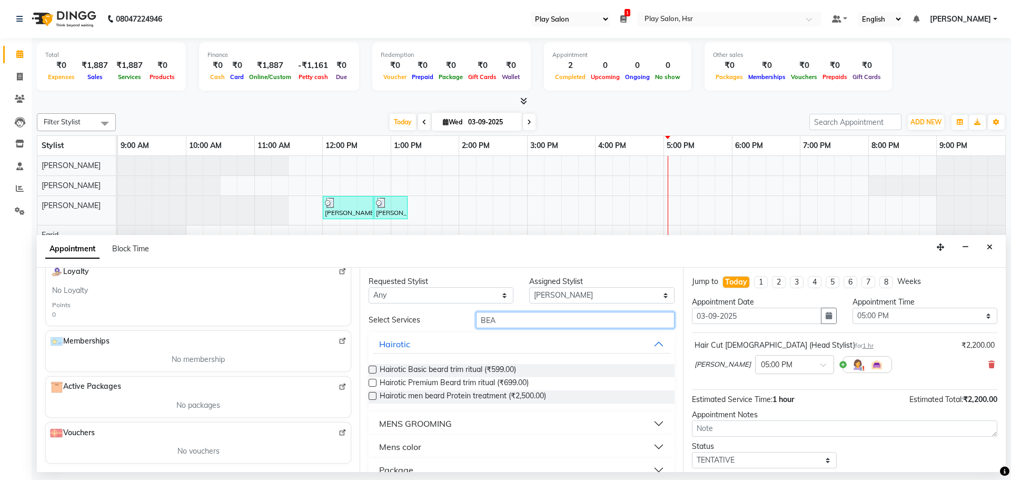
type input "BEA"
click at [508, 424] on button "MENS GROOMING" at bounding box center [521, 423] width 297 height 19
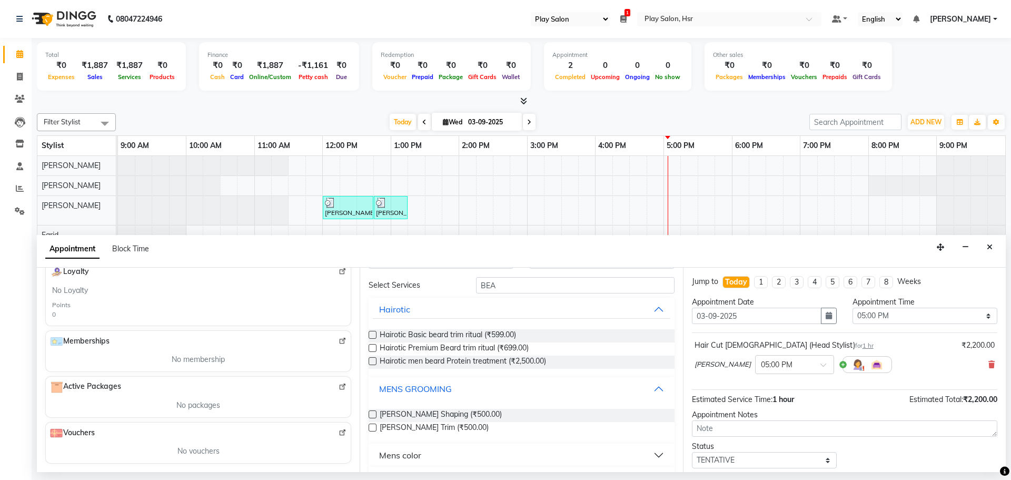
scroll to position [60, 0]
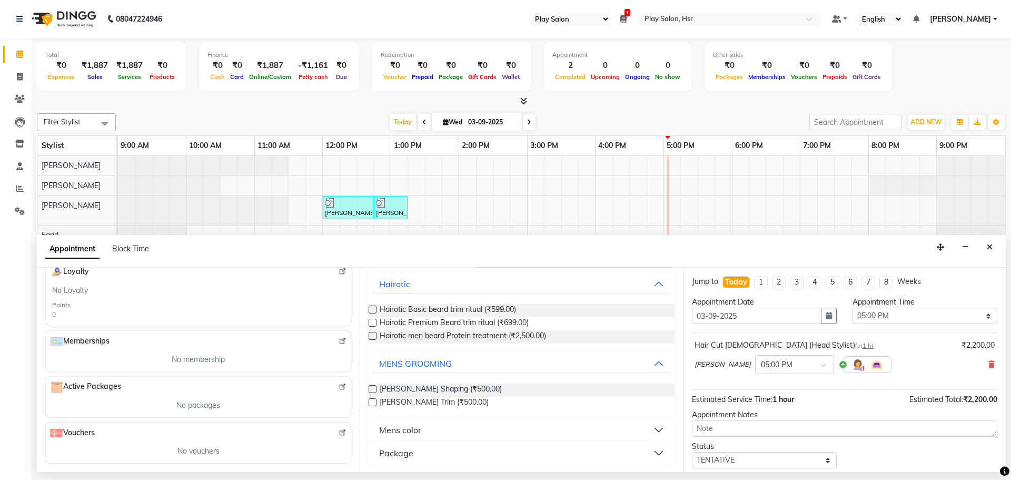
click at [365, 391] on div "Requested Stylist Any Amaan Ali Dipen Subba Farid Kiran Limbu Rajani Baraily Ra…" at bounding box center [521, 369] width 323 height 204
click at [372, 390] on label at bounding box center [372, 389] width 8 height 8
click at [372, 390] on input "checkbox" at bounding box center [371, 389] width 7 height 7
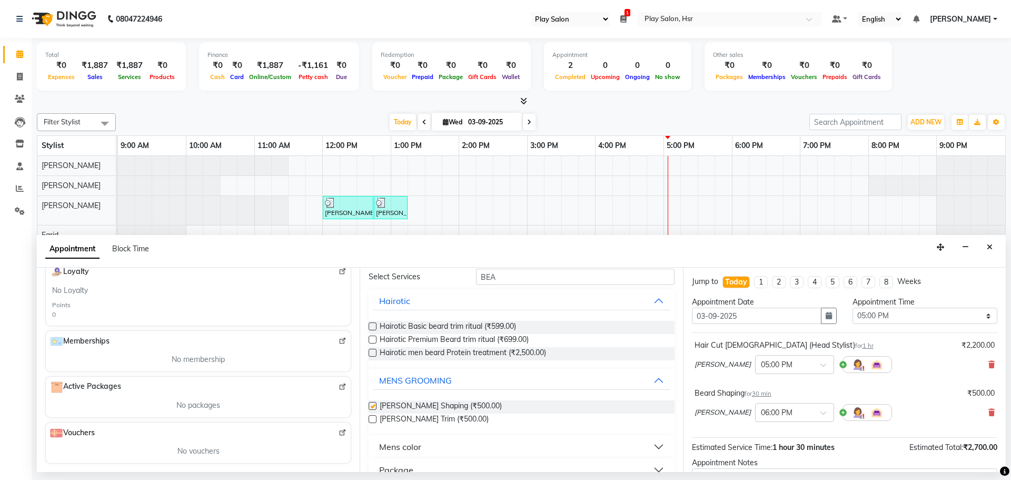
checkbox input "false"
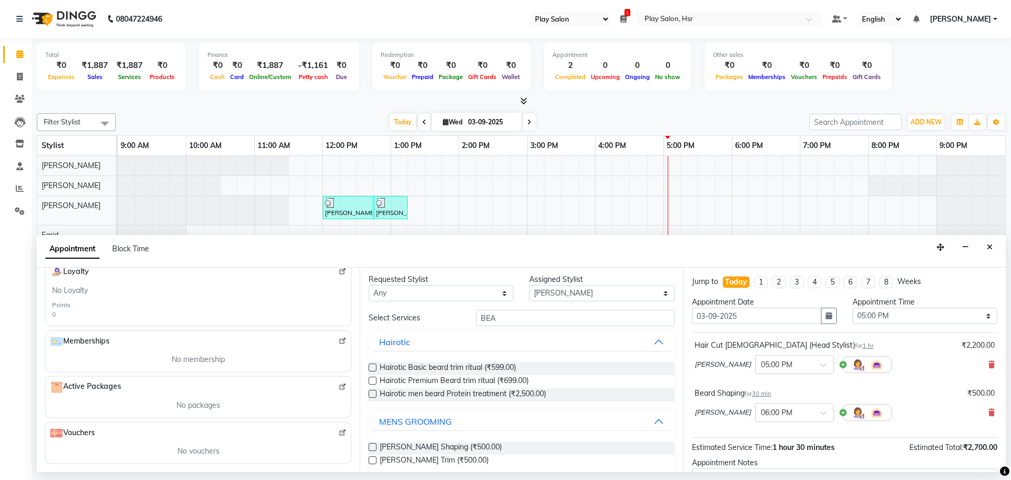
scroll to position [0, 0]
drag, startPoint x: 502, startPoint y: 318, endPoint x: 451, endPoint y: 324, distance: 51.5
click at [451, 324] on div "Select Services BEA" at bounding box center [521, 320] width 321 height 16
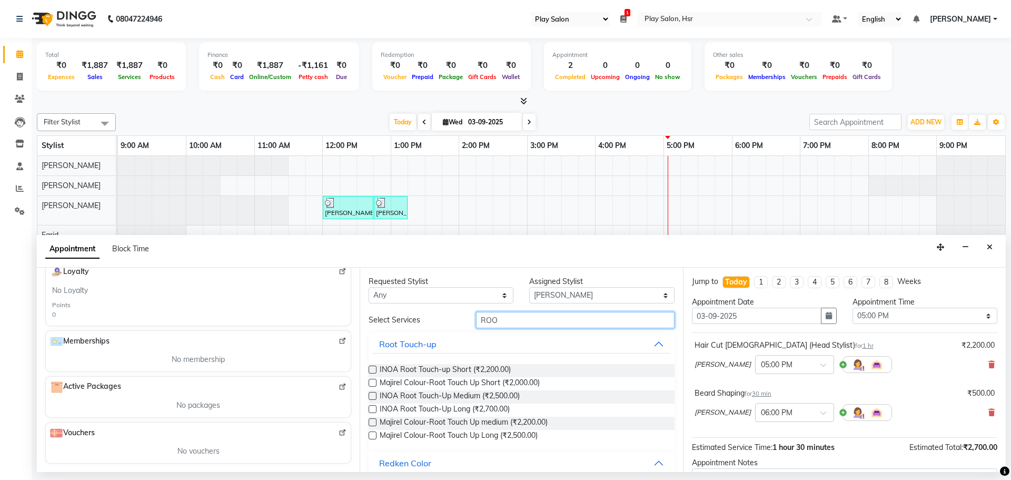
type input "ROOT"
drag, startPoint x: 501, startPoint y: 320, endPoint x: 436, endPoint y: 321, distance: 64.8
click at [436, 321] on div "Select Services ROOT" at bounding box center [521, 320] width 321 height 16
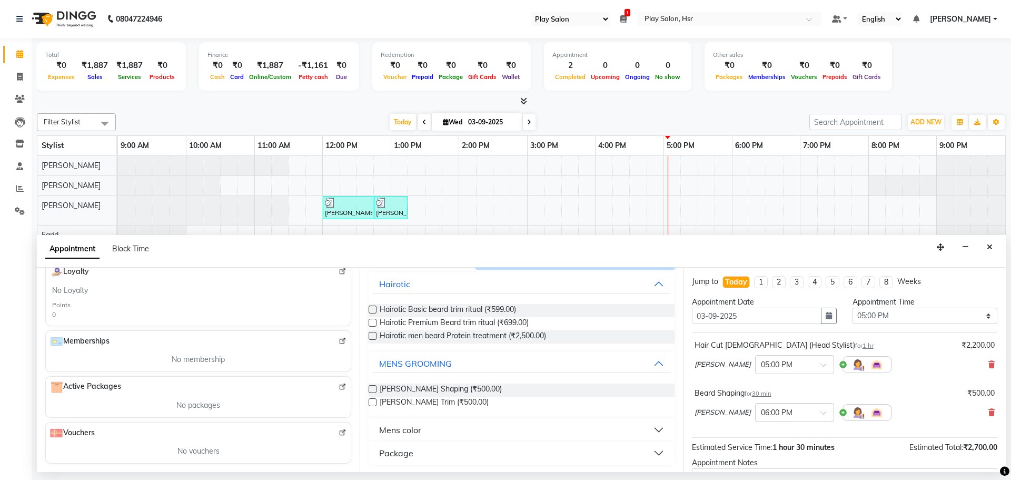
scroll to position [61, 0]
type input "BEAR"
click at [416, 426] on div "Mens color" at bounding box center [400, 428] width 42 height 13
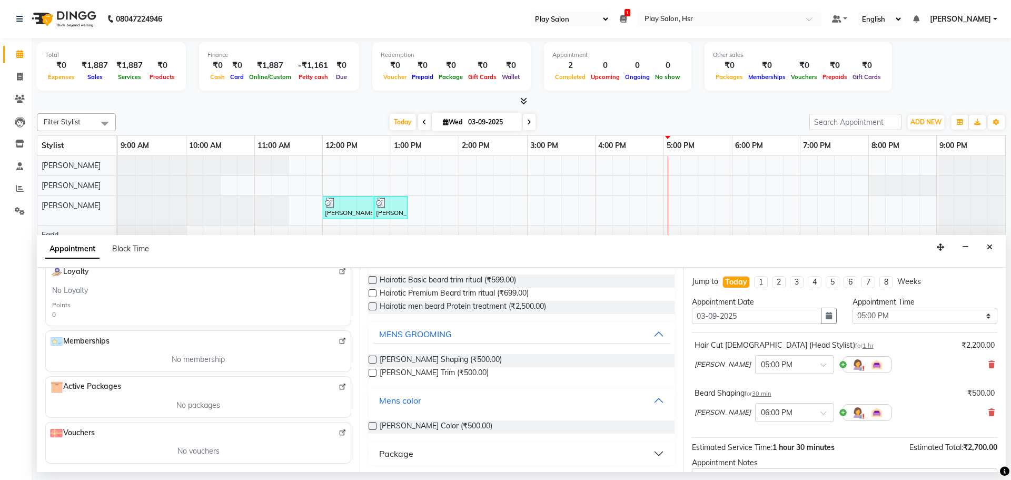
scroll to position [91, 0]
click at [382, 426] on span "Beard Color (₹500.00)" at bounding box center [436, 425] width 113 height 13
checkbox input "false"
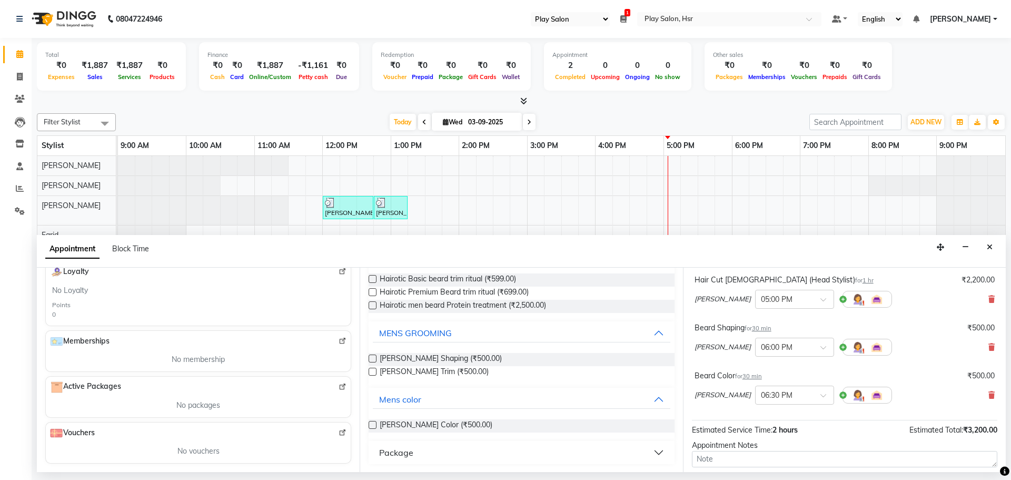
scroll to position [158, 0]
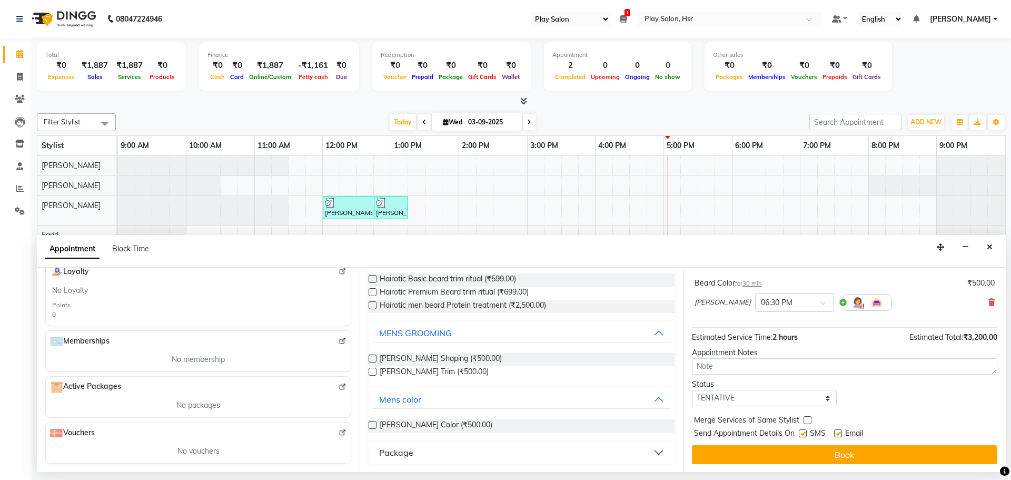
click at [795, 437] on div "Send Appointment Details On SMS Email" at bounding box center [845, 433] width 303 height 13
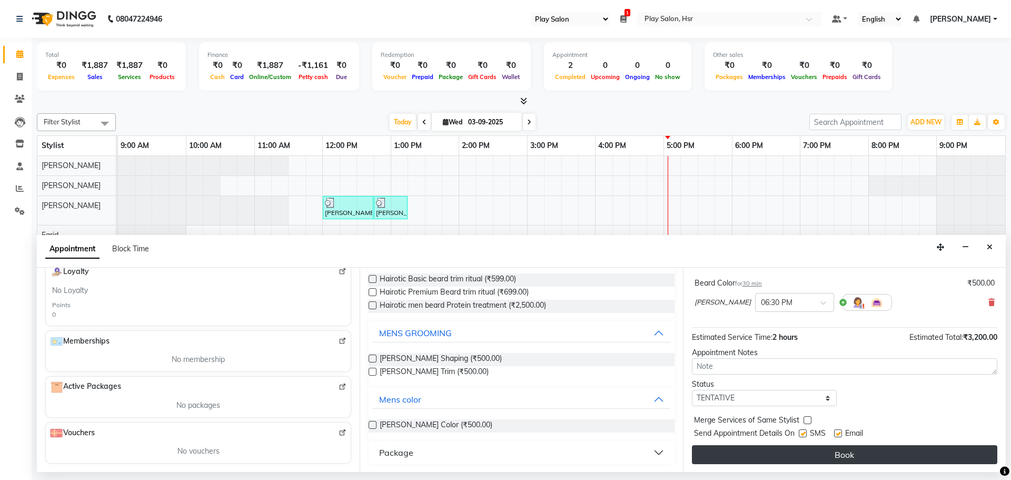
click at [799, 453] on button "Book" at bounding box center [844, 454] width 305 height 19
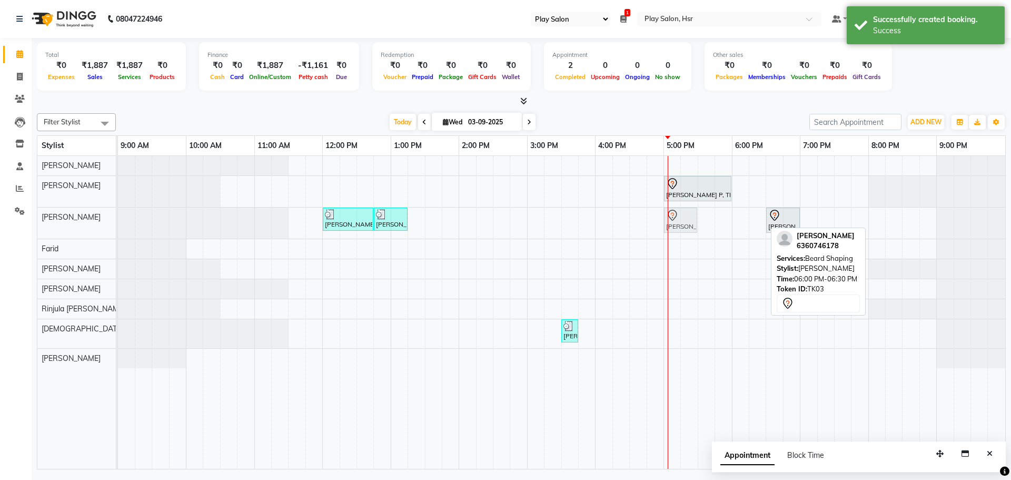
drag, startPoint x: 746, startPoint y: 223, endPoint x: 675, endPoint y: 231, distance: 72.0
click at [118, 231] on div "Akhil Singh, TK01, 12:00 PM-12:45 PM, Hair Cut Men (Senior stylist) Akhil Singh…" at bounding box center [118, 222] width 0 height 31
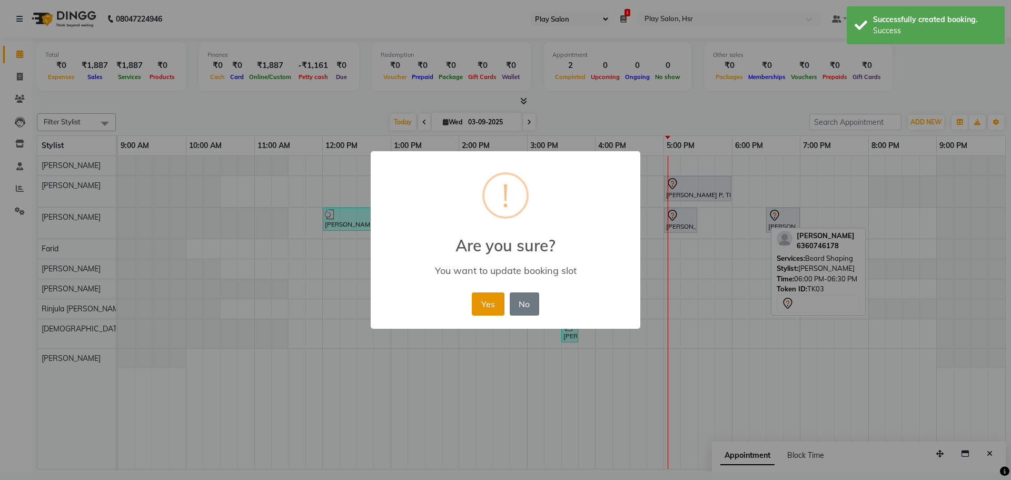
click at [489, 306] on button "Yes" at bounding box center [488, 303] width 32 height 23
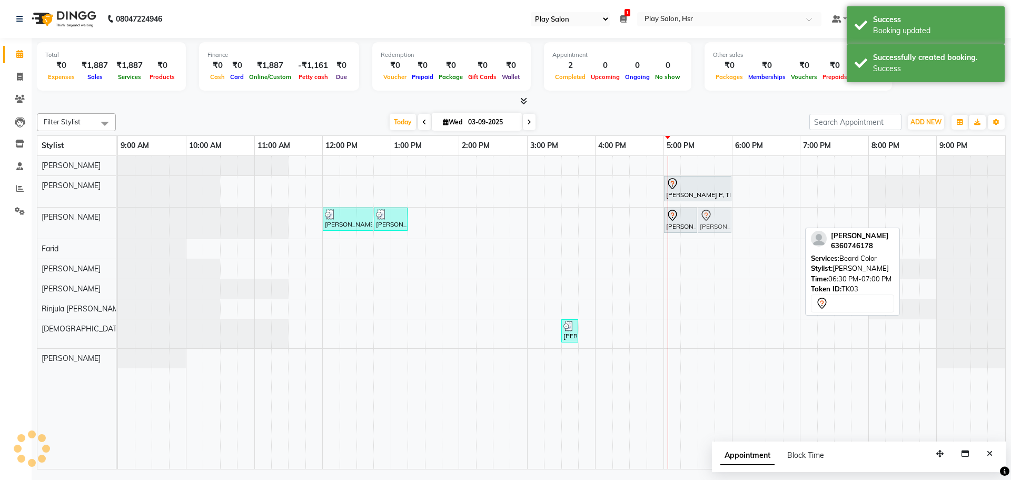
drag, startPoint x: 783, startPoint y: 213, endPoint x: 714, endPoint y: 227, distance: 70.4
click at [118, 227] on div "Akhil Singh, TK01, 12:00 PM-12:45 PM, Hair Cut Men (Senior stylist) Akhil Singh…" at bounding box center [118, 222] width 0 height 31
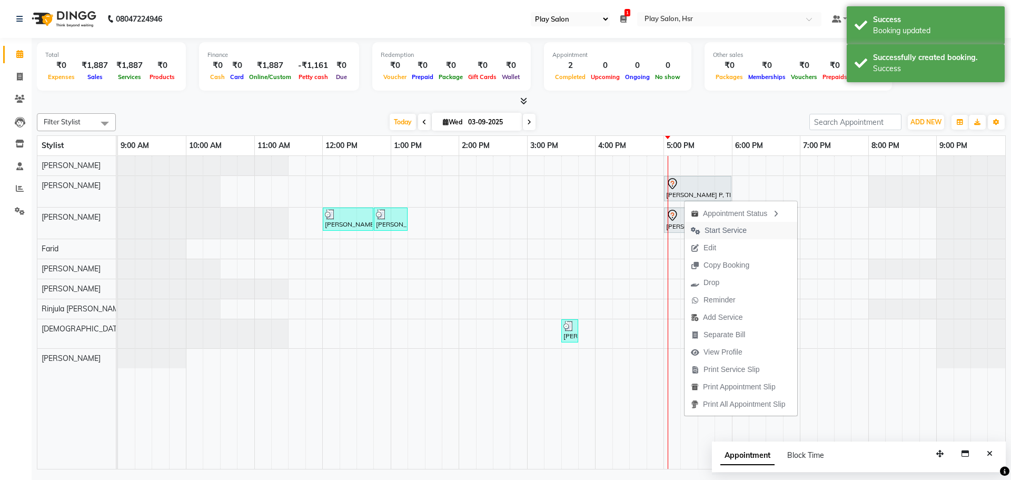
click at [736, 233] on span "Start Service" at bounding box center [725, 230] width 42 height 11
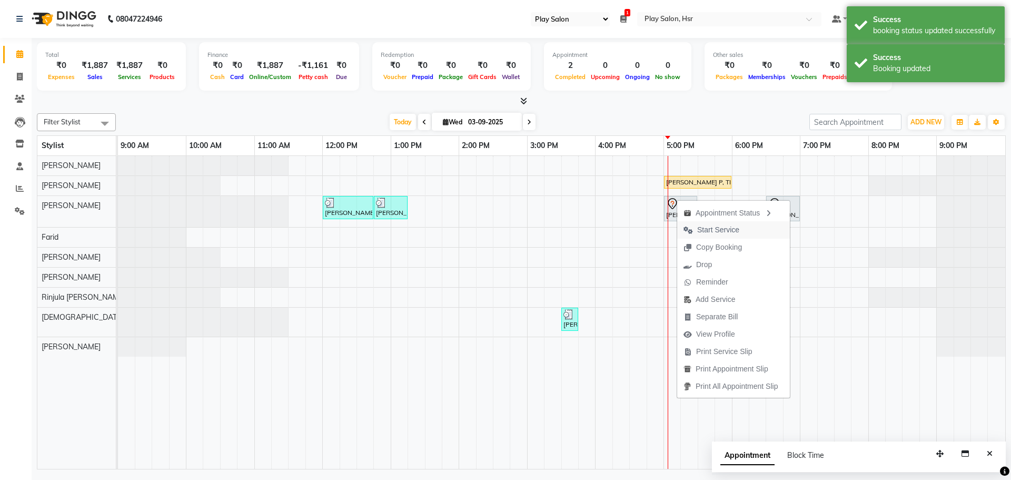
click at [699, 232] on span "Start Service" at bounding box center [718, 229] width 42 height 11
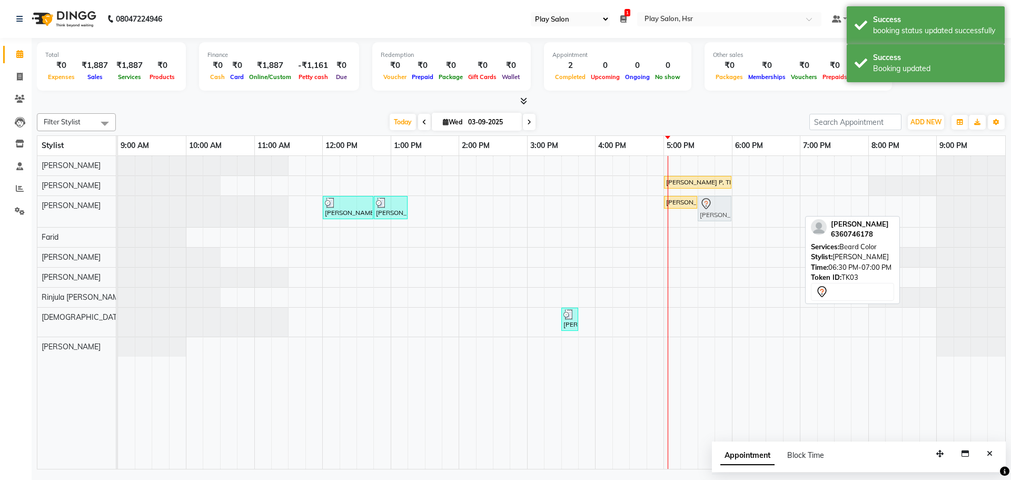
drag, startPoint x: 789, startPoint y: 205, endPoint x: 720, endPoint y: 210, distance: 69.7
click at [118, 210] on div "Akhil Singh, TK01, 12:00 PM-12:45 PM, Hair Cut Men (Senior stylist) Akhil Singh…" at bounding box center [118, 211] width 0 height 31
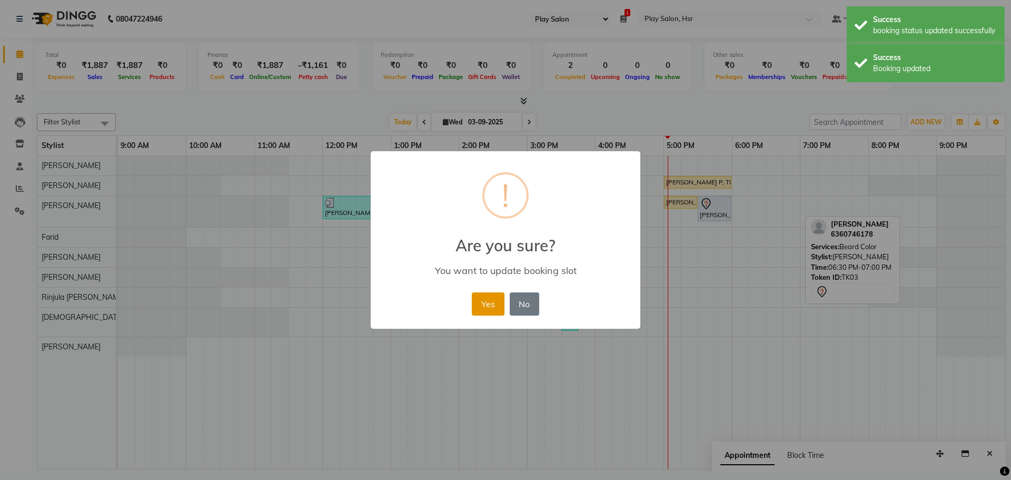
click at [472, 303] on button "Yes" at bounding box center [488, 303] width 32 height 23
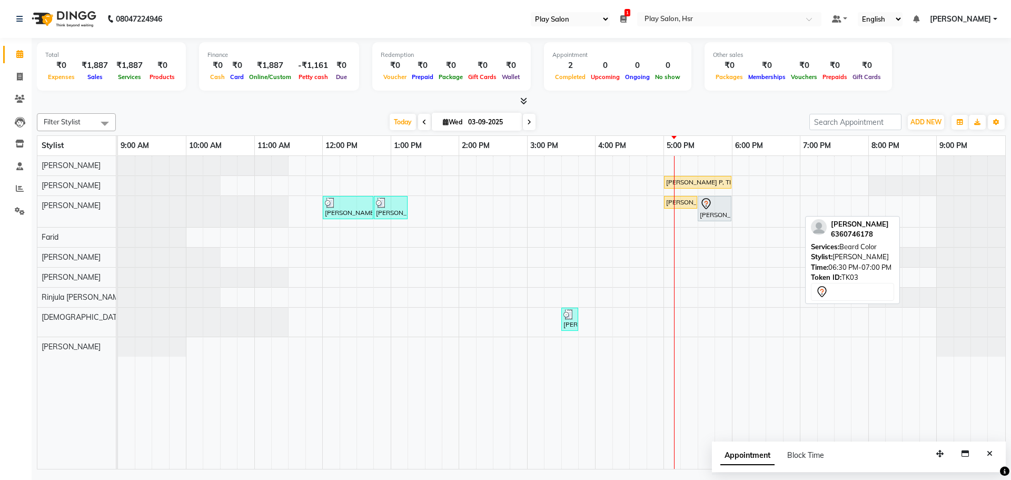
drag, startPoint x: 472, startPoint y: 303, endPoint x: 485, endPoint y: 300, distance: 13.5
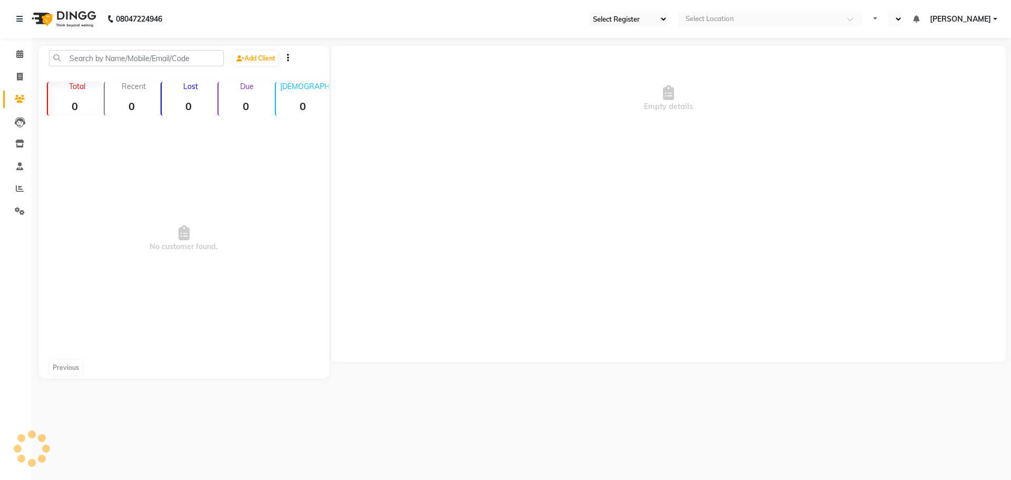
select select "92"
select select "en"
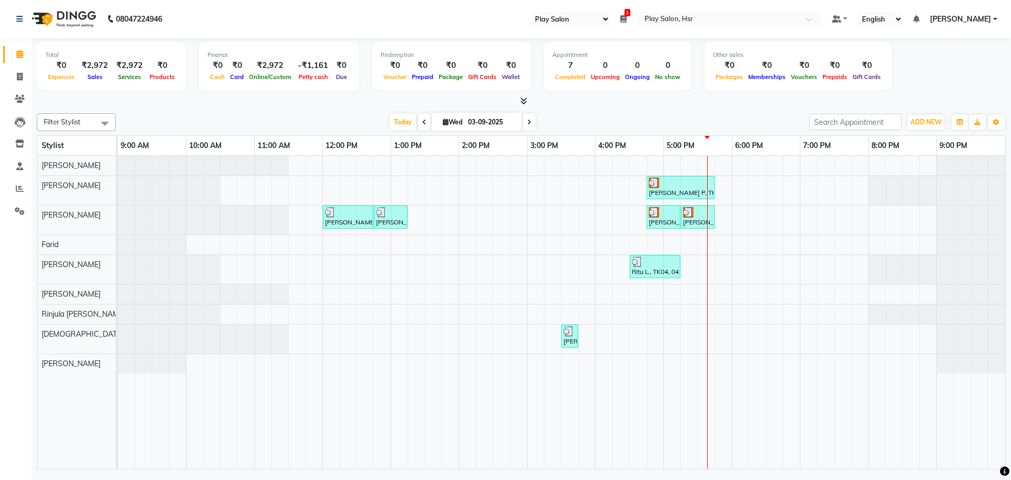
select select "92"
click at [19, 73] on icon at bounding box center [20, 77] width 6 height 8
select select "8358"
select select "service"
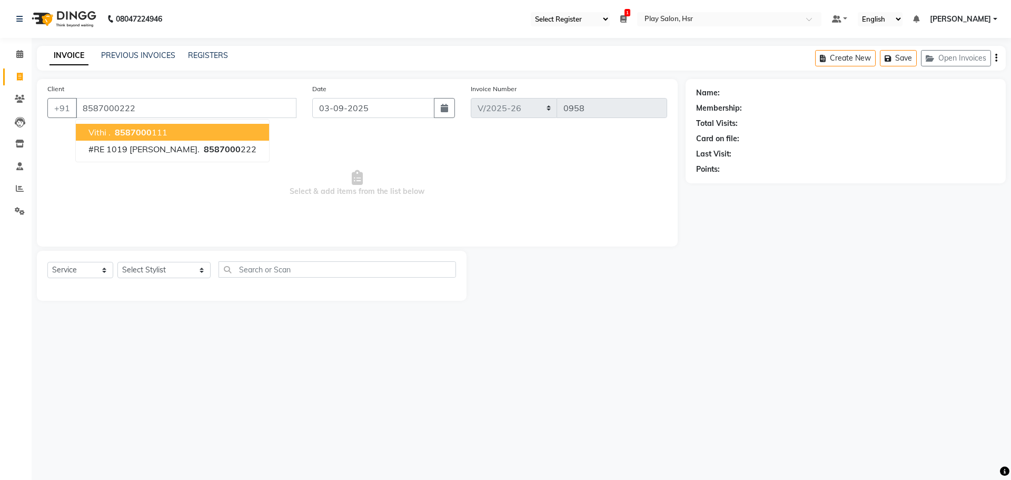
type input "8587000222"
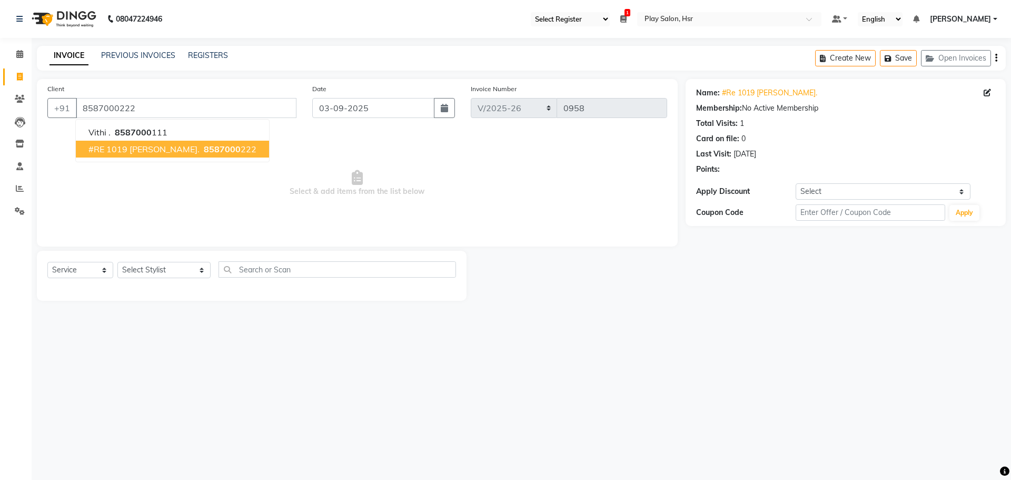
click at [204, 151] on span "8587000" at bounding box center [222, 149] width 37 height 11
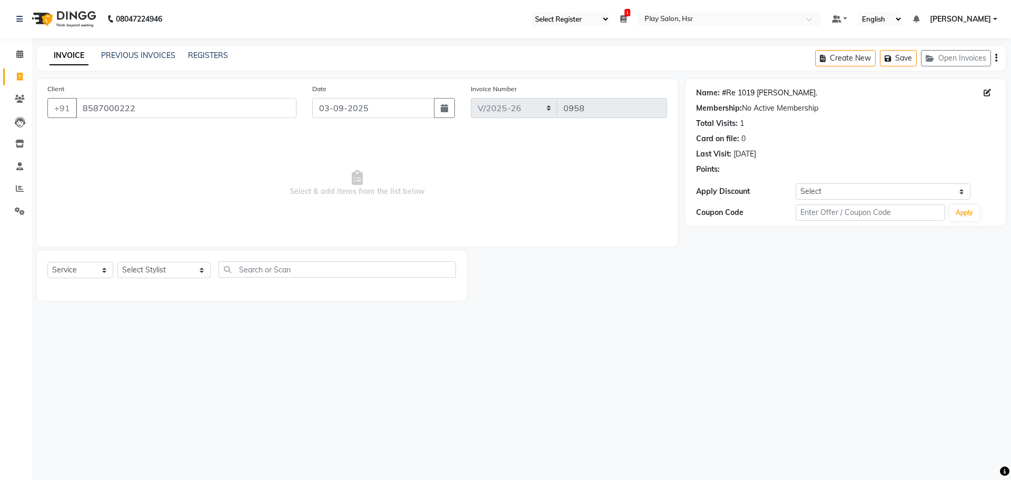
click at [769, 94] on link "#Re 1019 [PERSON_NAME]." at bounding box center [769, 92] width 95 height 11
click at [759, 94] on link "#Re 1019 [PERSON_NAME]." at bounding box center [769, 92] width 95 height 11
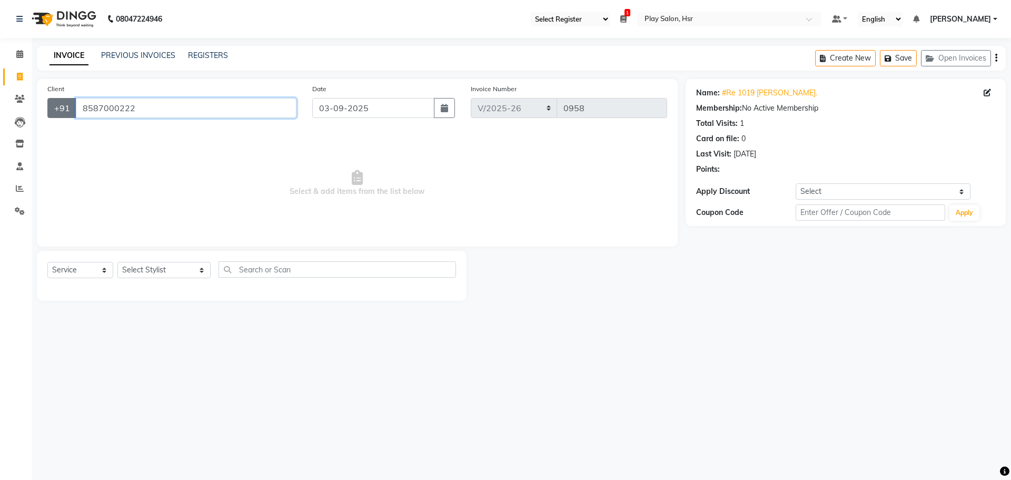
drag, startPoint x: 143, startPoint y: 105, endPoint x: 74, endPoint y: 109, distance: 69.1
click at [74, 109] on div "[PHONE_NUMBER]" at bounding box center [171, 108] width 249 height 20
click at [18, 76] on icon at bounding box center [20, 77] width 6 height 8
select select "service"
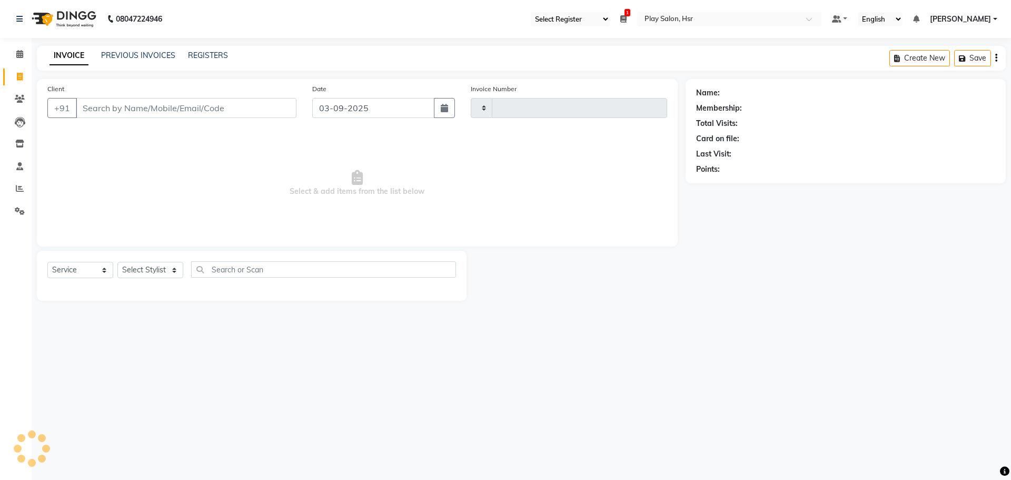
type input "0959"
select select "8358"
click at [128, 107] on input "Client" at bounding box center [186, 108] width 221 height 20
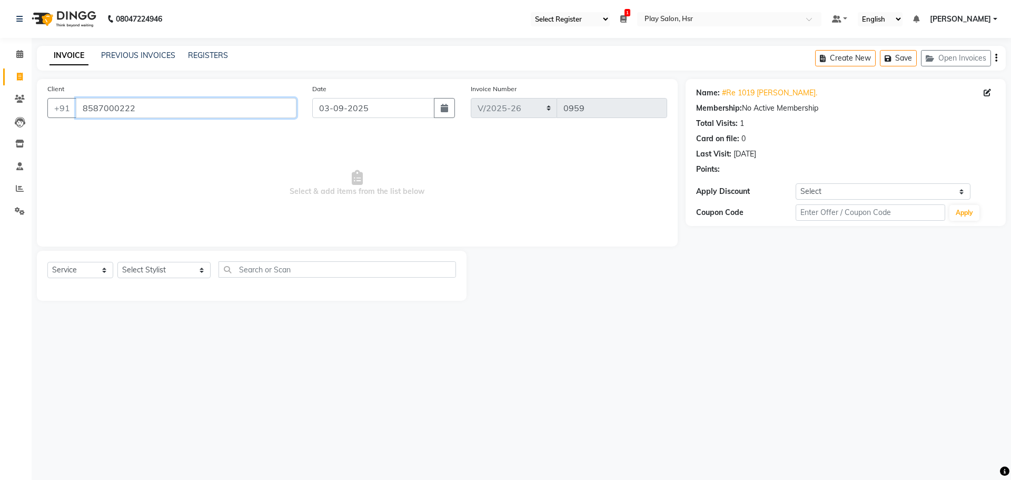
click at [158, 107] on input "8587000222" at bounding box center [186, 108] width 221 height 20
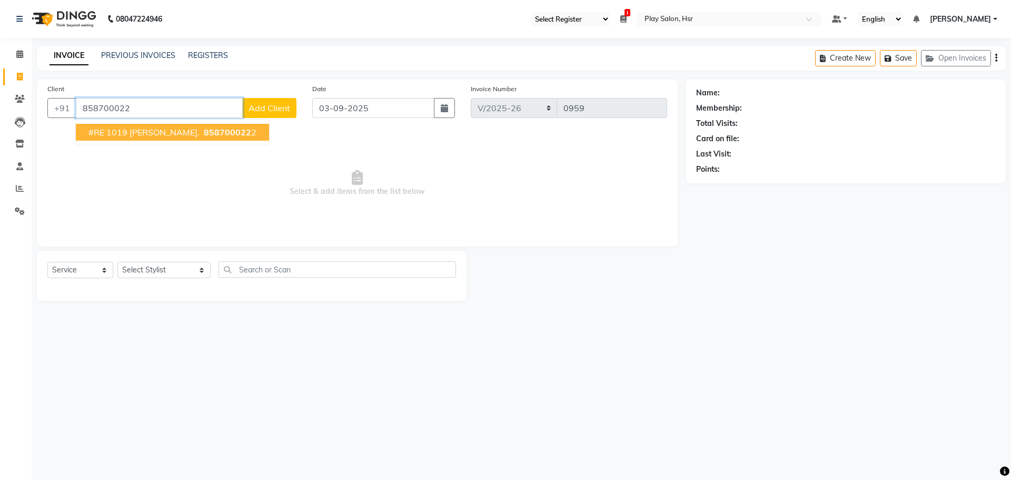
click at [153, 133] on span "#RE 1019 [PERSON_NAME]." at bounding box center [143, 132] width 111 height 11
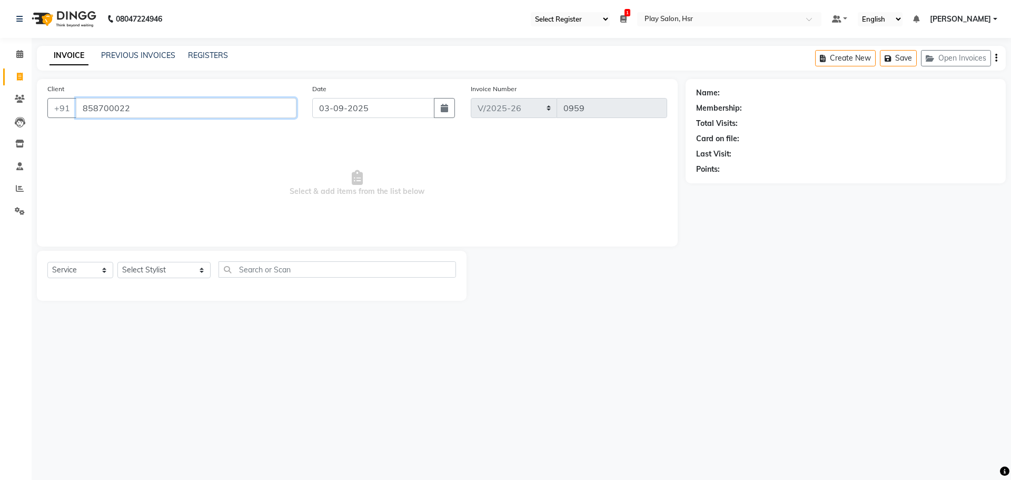
type input "8587000222"
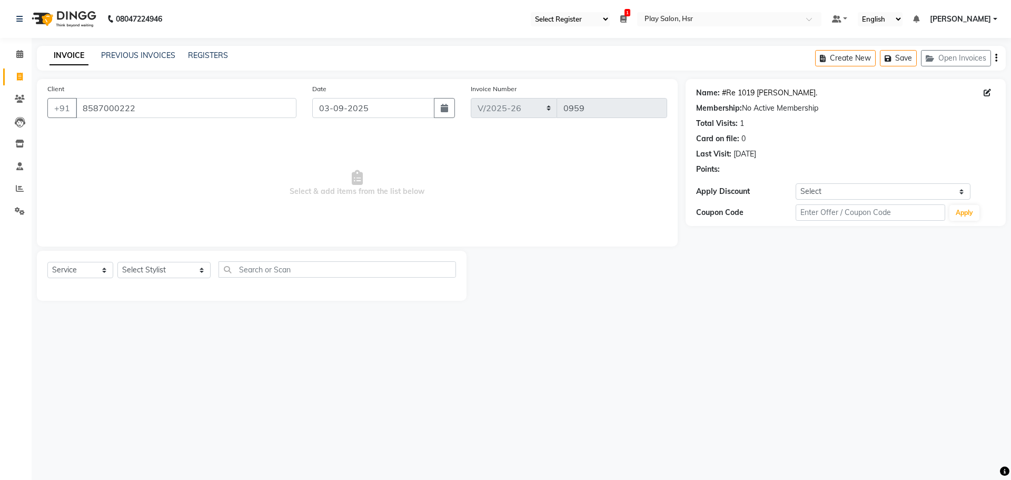
click at [776, 92] on link "#Re 1019 [PERSON_NAME]." at bounding box center [769, 92] width 95 height 11
click at [153, 109] on input "8587000222" at bounding box center [186, 108] width 221 height 20
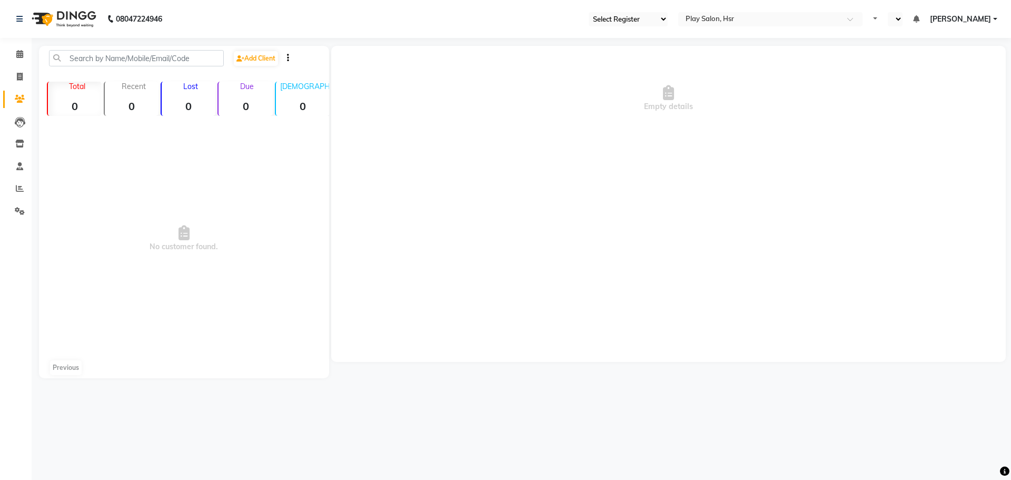
select select "92"
select select "en"
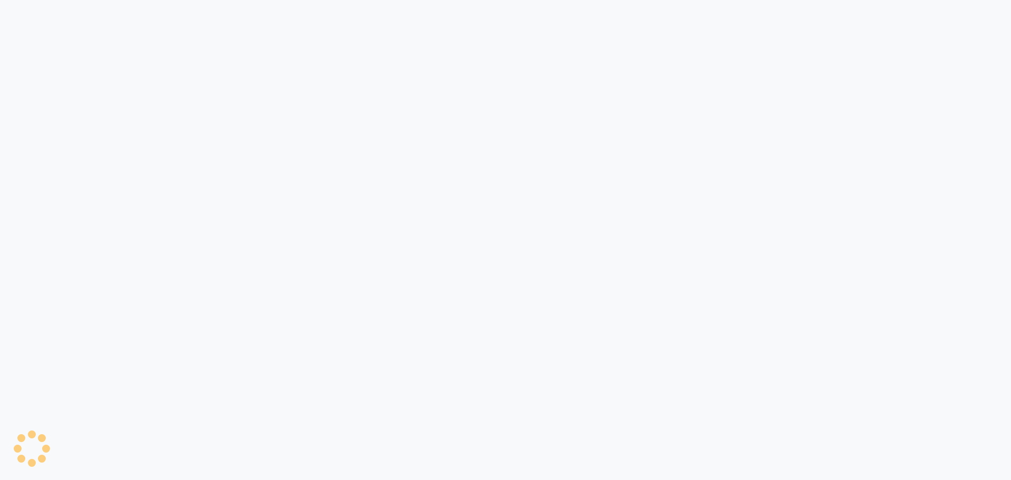
select select "92"
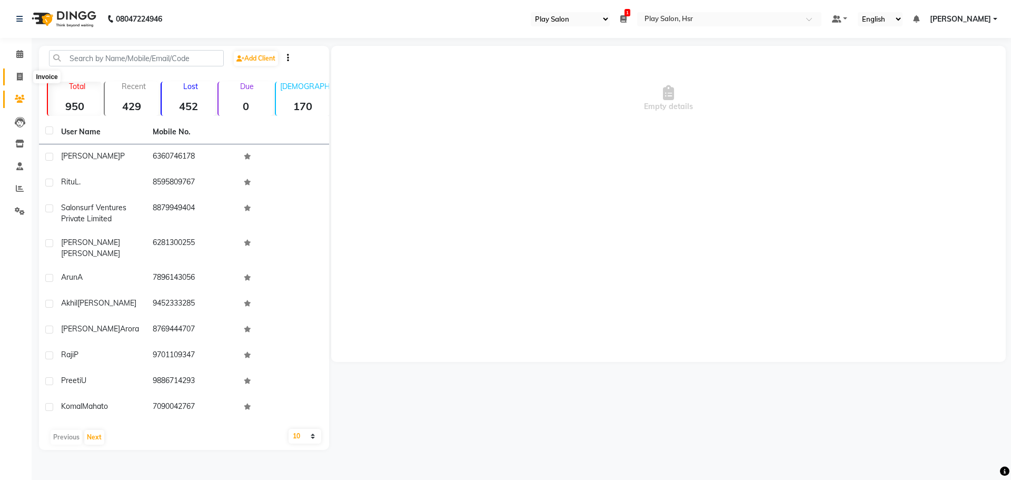
click at [19, 75] on icon at bounding box center [20, 77] width 6 height 8
select select "8358"
select select "service"
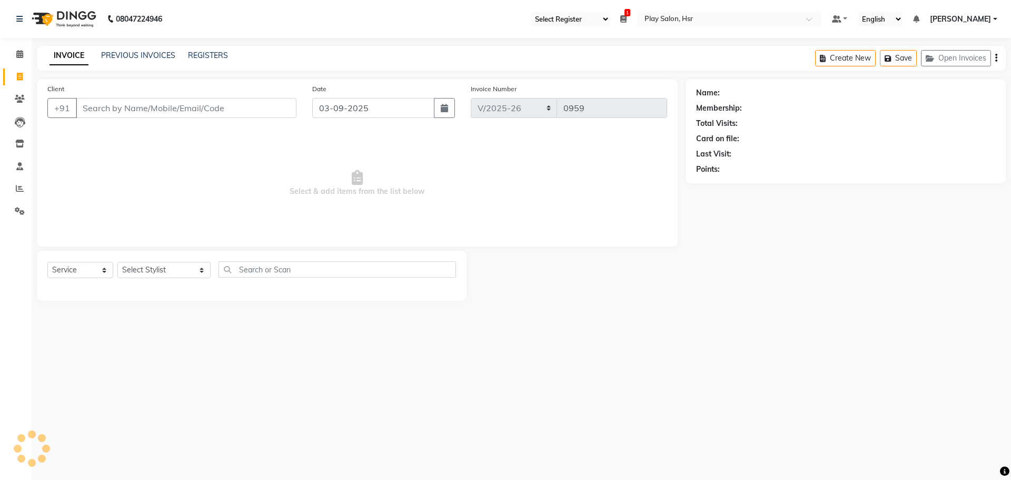
click at [119, 104] on input "Client" at bounding box center [186, 108] width 221 height 20
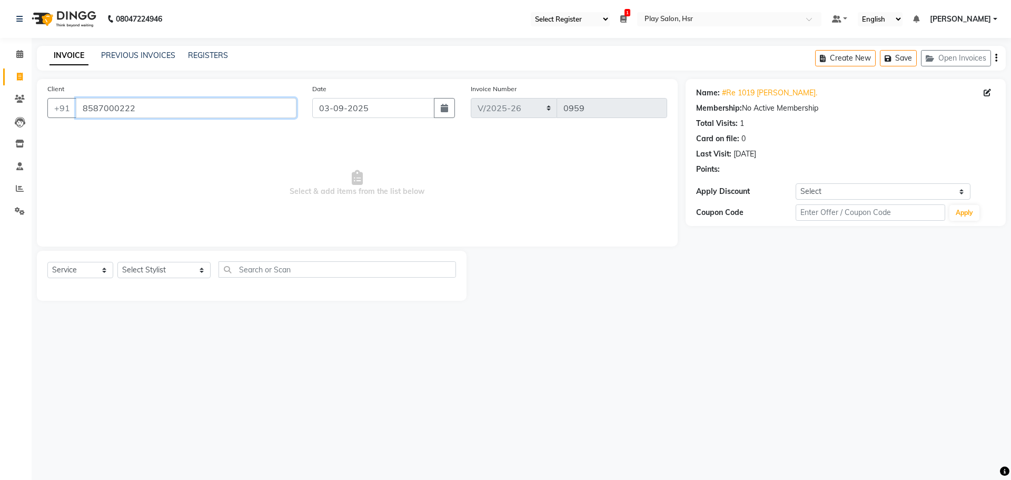
click at [166, 111] on input "8587000222" at bounding box center [186, 108] width 221 height 20
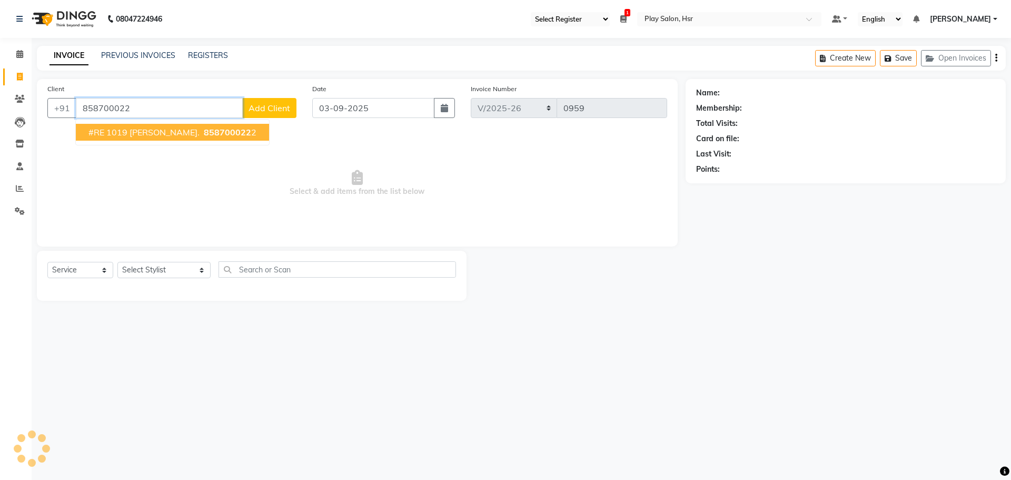
click at [136, 133] on span "#RE 1019 [PERSON_NAME]." at bounding box center [143, 132] width 111 height 11
type input "8587000222"
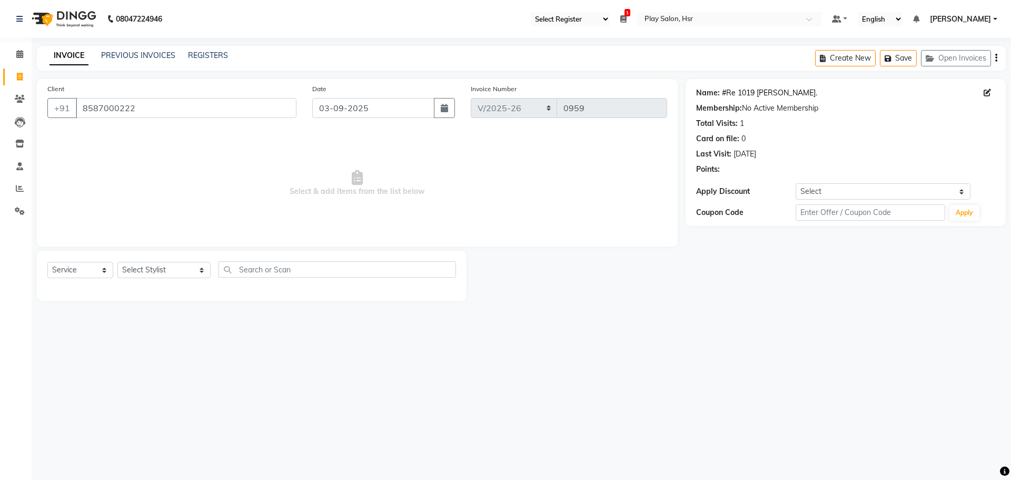
click at [751, 94] on link "#Re 1019 [PERSON_NAME]." at bounding box center [769, 92] width 95 height 11
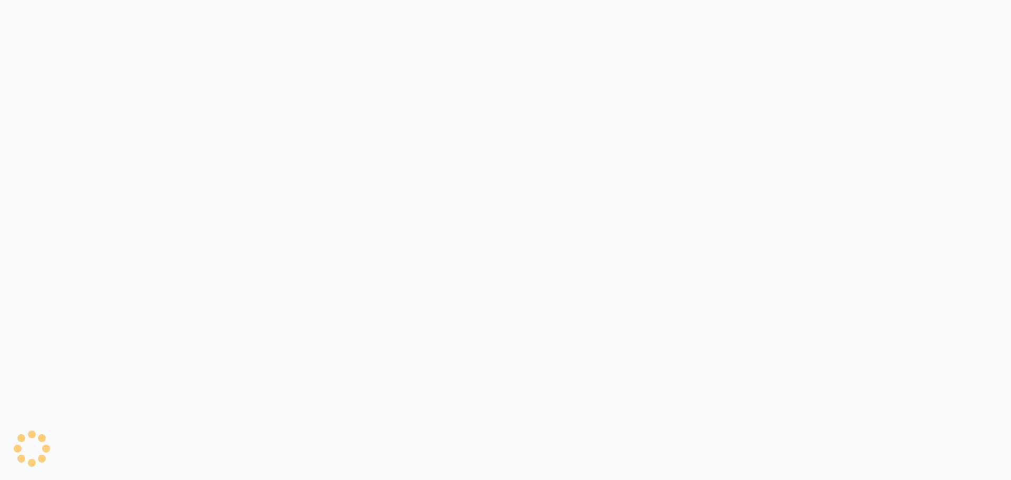
select select "92"
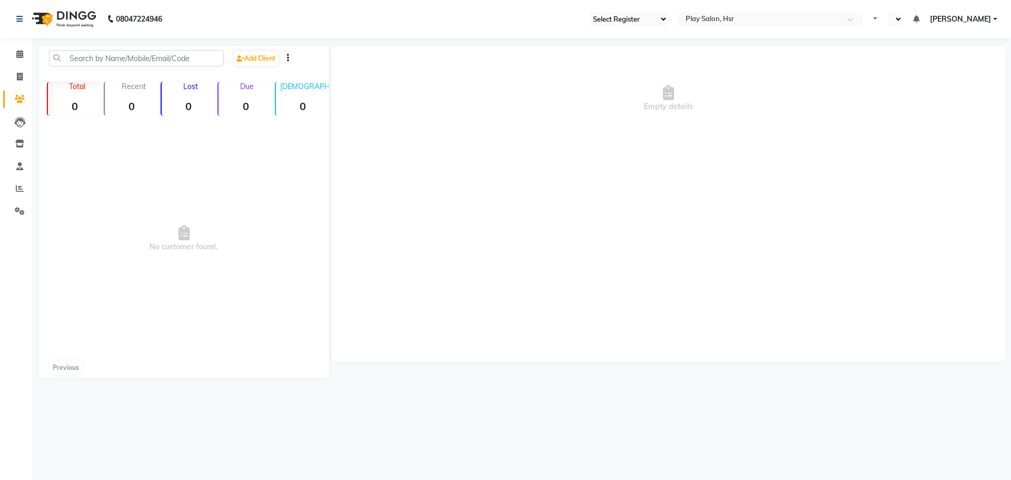
select select "92"
select select "en"
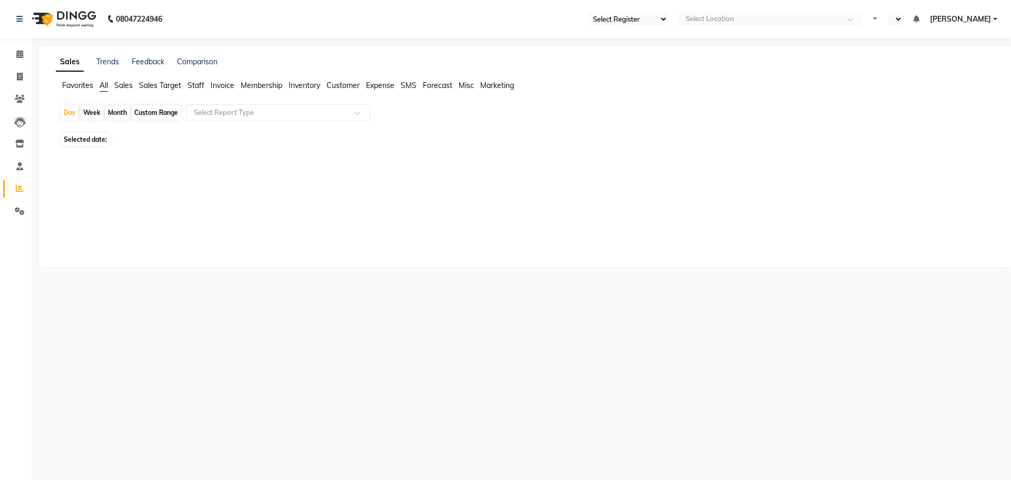
select select "92"
select select "en"
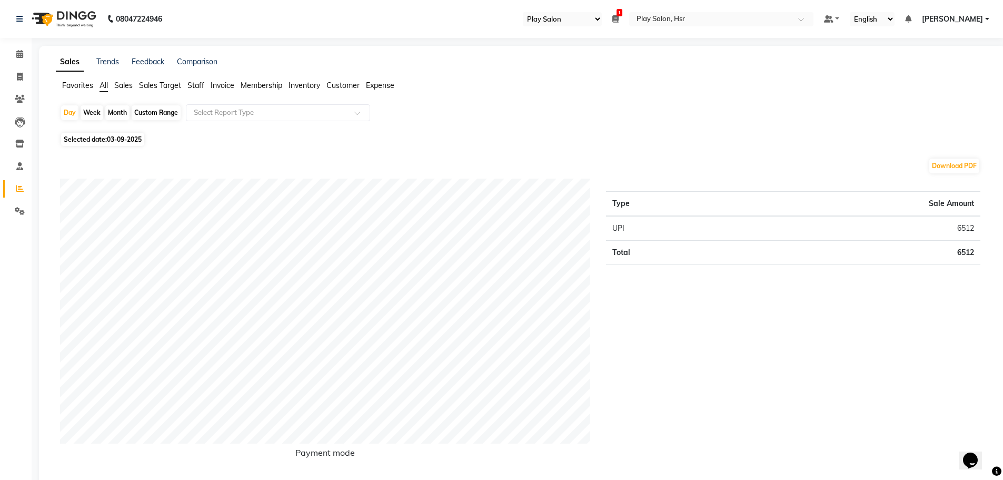
click at [112, 137] on span "03-09-2025" at bounding box center [124, 139] width 35 height 8
select select "9"
select select "2025"
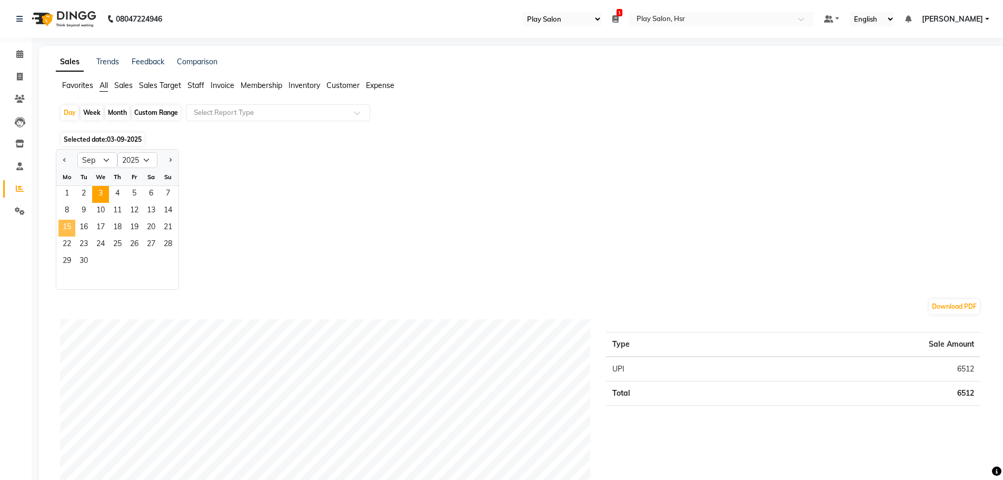
drag, startPoint x: 77, startPoint y: 224, endPoint x: 69, endPoint y: 225, distance: 8.5
click at [69, 225] on div "15 16 17 18 19 20 21" at bounding box center [117, 228] width 122 height 17
click at [66, 226] on span "15" at bounding box center [66, 228] width 17 height 17
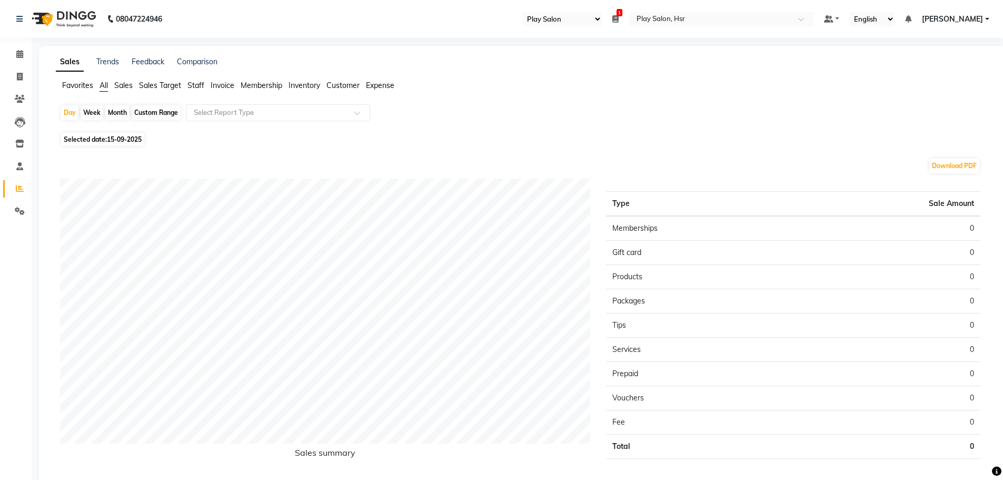
click at [197, 85] on span "Staff" at bounding box center [195, 85] width 17 height 9
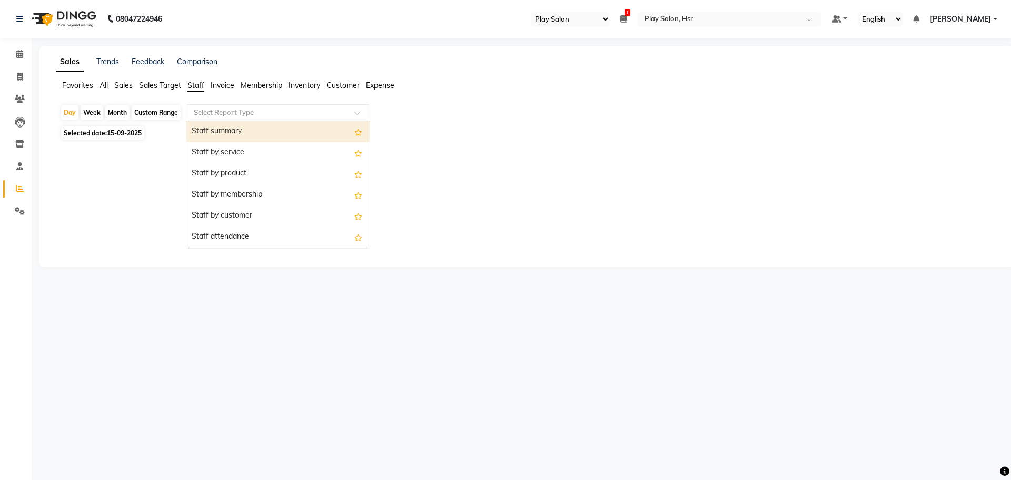
click at [208, 113] on input "text" at bounding box center [268, 112] width 152 height 11
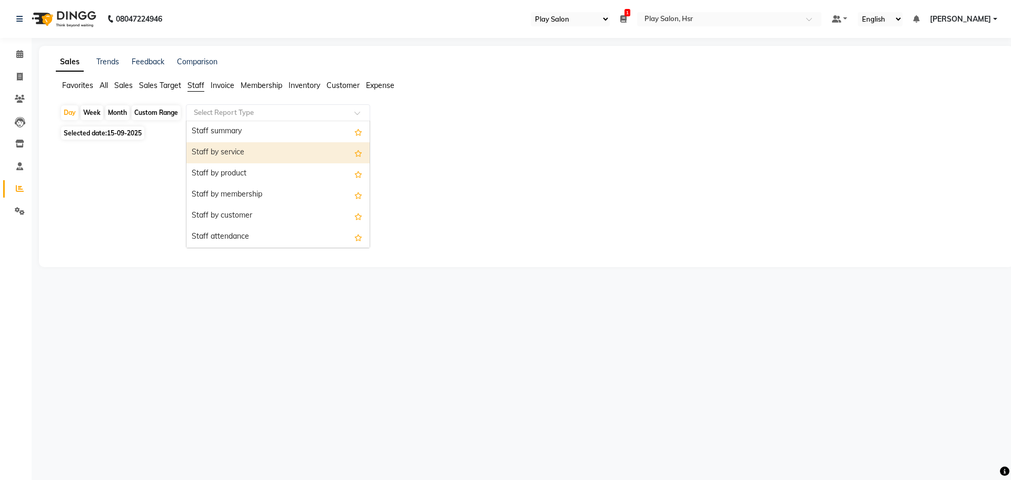
click at [247, 157] on div "Staff by service" at bounding box center [277, 152] width 183 height 21
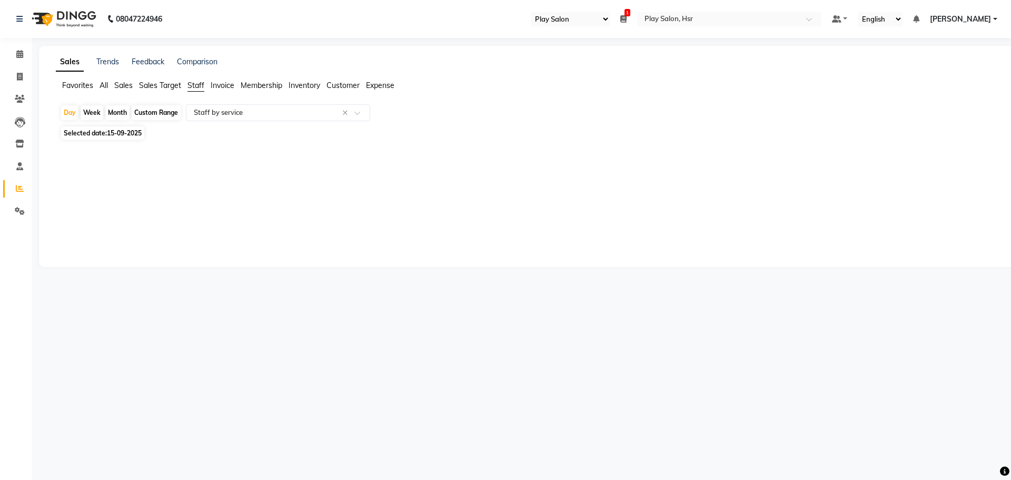
click at [113, 134] on span "15-09-2025" at bounding box center [124, 133] width 35 height 8
select select "9"
select select "2025"
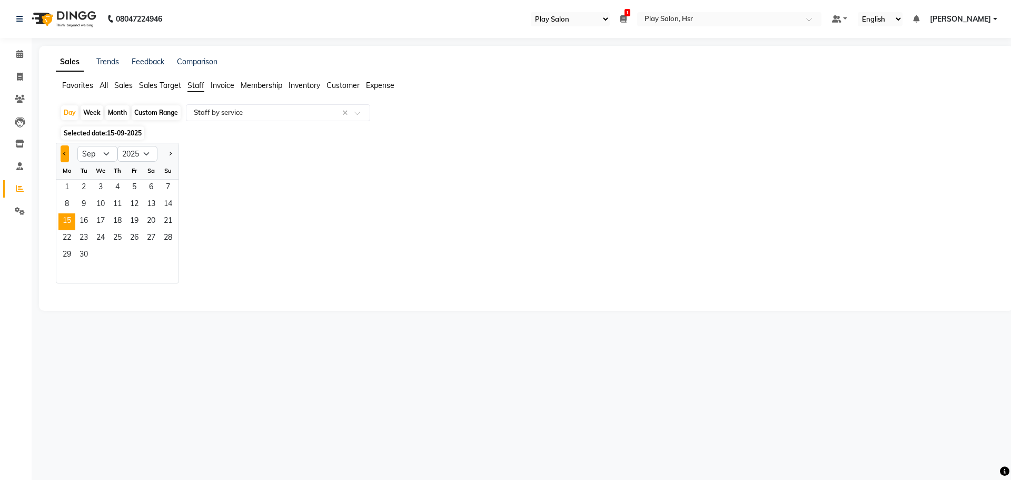
click at [67, 152] on button "Previous month" at bounding box center [65, 153] width 8 height 17
select select "8"
click at [136, 221] on span "15" at bounding box center [134, 221] width 17 height 17
select select "full_report"
select select "csv"
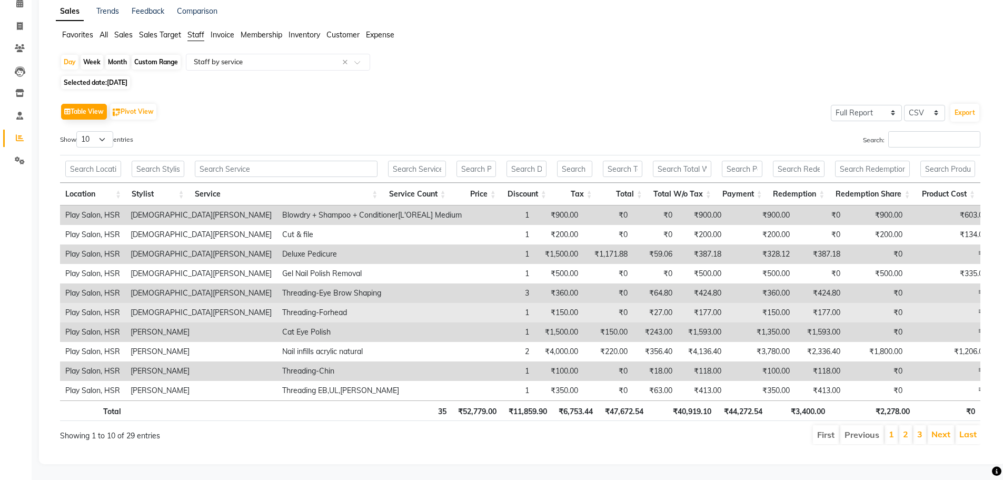
scroll to position [58, 0]
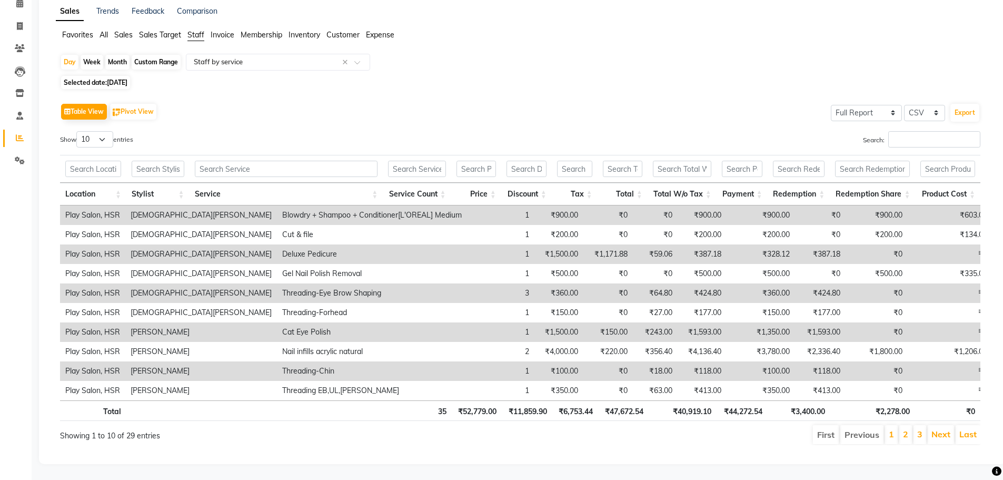
drag, startPoint x: 550, startPoint y: 447, endPoint x: 649, endPoint y: 458, distance: 99.0
click at [649, 458] on div "Sales Trends Feedback Comparison Favorites All Sales Sales Target Staff Invoice…" at bounding box center [522, 229] width 966 height 468
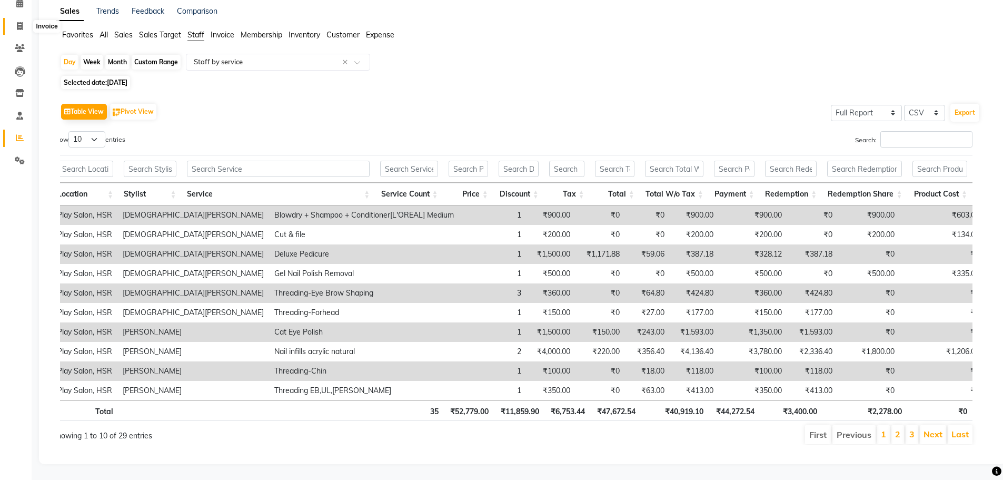
click at [27, 21] on span at bounding box center [20, 27] width 18 height 12
select select "service"
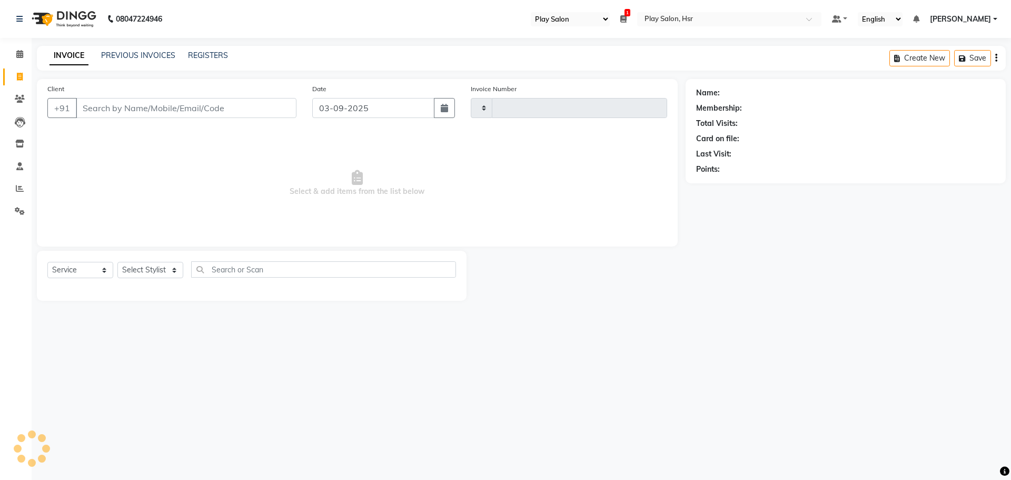
type input "0959"
select select "8358"
click at [21, 53] on icon at bounding box center [19, 54] width 7 height 8
